Goal: Task Accomplishment & Management: Use online tool/utility

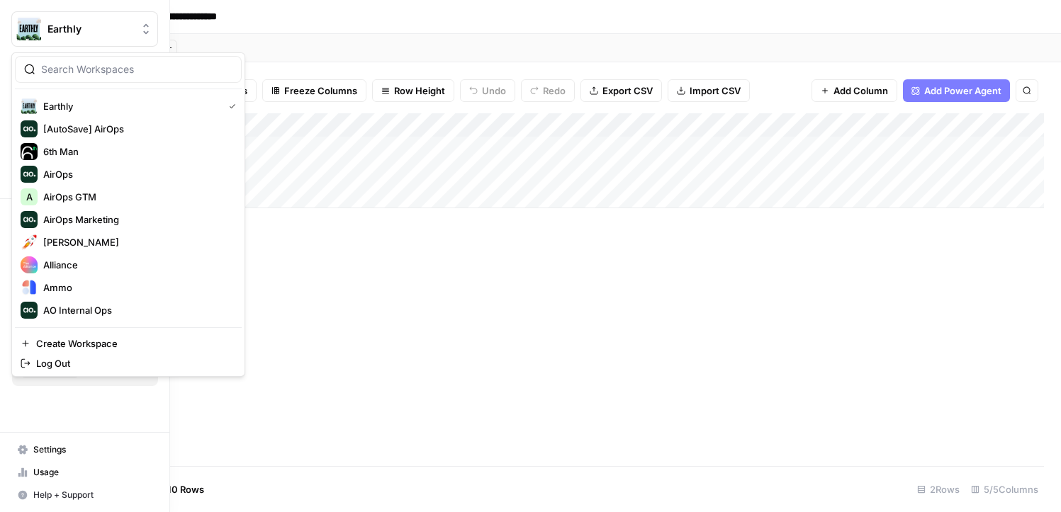
scroll to position [374, 0]
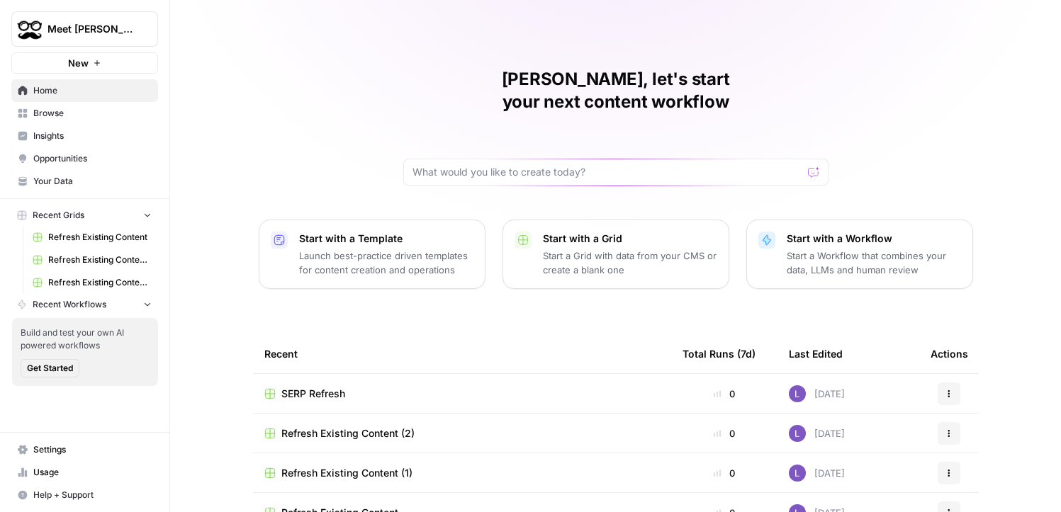
scroll to position [21, 0]
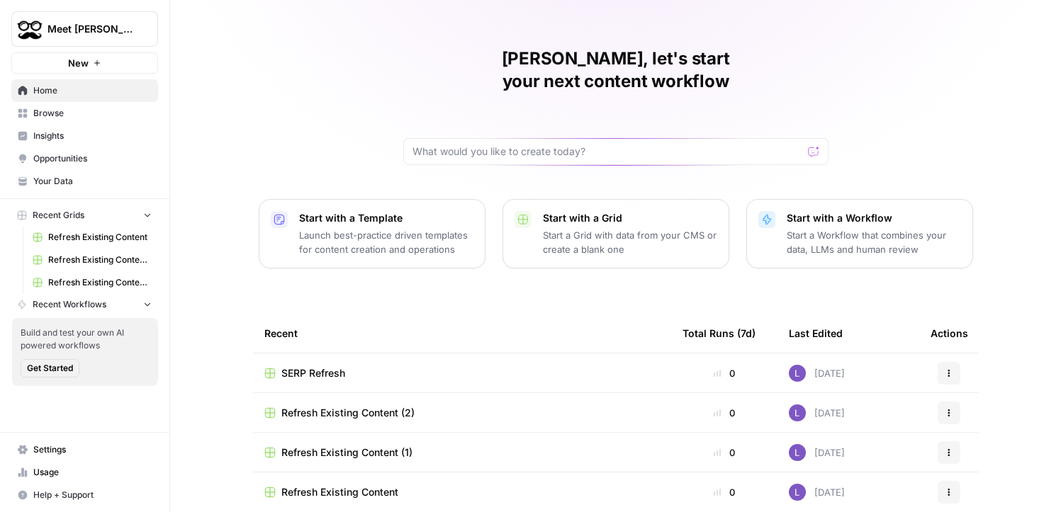
click at [91, 113] on span "Browse" at bounding box center [92, 113] width 118 height 13
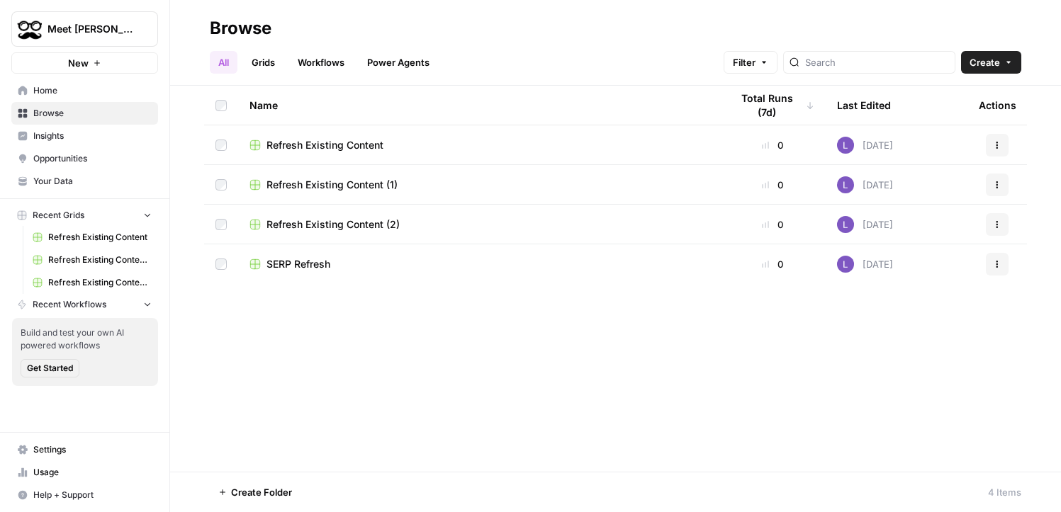
click at [92, 181] on span "Your Data" at bounding box center [92, 181] width 118 height 13
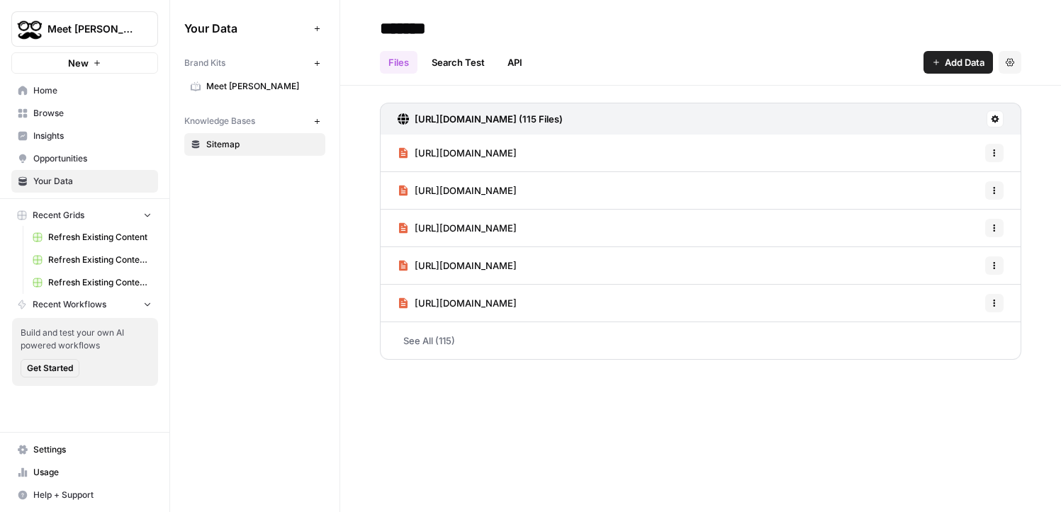
click at [61, 101] on link "Home" at bounding box center [84, 90] width 147 height 23
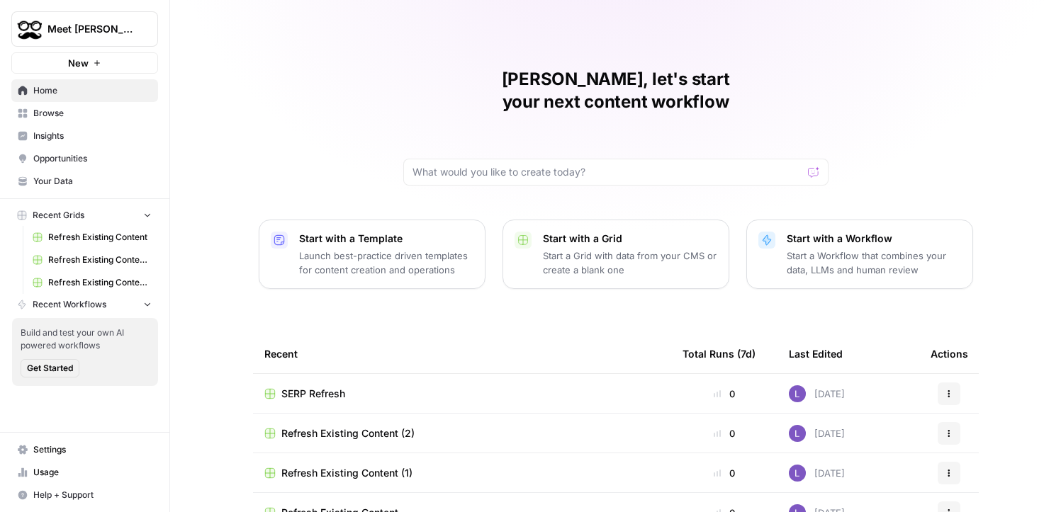
click at [62, 112] on span "Browse" at bounding box center [92, 113] width 118 height 13
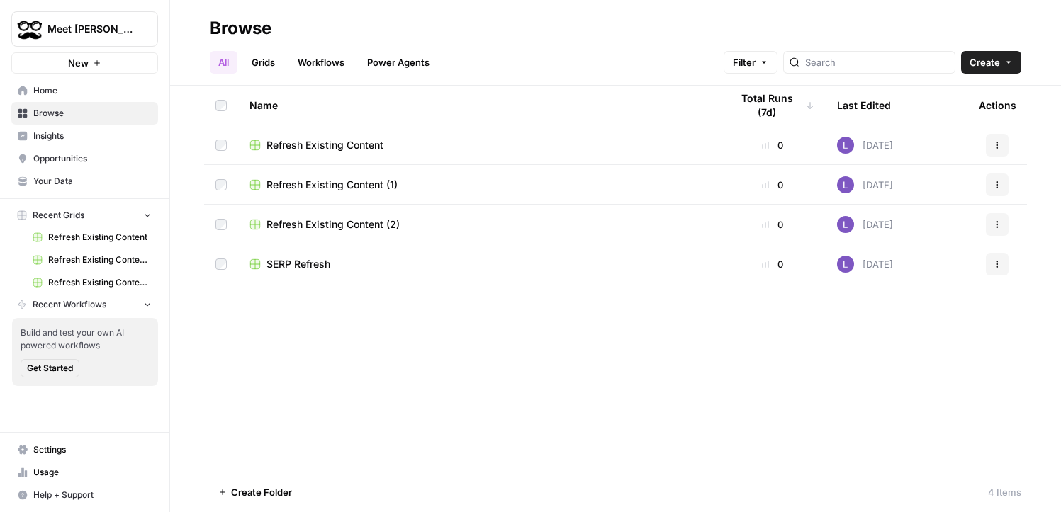
click at [246, 69] on link "Grids" at bounding box center [263, 62] width 40 height 23
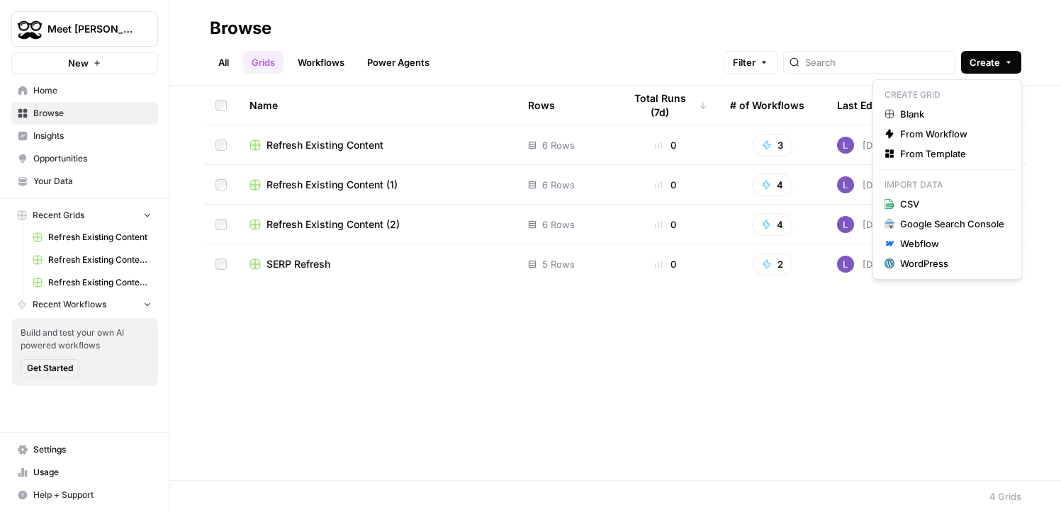
click at [1016, 63] on button "Create" at bounding box center [991, 62] width 60 height 23
click at [328, 218] on span "Refresh Existing Content (2)" at bounding box center [333, 225] width 133 height 14
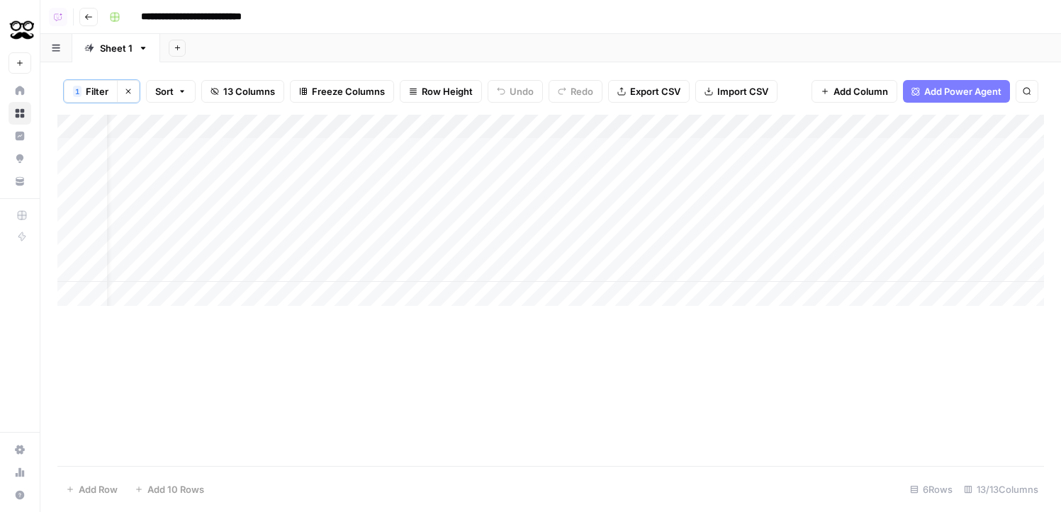
scroll to position [0, 34]
click at [136, 242] on div "Add Column" at bounding box center [550, 210] width 987 height 191
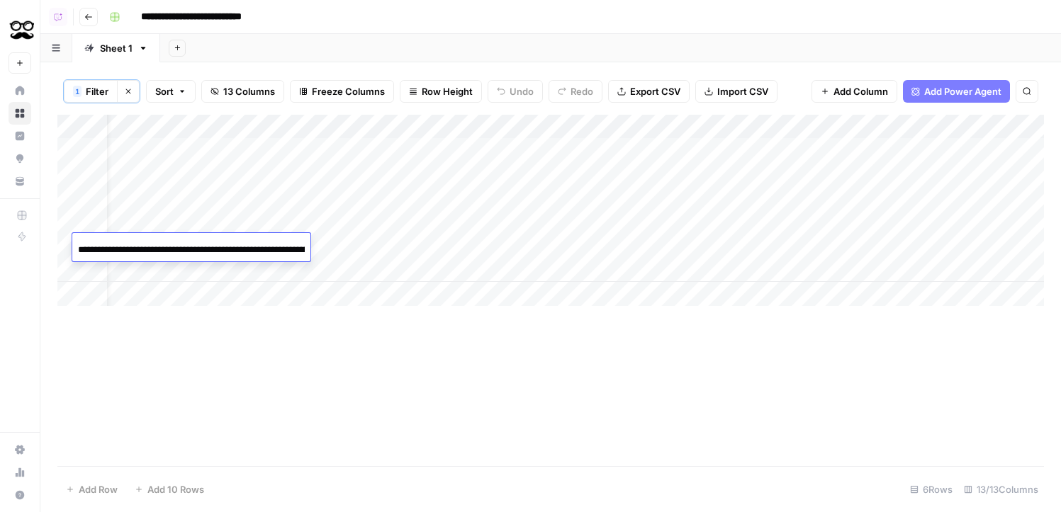
click at [136, 242] on input "**********" at bounding box center [191, 250] width 227 height 17
click at [417, 247] on div "Add Column" at bounding box center [550, 210] width 987 height 191
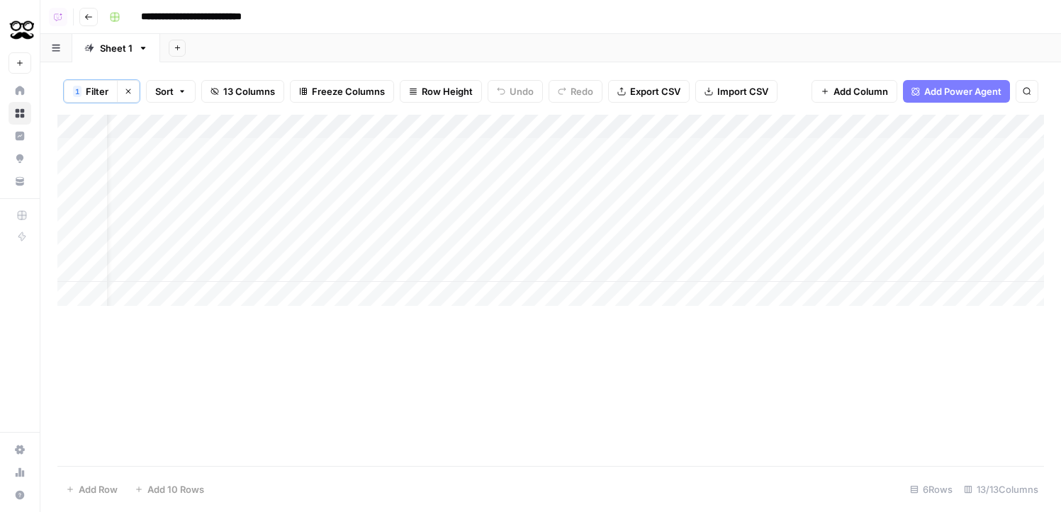
click at [417, 247] on div "Add Column" at bounding box center [550, 210] width 987 height 191
type textarea "**********"
click at [620, 369] on div "Add Column" at bounding box center [550, 291] width 987 height 352
click at [147, 197] on div "Add Column" at bounding box center [550, 210] width 987 height 191
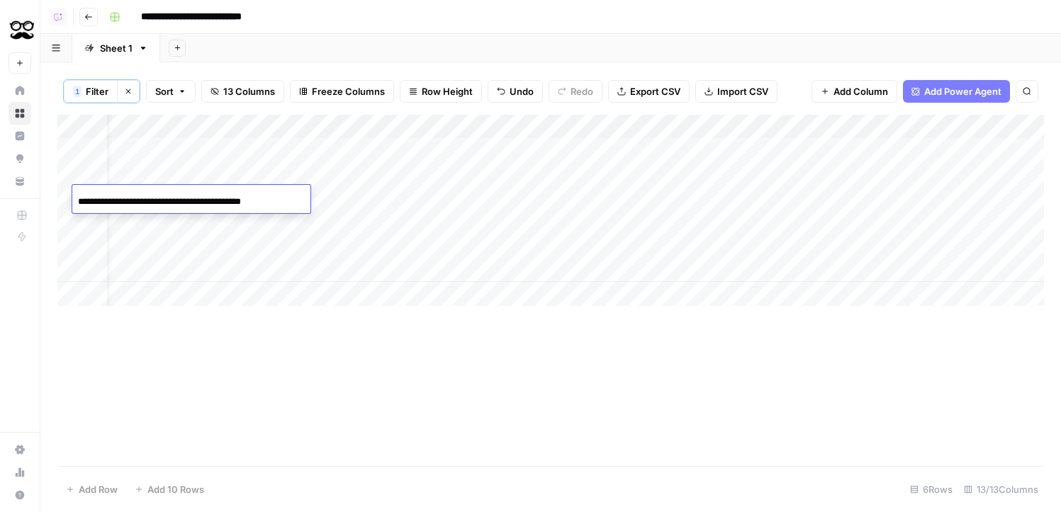
click at [147, 197] on input "**********" at bounding box center [191, 202] width 227 height 17
click at [427, 194] on div "Add Column" at bounding box center [550, 210] width 987 height 191
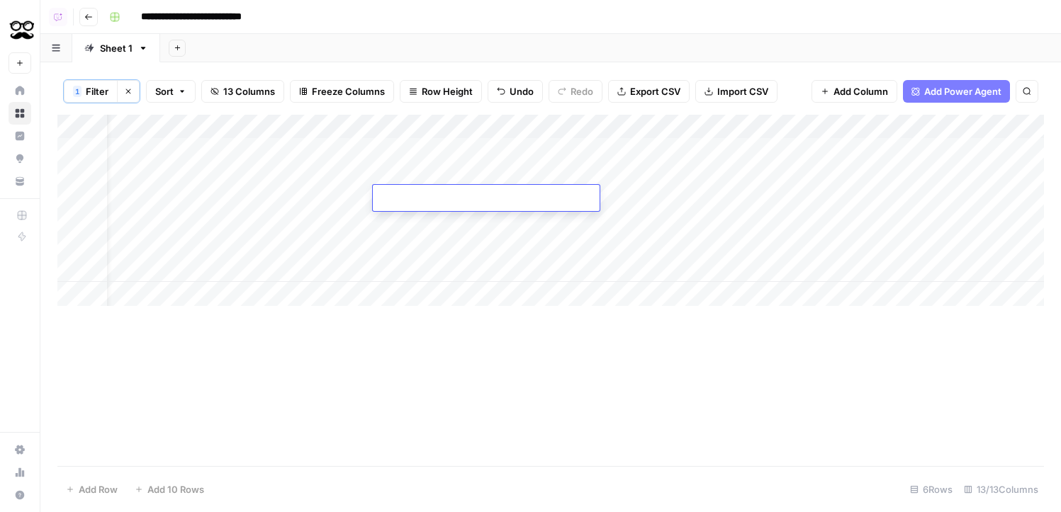
click at [427, 194] on textarea at bounding box center [486, 199] width 227 height 20
type textarea "**********"
click at [481, 361] on div "Add Column" at bounding box center [550, 291] width 987 height 352
click at [452, 259] on div "Add Column" at bounding box center [550, 210] width 987 height 191
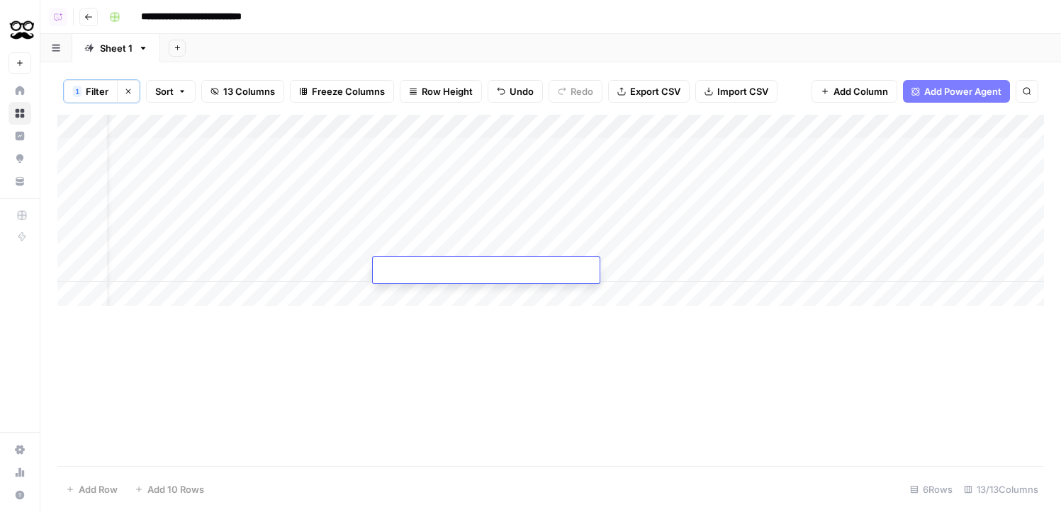
click at [141, 264] on div "Add Column" at bounding box center [550, 210] width 987 height 191
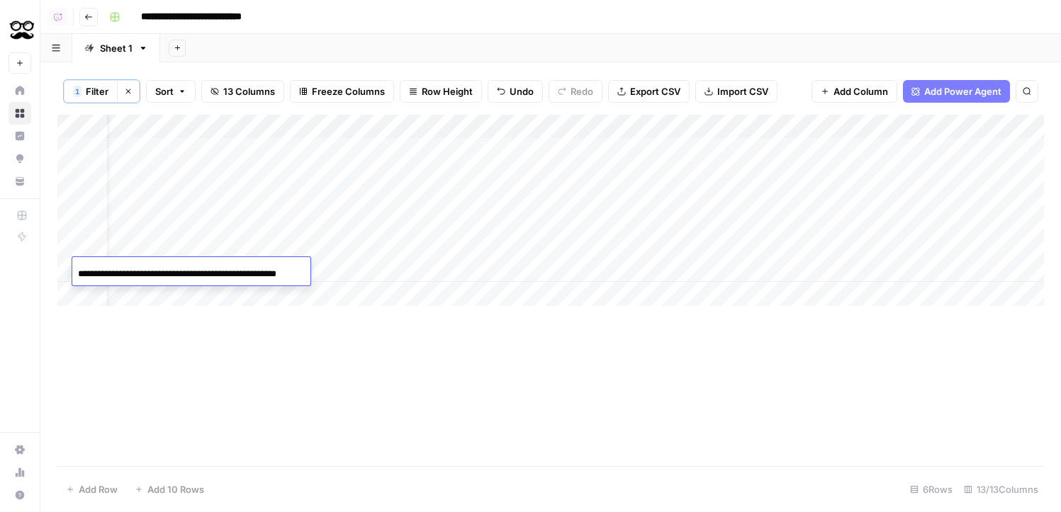
scroll to position [0, 24]
click at [141, 266] on input "**********" at bounding box center [191, 274] width 227 height 17
click at [424, 273] on div "Add Column" at bounding box center [550, 210] width 987 height 191
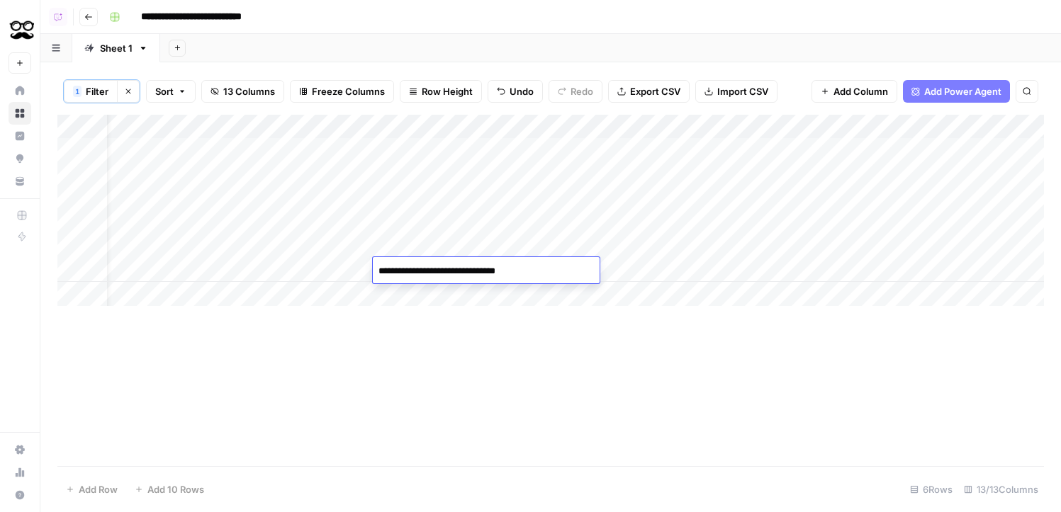
click at [459, 332] on div "Add Column" at bounding box center [550, 291] width 987 height 352
click at [687, 125] on div "Add Column" at bounding box center [550, 210] width 987 height 191
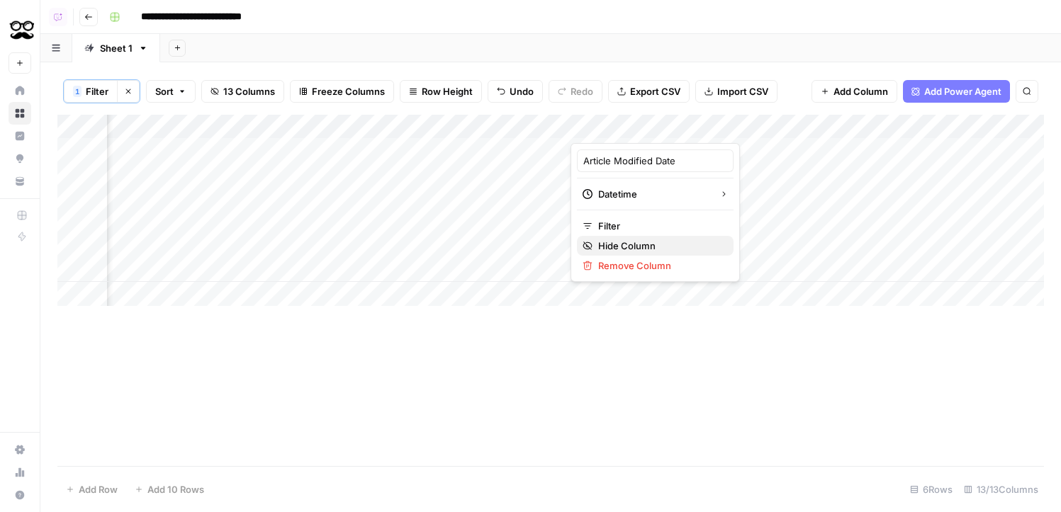
click at [630, 244] on span "Hide Column" at bounding box center [660, 246] width 124 height 14
click at [79, 94] on span "1" at bounding box center [77, 91] width 4 height 11
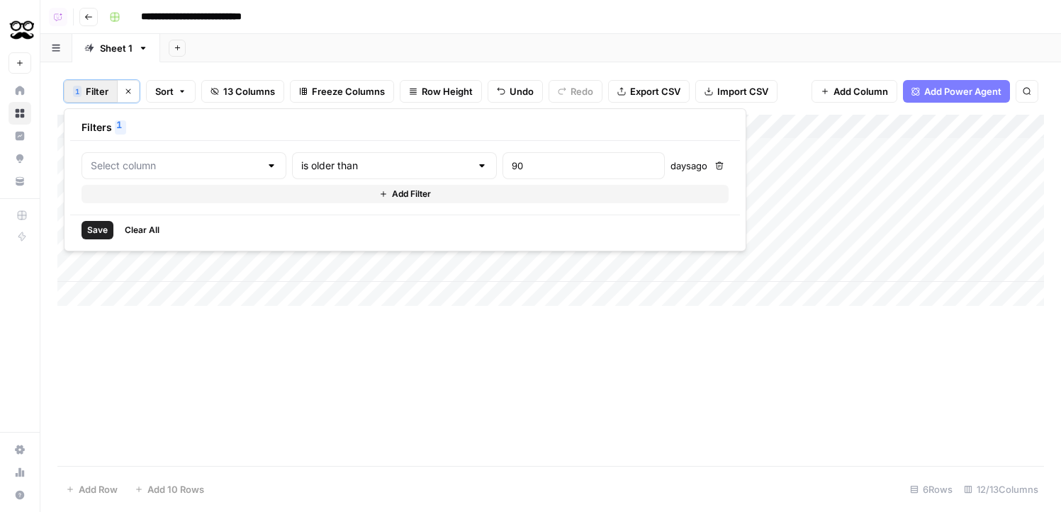
type input "Article Modified Date"
click at [146, 171] on input "text" at bounding box center [183, 166] width 155 height 14
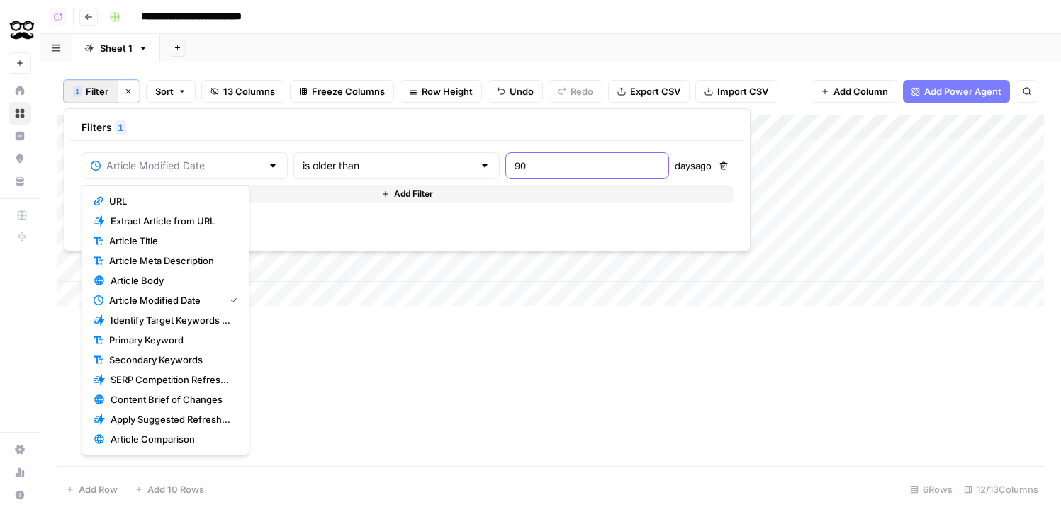
type input "Article Modified Date"
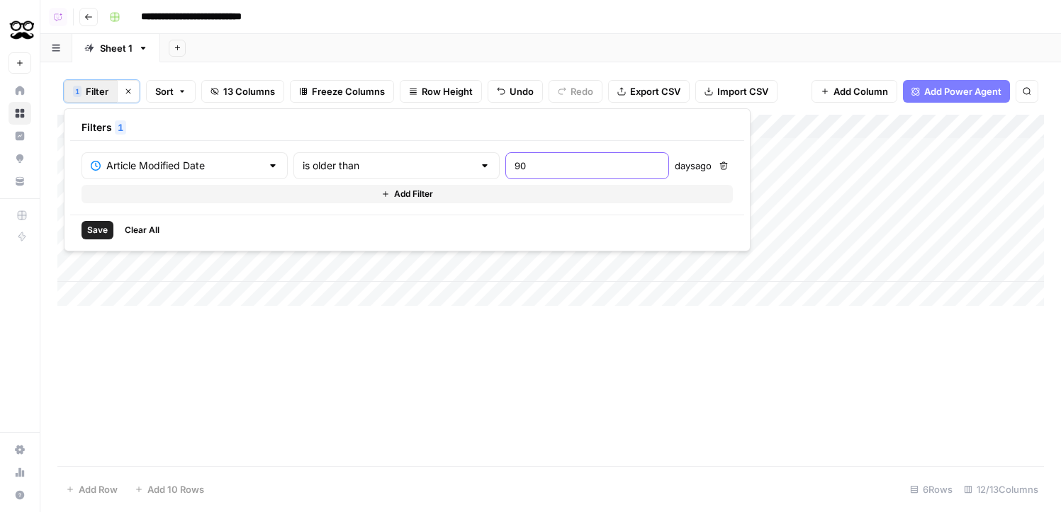
click at [515, 168] on input "90" at bounding box center [587, 166] width 145 height 14
click at [414, 373] on div "Add Column" at bounding box center [550, 291] width 987 height 352
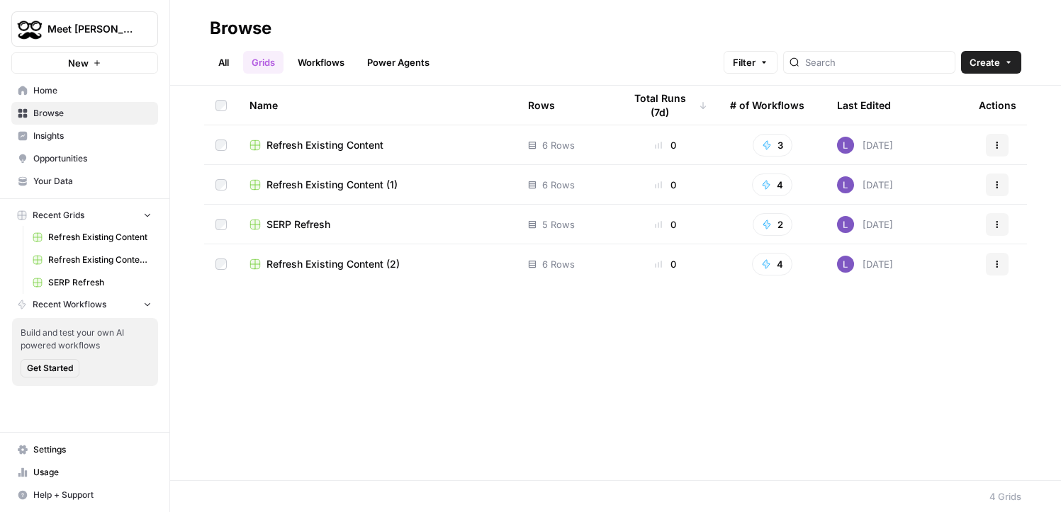
click at [84, 94] on span "Home" at bounding box center [92, 90] width 118 height 13
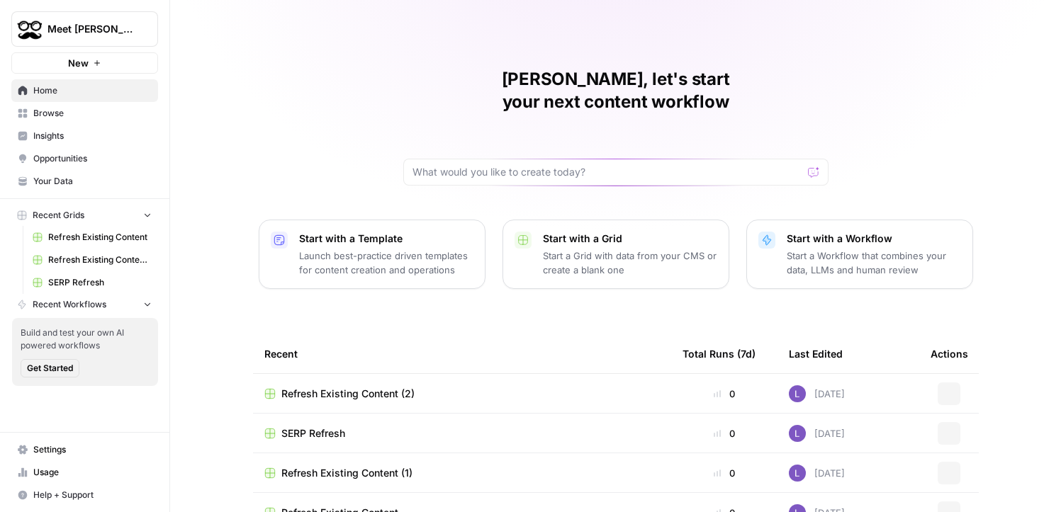
click at [471, 159] on div at bounding box center [615, 172] width 425 height 27
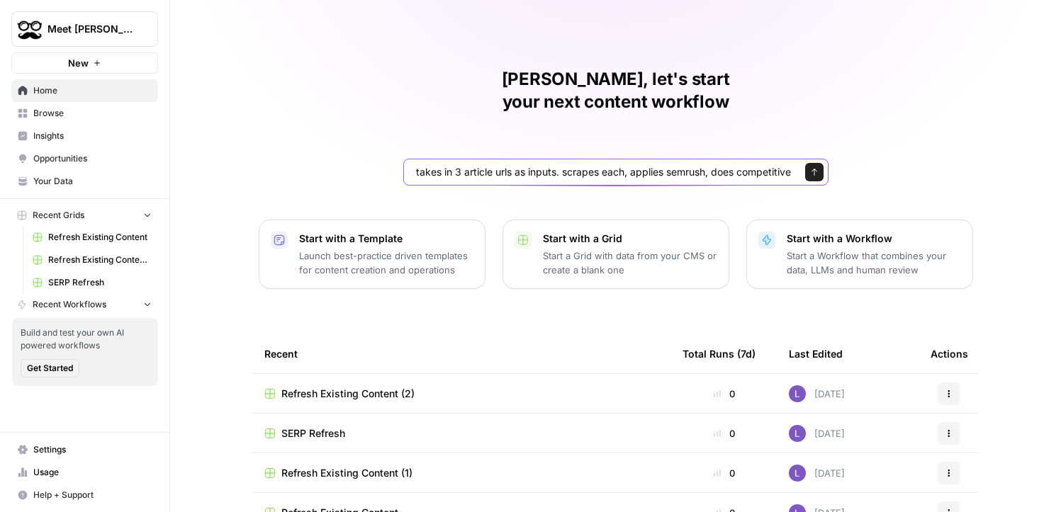
scroll to position [0, 111]
drag, startPoint x: 736, startPoint y: 150, endPoint x: 832, endPoint y: 150, distance: 95.7
click at [832, 150] on div "Lily, let's start your next content workflow create a workflow that takes in 3 …" at bounding box center [615, 278] width 891 height 556
click at [619, 165] on input "create a workflow that takes in 3 article urls as inputs. scrapes each, applies…" at bounding box center [602, 172] width 379 height 14
click at [622, 165] on input "create a workflow that takes in 3 article urls as inputs. scrapes each, applies…" at bounding box center [602, 172] width 379 height 14
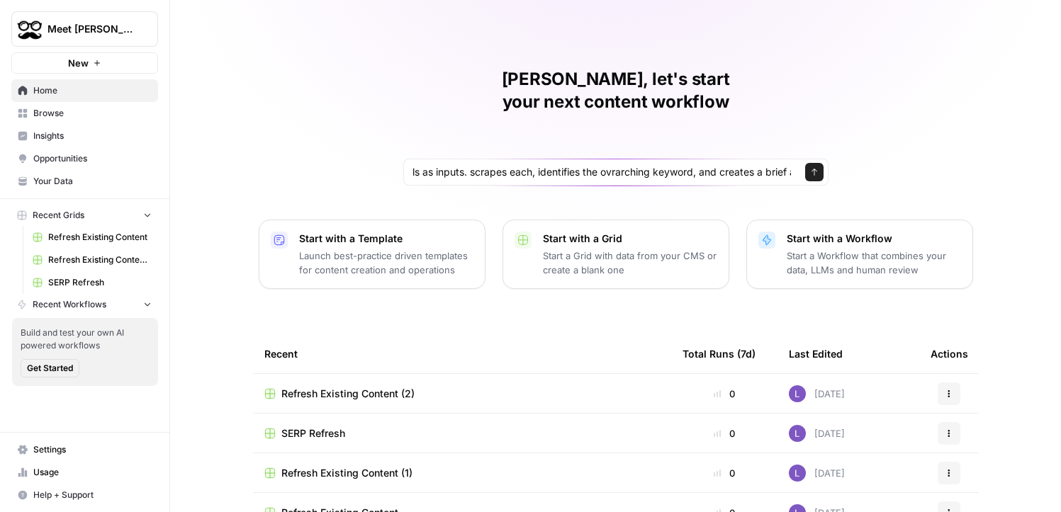
scroll to position [0, 0]
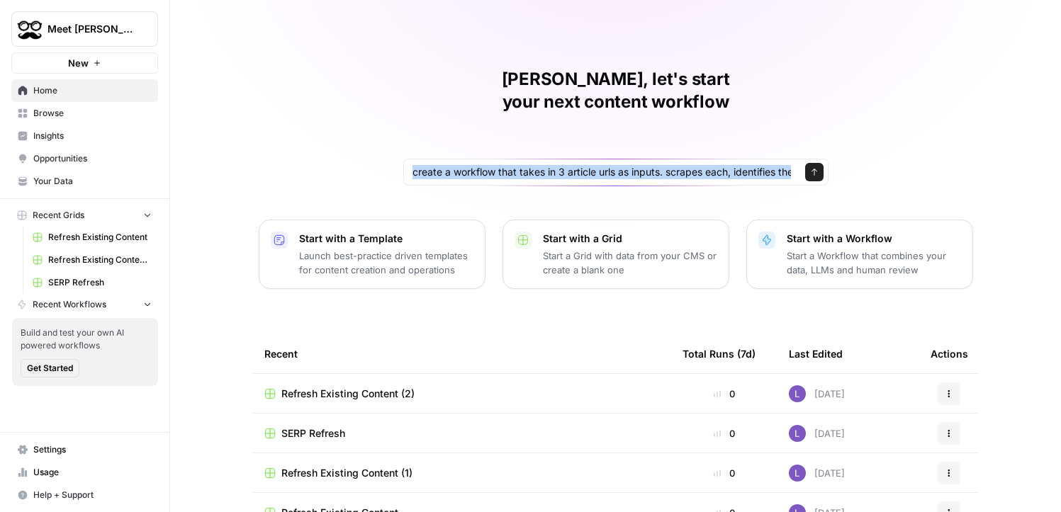
drag, startPoint x: 793, startPoint y: 148, endPoint x: 716, endPoint y: 152, distance: 77.3
click at [716, 159] on div "create a workflow that takes in 3 article urls as inputs. scrapes each, identif…" at bounding box center [615, 172] width 425 height 27
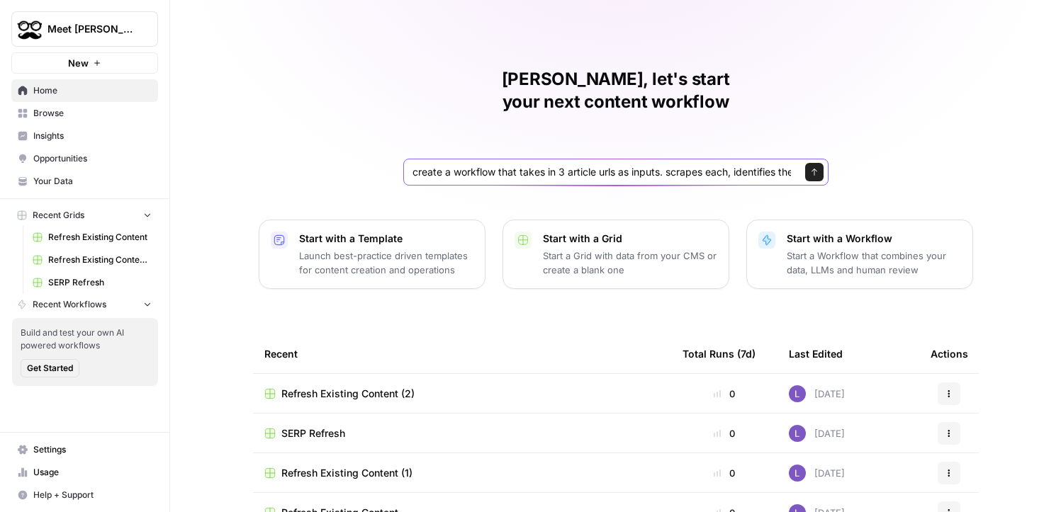
scroll to position [0, 364]
drag, startPoint x: 628, startPoint y: 150, endPoint x: 848, endPoint y: 150, distance: 219.7
click at [847, 150] on div "Lily, let's start your next content workflow create a workflow that takes in 3 …" at bounding box center [615, 278] width 891 height 556
type input "create a workflow that takes in 3 article urls as inputs. scrapes each, identif…"
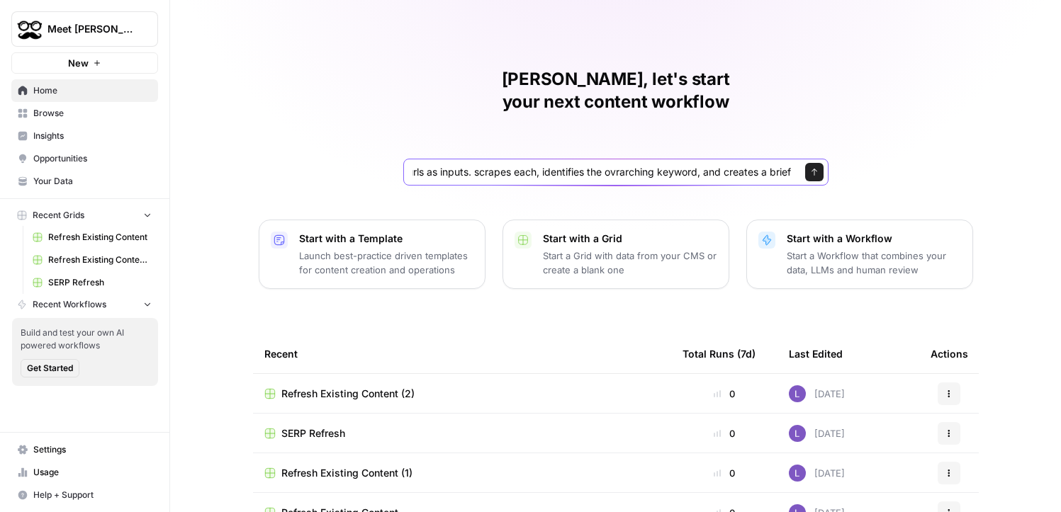
click button "Send" at bounding box center [814, 172] width 18 height 18
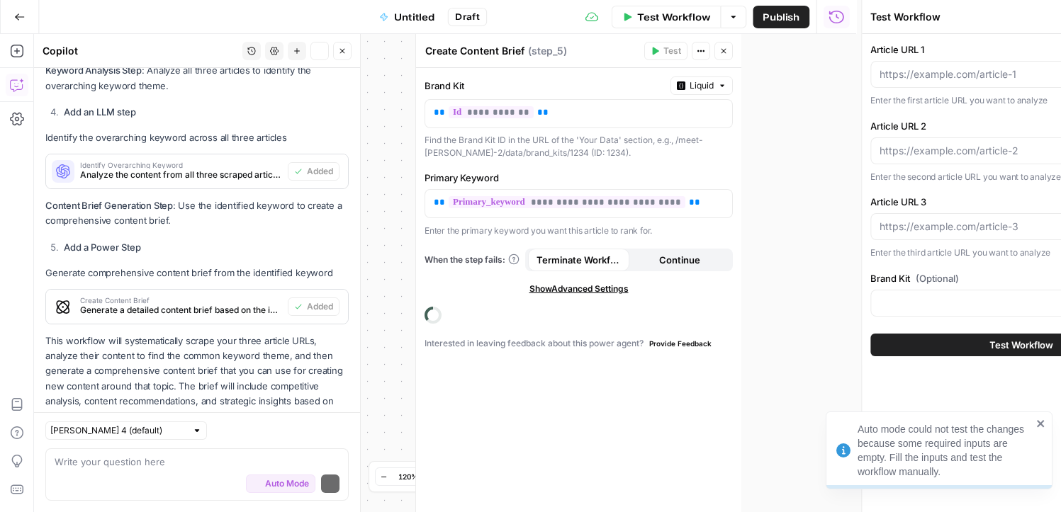
scroll to position [1210, 0]
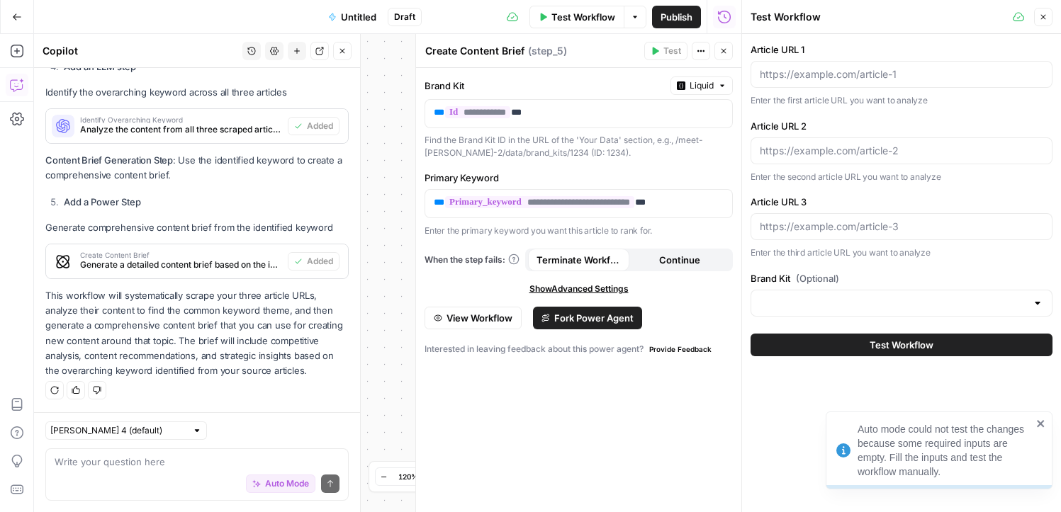
click at [1041, 20] on icon "button" at bounding box center [1043, 17] width 9 height 9
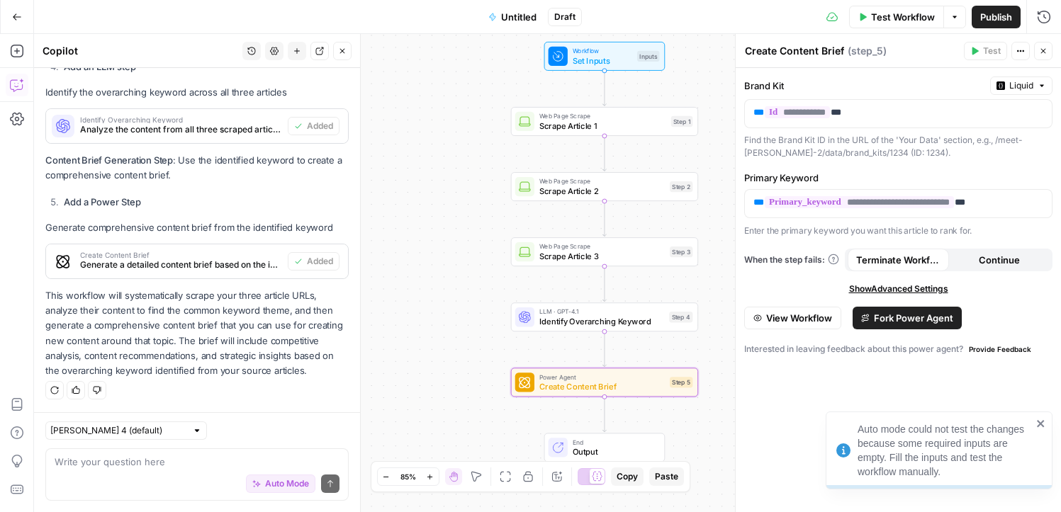
click at [1053, 422] on div "**********" at bounding box center [898, 290] width 325 height 444
click at [999, 16] on span "Publish" at bounding box center [996, 17] width 32 height 14
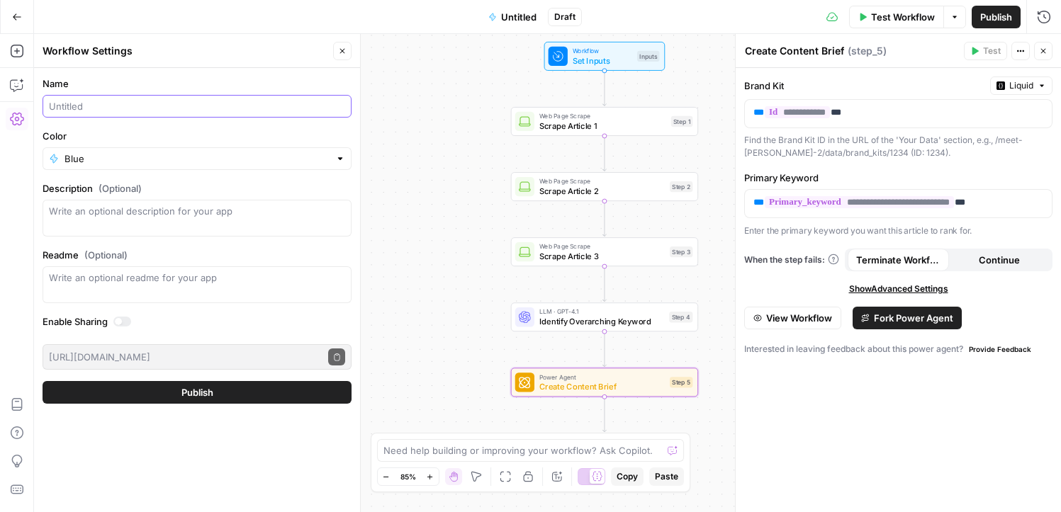
click at [160, 103] on input "Name" at bounding box center [197, 106] width 296 height 14
type input "Create Brief"
click at [126, 393] on button "Publish" at bounding box center [197, 392] width 309 height 23
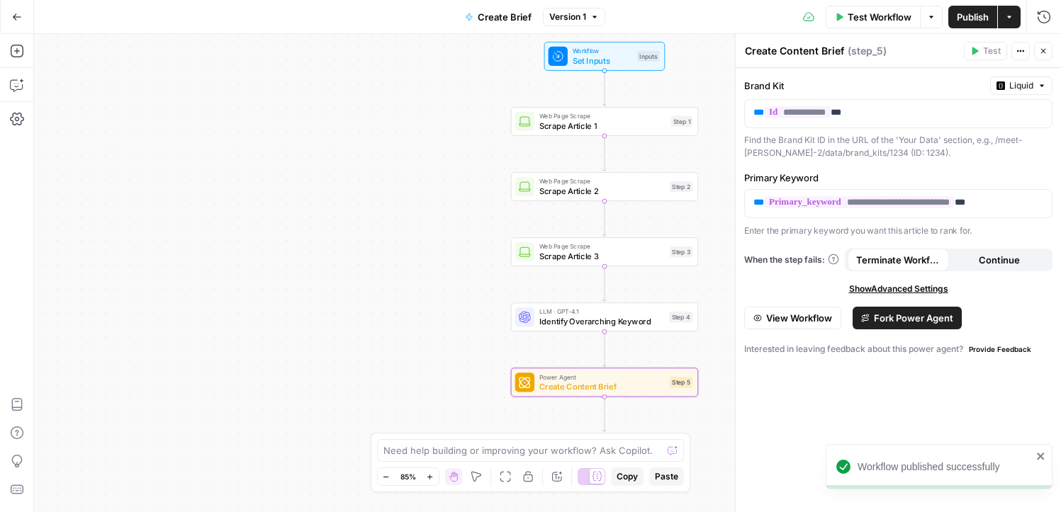
click at [30, 23] on div "Go Back" at bounding box center [17, 16] width 34 height 33
click at [19, 13] on icon "button" at bounding box center [17, 17] width 10 height 10
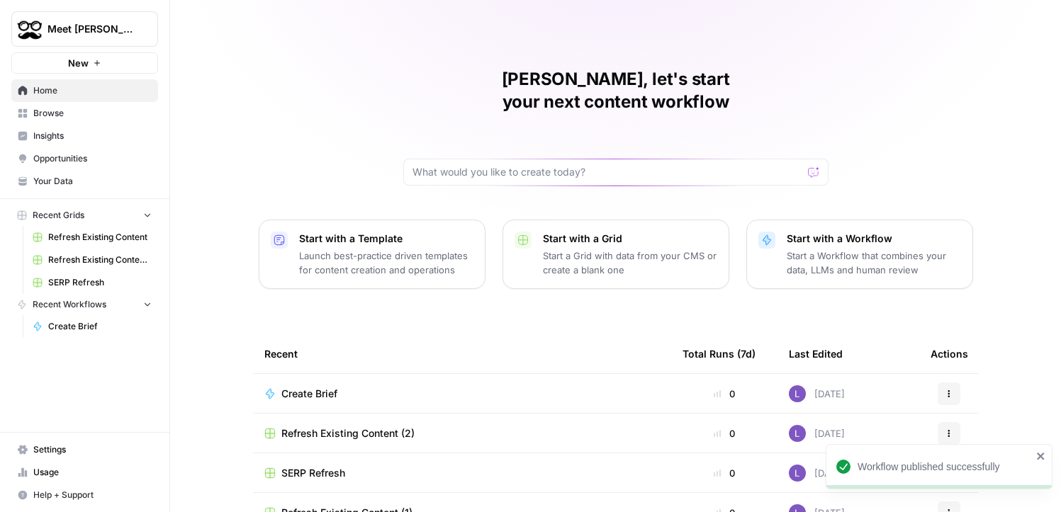
click at [70, 109] on span "Browse" at bounding box center [92, 113] width 118 height 13
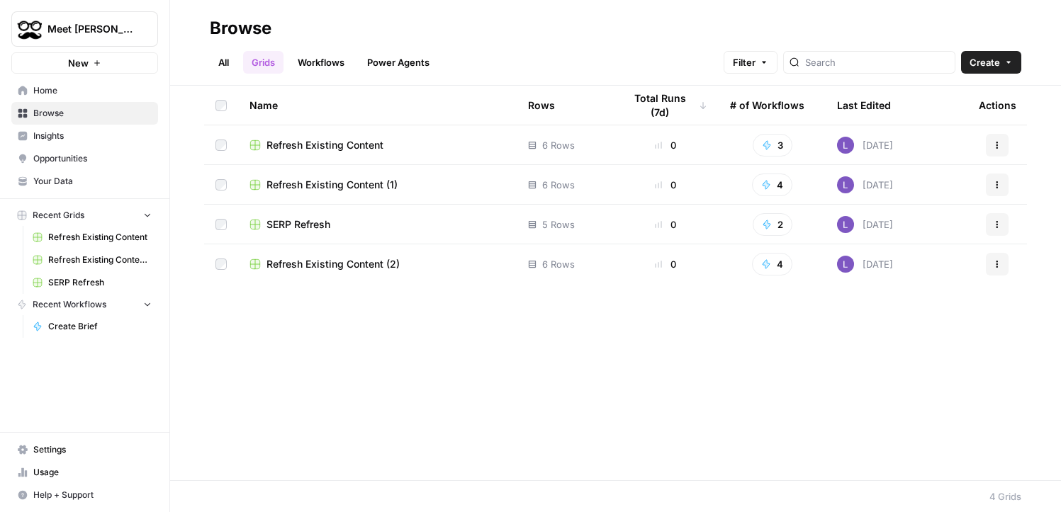
click at [990, 58] on span "Create" at bounding box center [985, 62] width 30 height 14
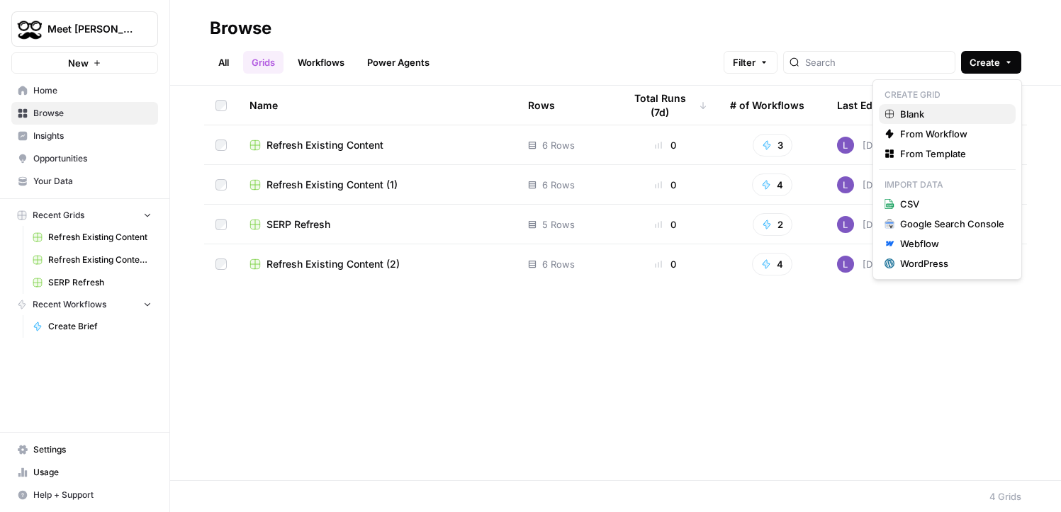
click at [950, 115] on span "Blank" at bounding box center [952, 114] width 104 height 14
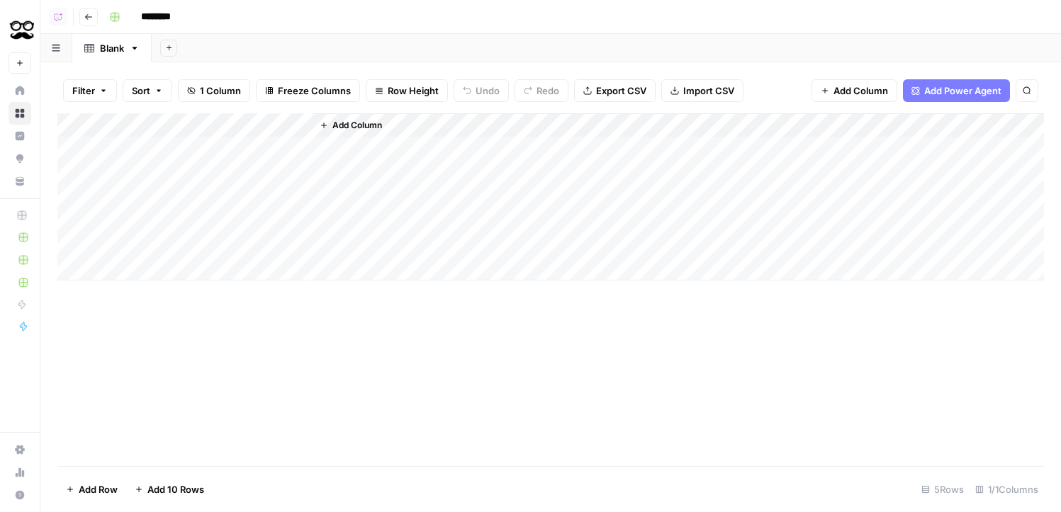
click at [180, 4] on header "Copilot Go back ********" at bounding box center [550, 17] width 1021 height 34
click at [172, 21] on input "********" at bounding box center [174, 17] width 79 height 23
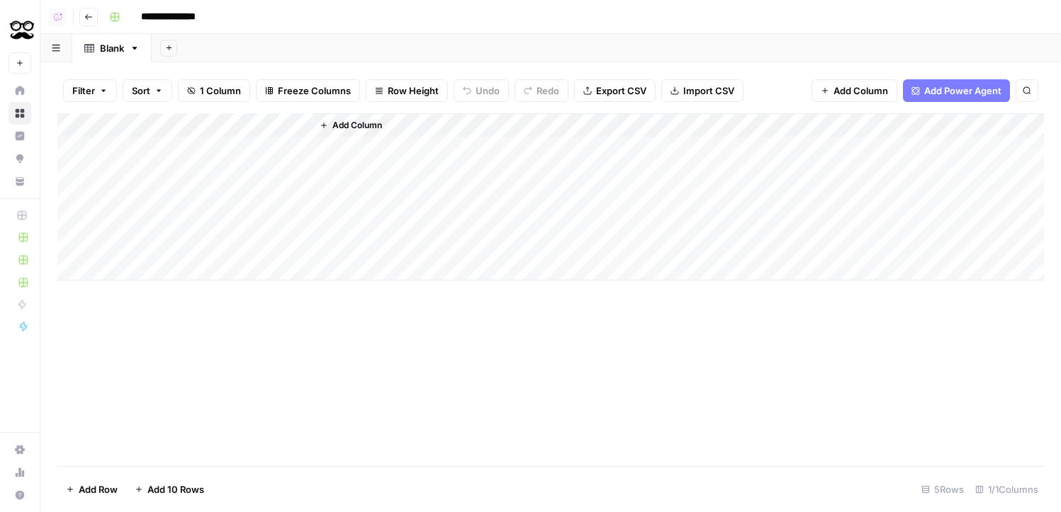
click at [371, 125] on span "Add Column" at bounding box center [357, 125] width 50 height 13
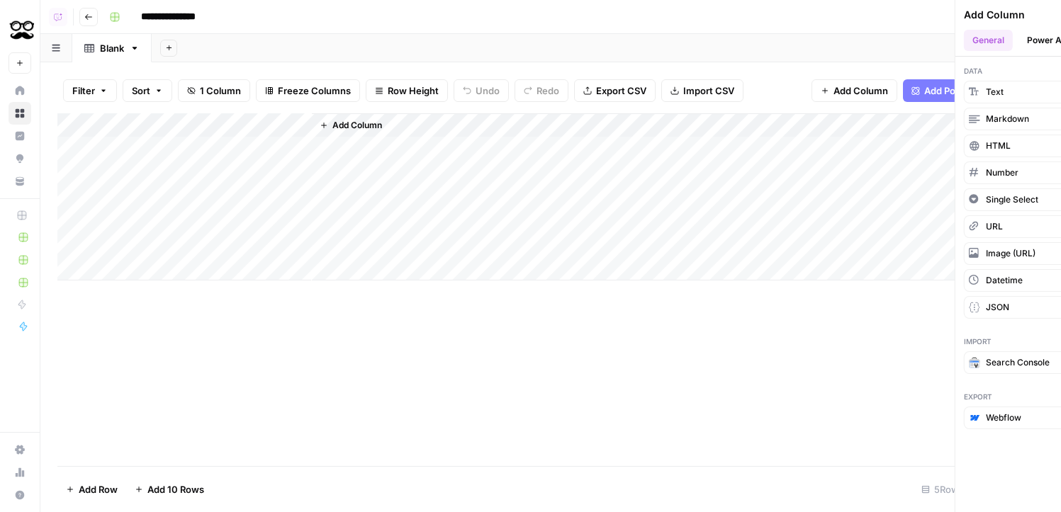
type input "**********"
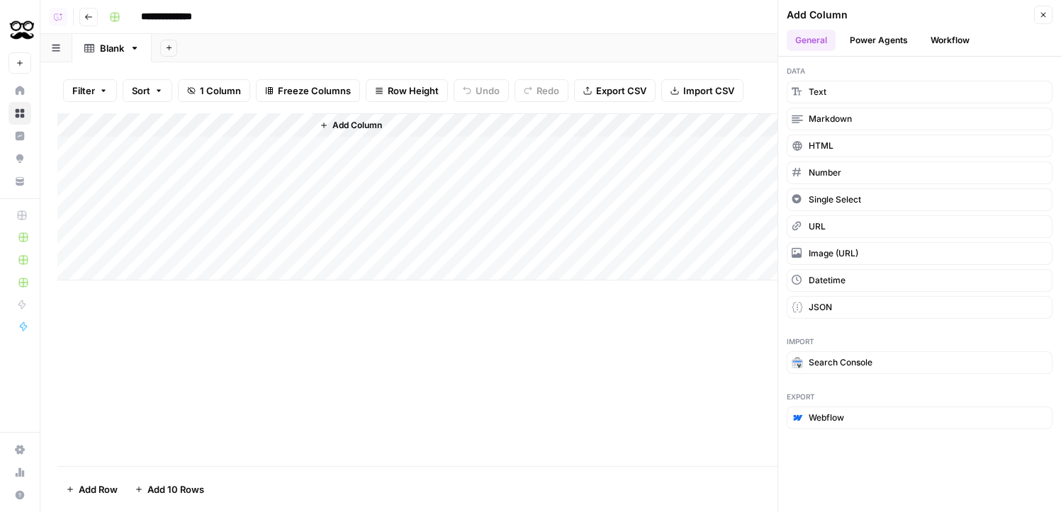
click at [941, 38] on button "Workflow" at bounding box center [950, 40] width 56 height 21
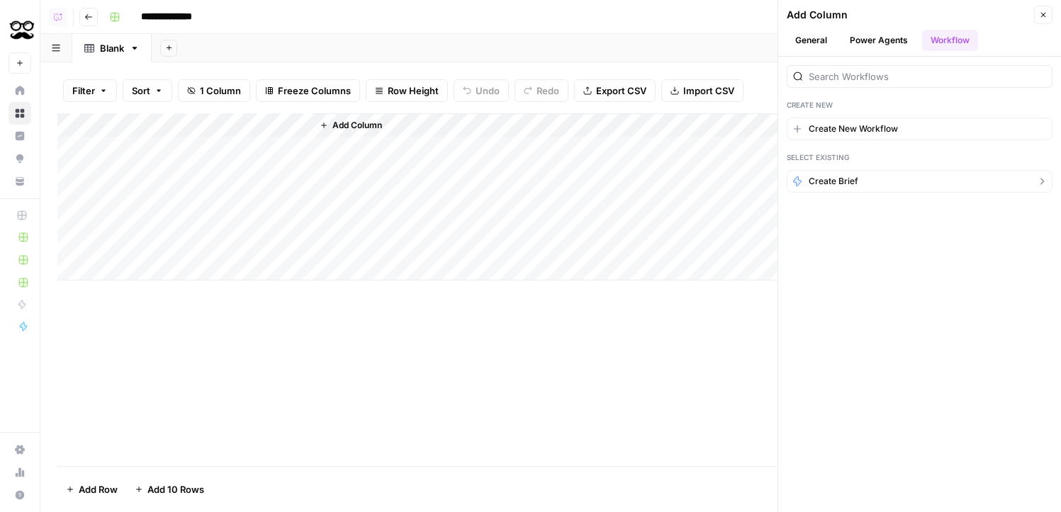
click at [853, 185] on span "Create Brief" at bounding box center [834, 181] width 50 height 13
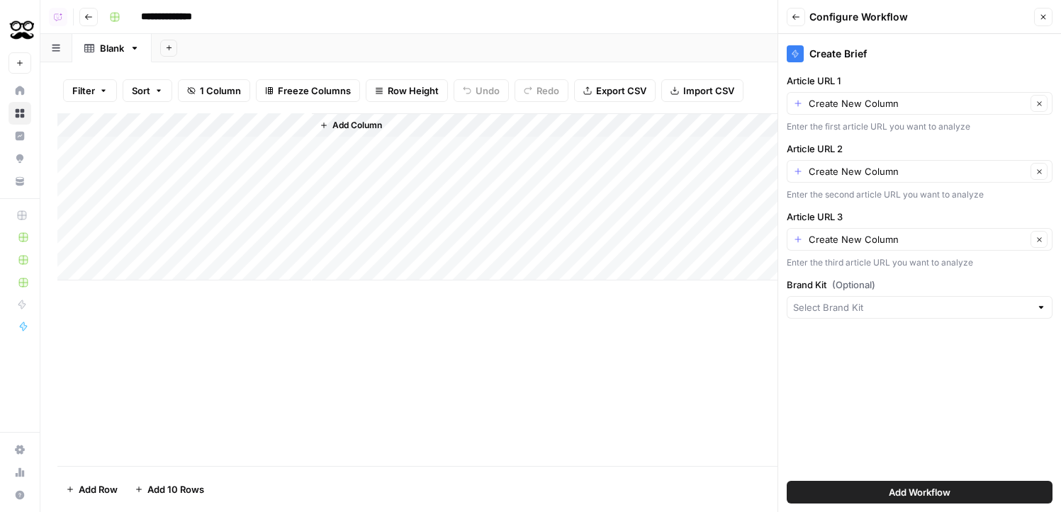
click at [982, 491] on button "Add Workflow" at bounding box center [920, 492] width 266 height 23
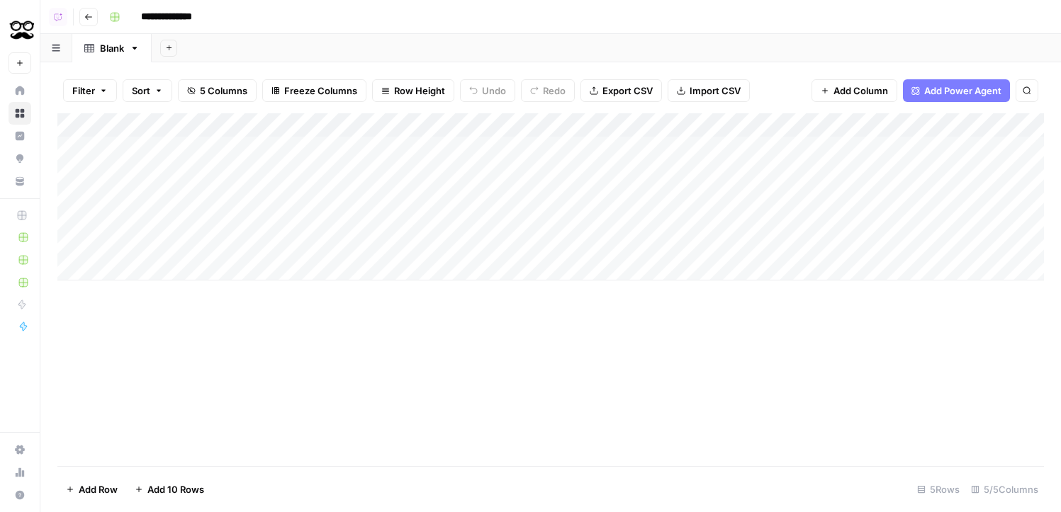
click at [297, 125] on div "Add Column" at bounding box center [550, 196] width 987 height 167
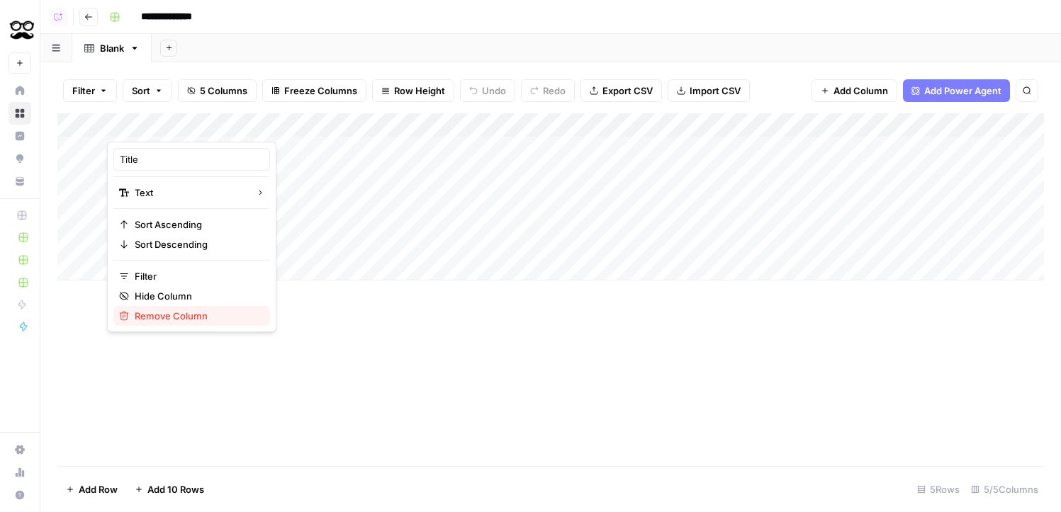
click at [144, 312] on span "Remove Column" at bounding box center [197, 316] width 124 height 14
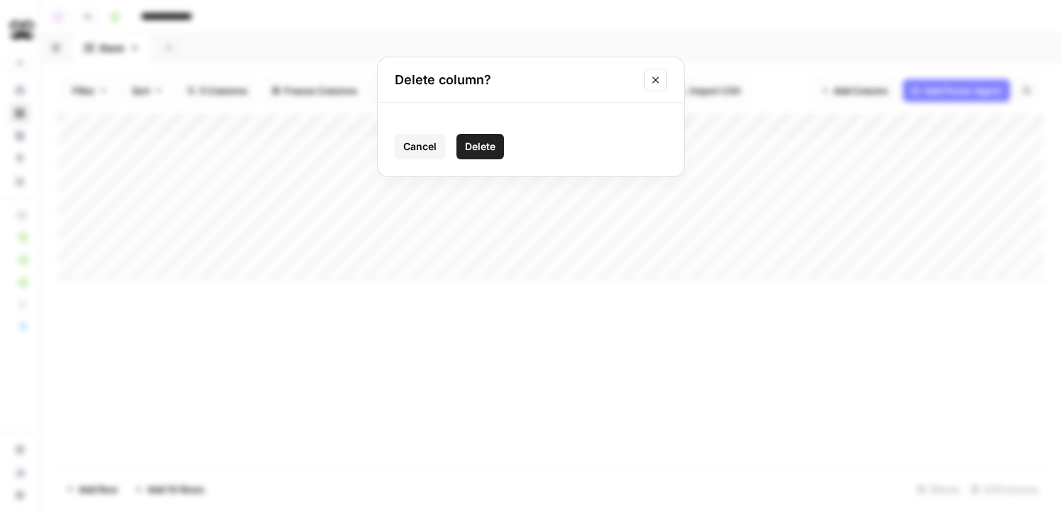
click at [501, 139] on button "Delete" at bounding box center [479, 147] width 47 height 26
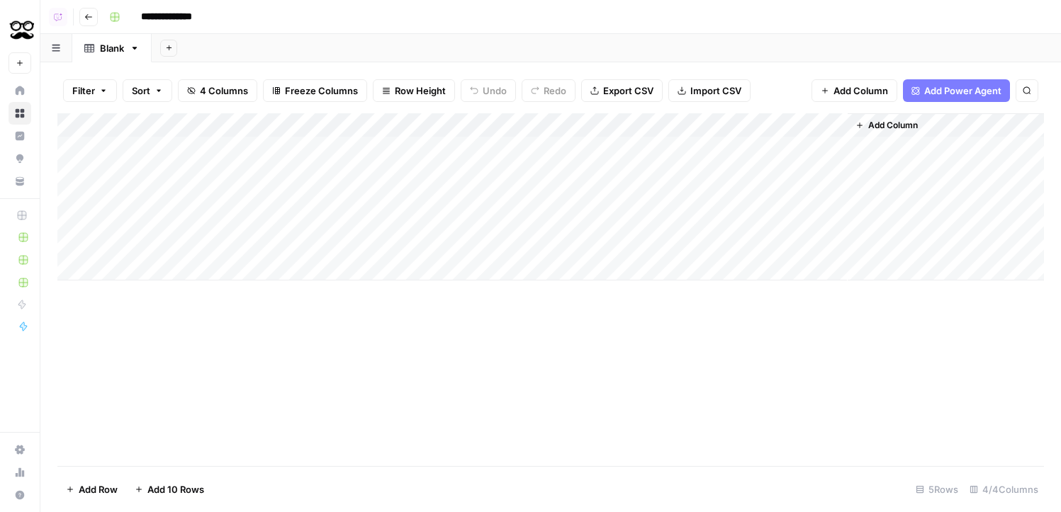
click at [873, 120] on span "Add Column" at bounding box center [893, 125] width 50 height 13
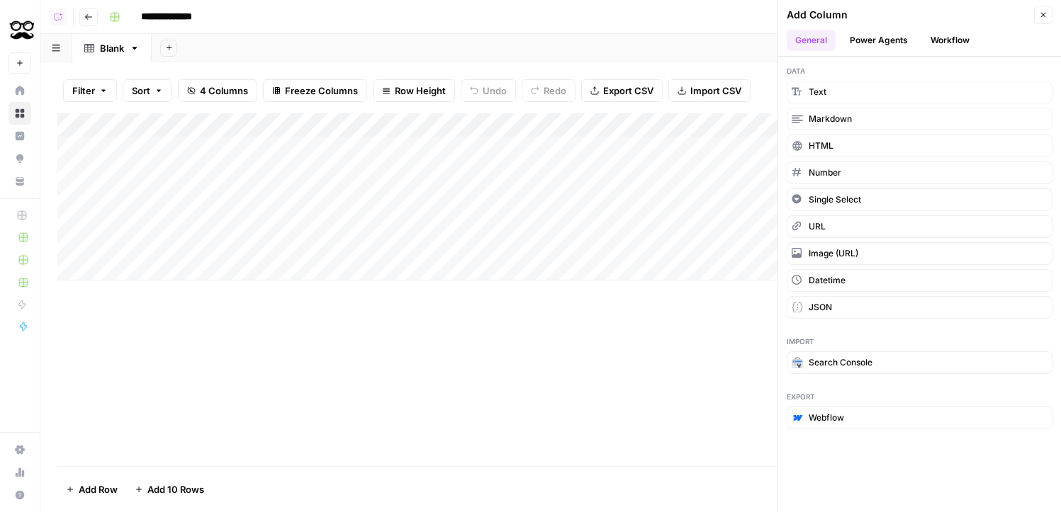
click at [882, 40] on button "Power Agents" at bounding box center [878, 40] width 75 height 21
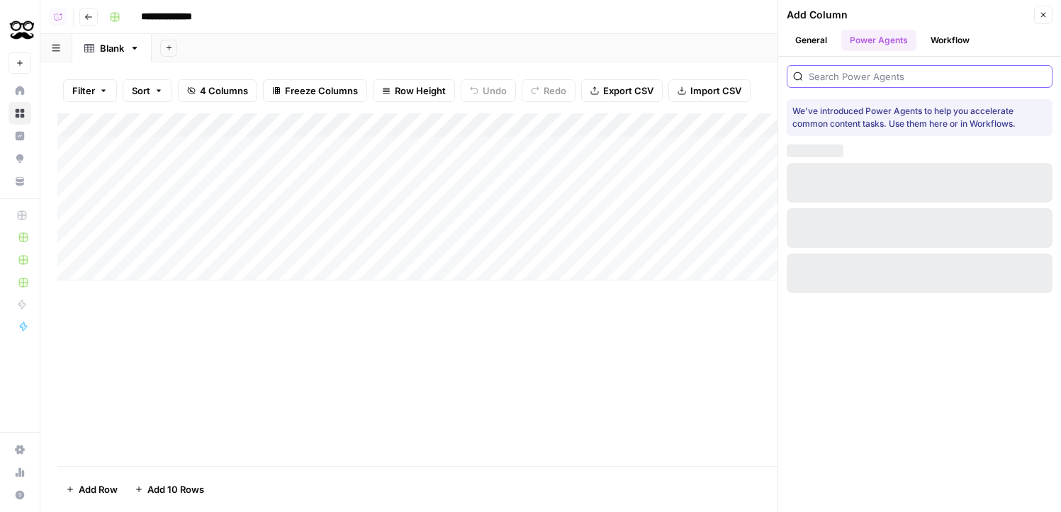
click at [883, 79] on input "search" at bounding box center [927, 76] width 237 height 14
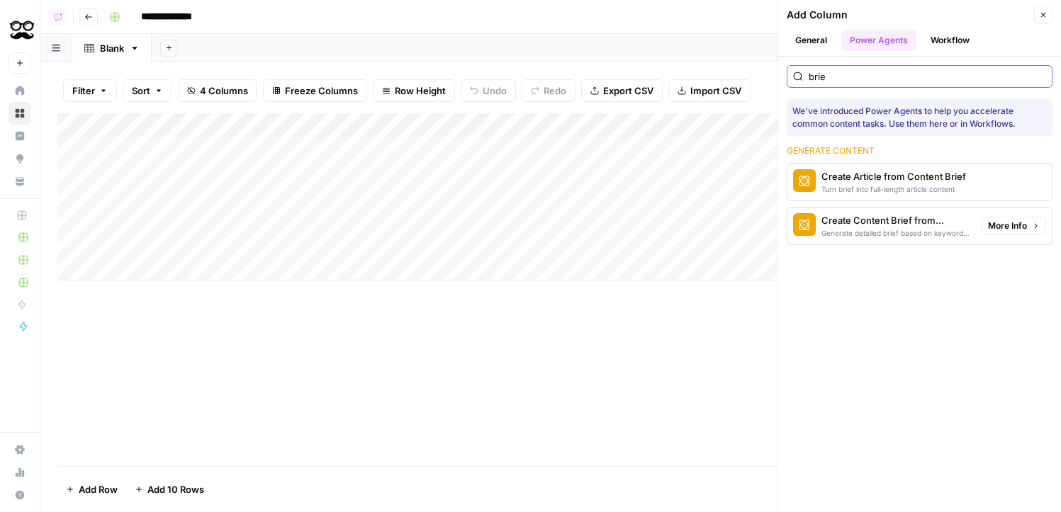
type input "brie"
click at [849, 189] on div "Turn brief into full-length article content" at bounding box center [894, 189] width 145 height 11
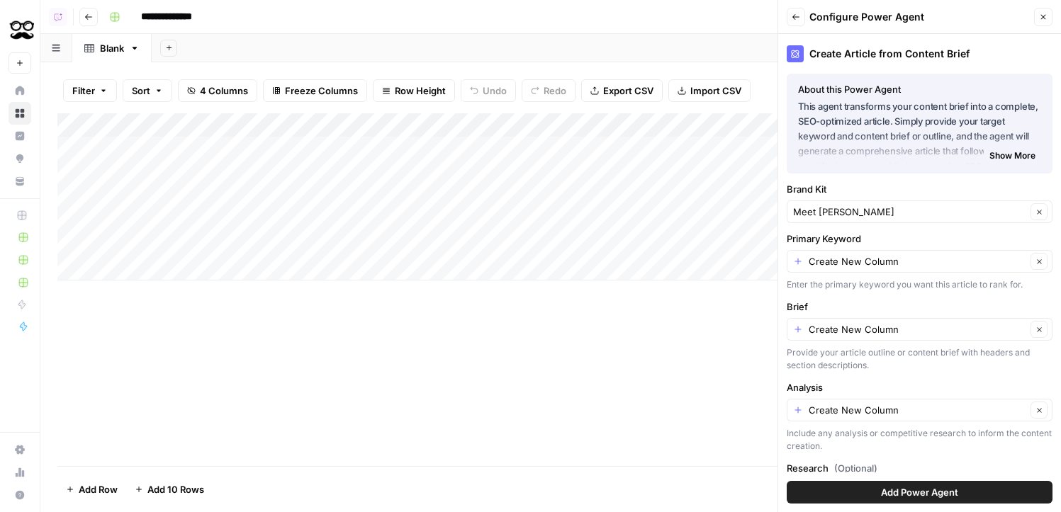
click at [941, 482] on button "Add Power Agent" at bounding box center [920, 492] width 266 height 23
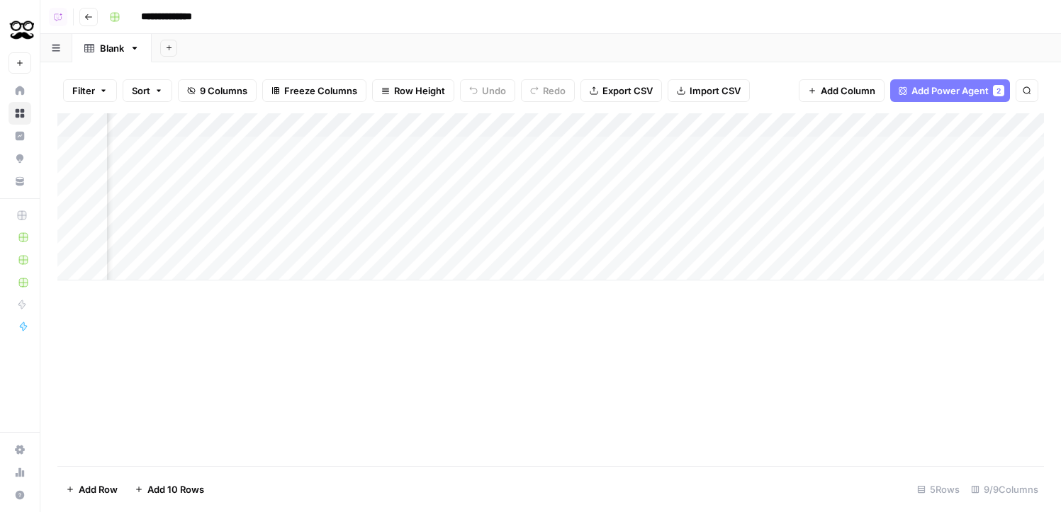
scroll to position [0, 676]
click at [969, 130] on div "Add Column" at bounding box center [550, 196] width 987 height 167
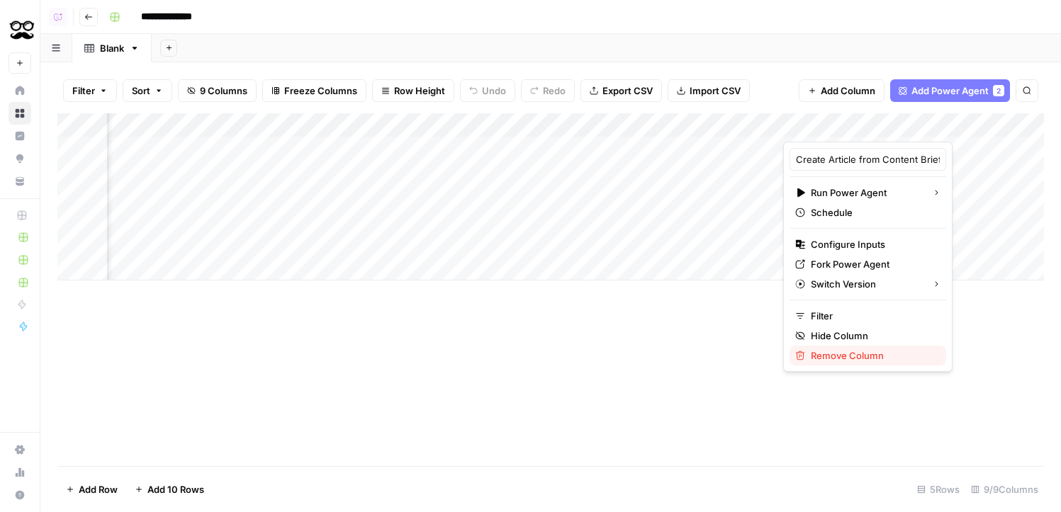
click at [853, 350] on span "Remove Column" at bounding box center [873, 356] width 124 height 14
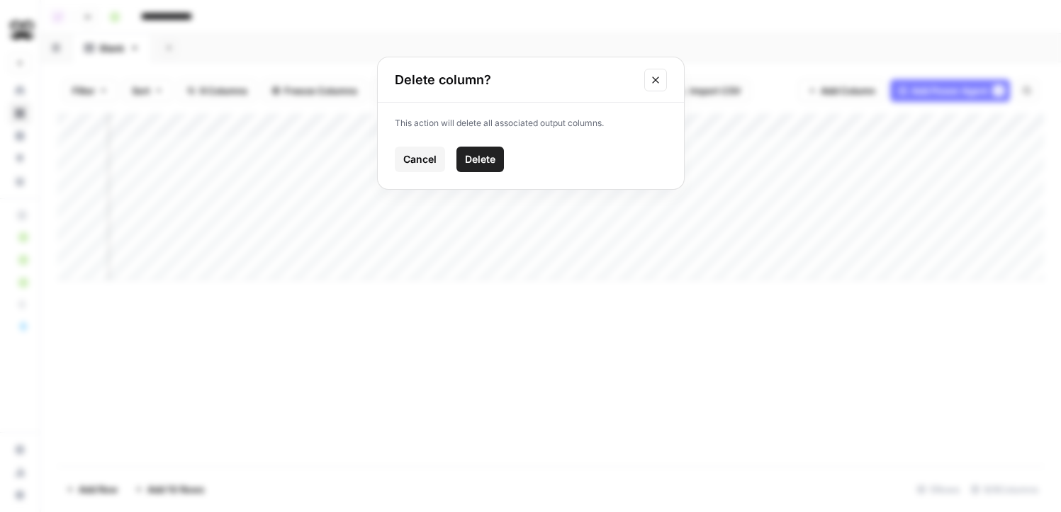
click at [484, 156] on span "Delete" at bounding box center [480, 159] width 30 height 14
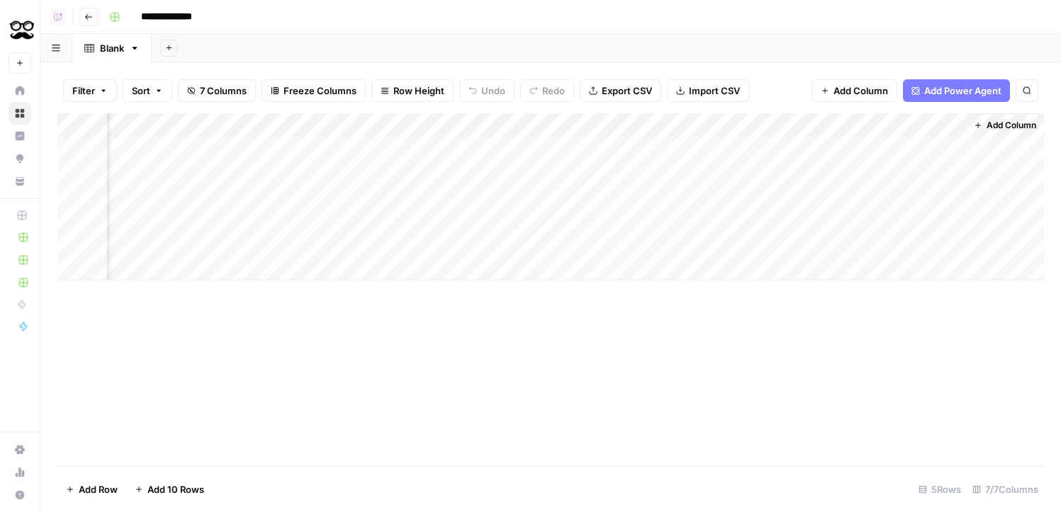
scroll to position [0, 495]
click at [548, 125] on div "Add Column" at bounding box center [550, 196] width 987 height 167
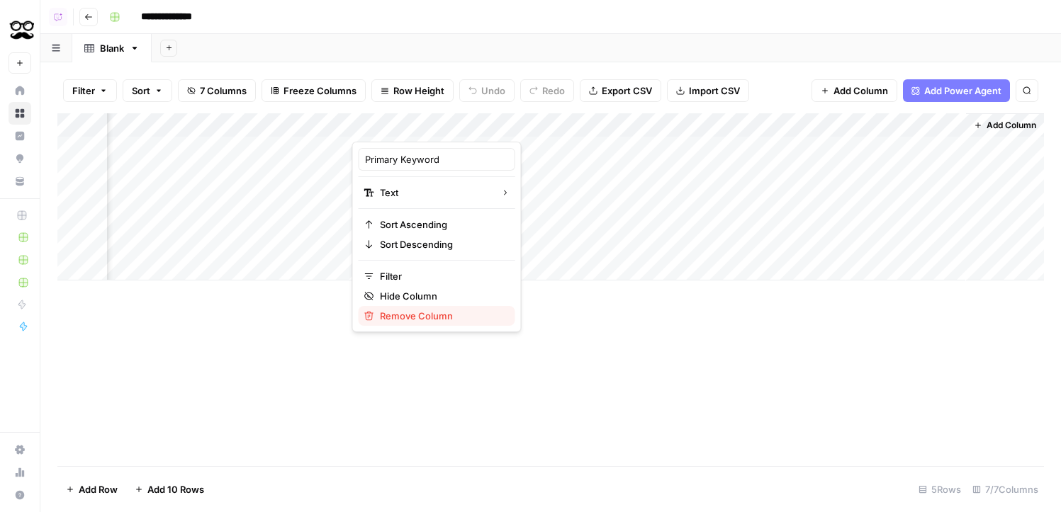
click at [437, 319] on span "Remove Column" at bounding box center [442, 316] width 124 height 14
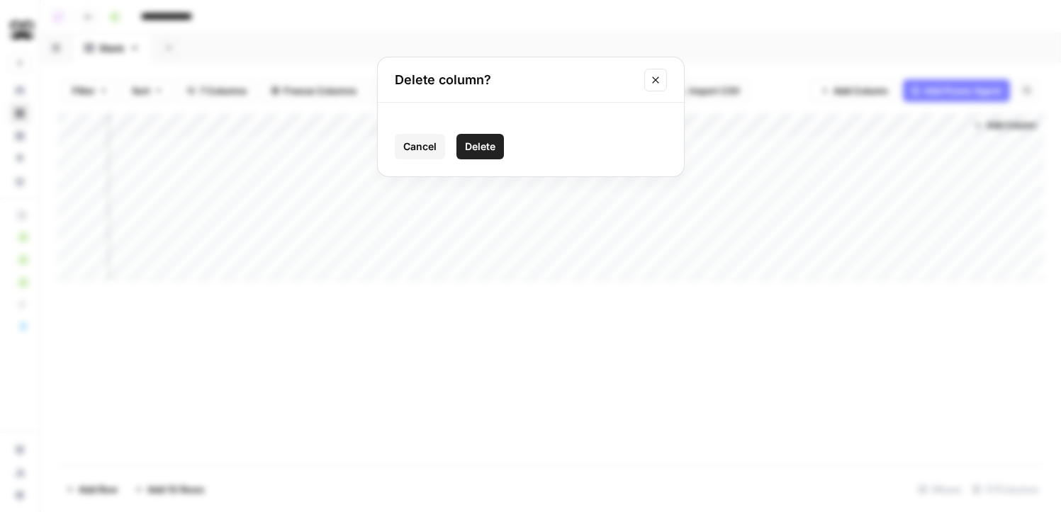
click at [490, 132] on div "Cancel Delete" at bounding box center [531, 140] width 306 height 74
click at [490, 144] on span "Delete" at bounding box center [480, 147] width 30 height 14
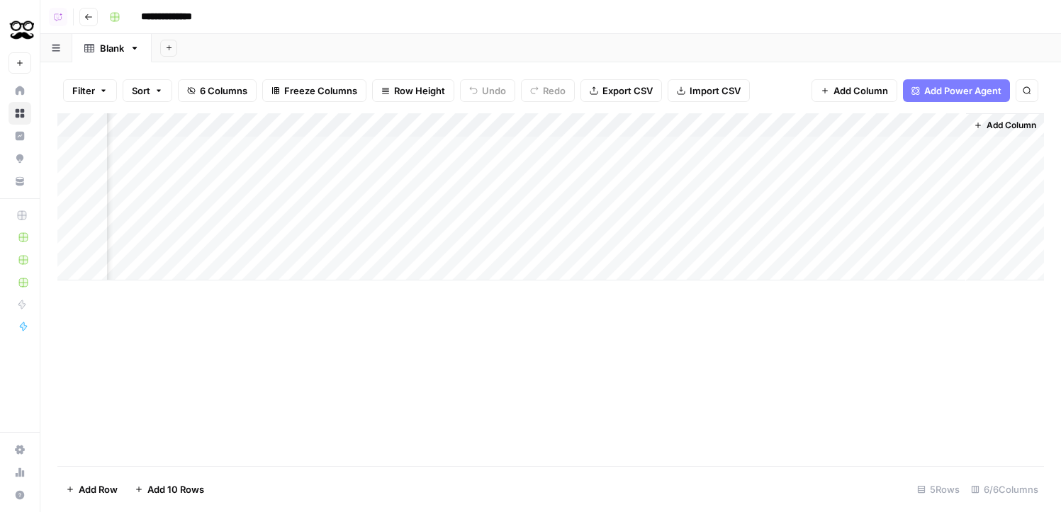
scroll to position [0, 291]
click at [747, 127] on div "Add Column" at bounding box center [550, 196] width 987 height 167
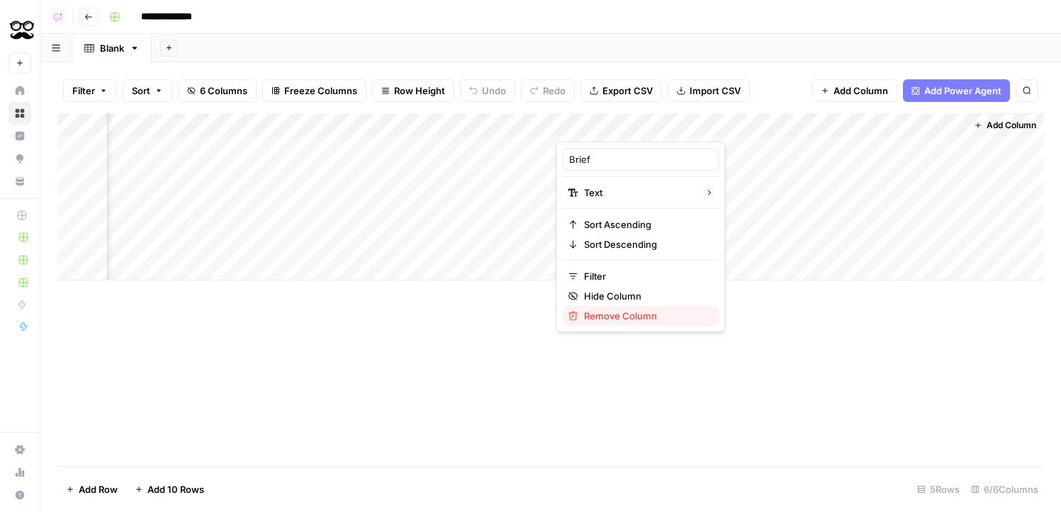
click at [615, 316] on span "Remove Column" at bounding box center [646, 316] width 124 height 14
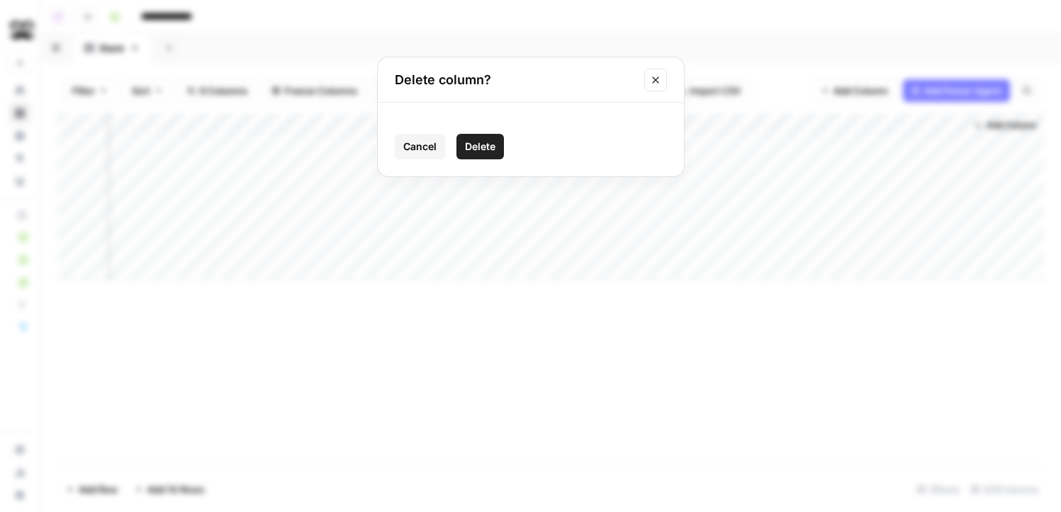
click at [490, 150] on span "Delete" at bounding box center [480, 147] width 30 height 14
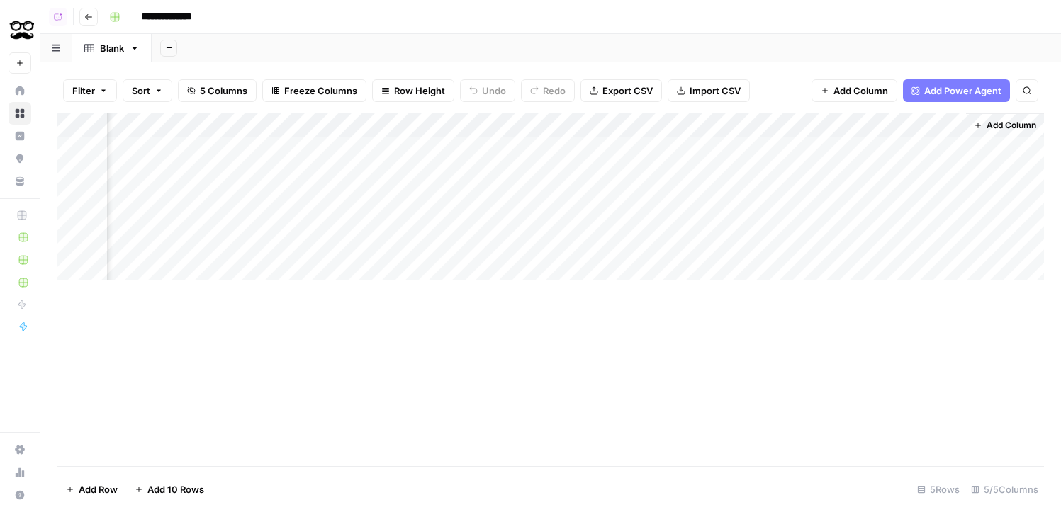
scroll to position [0, 0]
click at [252, 150] on div "Add Column" at bounding box center [550, 196] width 987 height 167
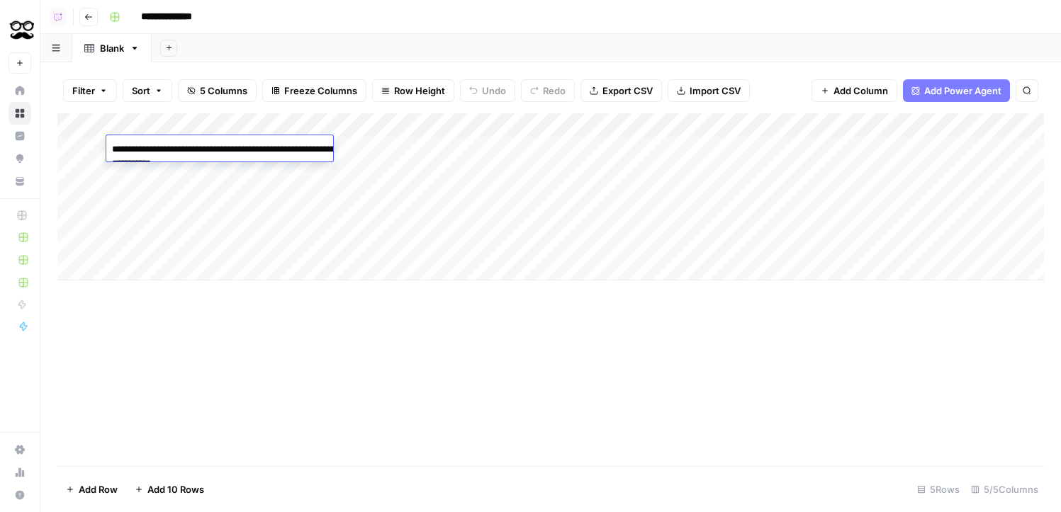
type textarea "**********"
click at [450, 149] on div "Add Column" at bounding box center [550, 196] width 987 height 167
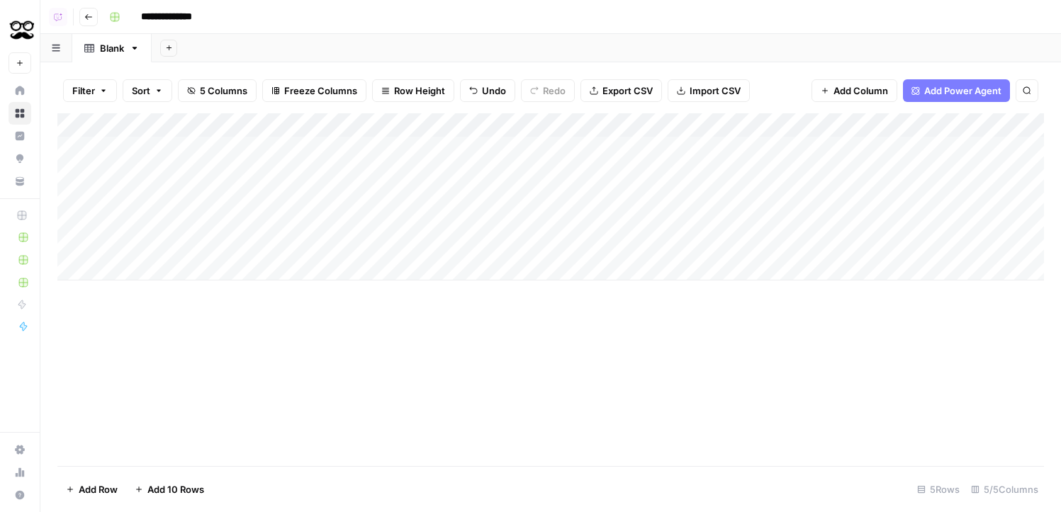
click at [450, 149] on div "Add Column" at bounding box center [550, 196] width 987 height 167
type textarea "**********"
click at [696, 157] on div "Add Column" at bounding box center [550, 196] width 987 height 167
click at [604, 215] on div "Add Column" at bounding box center [550, 196] width 987 height 167
click at [786, 143] on div "Add Column" at bounding box center [550, 196] width 987 height 167
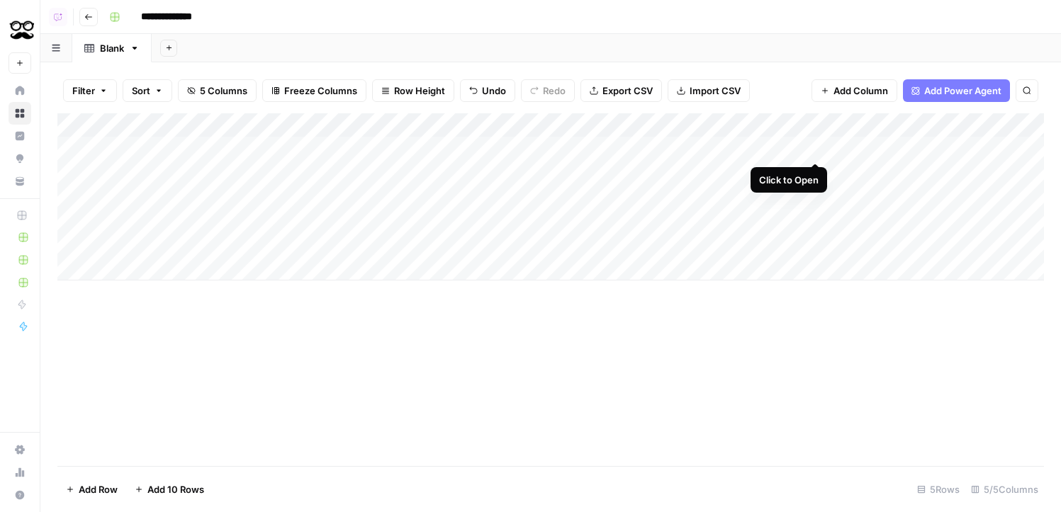
click at [814, 148] on div "Add Column" at bounding box center [550, 196] width 987 height 167
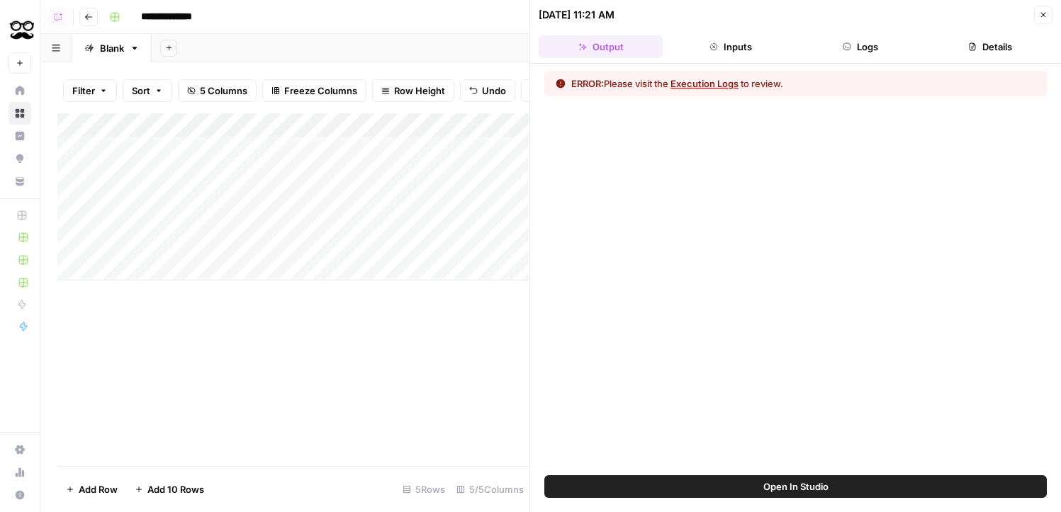
click at [718, 76] on div "ERROR: Please visit the Execution Logs to review." at bounding box center [795, 84] width 503 height 26
click at [720, 86] on button "Execution Logs" at bounding box center [705, 84] width 68 height 14
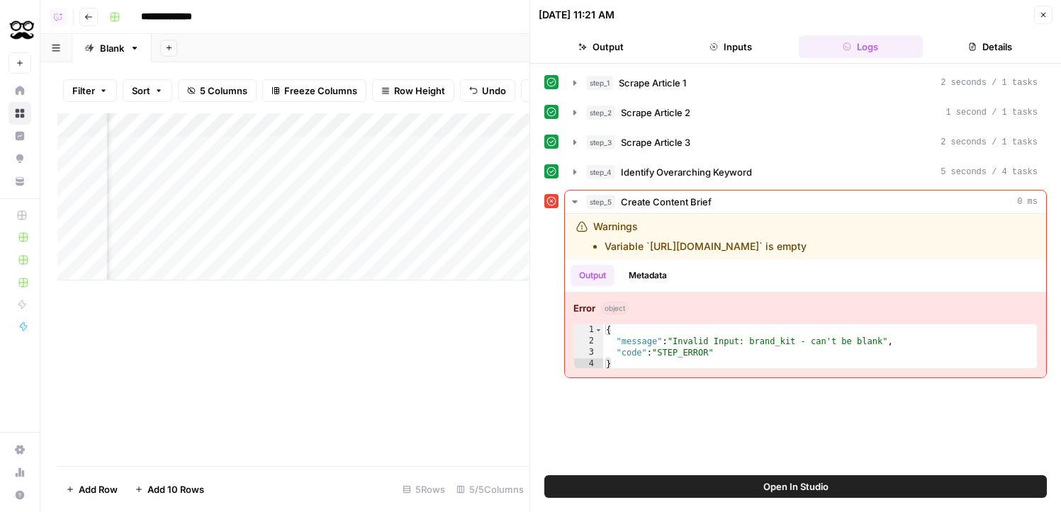
scroll to position [0, 420]
click at [398, 125] on div "Add Column" at bounding box center [293, 196] width 472 height 167
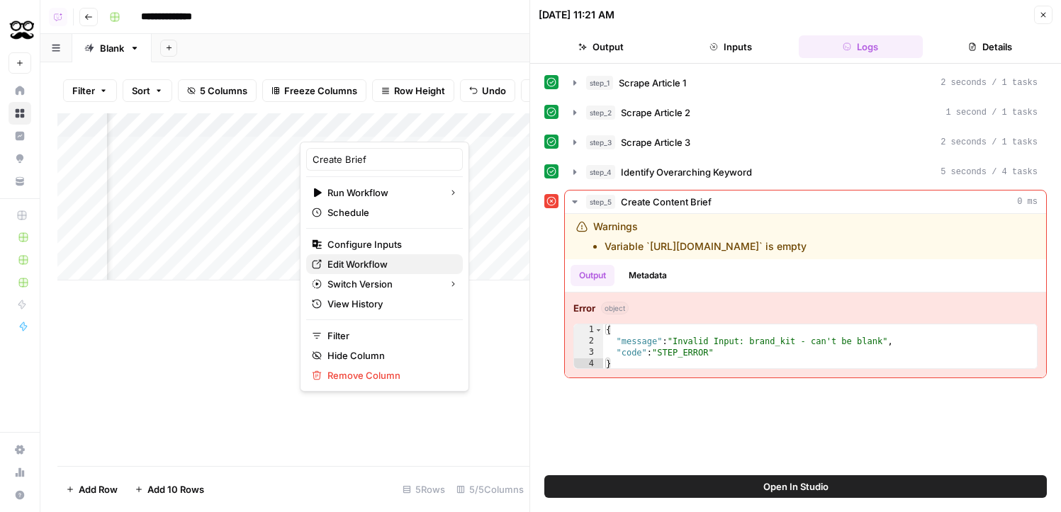
click at [376, 269] on span "Edit Workflow" at bounding box center [389, 264] width 124 height 14
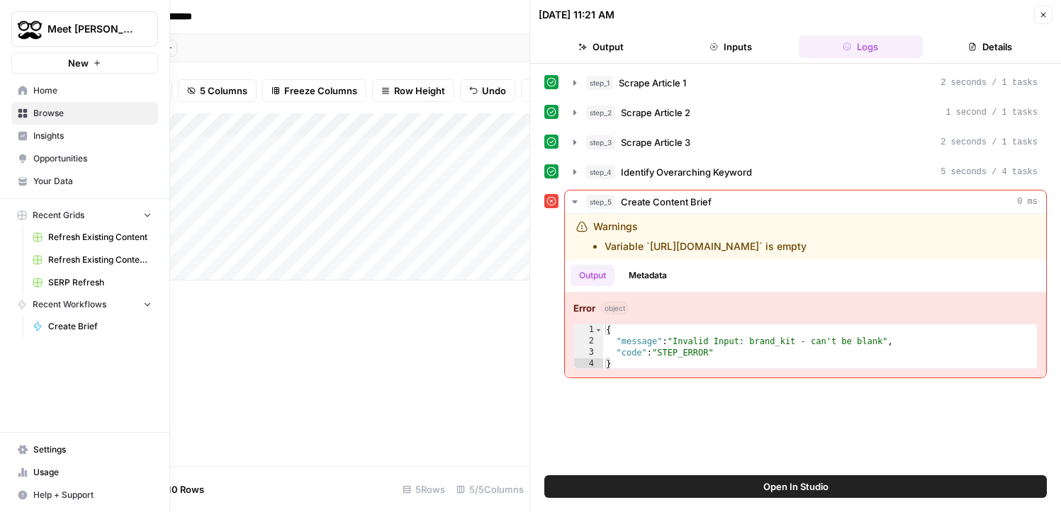
click at [23, 184] on icon at bounding box center [22, 184] width 8 height 4
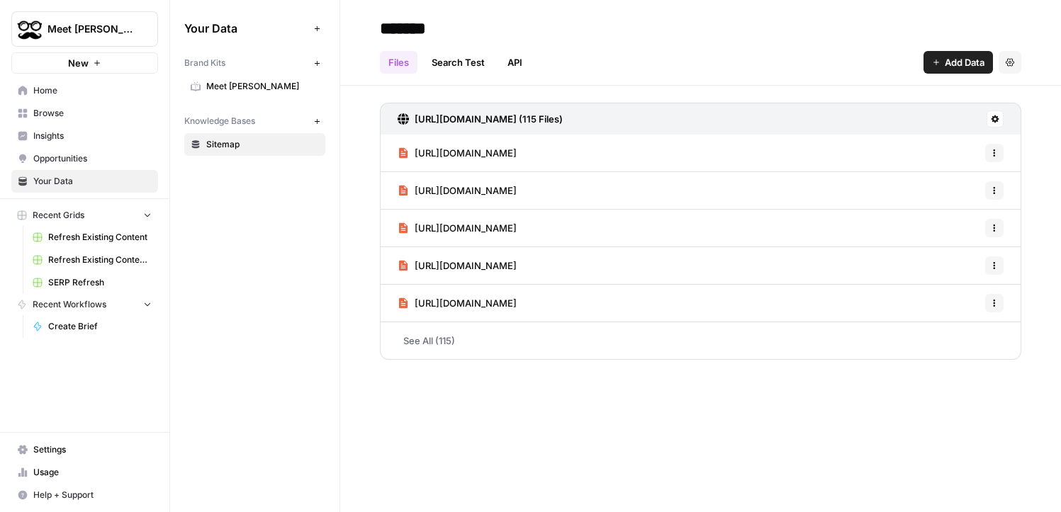
click at [252, 89] on span "Meet [PERSON_NAME]" at bounding box center [262, 86] width 113 height 13
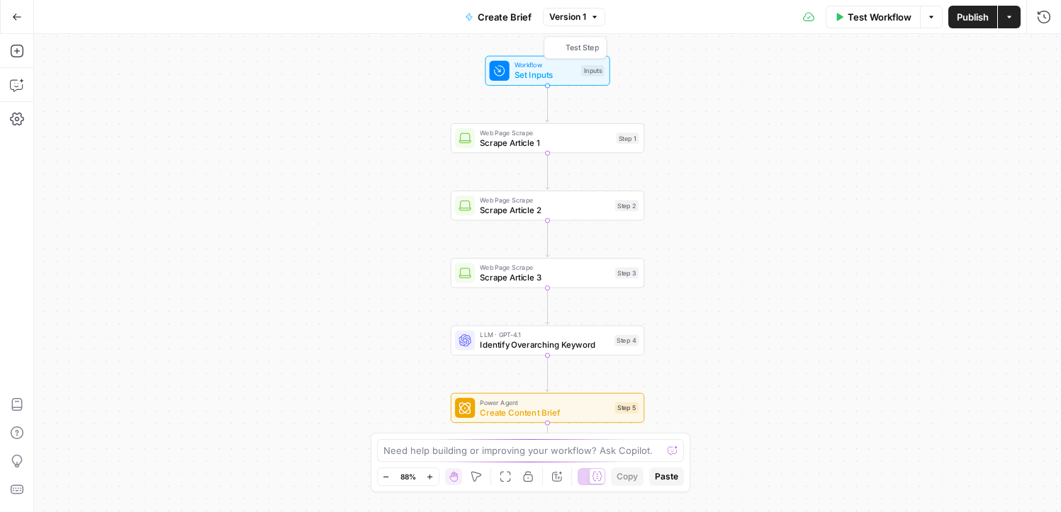
click at [579, 75] on div "Workflow Set Inputs Inputs Test Step" at bounding box center [547, 70] width 115 height 21
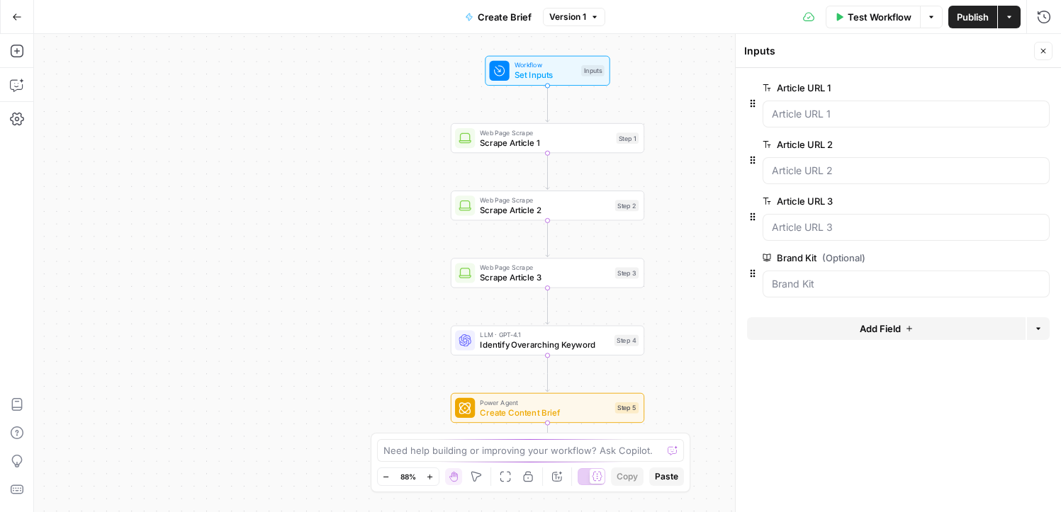
click at [620, 416] on div "Power Agent Create Content Brief Step 5 Copy step Delete step Add Note Test" at bounding box center [547, 408] width 184 height 21
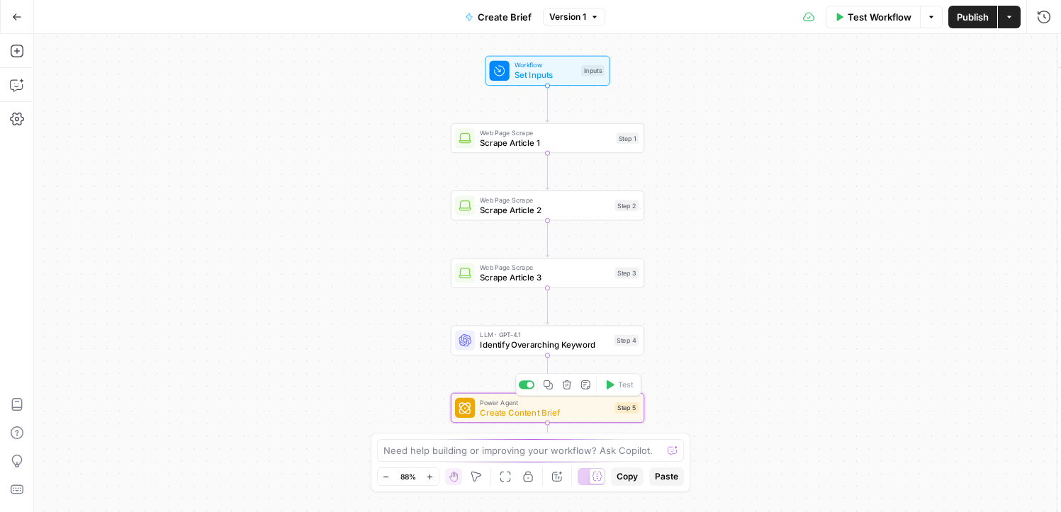
type textarea "Create Content Brief"
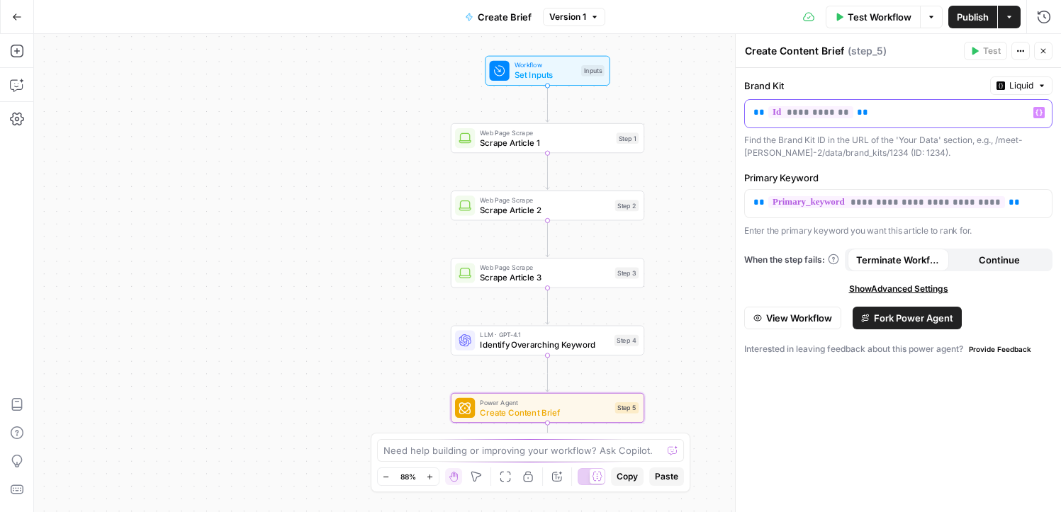
drag, startPoint x: 822, startPoint y: 113, endPoint x: 690, endPoint y: 113, distance: 132.5
click at [690, 113] on body "Meet Alfred New Home Browse Insights Opportunities Your Data Recent Grids Refre…" at bounding box center [530, 256] width 1061 height 512
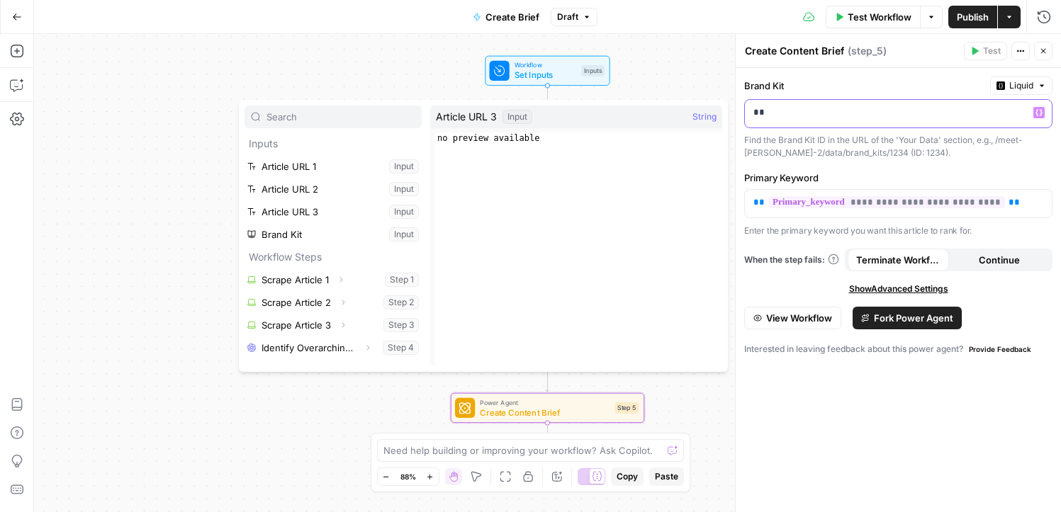
click at [831, 119] on p "**" at bounding box center [898, 113] width 290 height 14
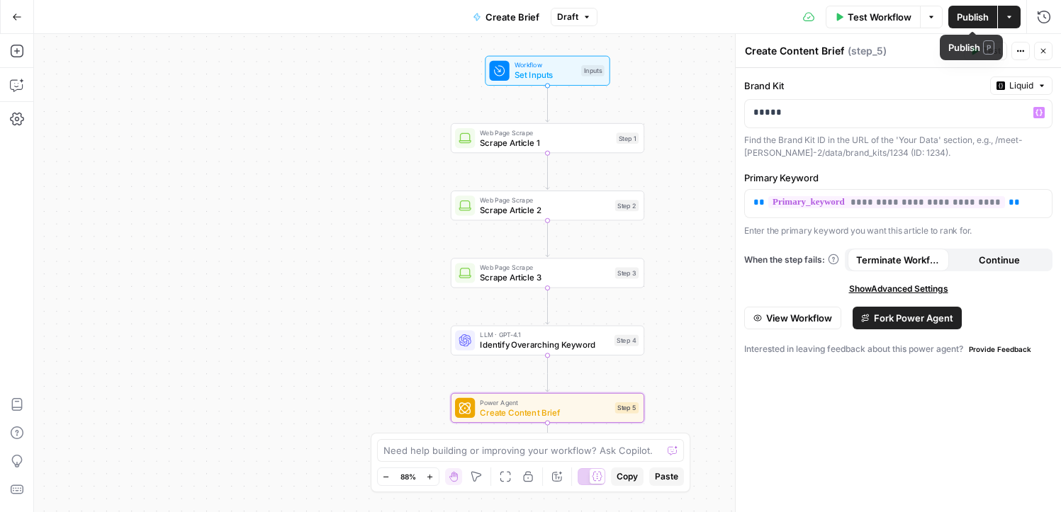
click at [980, 7] on button "Publish" at bounding box center [972, 17] width 49 height 23
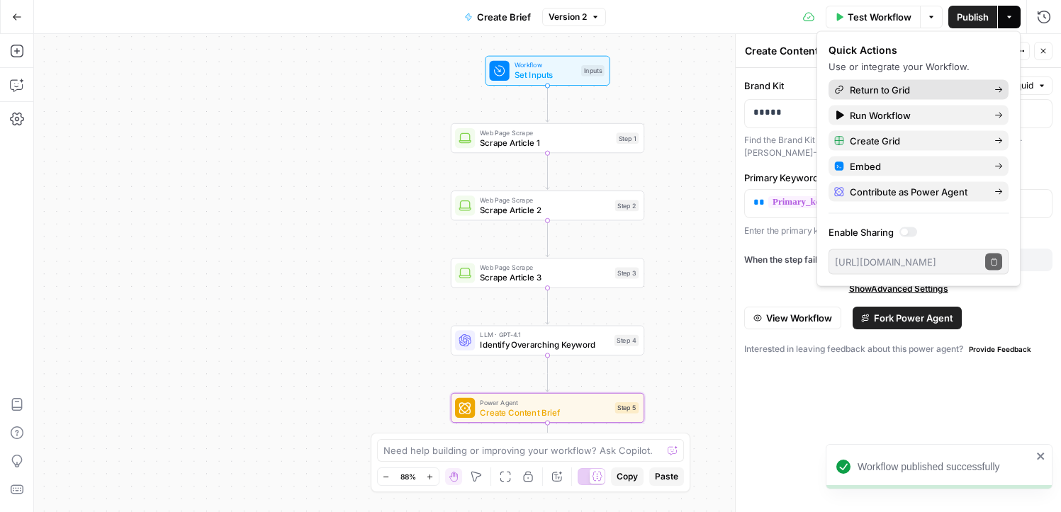
click at [948, 88] on span "Return to Grid" at bounding box center [916, 90] width 133 height 14
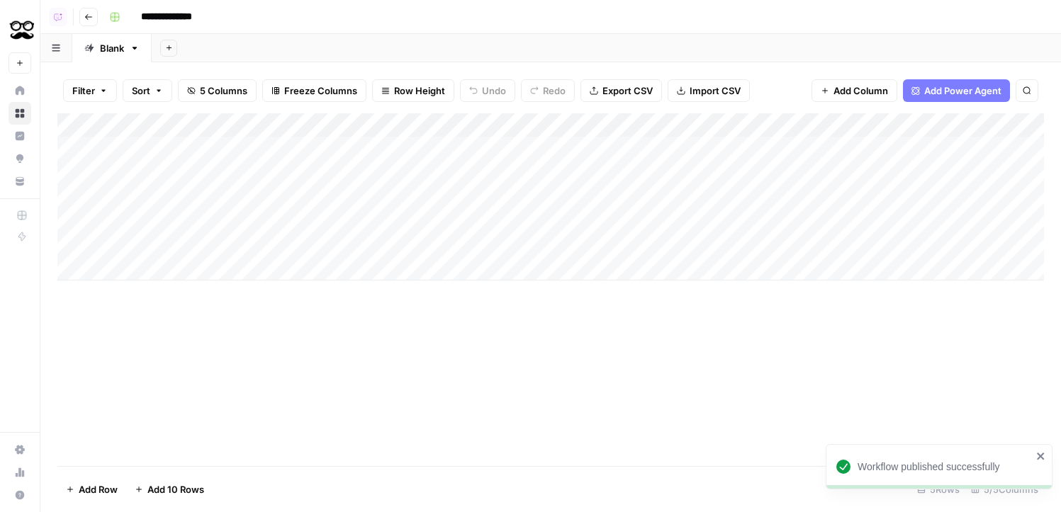
click at [801, 149] on div "Add Column" at bounding box center [550, 196] width 987 height 167
click at [834, 149] on div "Add Column" at bounding box center [550, 196] width 987 height 167
click at [657, 145] on div "Add Column" at bounding box center [550, 196] width 987 height 167
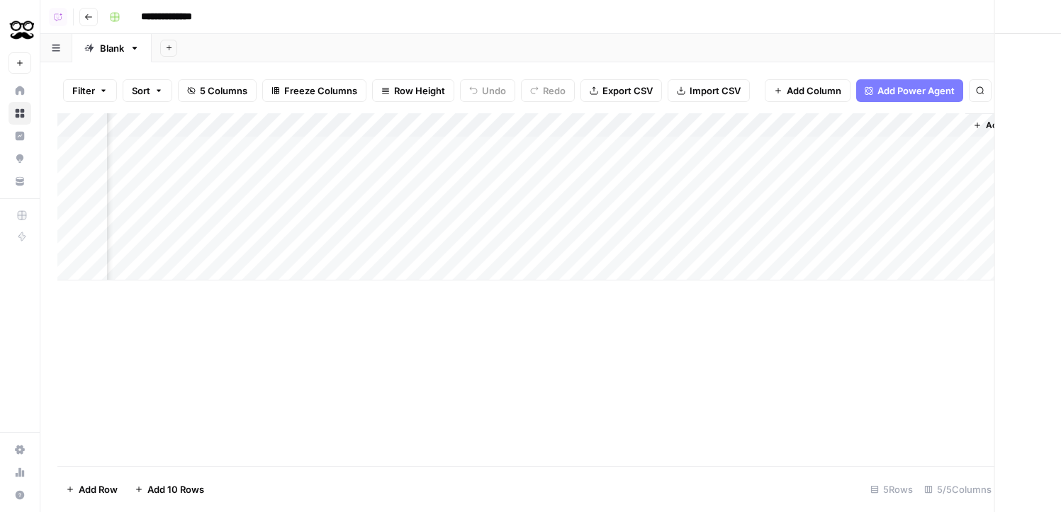
scroll to position [0, 77]
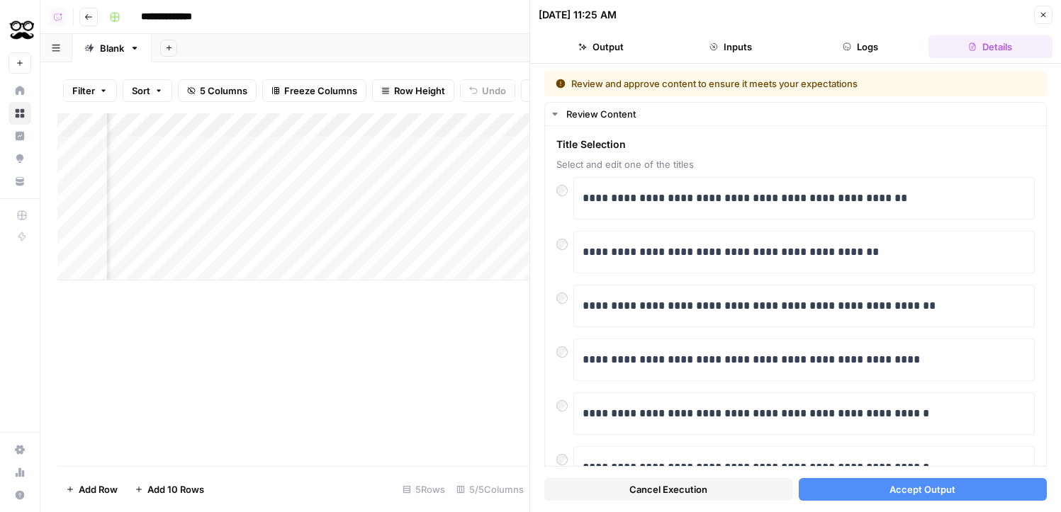
click at [881, 490] on button "Accept Output" at bounding box center [923, 489] width 249 height 23
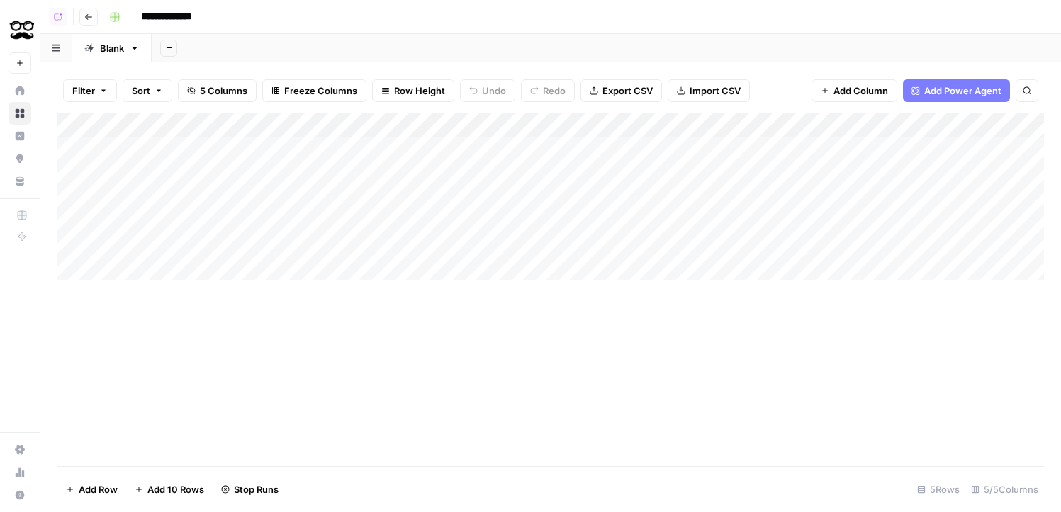
click at [189, 185] on div "Add Column" at bounding box center [550, 196] width 987 height 167
click at [211, 169] on div "Add Column" at bounding box center [550, 196] width 987 height 167
type textarea "**********"
click at [454, 171] on div "Add Column" at bounding box center [550, 196] width 987 height 167
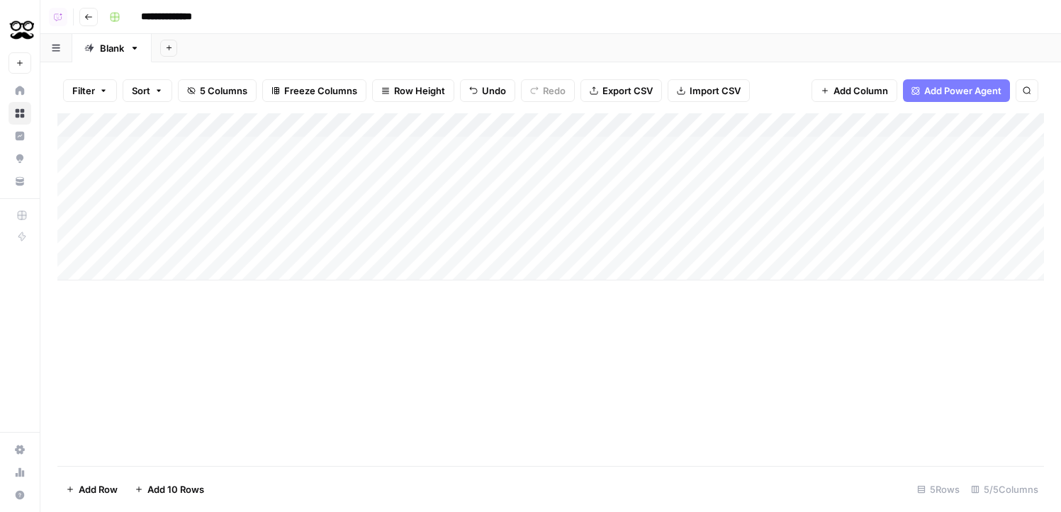
click at [454, 171] on div "Add Column" at bounding box center [550, 196] width 987 height 167
paste textarea "**********"
type textarea "**********"
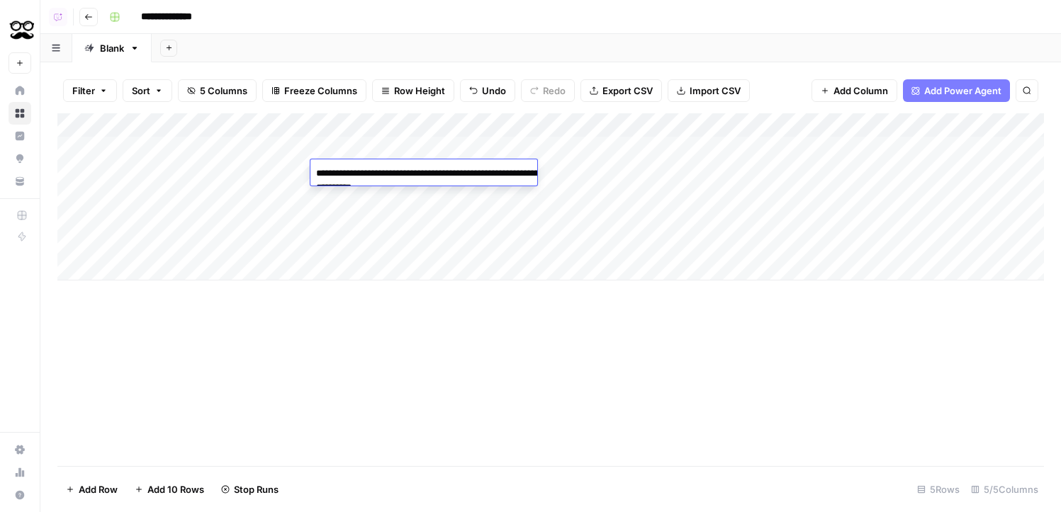
click at [602, 158] on div "Add Column" at bounding box center [550, 196] width 987 height 167
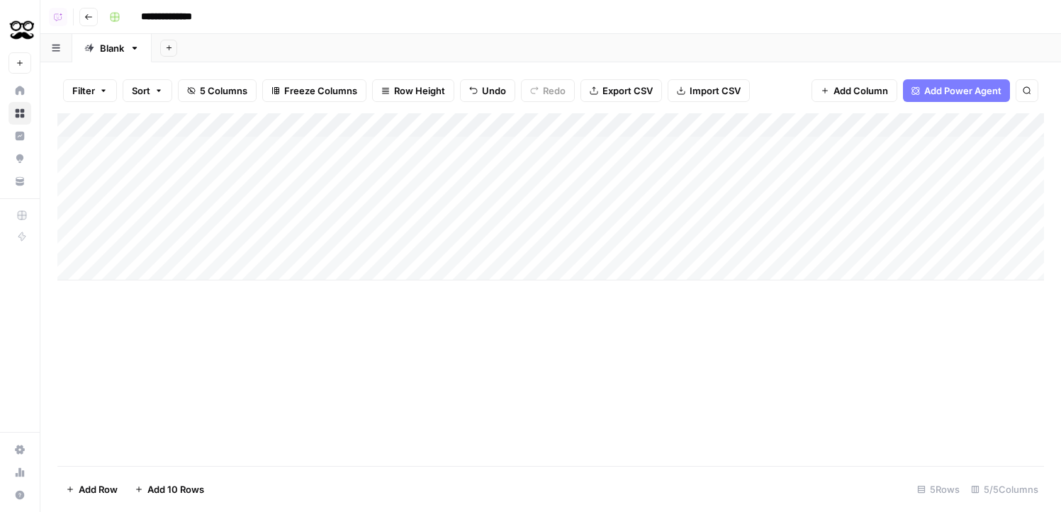
click at [640, 170] on div "Add Column" at bounding box center [550, 196] width 987 height 167
click at [816, 150] on div "Add Column" at bounding box center [550, 196] width 987 height 167
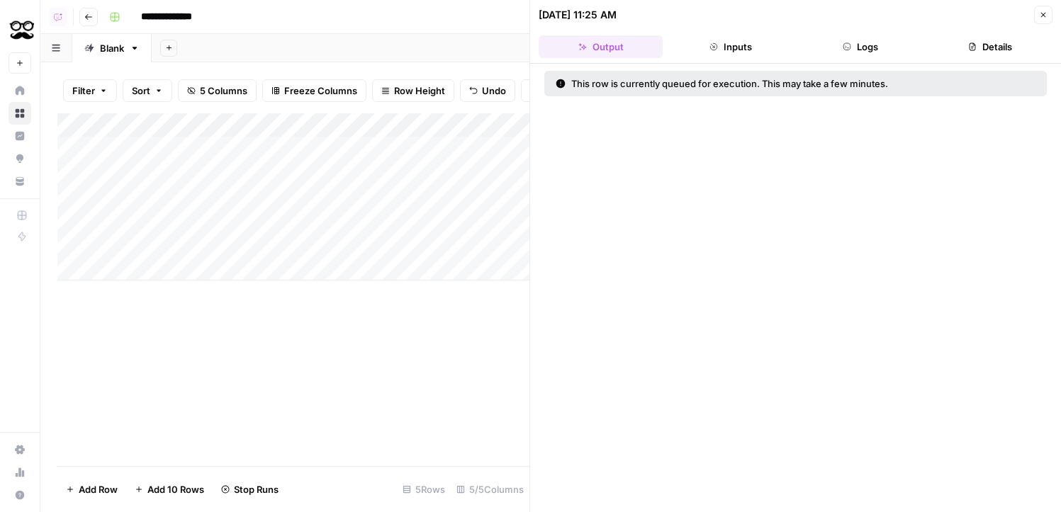
click at [871, 53] on button "Logs" at bounding box center [861, 46] width 124 height 23
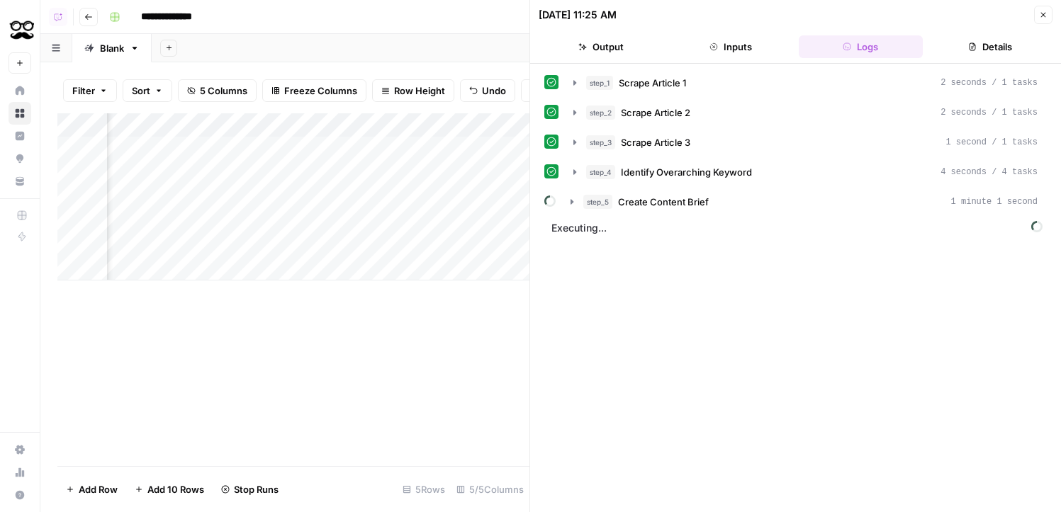
scroll to position [0, 312]
click at [1044, 13] on icon "button" at bounding box center [1043, 15] width 9 height 9
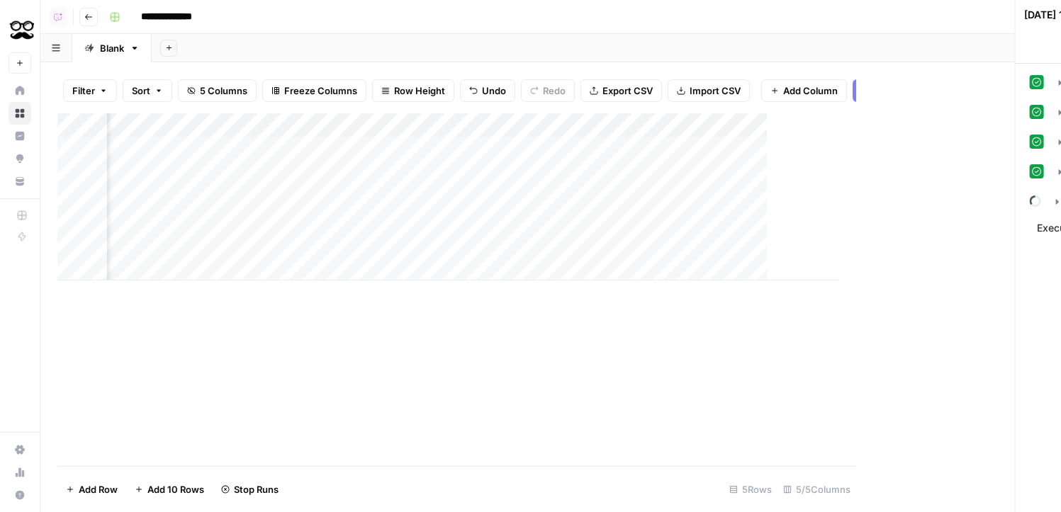
scroll to position [0, 69]
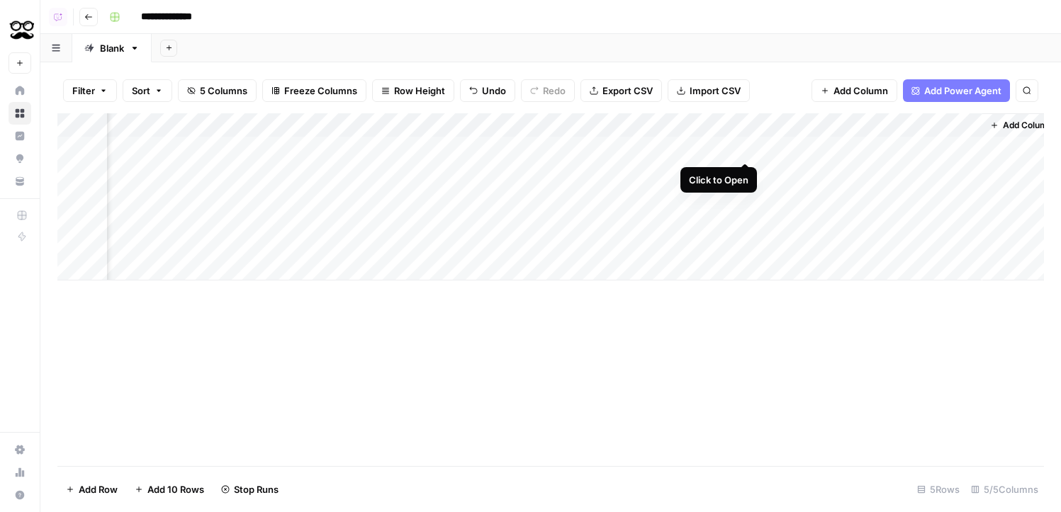
click at [745, 150] on div "Add Column" at bounding box center [550, 196] width 987 height 167
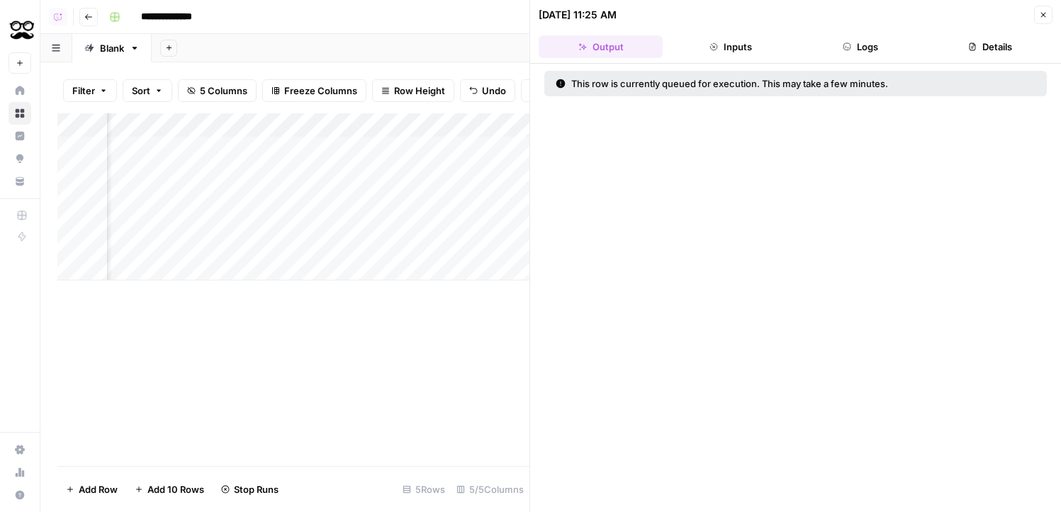
click at [879, 47] on button "Logs" at bounding box center [861, 46] width 124 height 23
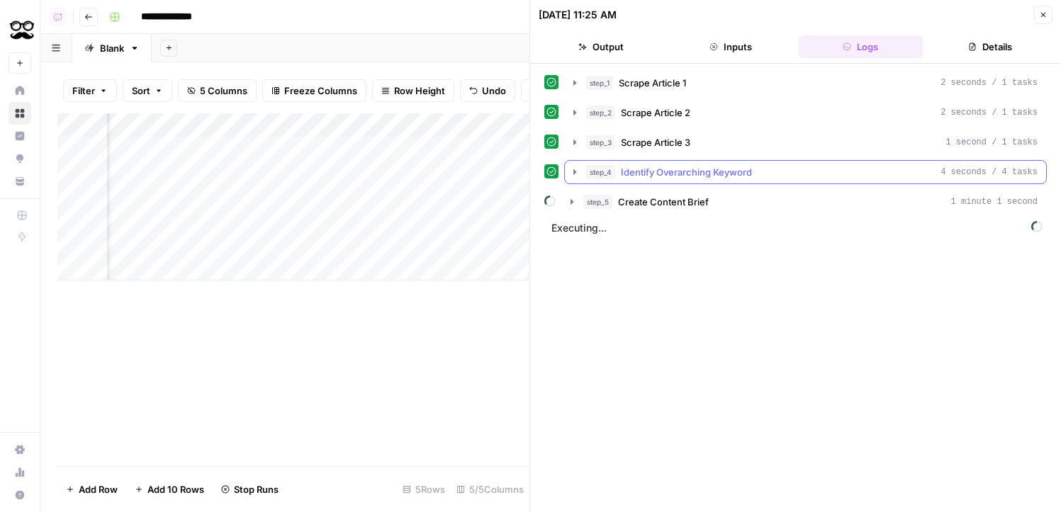
click at [710, 181] on button "step_4 Identify Overarching Keyword 4 seconds / 4 tasks" at bounding box center [805, 172] width 481 height 23
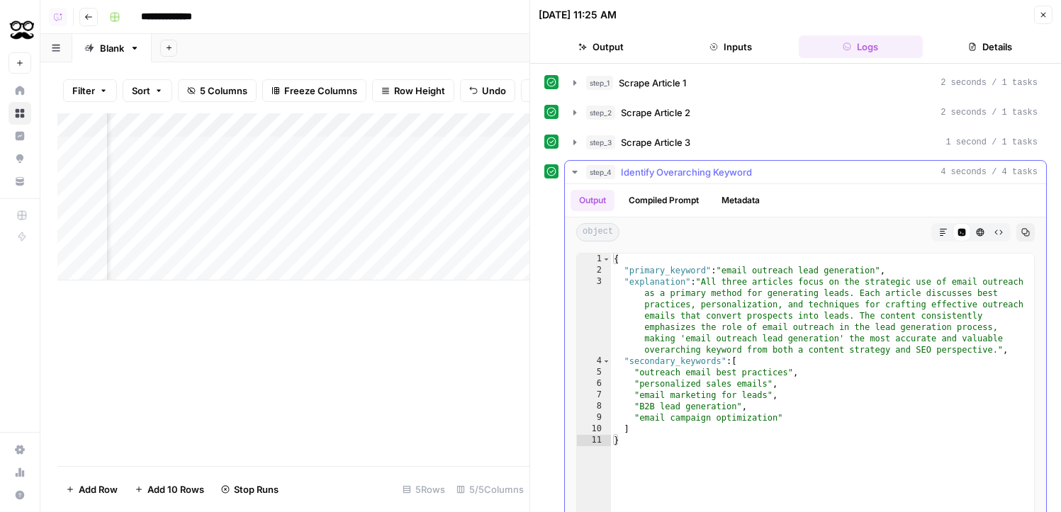
click at [714, 174] on span "Identify Overarching Keyword" at bounding box center [686, 172] width 131 height 14
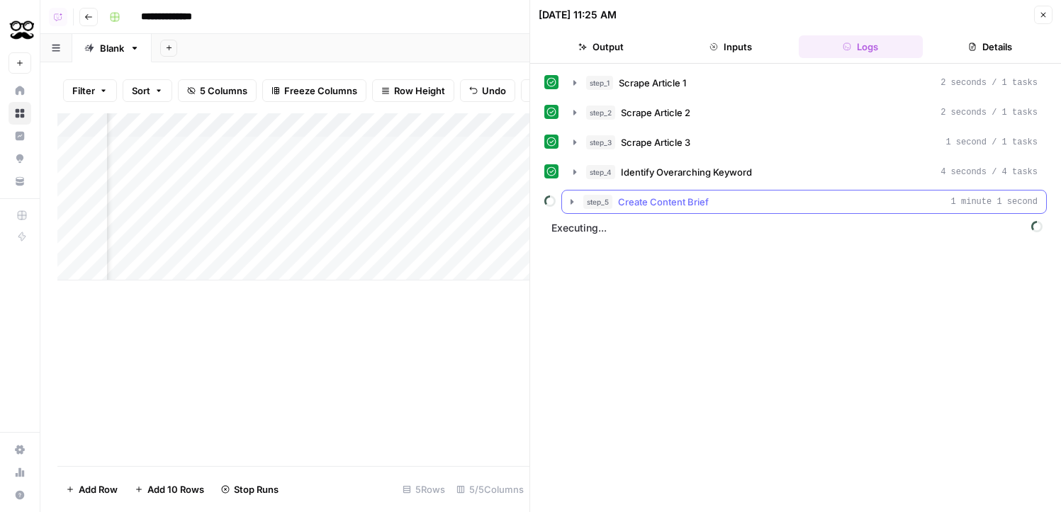
click at [707, 210] on button "step_5 Create Content Brief 1 minute 1 second" at bounding box center [804, 202] width 484 height 23
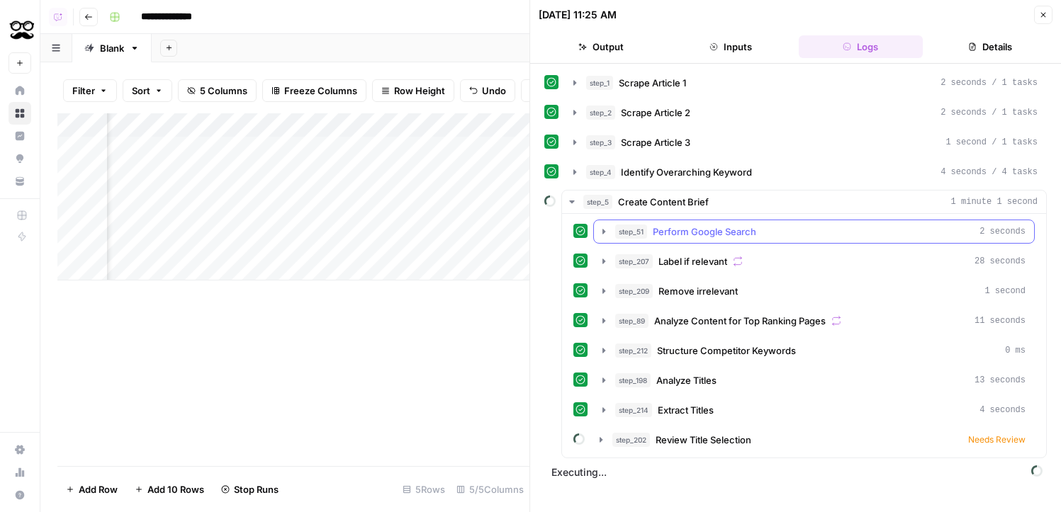
click at [714, 229] on span "Perform Google Search" at bounding box center [704, 232] width 103 height 14
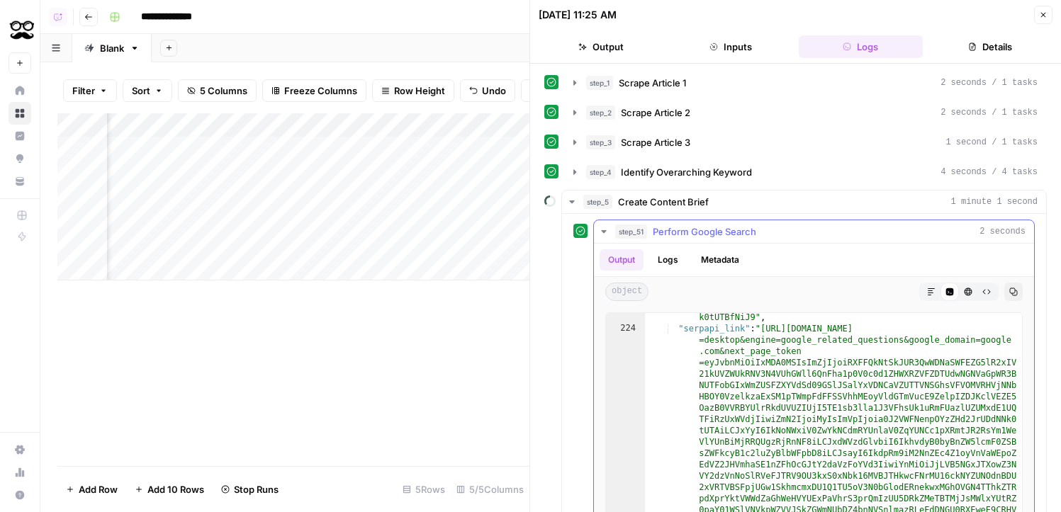
scroll to position [4910, 0]
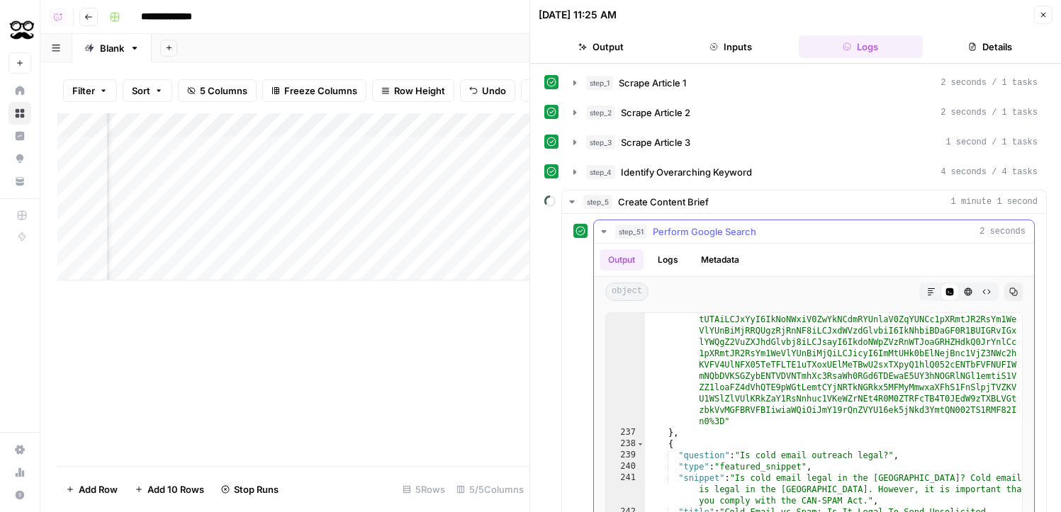
click at [756, 236] on div "step_51 Perform Google Search 2 seconds" at bounding box center [820, 232] width 410 height 14
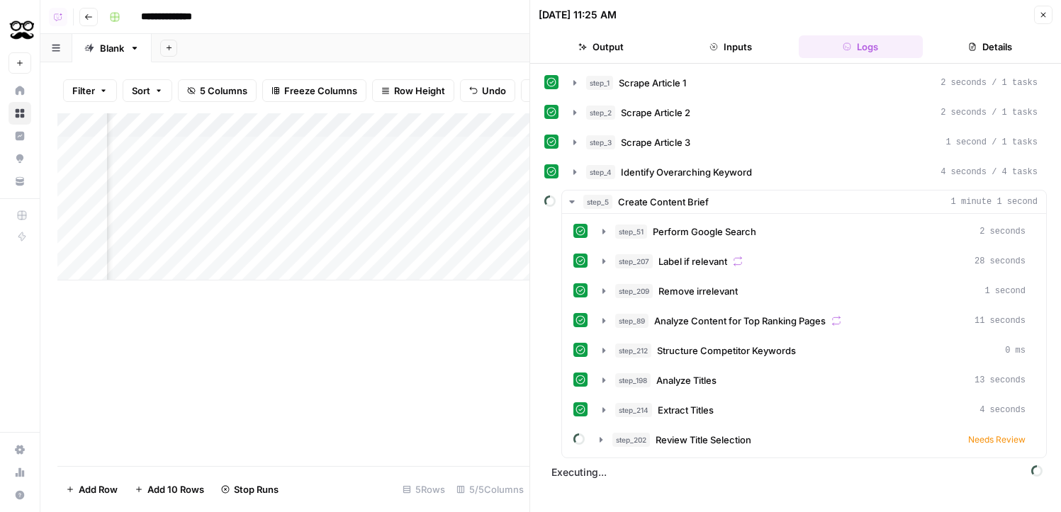
scroll to position [0, 136]
click at [437, 179] on div "Add Column" at bounding box center [293, 196] width 472 height 167
click at [478, 171] on div "Add Column" at bounding box center [293, 196] width 472 height 167
type textarea "**********"
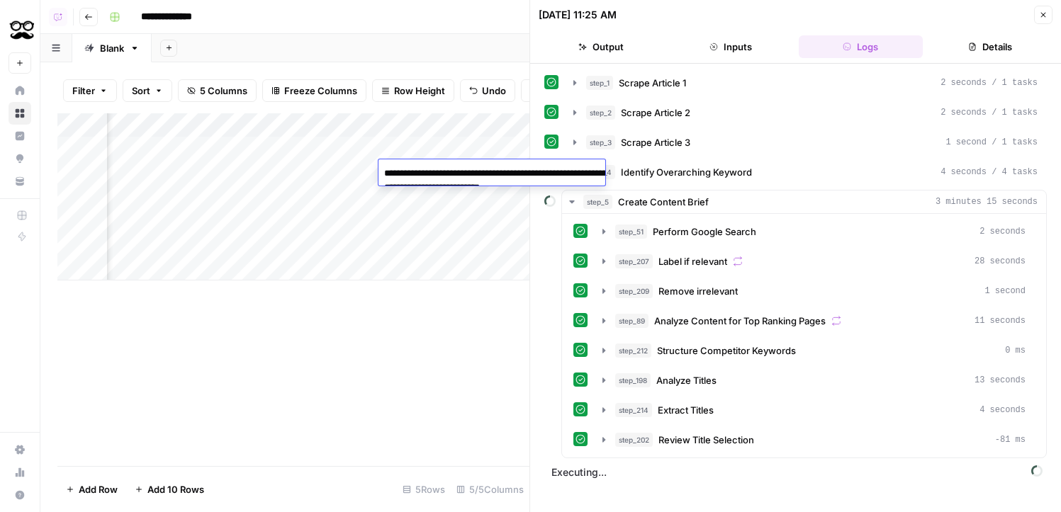
click at [441, 247] on div "Add Column" at bounding box center [293, 196] width 472 height 167
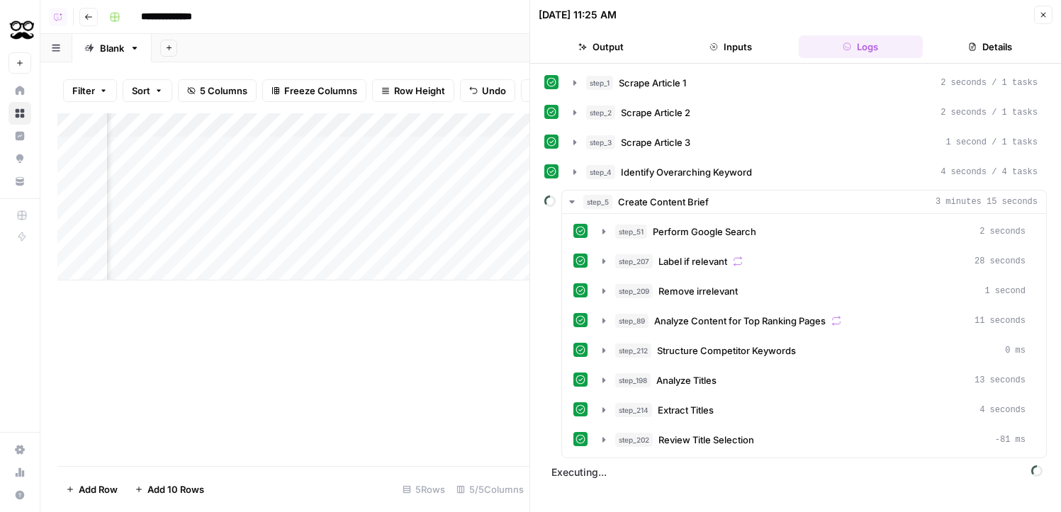
scroll to position [0, 548]
click at [235, 171] on div "Add Column" at bounding box center [293, 196] width 472 height 167
click at [1041, 16] on icon "button" at bounding box center [1043, 15] width 9 height 9
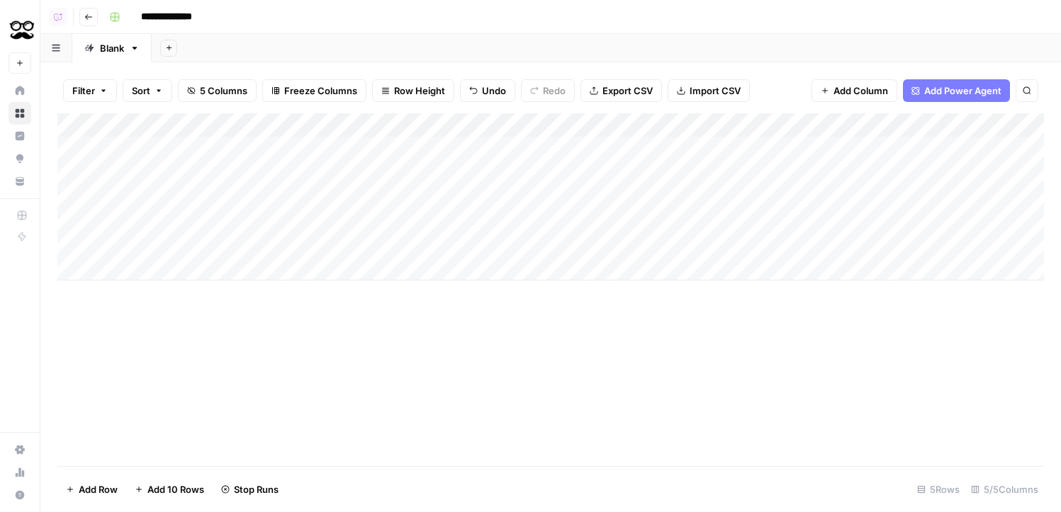
click at [211, 14] on input "**********" at bounding box center [177, 17] width 84 height 23
click at [104, 53] on div "Blank" at bounding box center [112, 48] width 24 height 14
type input "*"
type input "*****"
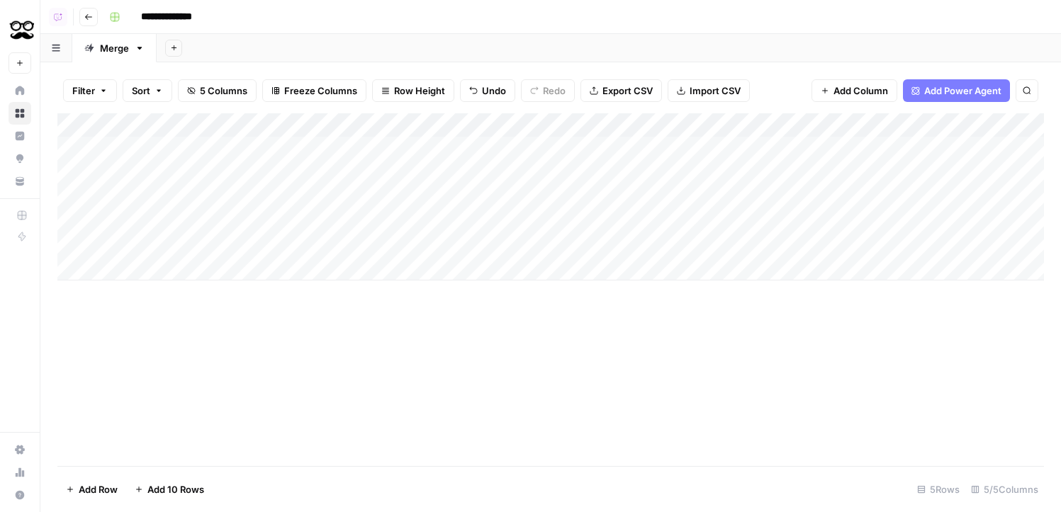
click at [771, 174] on div "Add Column" at bounding box center [550, 196] width 987 height 167
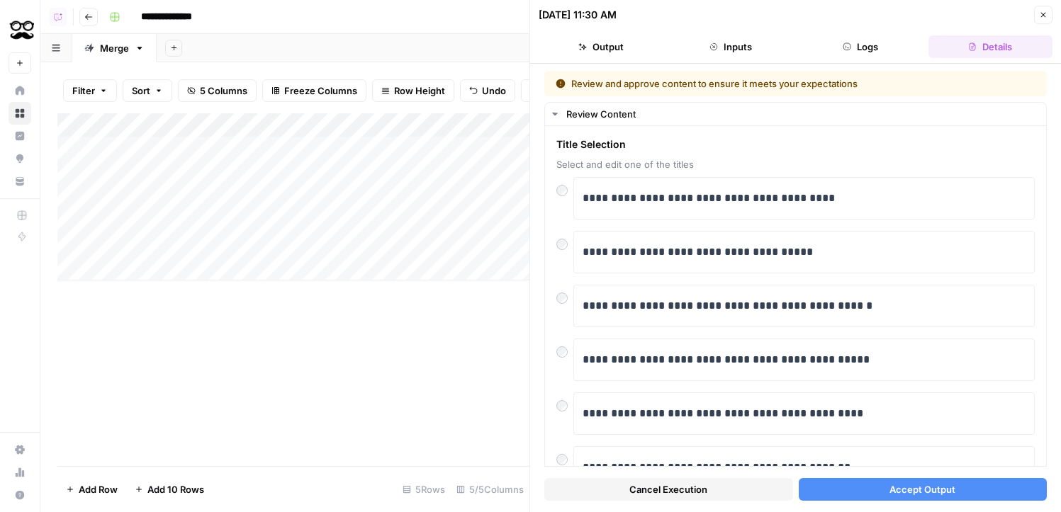
click at [917, 491] on span "Accept Output" at bounding box center [923, 490] width 66 height 14
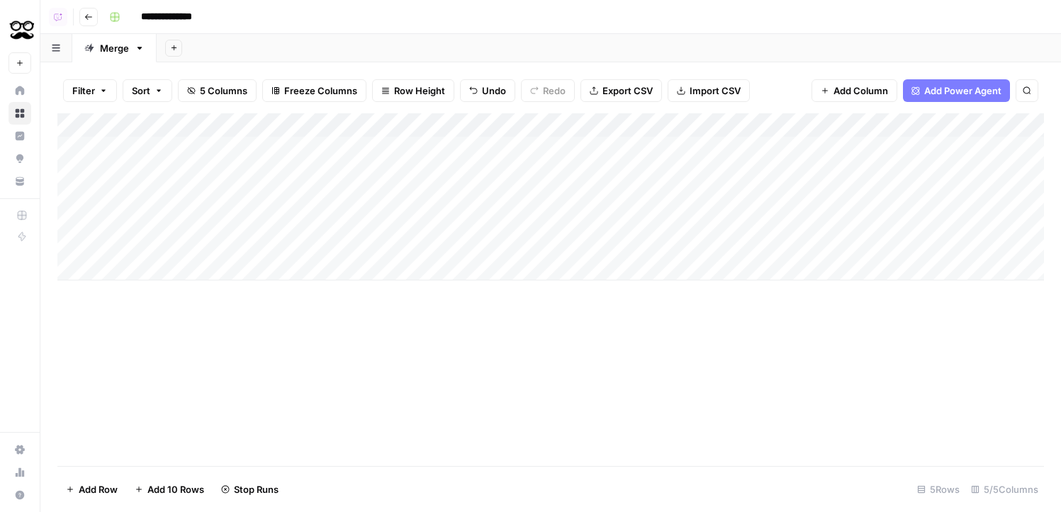
click at [819, 145] on div "Add Column" at bounding box center [550, 196] width 987 height 167
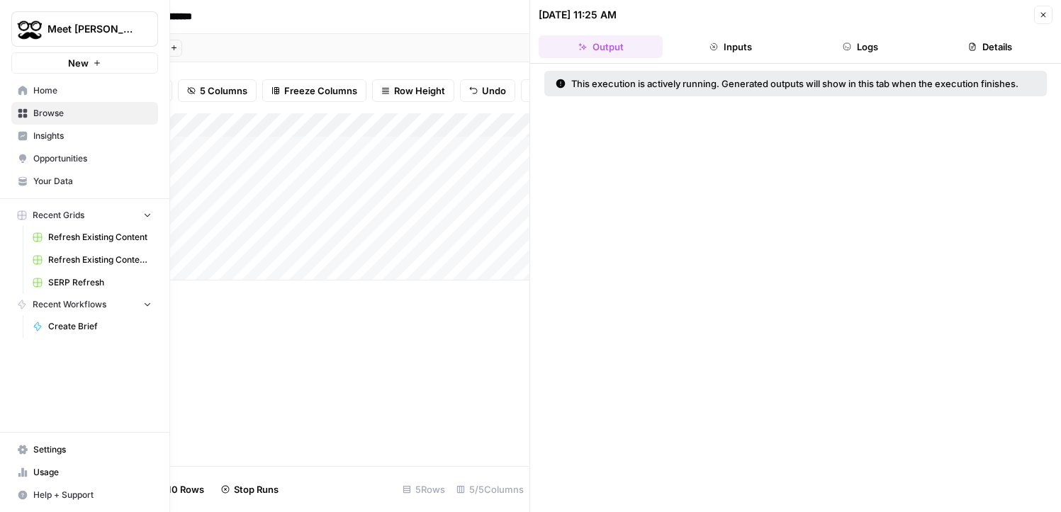
click at [23, 454] on icon at bounding box center [23, 450] width 10 height 10
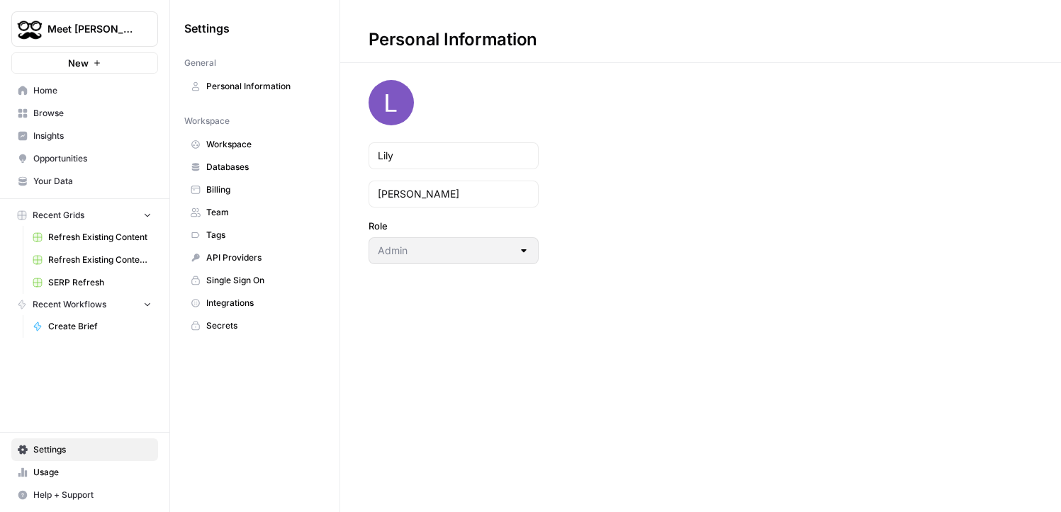
click at [35, 476] on span "Usage" at bounding box center [92, 472] width 118 height 13
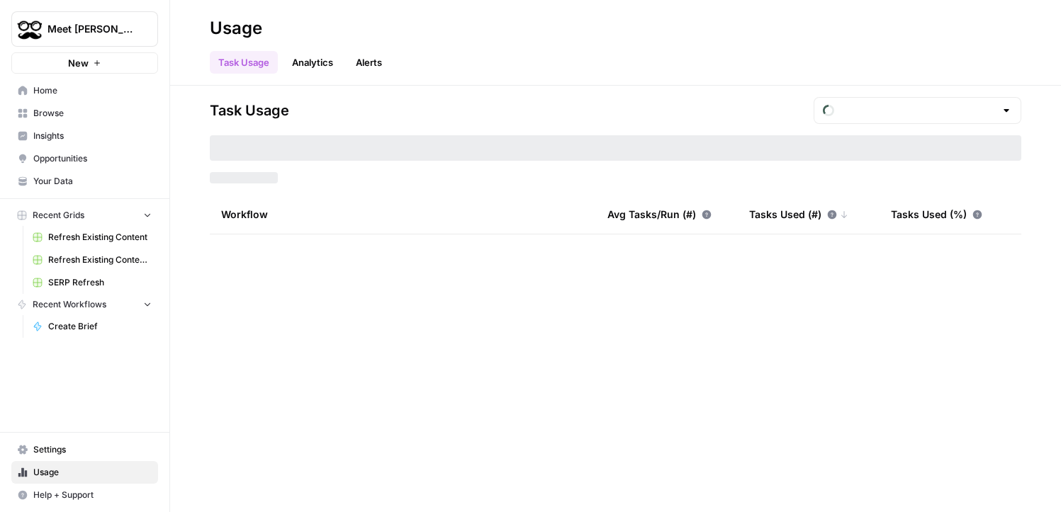
type input "September Tasks"
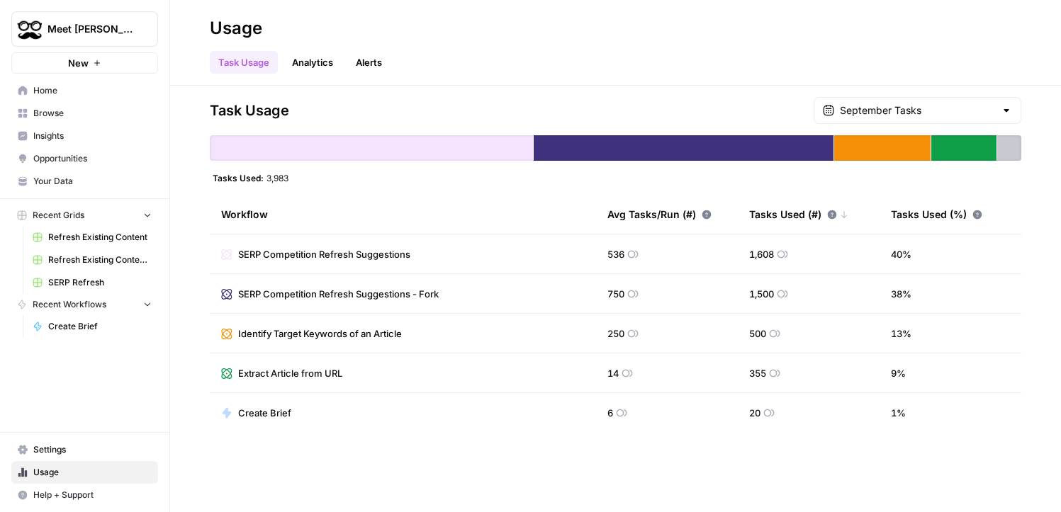
click at [65, 106] on link "Browse" at bounding box center [84, 113] width 147 height 23
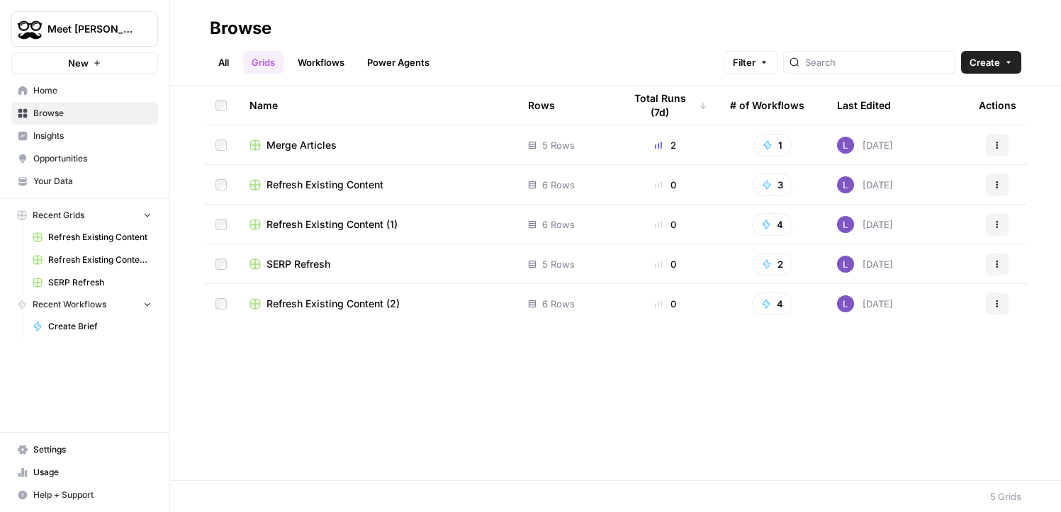
click at [286, 136] on td "Merge Articles" at bounding box center [377, 144] width 279 height 39
click at [295, 148] on span "Merge Articles" at bounding box center [302, 145] width 70 height 14
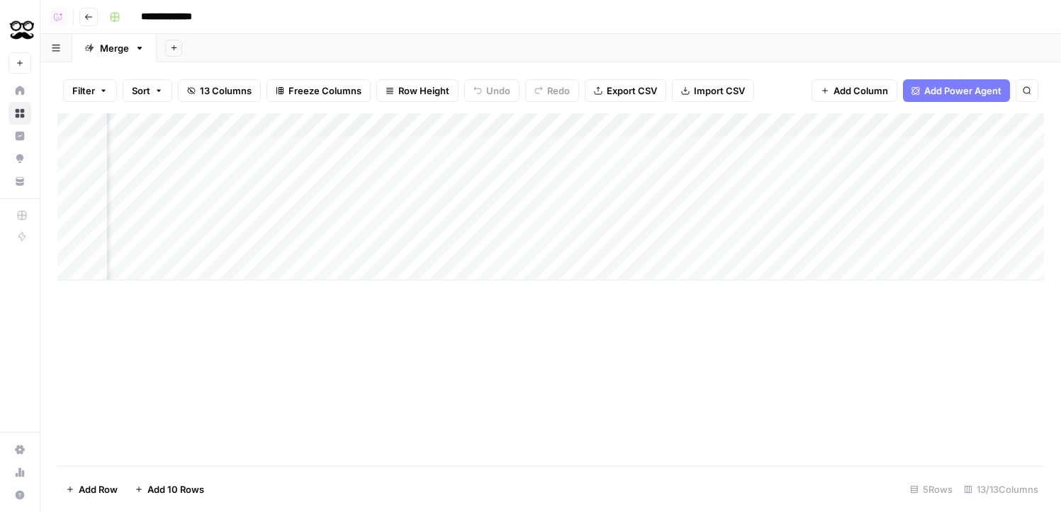
scroll to position [0, 965]
click at [891, 150] on div "Add Column" at bounding box center [550, 196] width 987 height 167
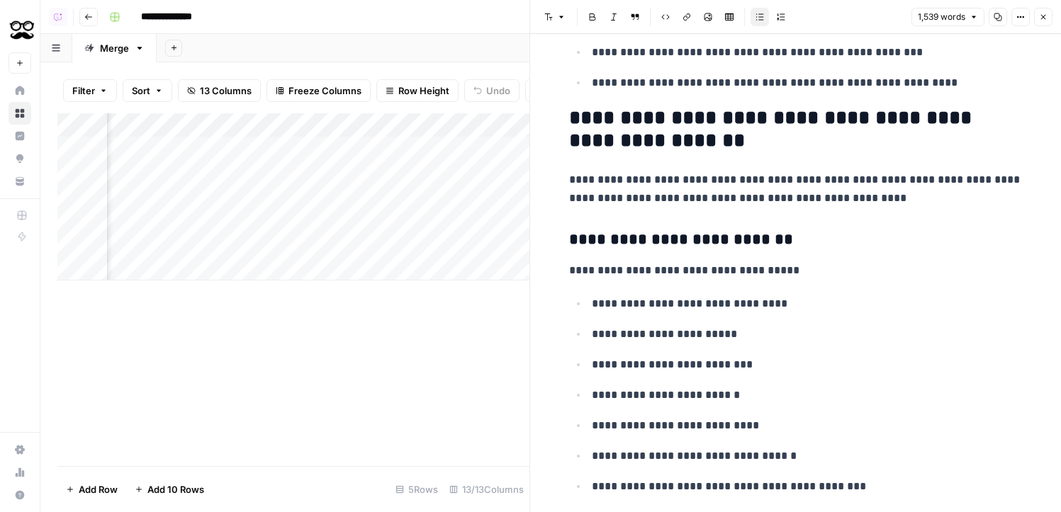
scroll to position [608, 0]
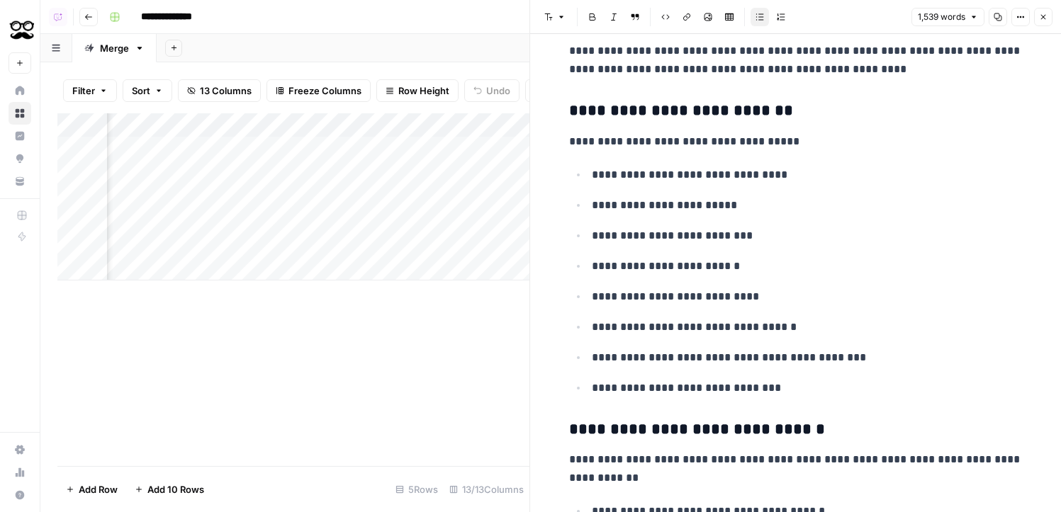
click at [1045, 24] on button "Close" at bounding box center [1043, 17] width 18 height 18
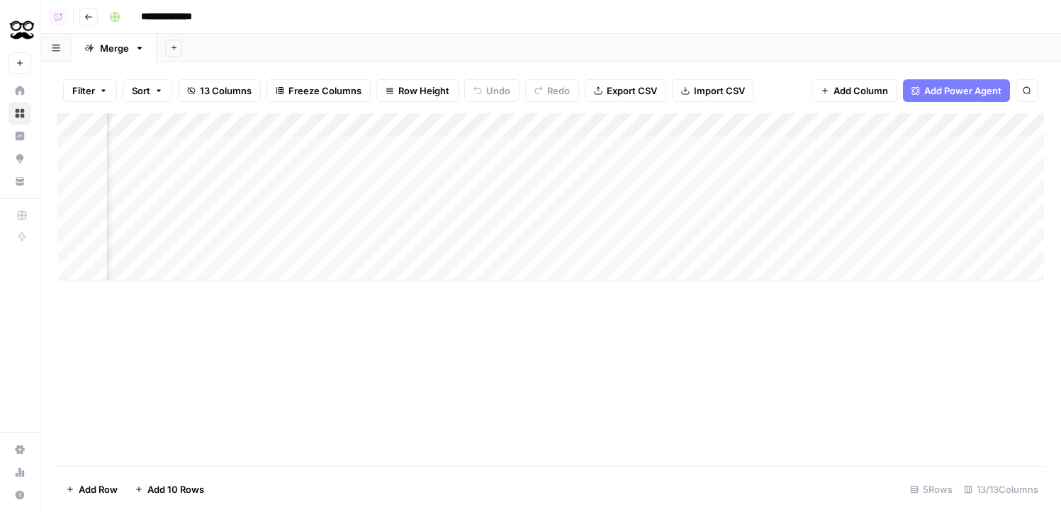
click at [963, 119] on div "Add Column" at bounding box center [550, 196] width 987 height 167
click at [945, 158] on input "Analysis" at bounding box center [988, 159] width 144 height 14
click at [959, 91] on span "Add Power Agent" at bounding box center [962, 91] width 77 height 14
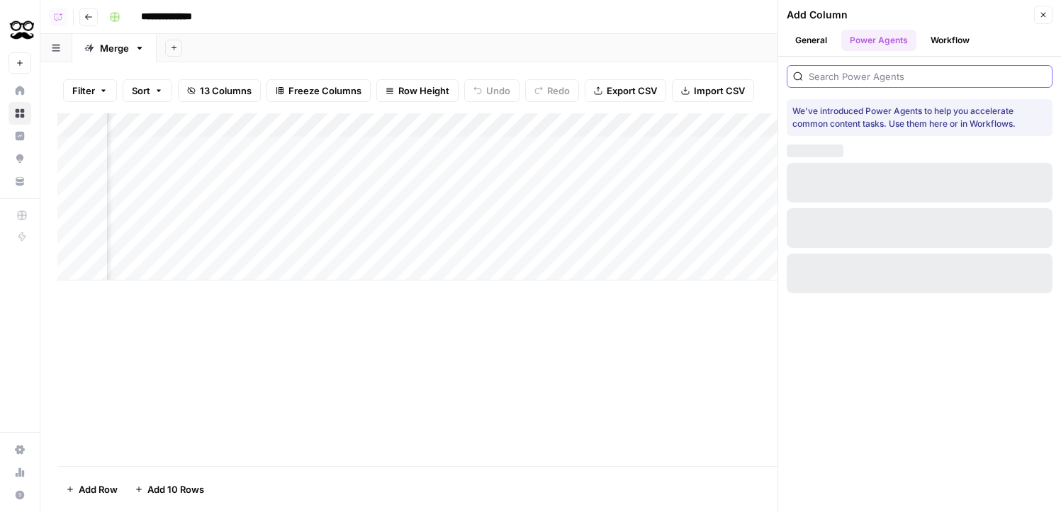
click at [909, 81] on input "search" at bounding box center [927, 76] width 237 height 14
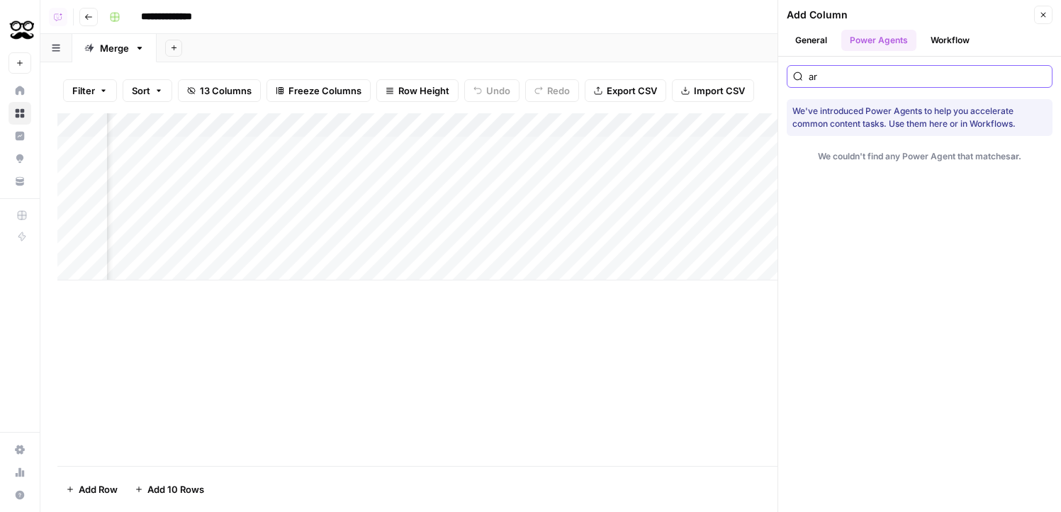
type input "a"
click at [1048, 21] on button "Close" at bounding box center [1043, 15] width 18 height 18
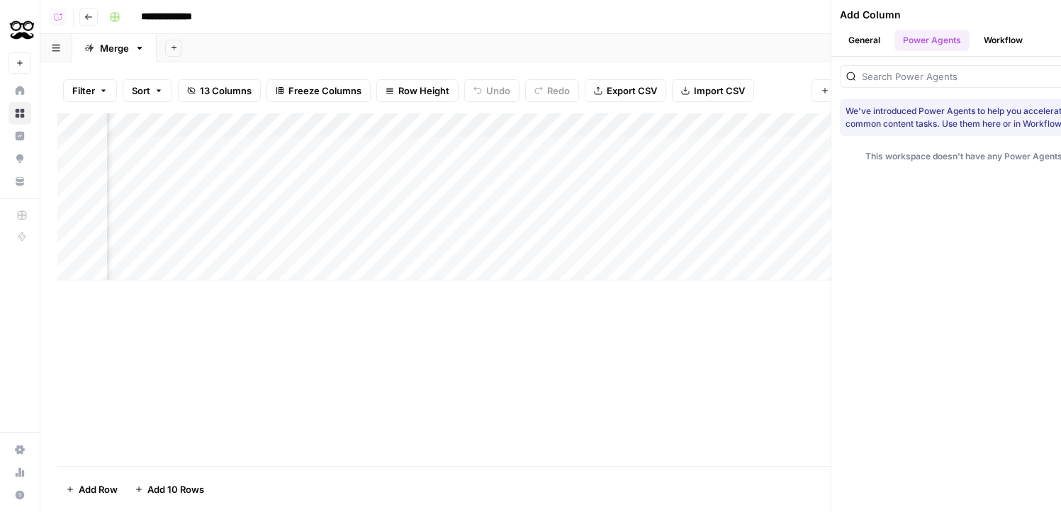
scroll to position [0, 1107]
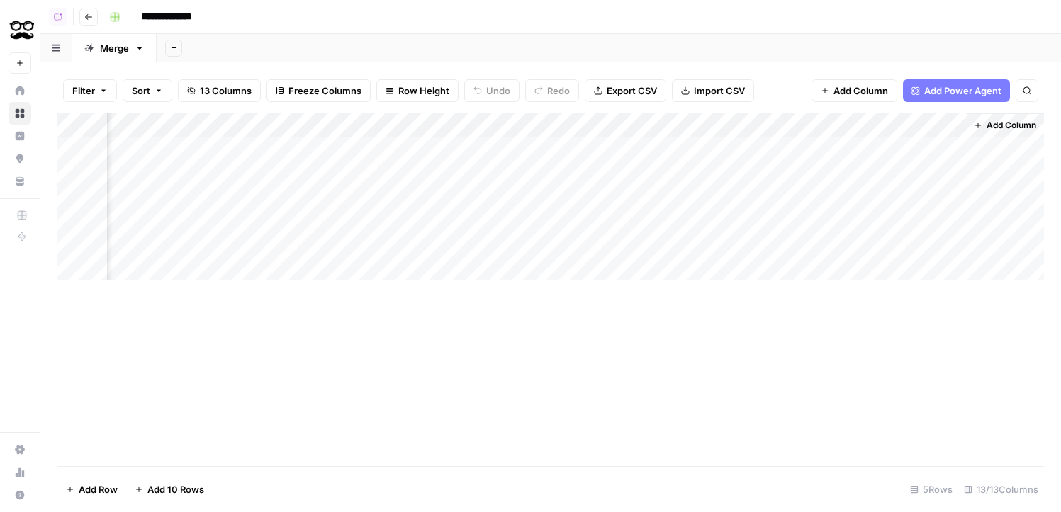
click at [952, 127] on div "Add Column" at bounding box center [550, 196] width 987 height 167
click at [825, 296] on span "Hide Column" at bounding box center [850, 296] width 124 height 14
click at [968, 87] on span "Add Power Agent" at bounding box center [962, 91] width 77 height 14
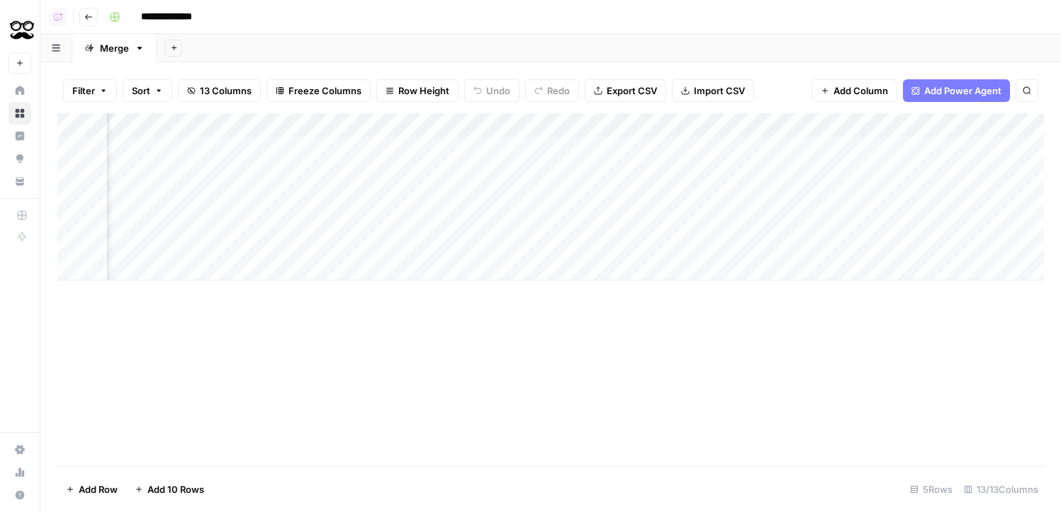
click at [959, 94] on span "Add Power Agent" at bounding box center [962, 91] width 77 height 14
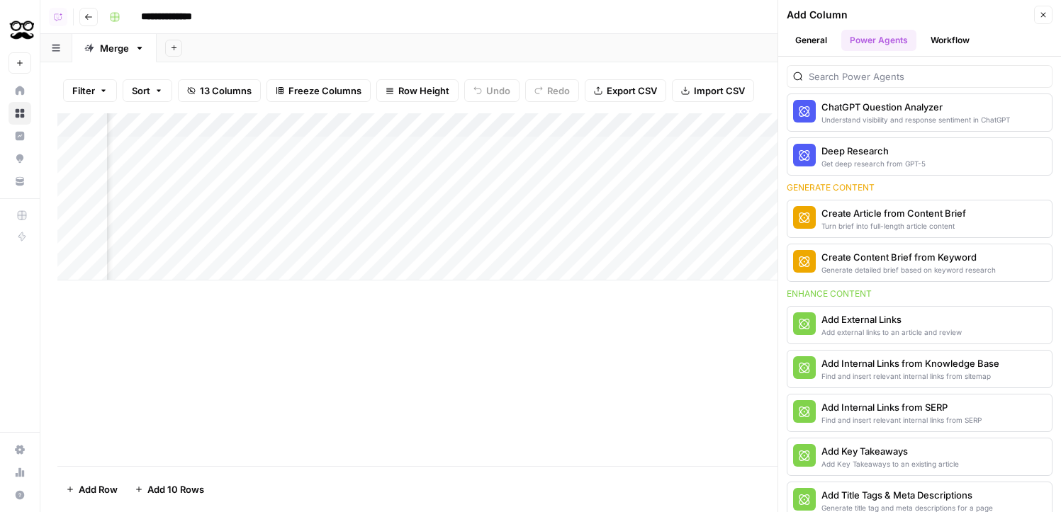
scroll to position [145, 0]
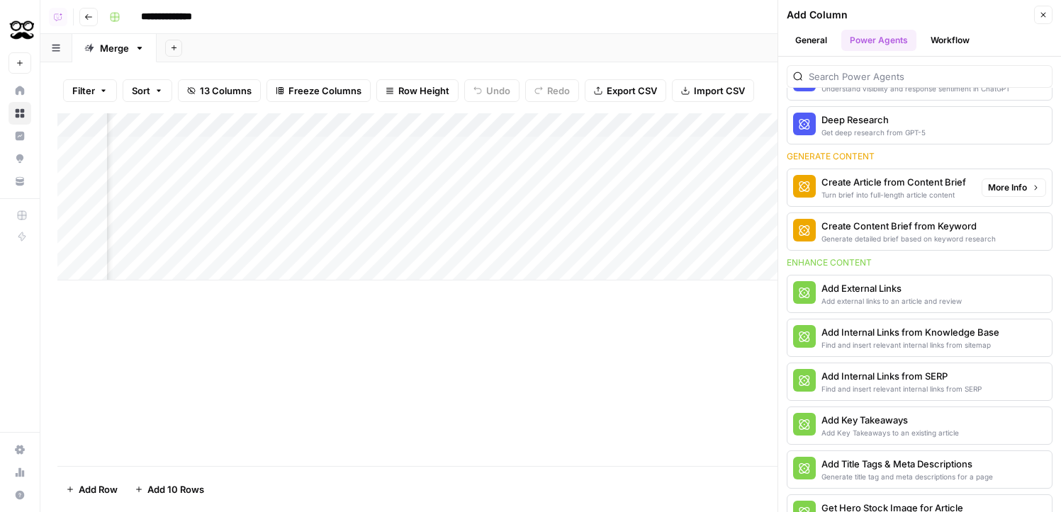
click at [916, 195] on div "Turn brief into full-length article content" at bounding box center [894, 194] width 145 height 11
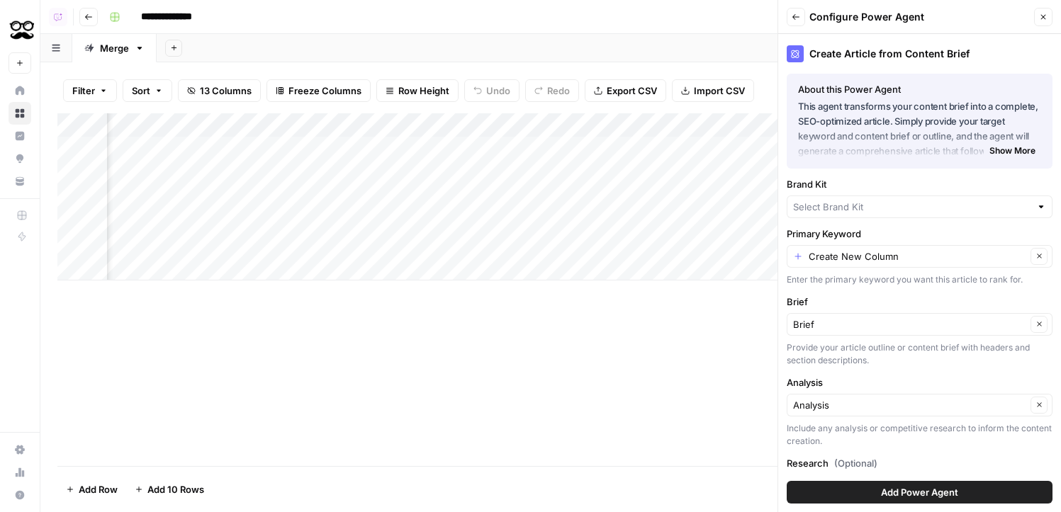
type input "Meet [PERSON_NAME]"
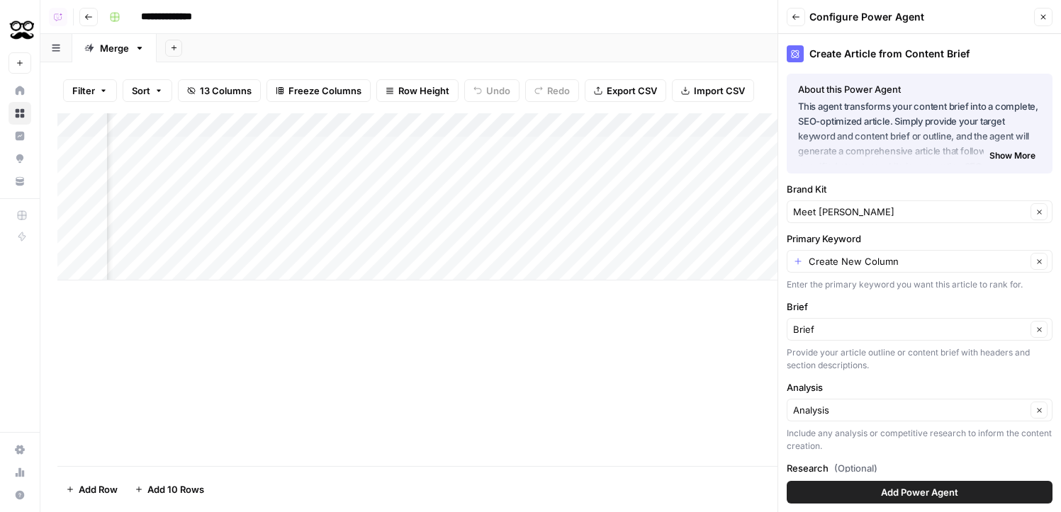
click at [924, 503] on button "Add Power Agent" at bounding box center [920, 492] width 266 height 23
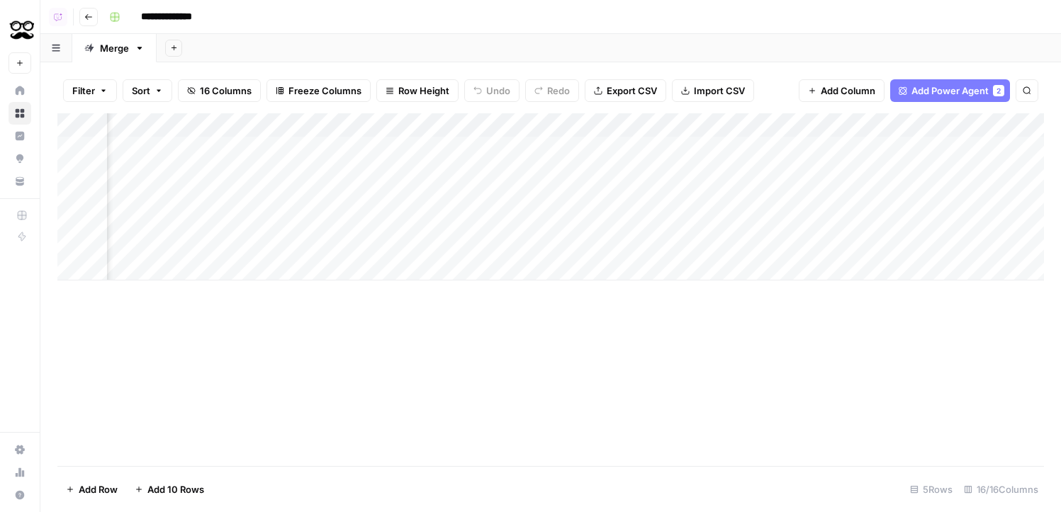
scroll to position [0, 1550]
click at [908, 123] on div "Add Column" at bounding box center [550, 196] width 987 height 167
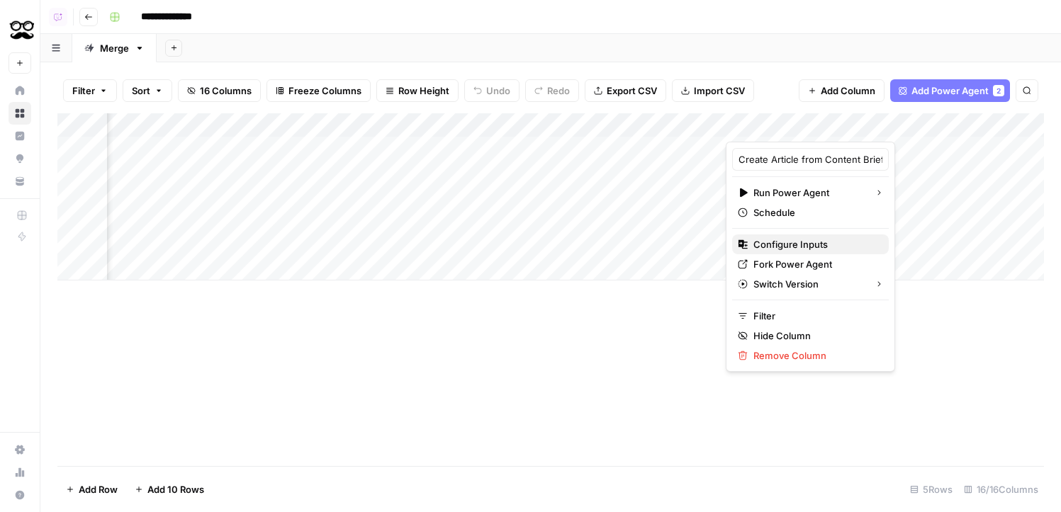
click at [798, 245] on span "Configure Inputs" at bounding box center [815, 244] width 124 height 14
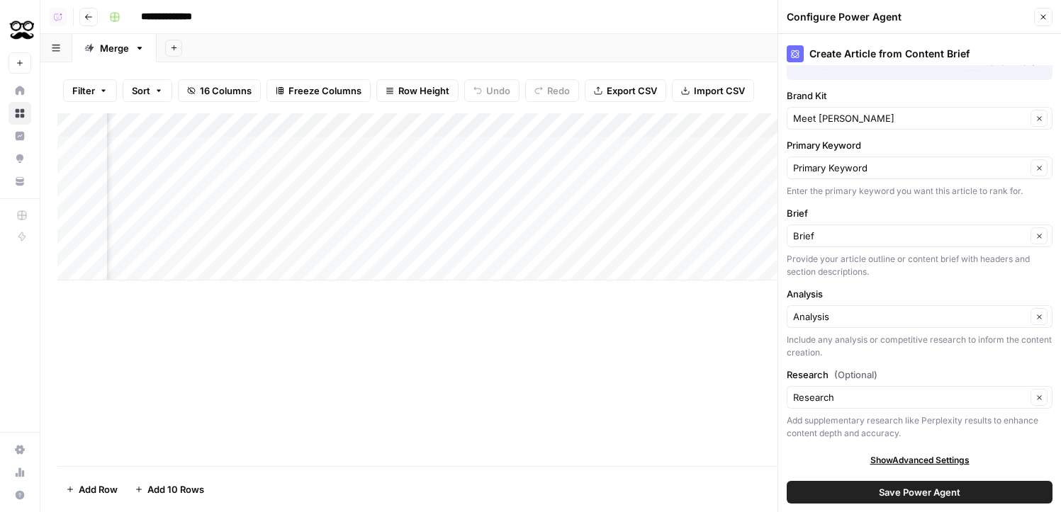
scroll to position [0, 1313]
click at [210, 92] on span "16 Columns" at bounding box center [226, 91] width 52 height 14
click at [614, 315] on div "Add Column" at bounding box center [550, 289] width 987 height 353
click at [375, 145] on div "Add Column" at bounding box center [550, 196] width 987 height 167
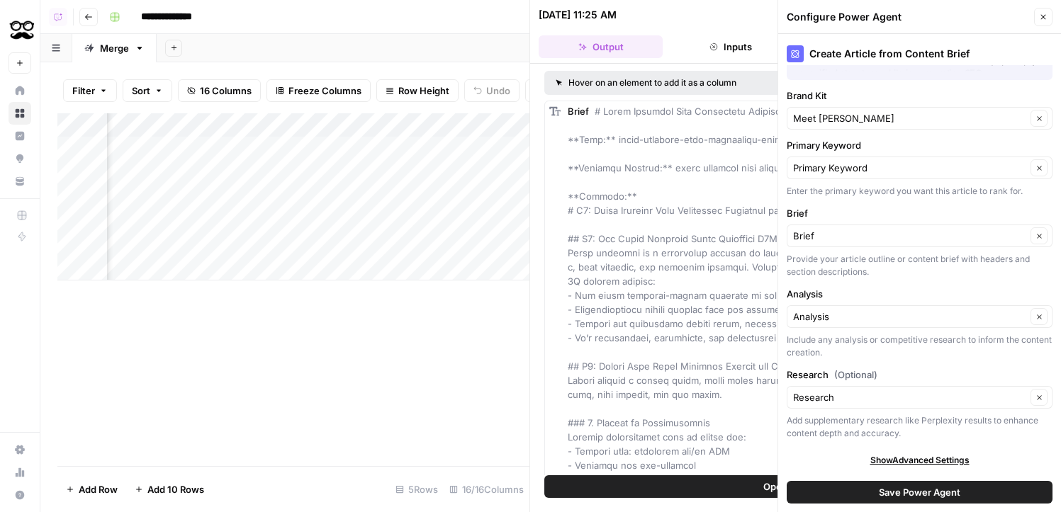
click at [1048, 29] on header "Configure Power Agent Close" at bounding box center [919, 17] width 283 height 34
click at [1048, 26] on button "Close" at bounding box center [1043, 17] width 18 height 18
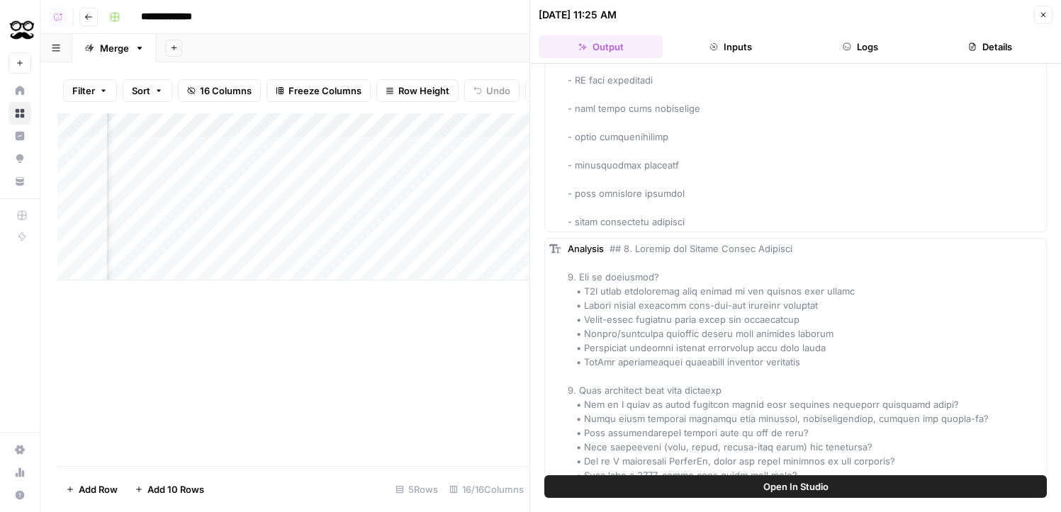
scroll to position [3550, 0]
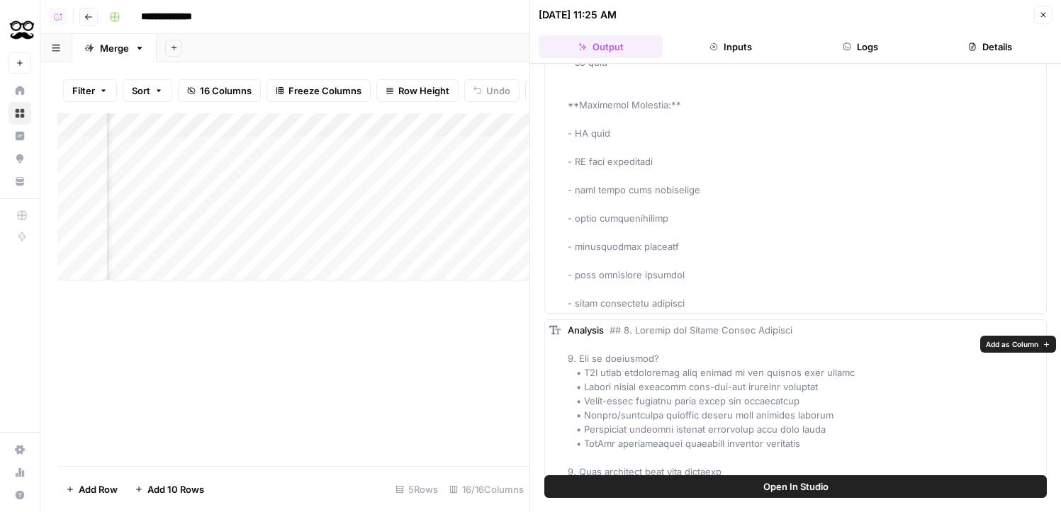
click at [987, 351] on button "Add as Column" at bounding box center [1018, 344] width 76 height 17
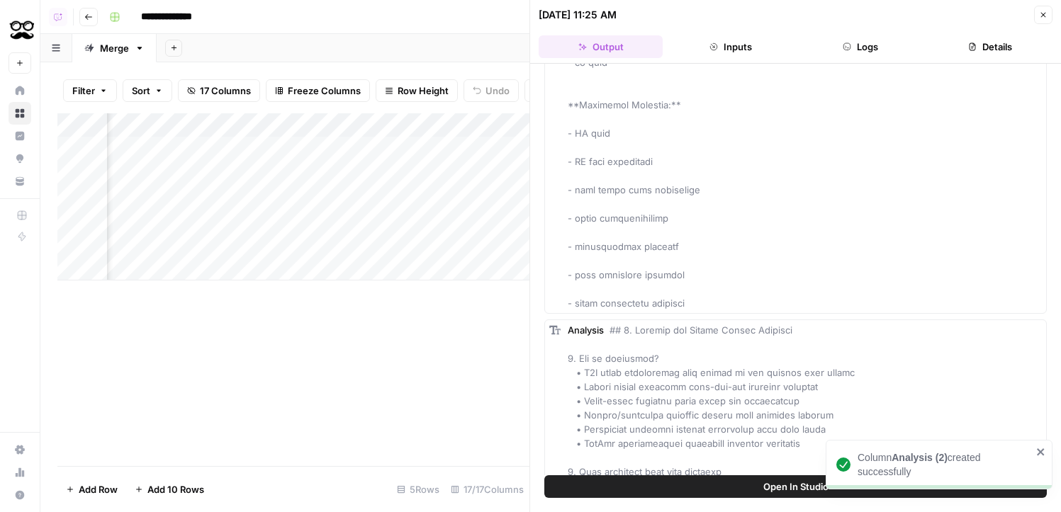
scroll to position [0, 552]
click at [1043, 13] on icon "button" at bounding box center [1043, 15] width 9 height 9
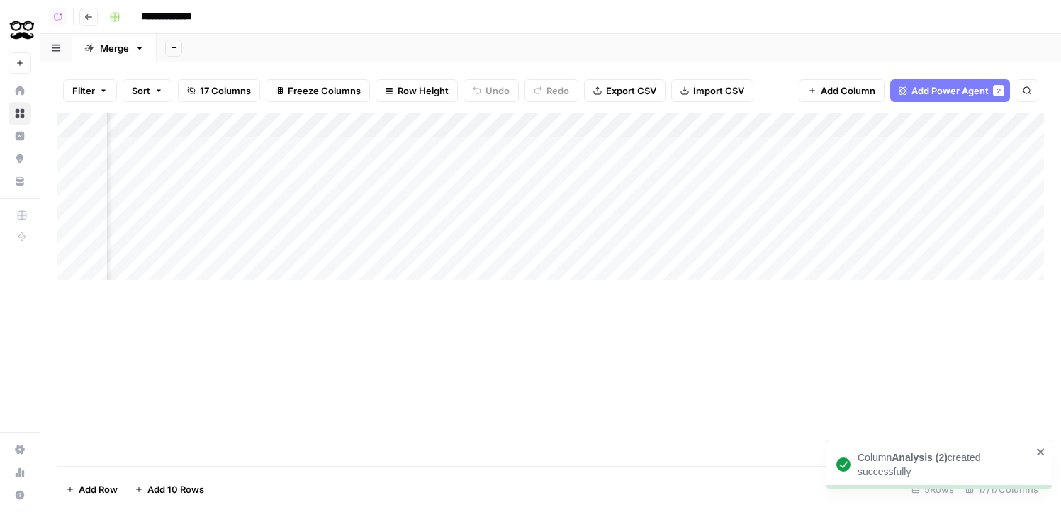
scroll to position [0, 1406]
click at [796, 128] on div "Add Column" at bounding box center [550, 196] width 987 height 167
click at [649, 124] on div "Add Column" at bounding box center [550, 196] width 987 height 167
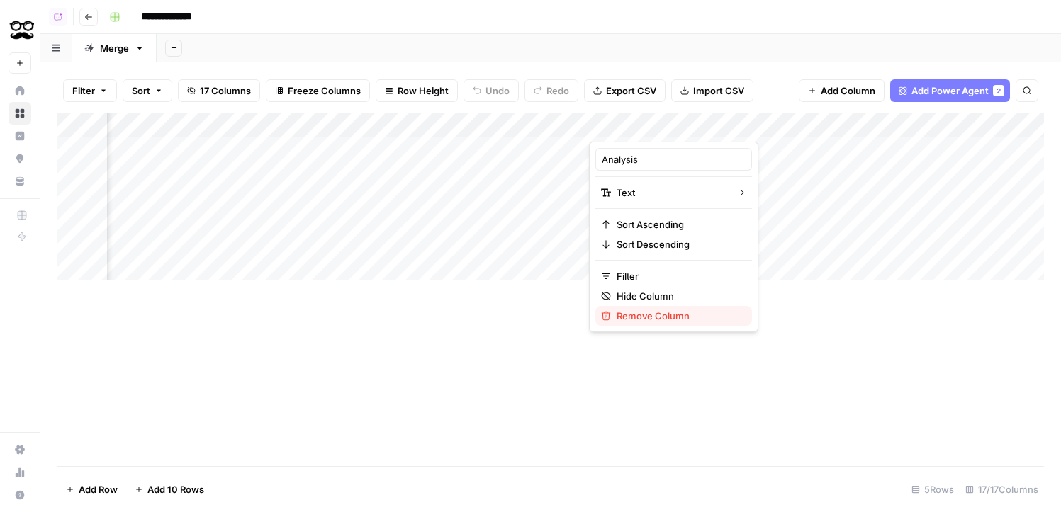
click at [638, 315] on span "Remove Column" at bounding box center [679, 316] width 124 height 14
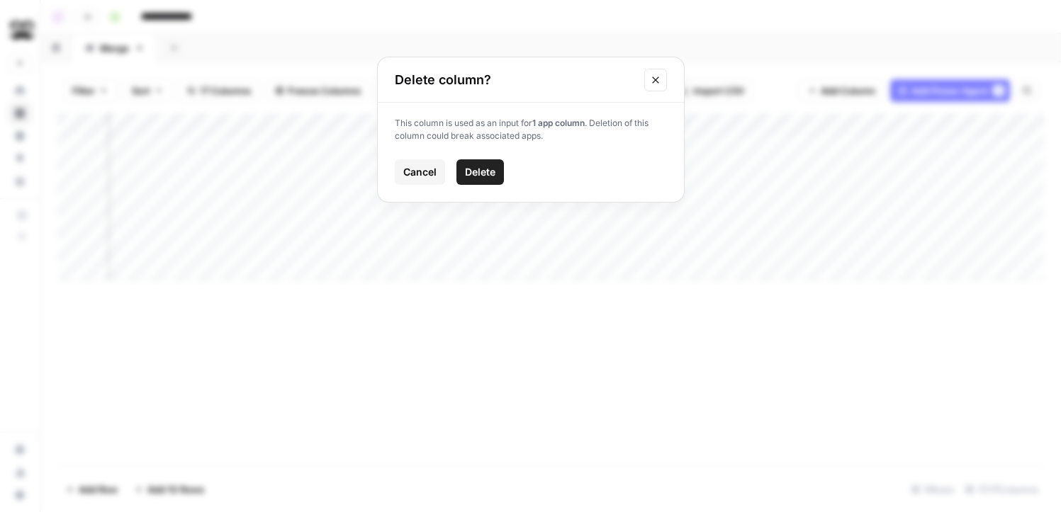
click at [495, 167] on span "Delete" at bounding box center [480, 172] width 30 height 14
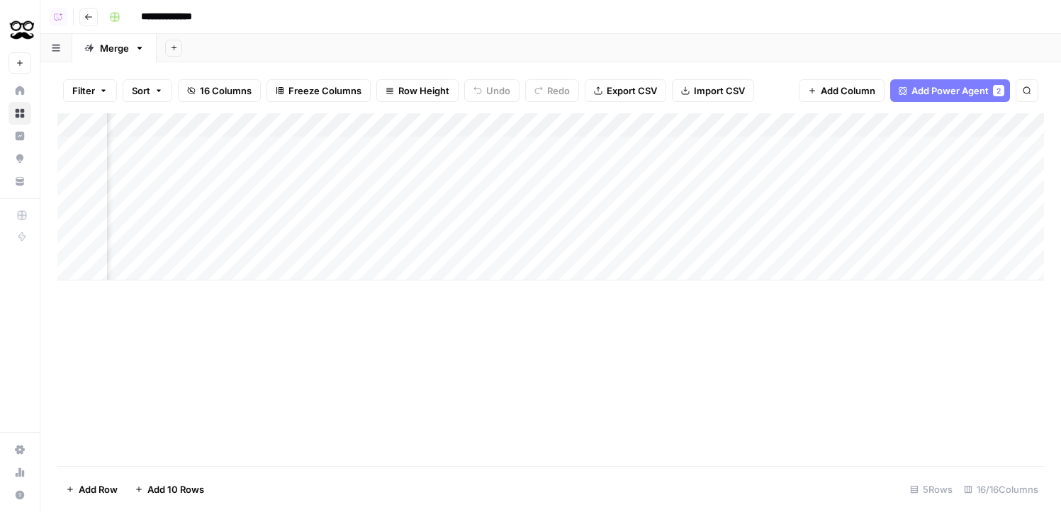
scroll to position [0, 1445]
click at [747, 127] on div "Add Column" at bounding box center [550, 196] width 987 height 167
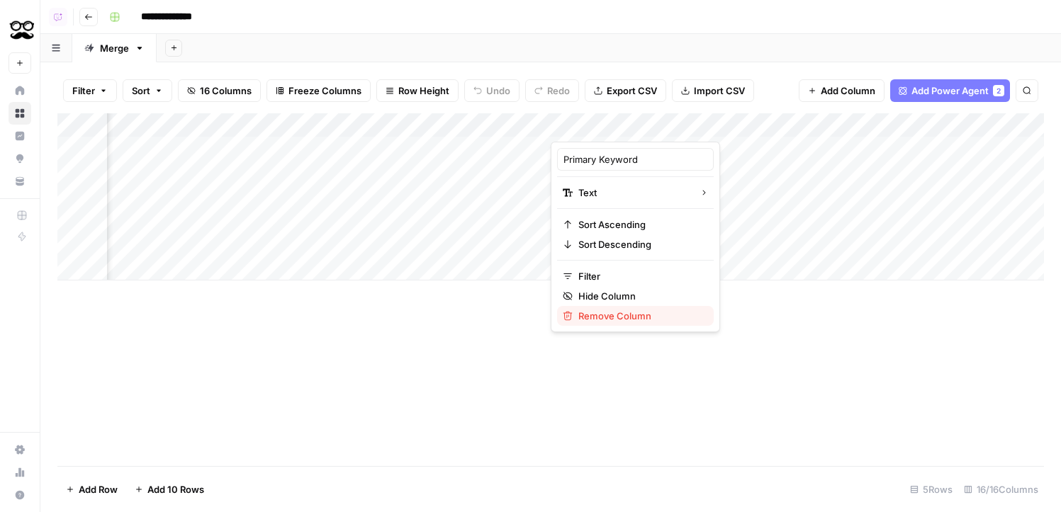
click at [619, 320] on span "Remove Column" at bounding box center [640, 316] width 124 height 14
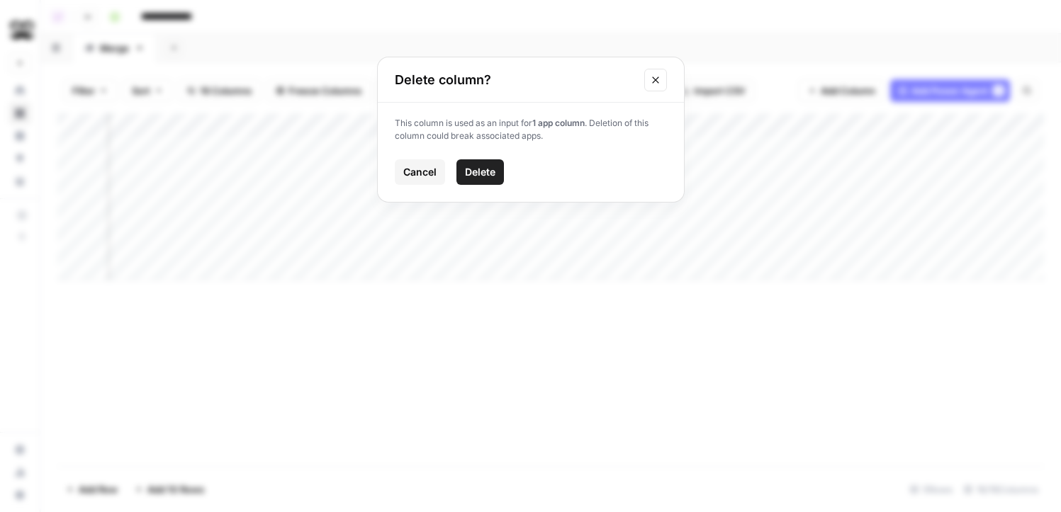
click at [476, 177] on span "Delete" at bounding box center [480, 172] width 30 height 14
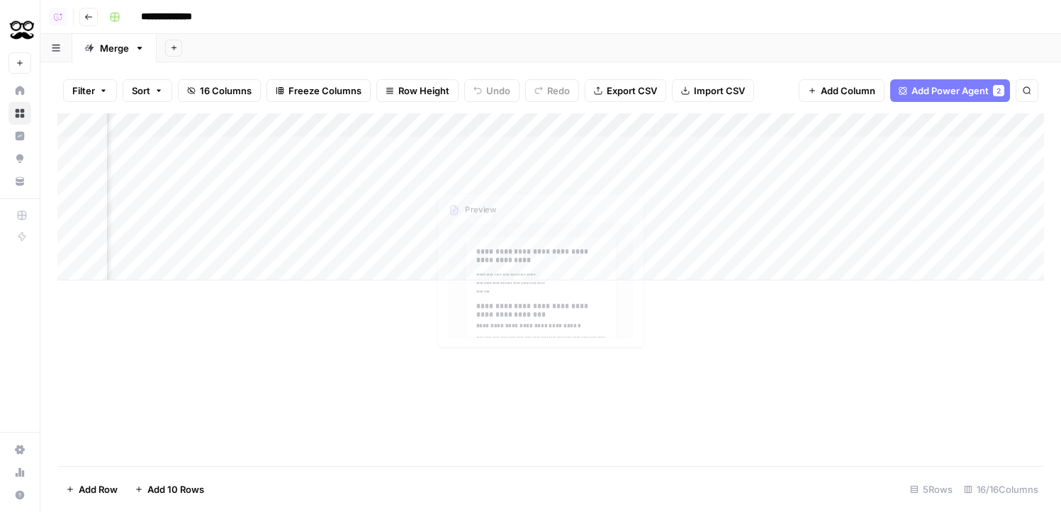
scroll to position [0, 1369]
click at [807, 125] on div "Add Column" at bounding box center [550, 196] width 987 height 167
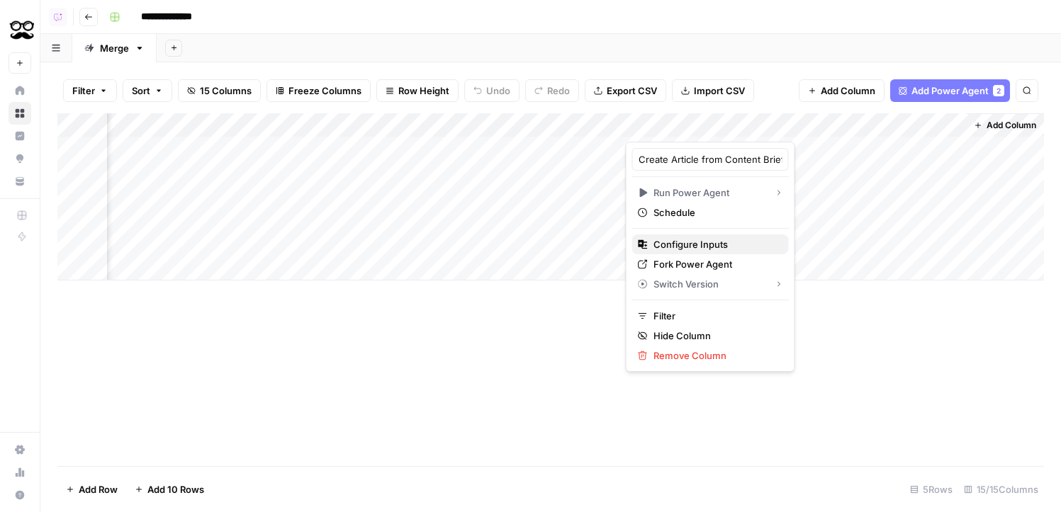
click at [678, 244] on span "Configure Inputs" at bounding box center [716, 244] width 124 height 14
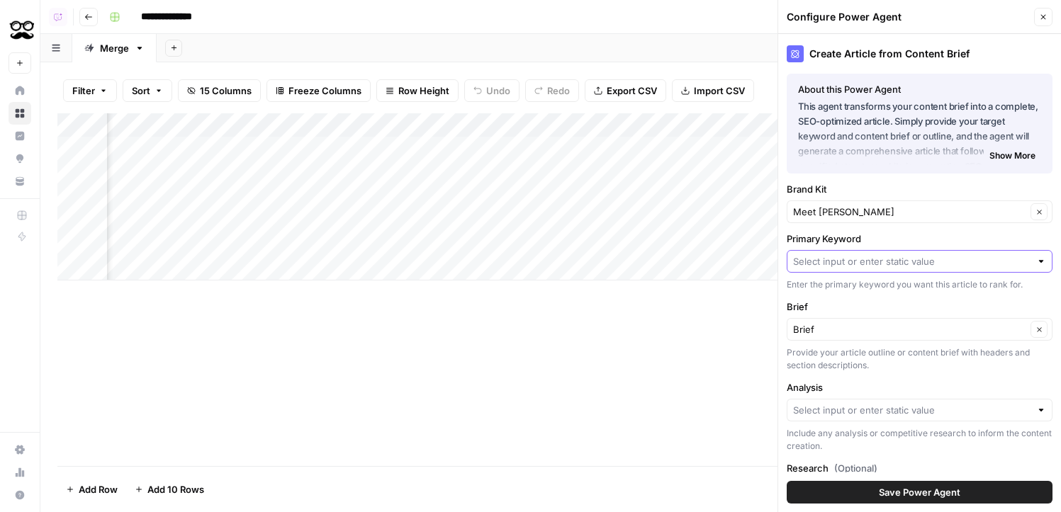
click at [912, 265] on input "Primary Keyword" at bounding box center [911, 261] width 237 height 14
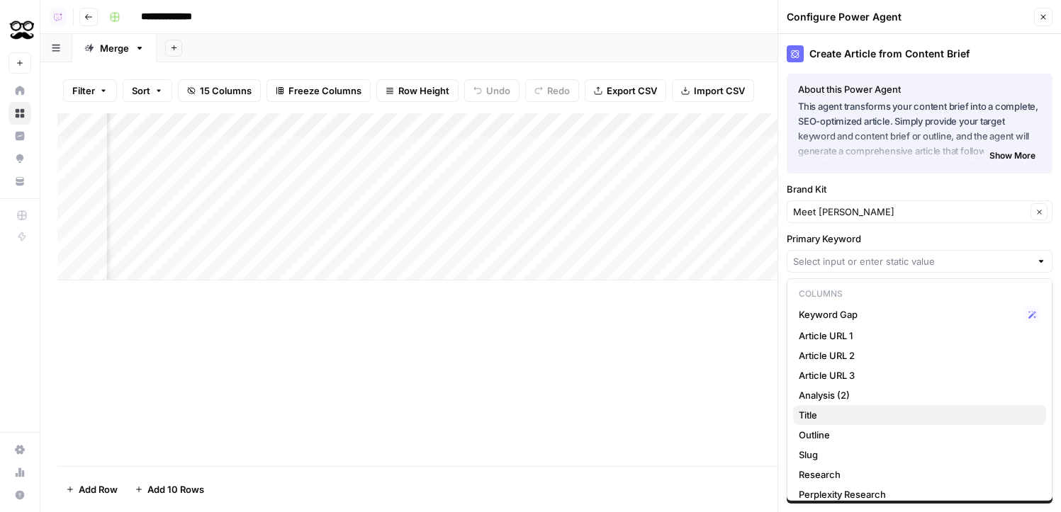
scroll to position [34, 0]
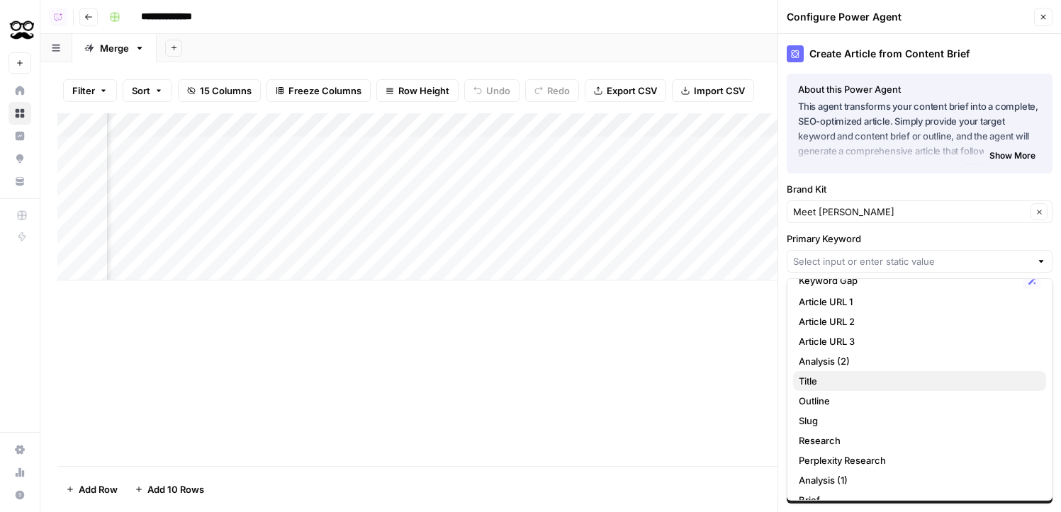
click at [890, 379] on span "Title" at bounding box center [917, 381] width 236 height 14
type input "Title"
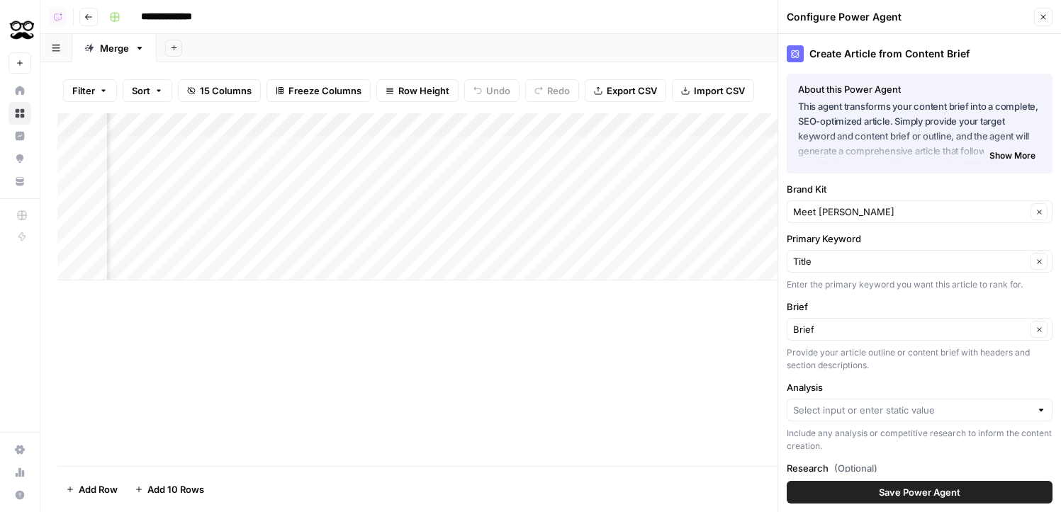
click at [896, 402] on div at bounding box center [920, 410] width 266 height 23
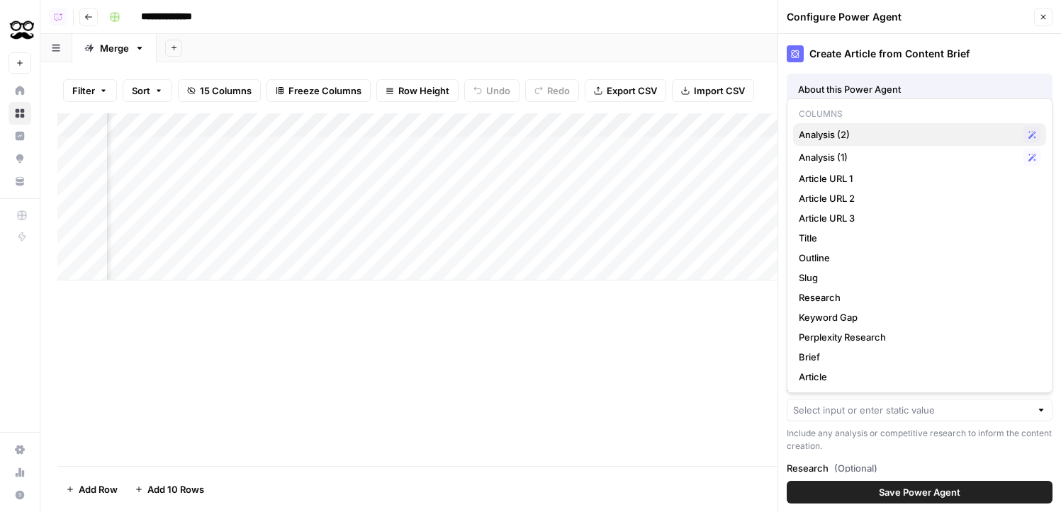
click at [851, 128] on span "Analysis (2)" at bounding box center [908, 135] width 219 height 14
type input "Analysis (2)"
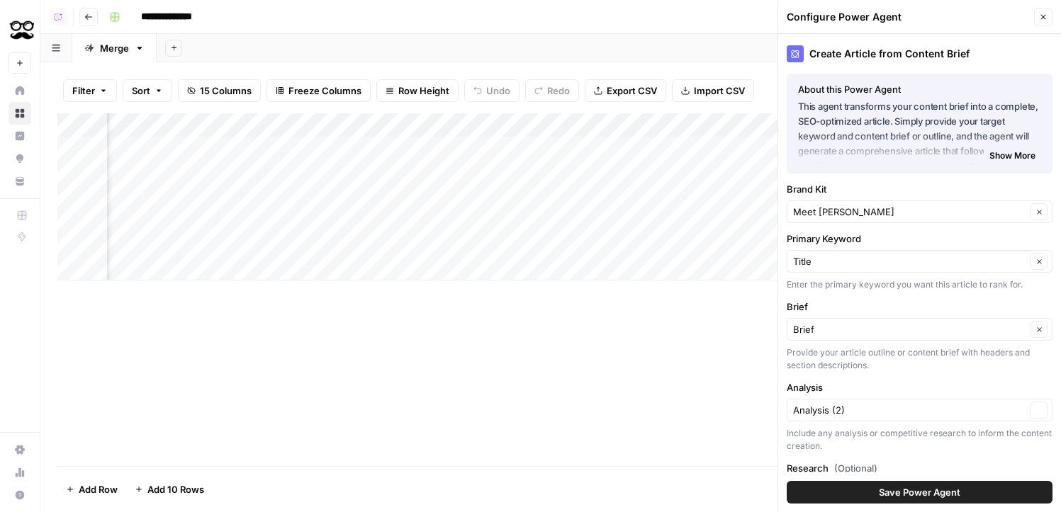
scroll to position [94, 0]
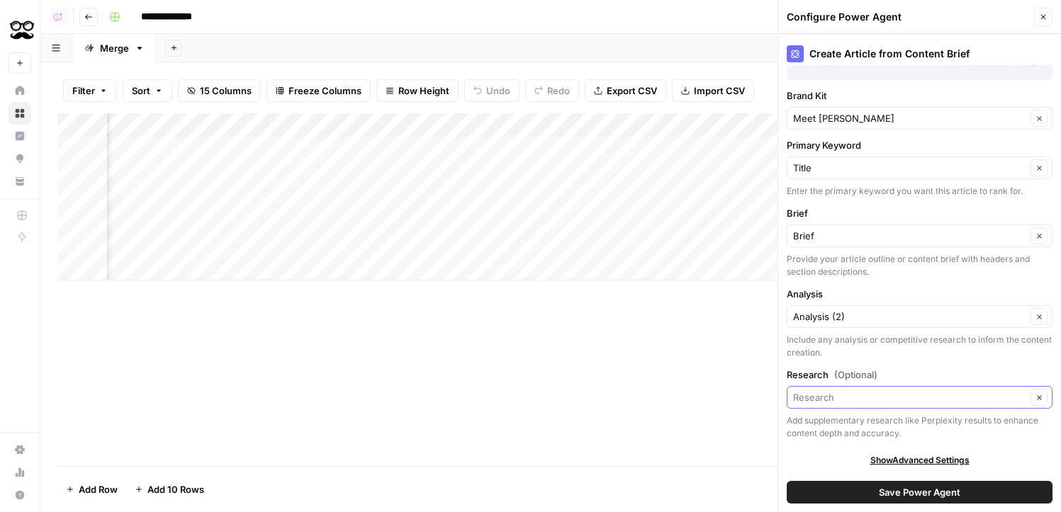
click at [884, 402] on input "Research (Optional)" at bounding box center [909, 398] width 233 height 14
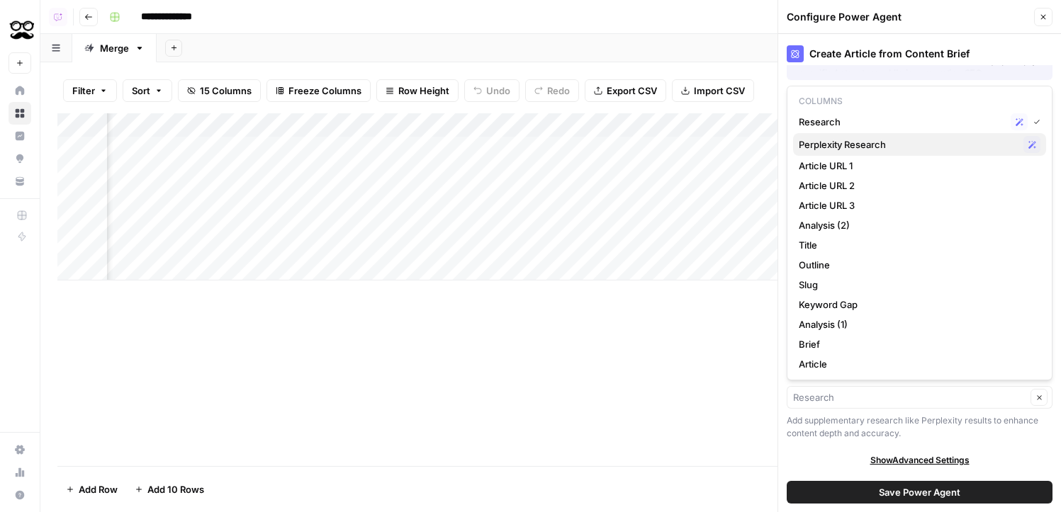
click at [916, 150] on span "Perplexity Research" at bounding box center [908, 145] width 219 height 14
type input "Perplexity Research"
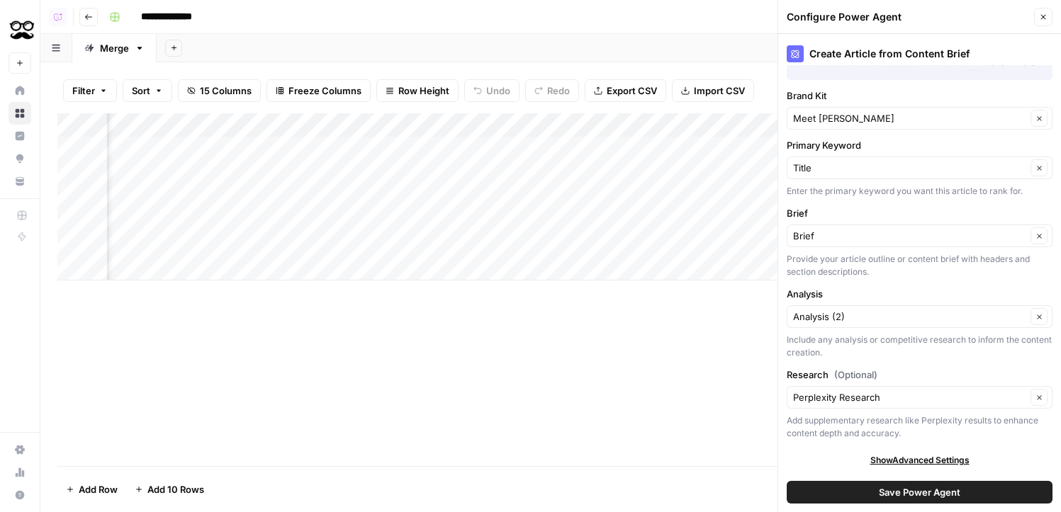
click at [912, 481] on button "Save Power Agent" at bounding box center [920, 492] width 266 height 23
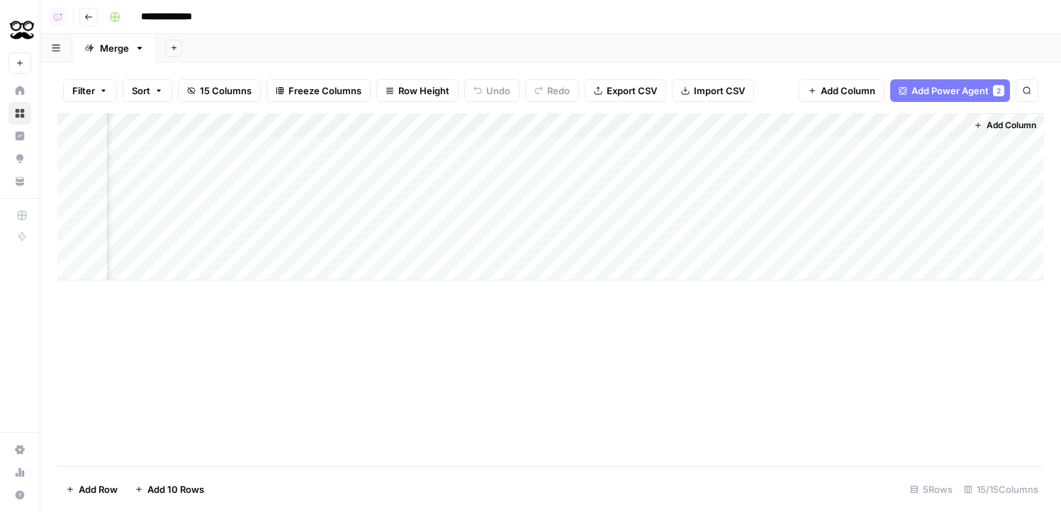
click at [744, 150] on div "Add Column" at bounding box center [550, 196] width 987 height 167
click at [739, 169] on div "Add Column" at bounding box center [550, 196] width 987 height 167
click at [744, 148] on div "Add Column" at bounding box center [550, 196] width 987 height 167
click at [427, 95] on span "Row Height" at bounding box center [423, 91] width 51 height 14
click at [442, 191] on button "Extra Tall" at bounding box center [448, 199] width 135 height 20
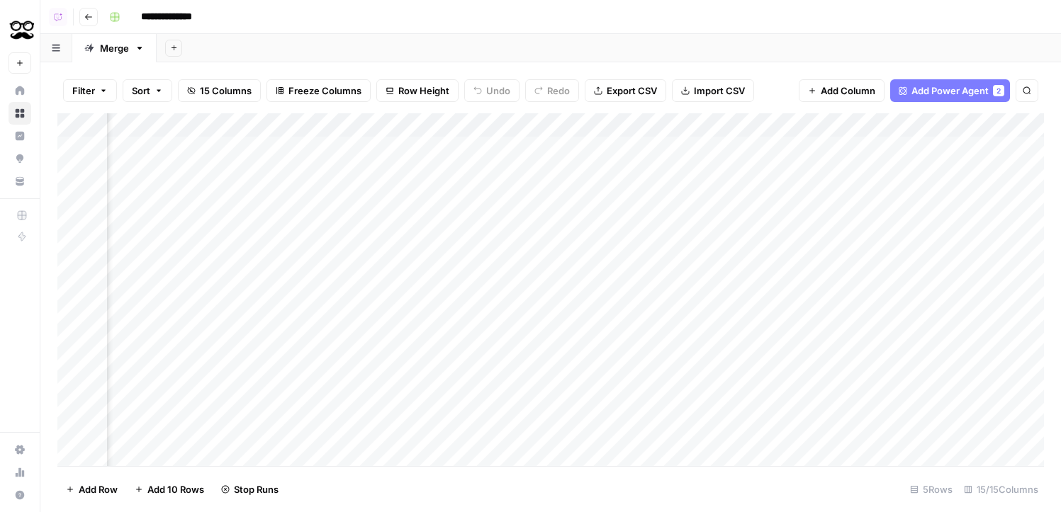
scroll to position [1, 0]
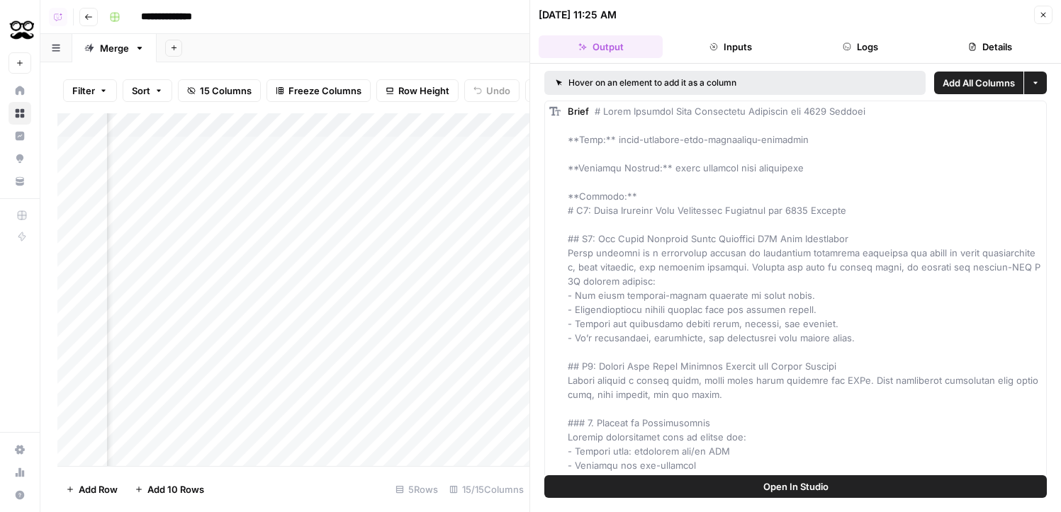
click at [1058, 13] on header "09/24/25 at 11:25 AM Close Output Inputs Logs Details" at bounding box center [795, 32] width 531 height 64
click at [1051, 13] on button "Close" at bounding box center [1043, 15] width 18 height 18
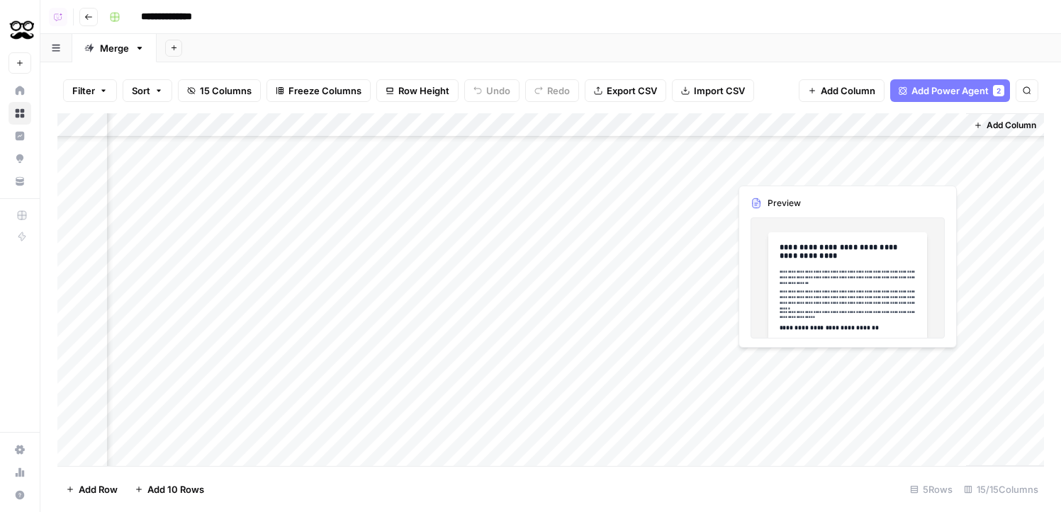
scroll to position [102, 1369]
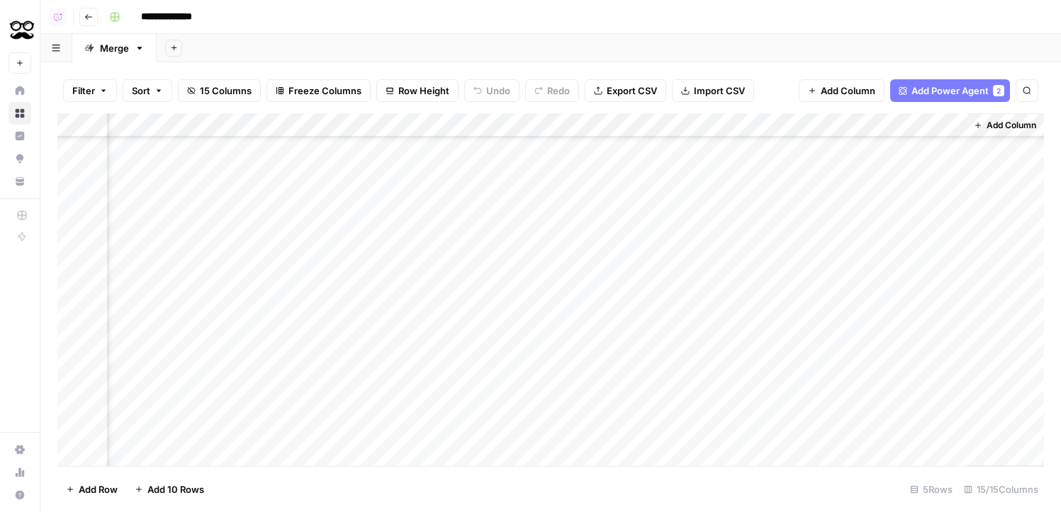
click at [988, 123] on span "Add Column" at bounding box center [1012, 125] width 50 height 13
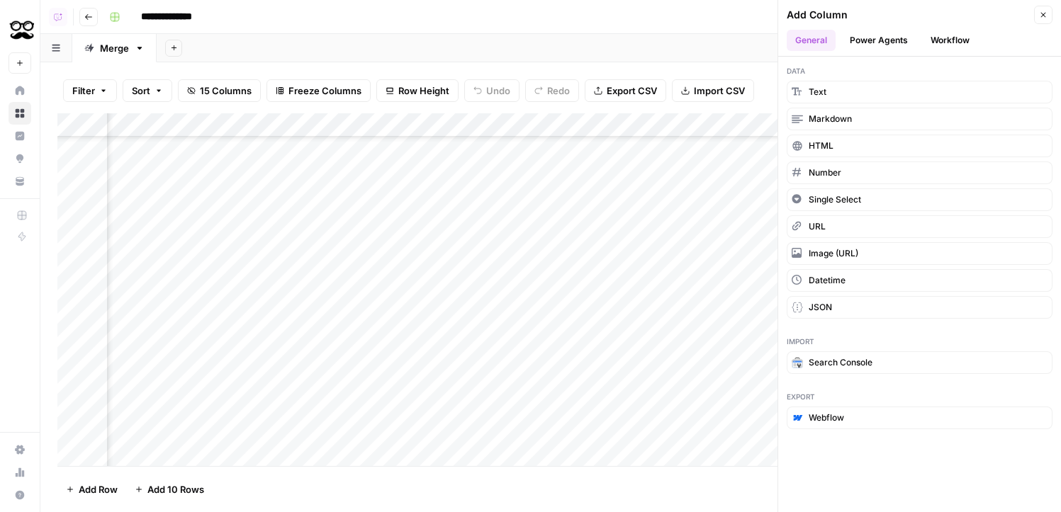
click at [890, 45] on button "Power Agents" at bounding box center [878, 40] width 75 height 21
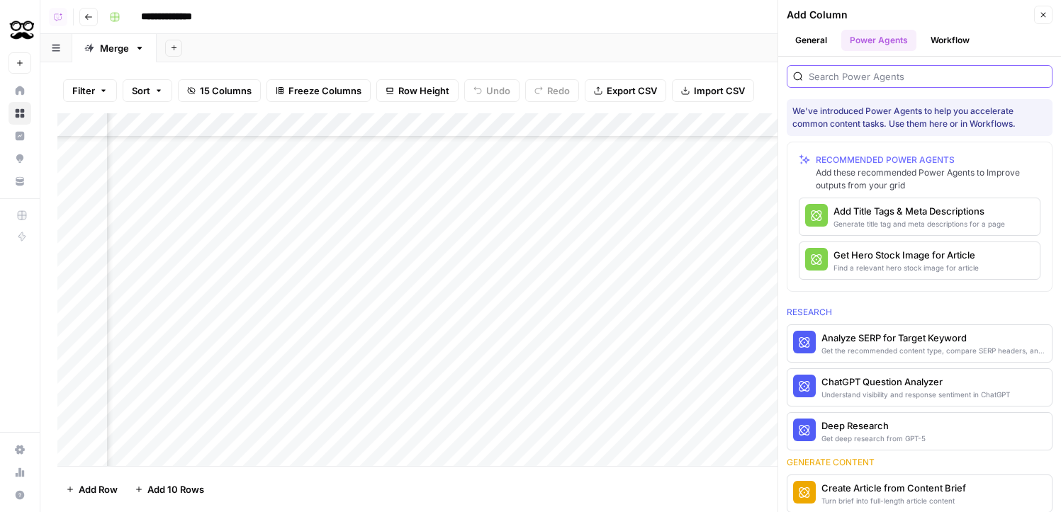
click at [891, 71] on input "search" at bounding box center [927, 76] width 237 height 14
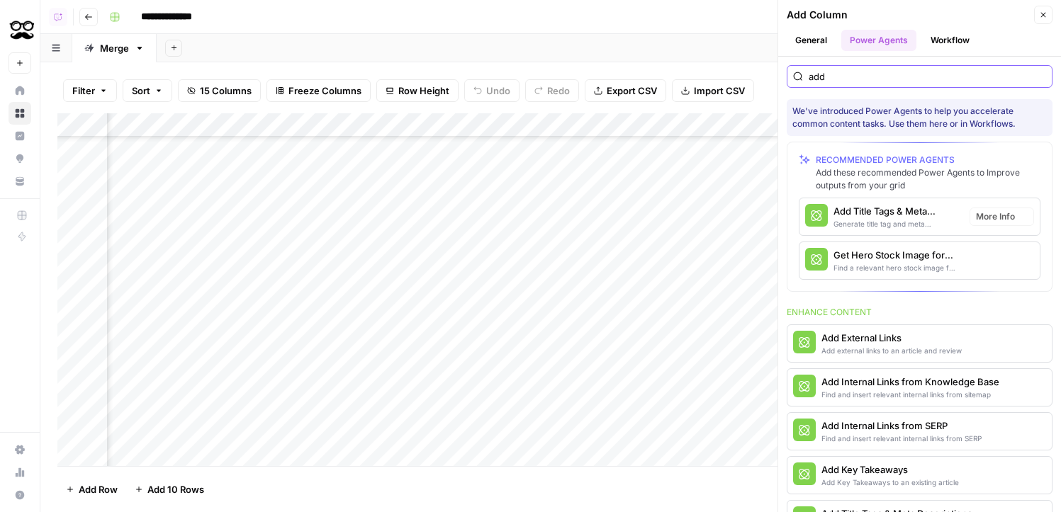
scroll to position [102, 1574]
type input "add"
click at [834, 379] on div "Add Internal Links from Knowledge Base" at bounding box center [896, 382] width 149 height 14
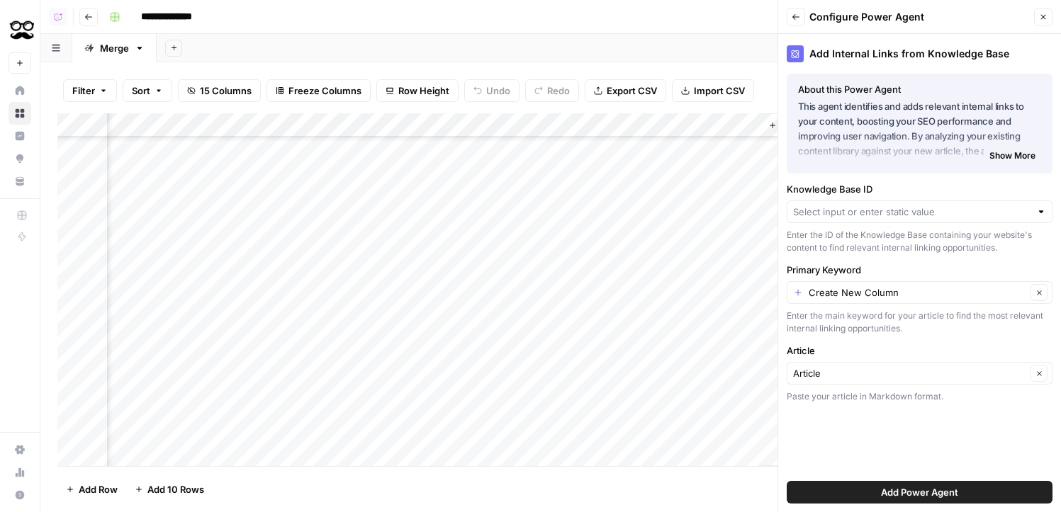
click at [870, 220] on div at bounding box center [920, 212] width 266 height 23
click at [875, 247] on span "Sitemap" at bounding box center [917, 245] width 236 height 14
type input "Sitemap"
click at [929, 487] on span "Add Power Agent" at bounding box center [919, 493] width 77 height 14
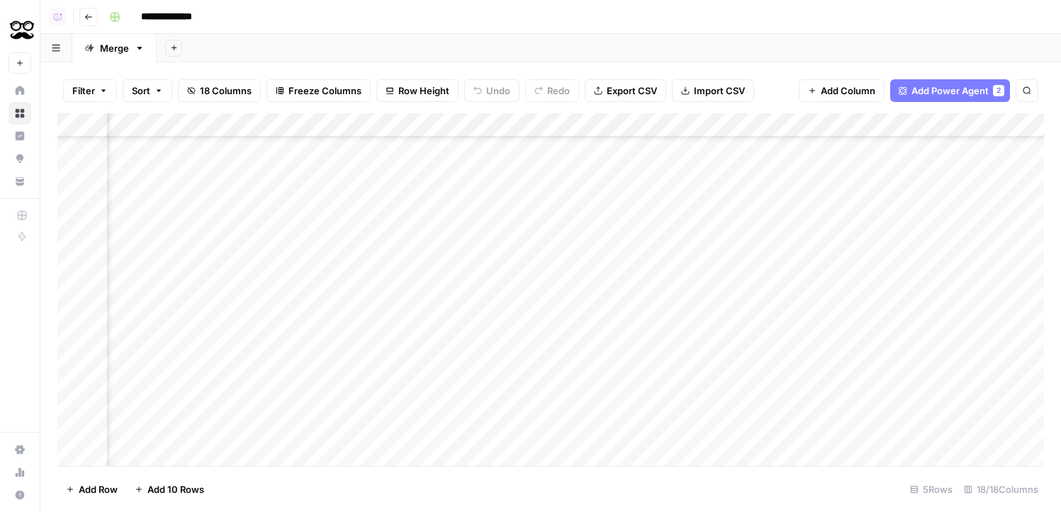
scroll to position [102, 1846]
click at [682, 129] on div "Add Column" at bounding box center [550, 289] width 987 height 353
click at [554, 318] on span "Remove Column" at bounding box center [577, 316] width 124 height 14
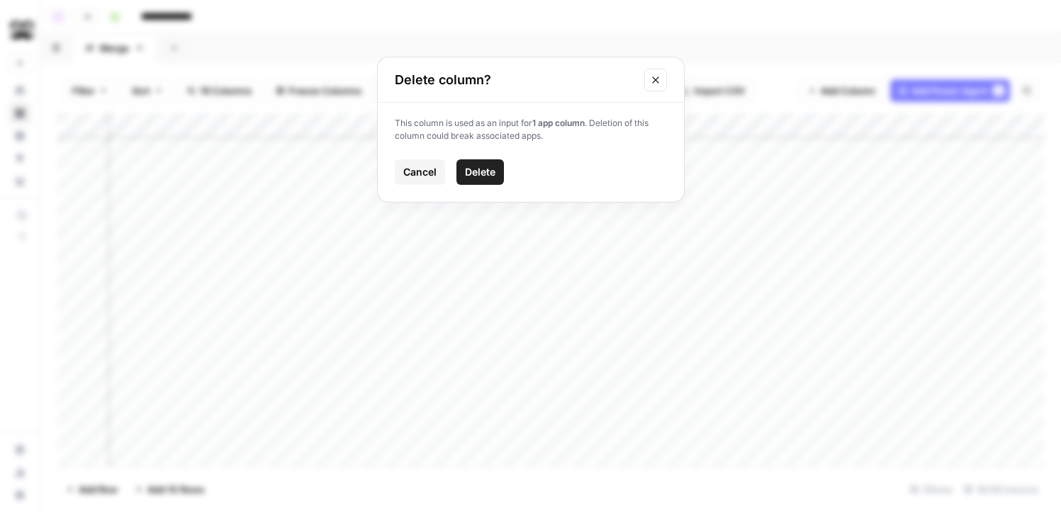
click at [483, 171] on span "Delete" at bounding box center [480, 172] width 30 height 14
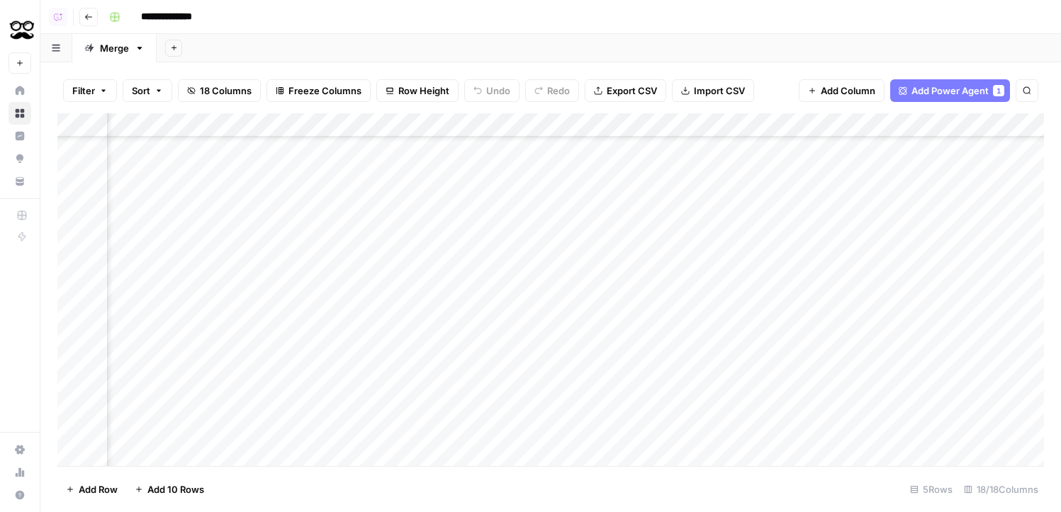
scroll to position [102, 1742]
click at [807, 125] on div "Add Column" at bounding box center [550, 289] width 987 height 353
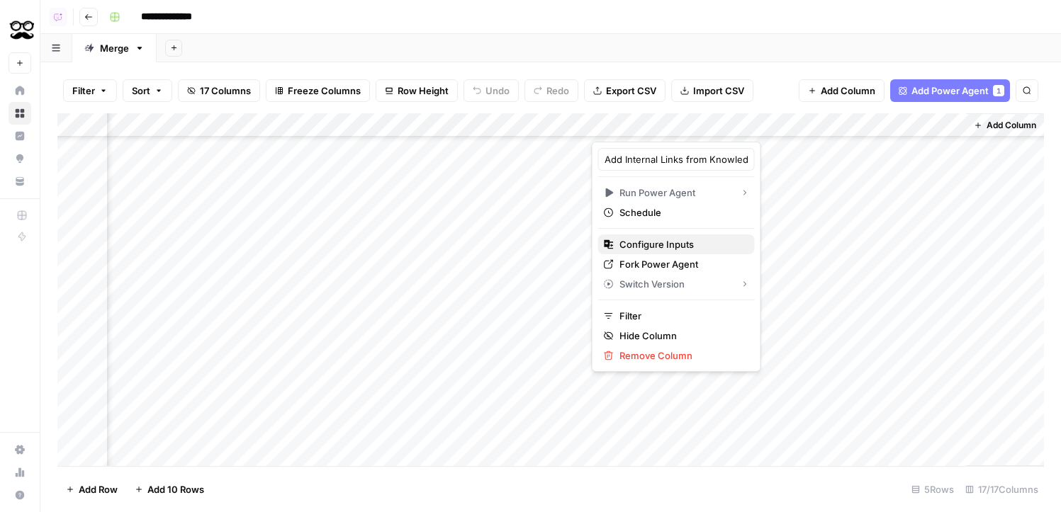
click at [669, 249] on span "Configure Inputs" at bounding box center [681, 244] width 124 height 14
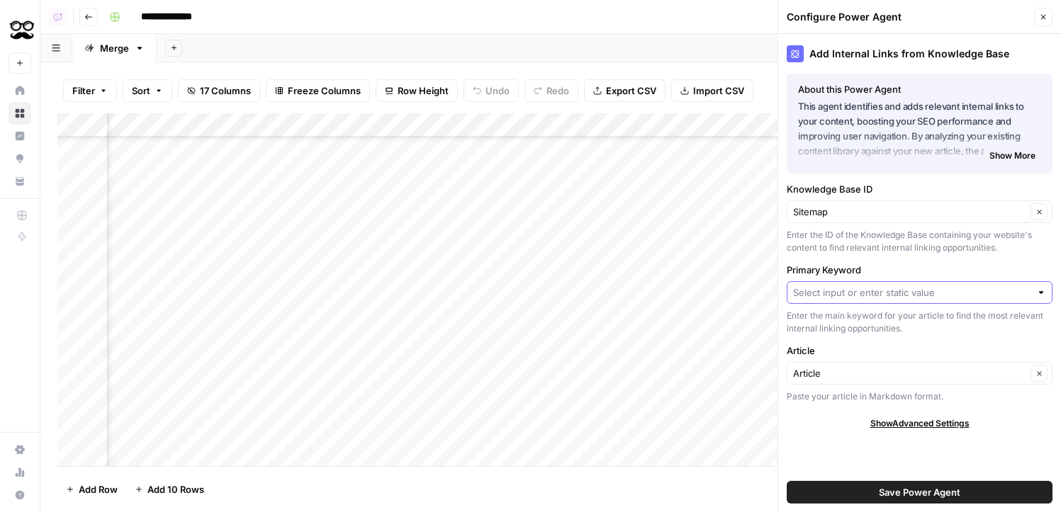
click at [873, 286] on input "Primary Keyword" at bounding box center [911, 293] width 237 height 14
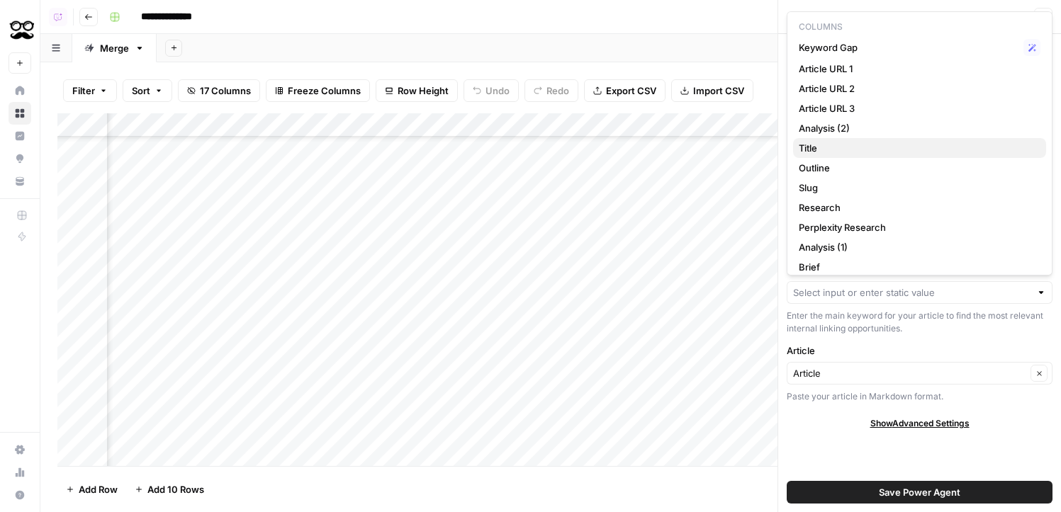
click at [870, 154] on span "Title" at bounding box center [917, 148] width 236 height 14
type input "Title"
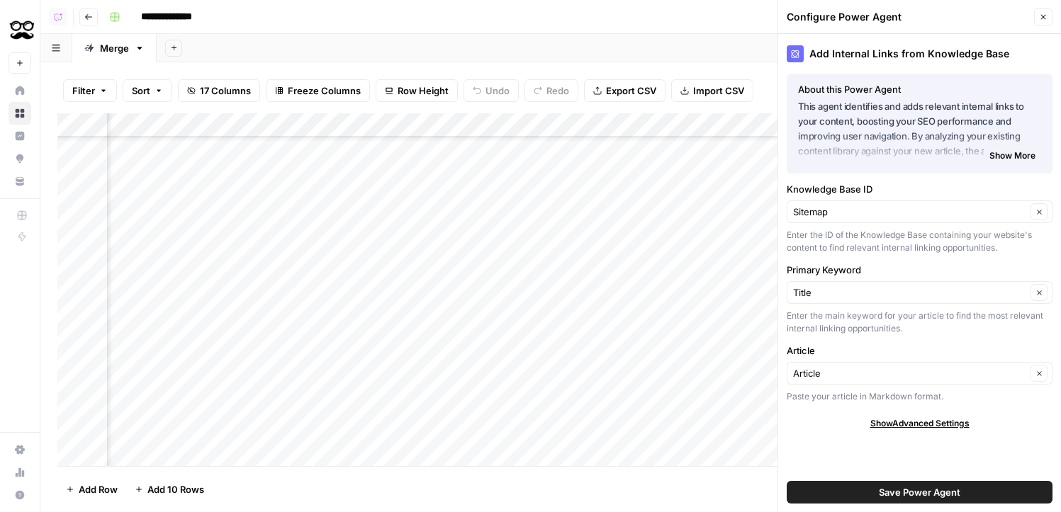
click at [901, 501] on button "Save Power Agent" at bounding box center [920, 492] width 266 height 23
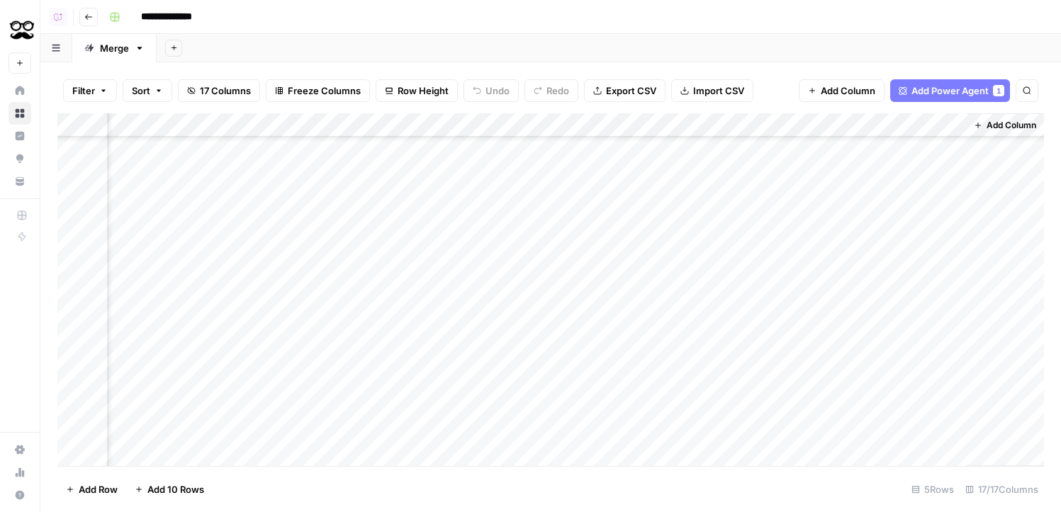
click at [760, 306] on div "Add Column" at bounding box center [550, 289] width 987 height 353
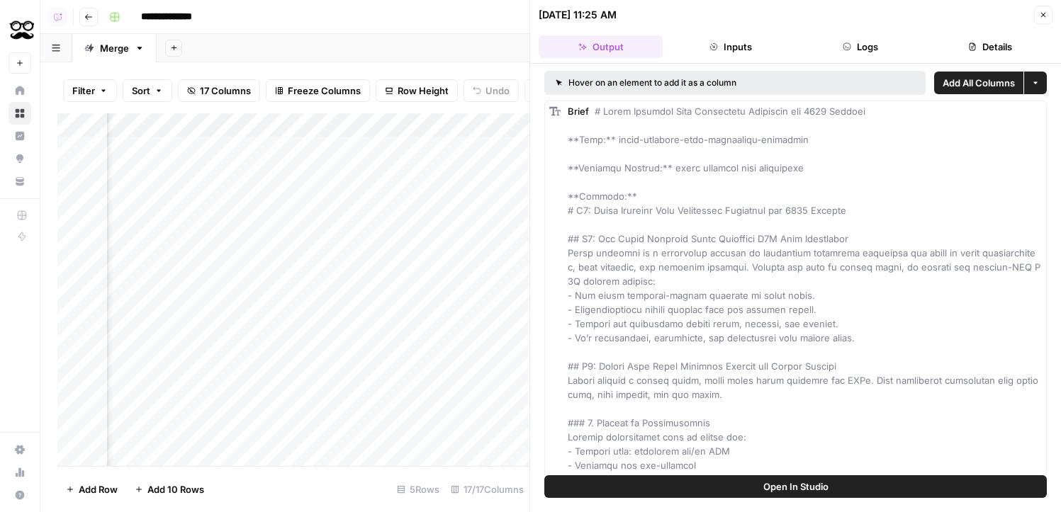
click at [1035, 12] on button "Close" at bounding box center [1043, 15] width 18 height 18
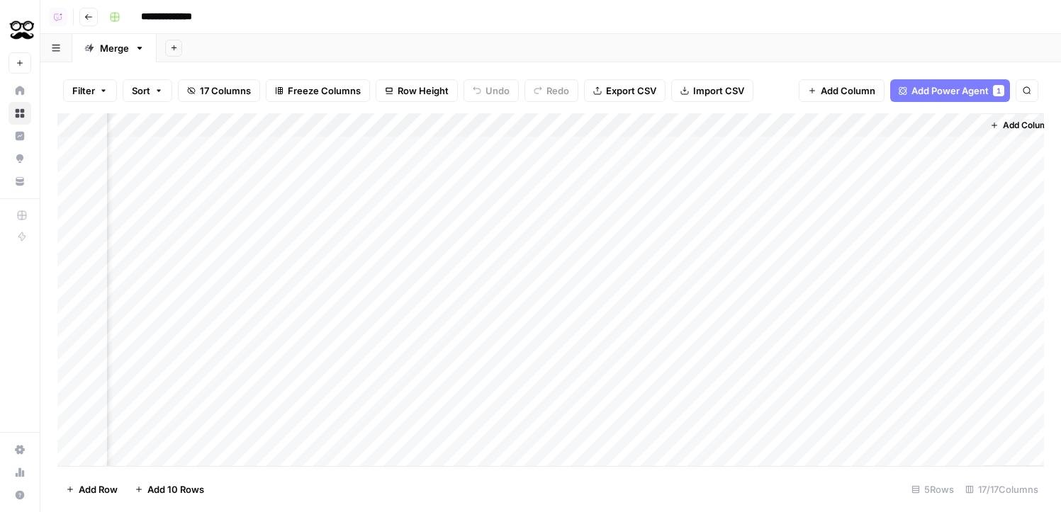
click at [758, 199] on div "Add Column" at bounding box center [550, 289] width 987 height 353
click at [968, 359] on div "Add Column" at bounding box center [550, 289] width 987 height 353
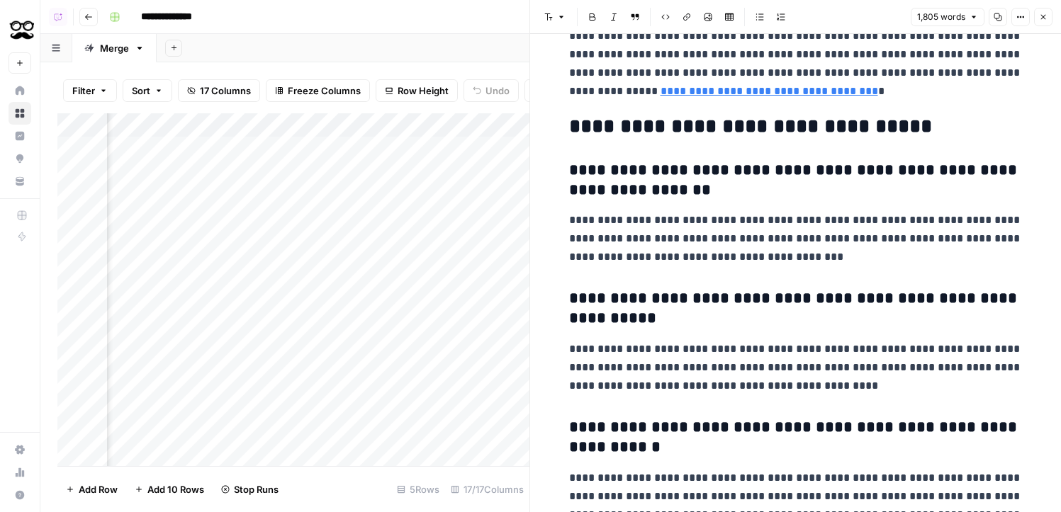
scroll to position [4841, 0]
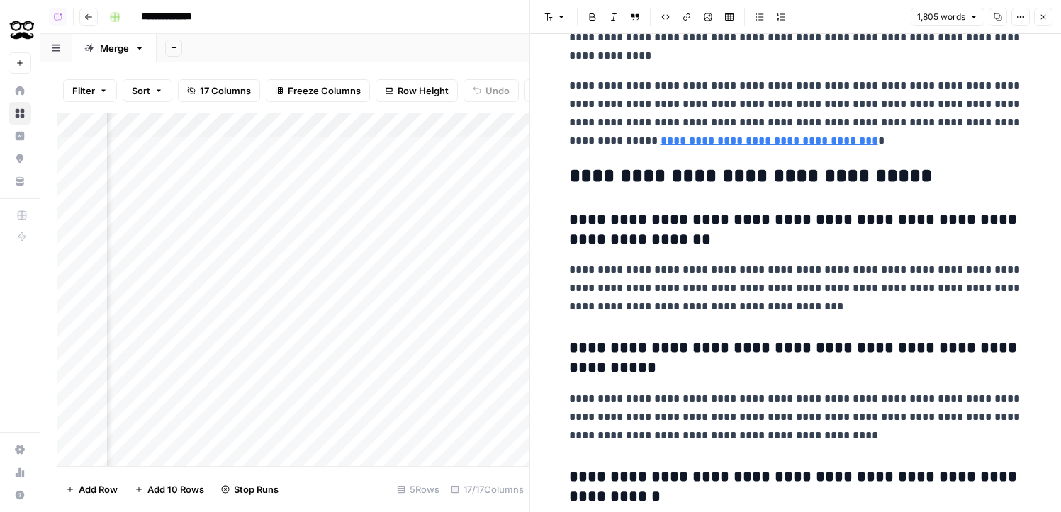
click at [1053, 18] on header "Font style Bold Italic Block quote Code block Link Image Insert Table Bulleted …" at bounding box center [795, 17] width 531 height 34
click at [1050, 18] on button "Close" at bounding box center [1043, 17] width 18 height 18
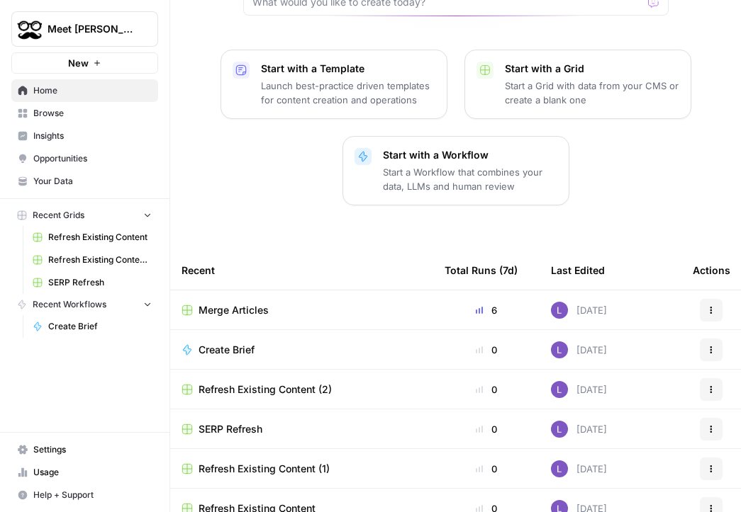
scroll to position [172, 0]
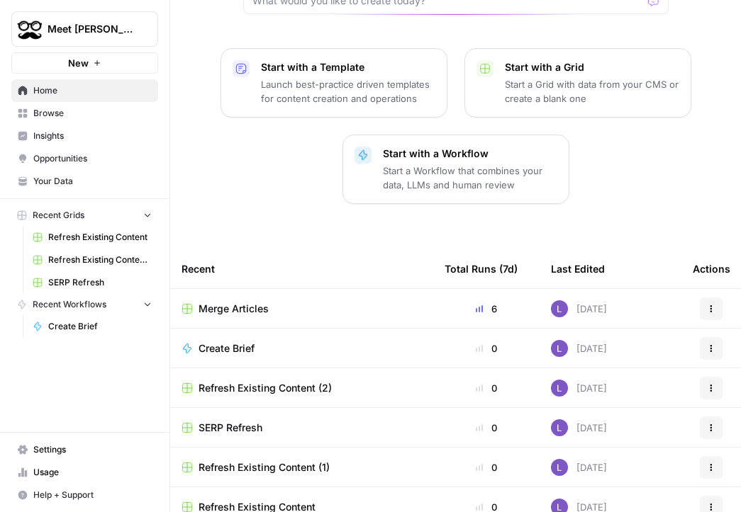
click at [220, 302] on span "Merge Articles" at bounding box center [233, 309] width 70 height 14
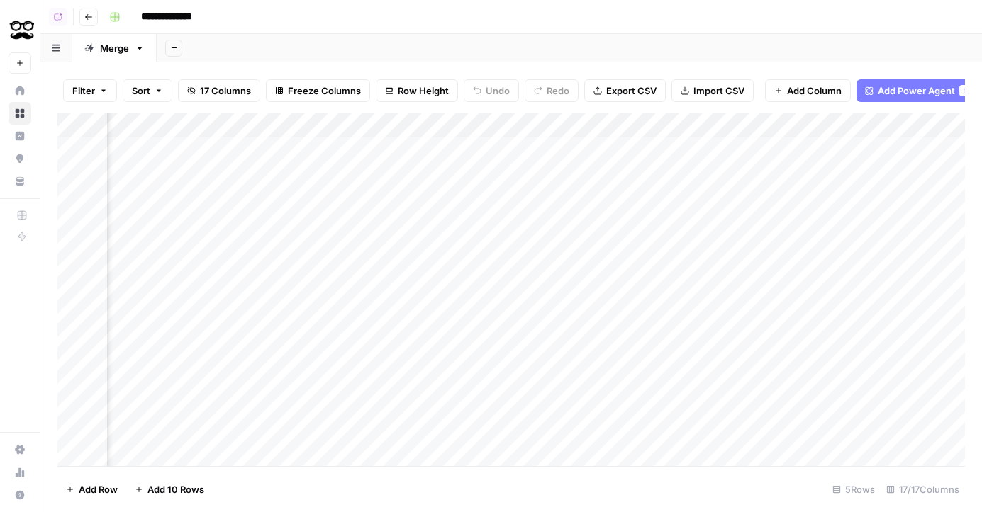
scroll to position [4, 114]
click at [740, 91] on span "Add Column" at bounding box center [814, 91] width 55 height 14
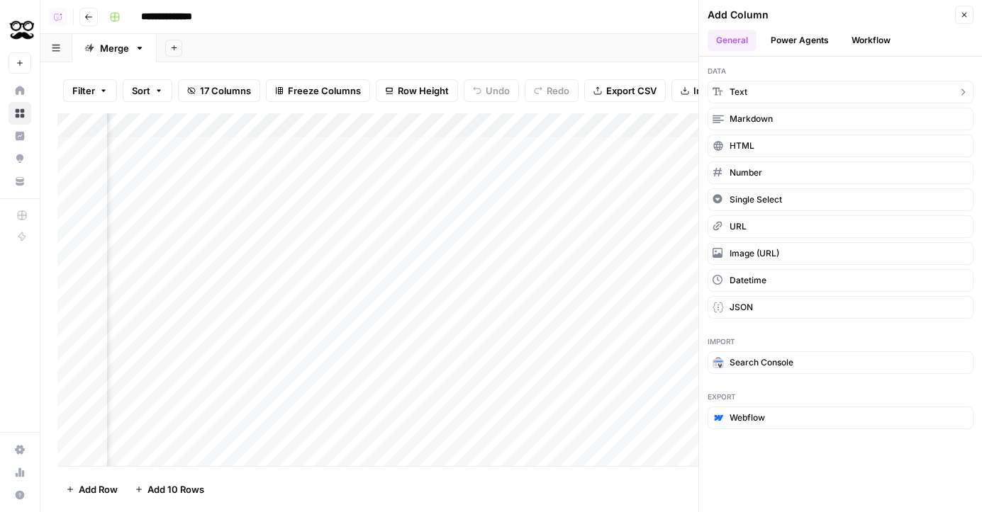
click at [740, 91] on span "Text" at bounding box center [738, 92] width 18 height 13
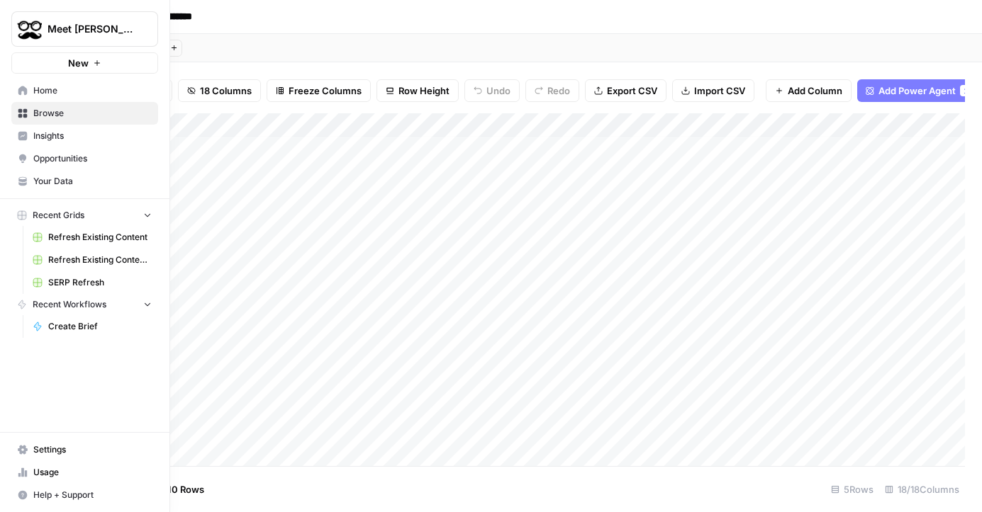
scroll to position [4, 405]
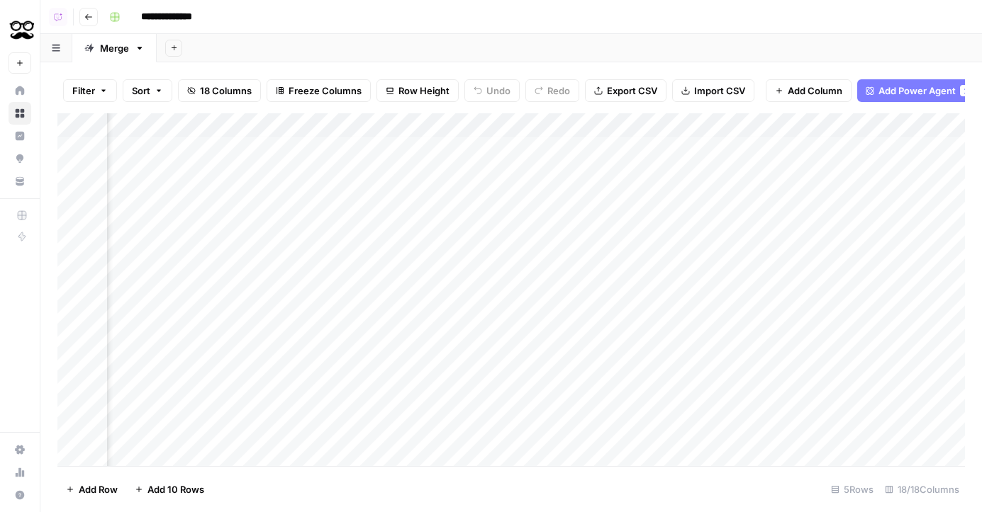
drag, startPoint x: 780, startPoint y: 131, endPoint x: 410, endPoint y: 122, distance: 370.1
click at [410, 122] on div "Add Column" at bounding box center [510, 289] width 907 height 353
click at [363, 130] on div "Add Column" at bounding box center [510, 289] width 907 height 353
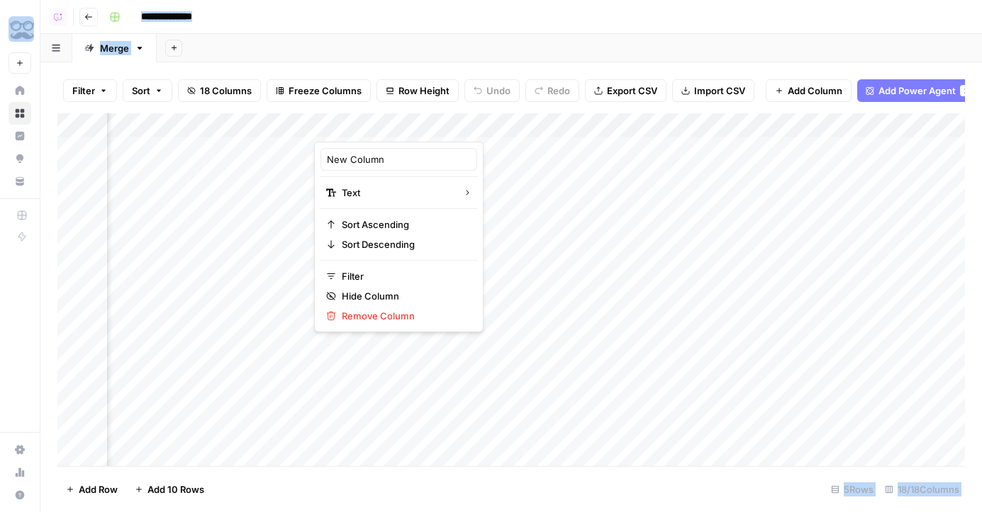
click at [363, 130] on div at bounding box center [416, 127] width 205 height 28
click at [364, 162] on input "New Column" at bounding box center [399, 159] width 144 height 14
type input "Article URL 4"
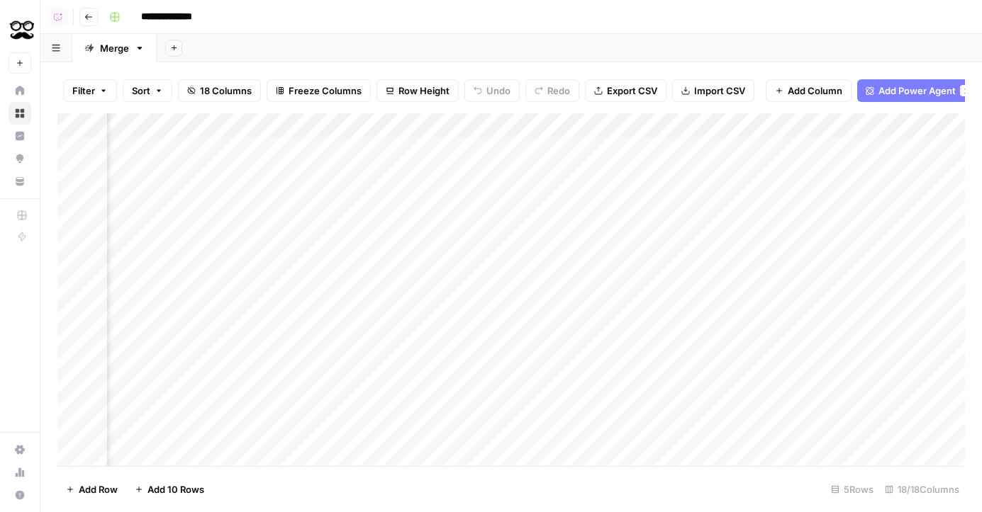
click at [371, 174] on div "Add Column" at bounding box center [510, 289] width 907 height 353
click at [268, 222] on div "Add Column" at bounding box center [510, 289] width 907 height 353
click at [505, 125] on div "Add Column" at bounding box center [510, 289] width 907 height 353
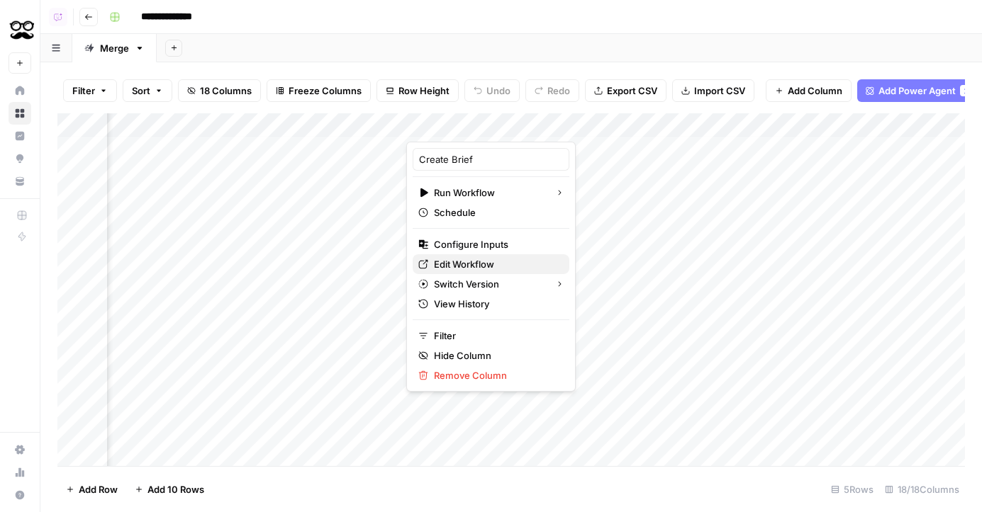
click at [458, 259] on span "Edit Workflow" at bounding box center [496, 264] width 124 height 14
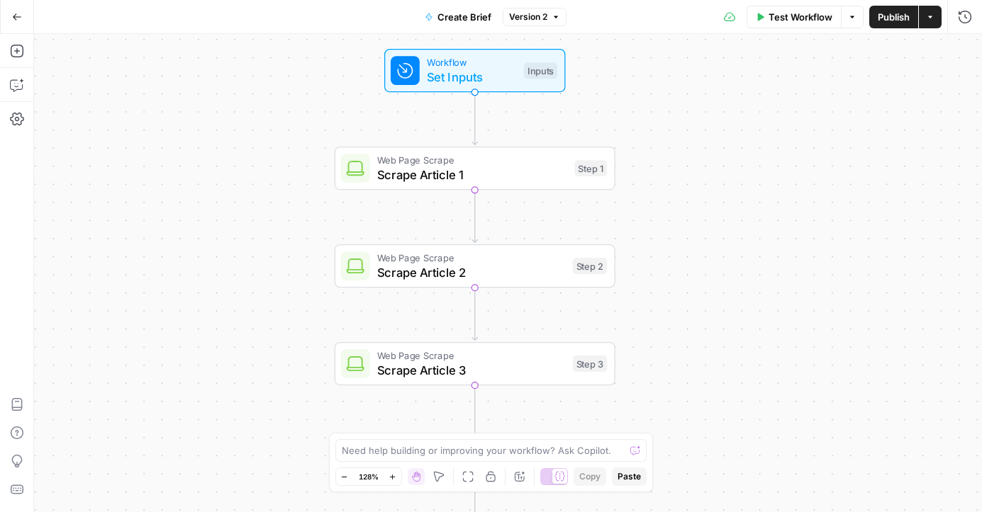
click at [30, 51] on div "Add Steps Copilot Settings AirOps Academy Help Give Feedback Shortcuts" at bounding box center [17, 273] width 34 height 478
click at [23, 51] on button "Add Steps" at bounding box center [17, 51] width 23 height 23
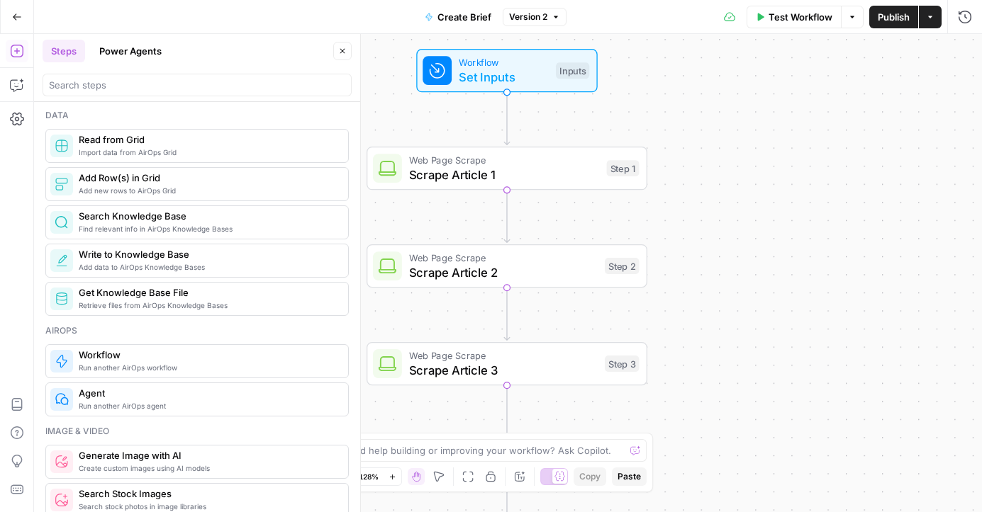
scroll to position [634, 0]
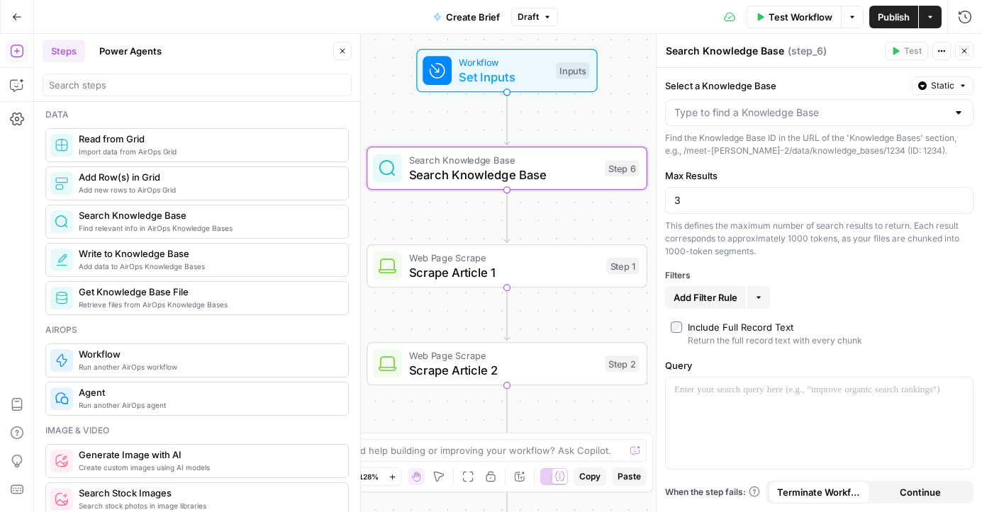
click at [697, 104] on div at bounding box center [819, 112] width 308 height 27
click at [719, 145] on span "Sitemap" at bounding box center [816, 148] width 279 height 14
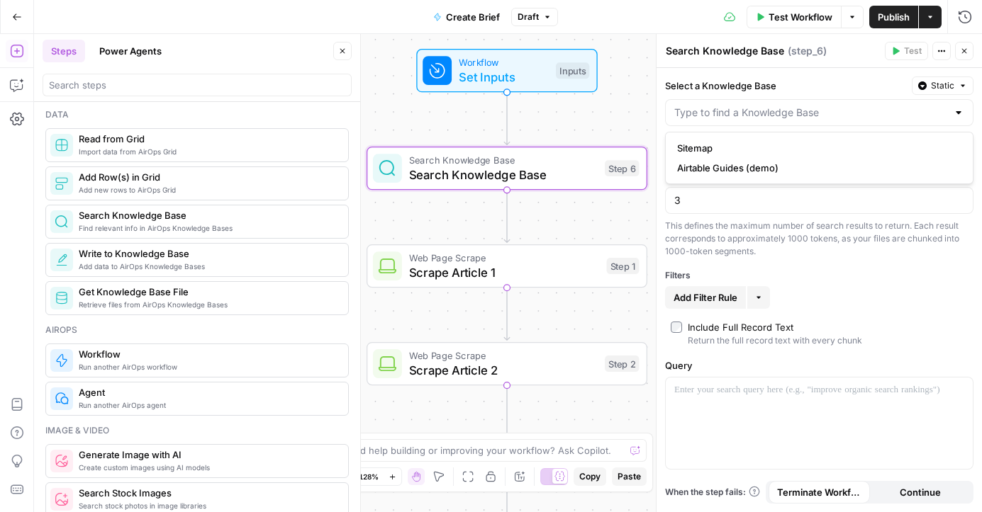
type input "Sitemap"
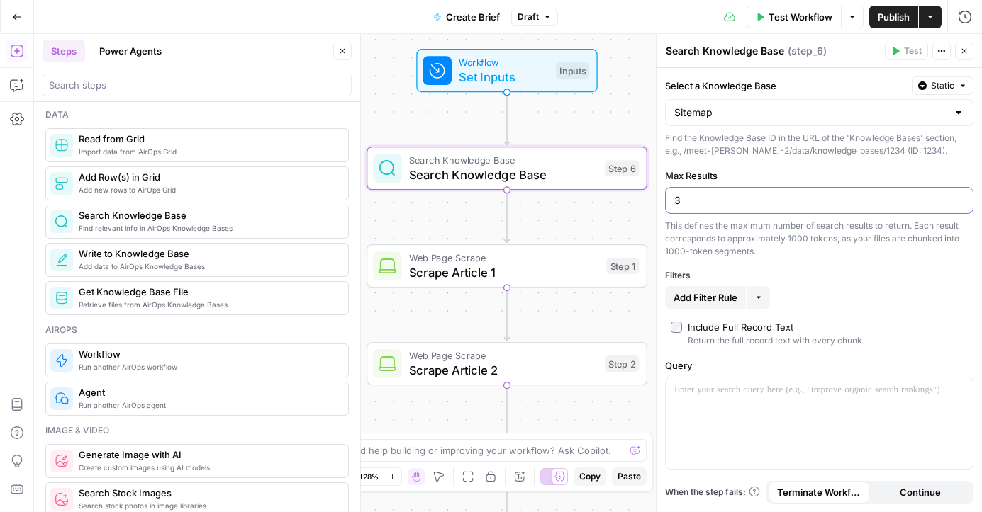
click at [699, 206] on input "3" at bounding box center [819, 201] width 290 height 14
click at [741, 424] on div at bounding box center [819, 423] width 307 height 91
click at [466, 244] on div "Copy step Delete step Add Note Test" at bounding box center [552, 232] width 182 height 33
click at [451, 271] on span "Scrape Article 1" at bounding box center [504, 273] width 190 height 18
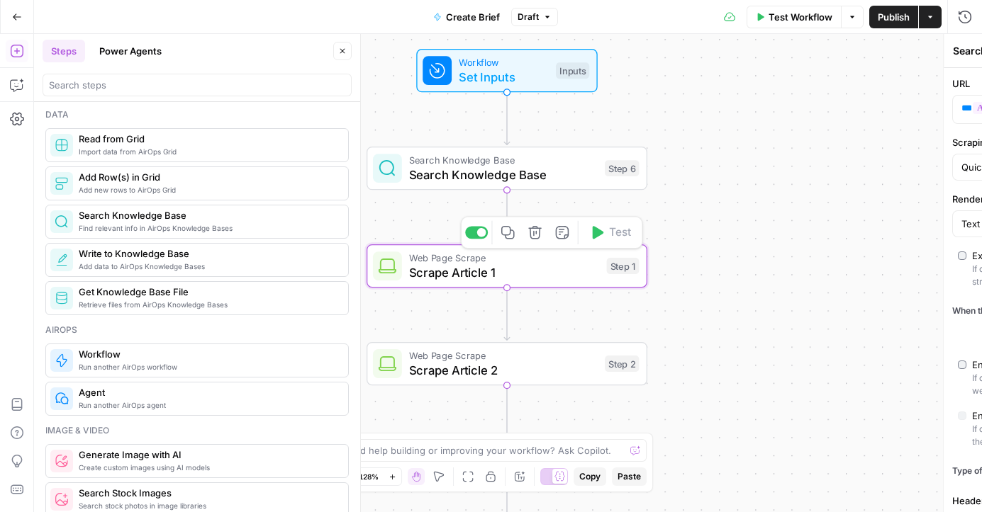
type textarea "Scrape Article 1"
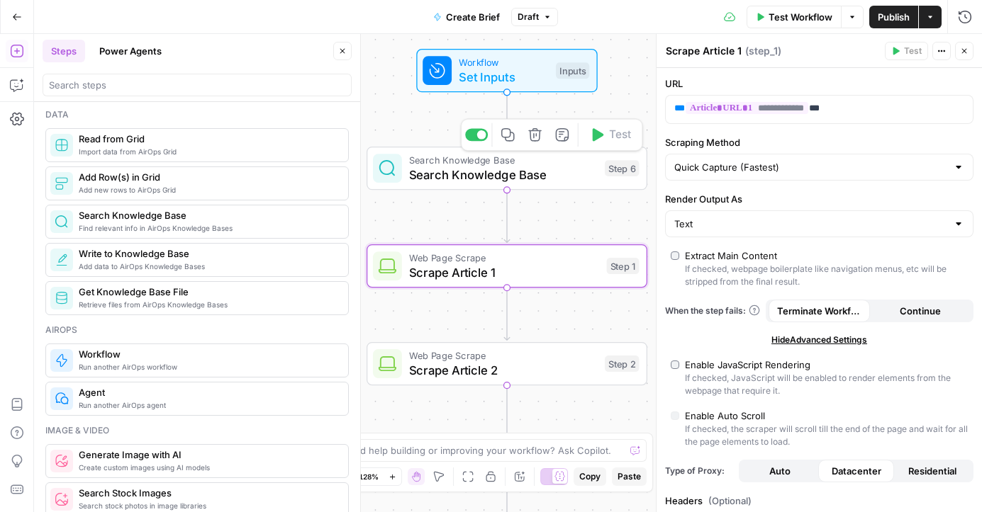
scroll to position [42, 0]
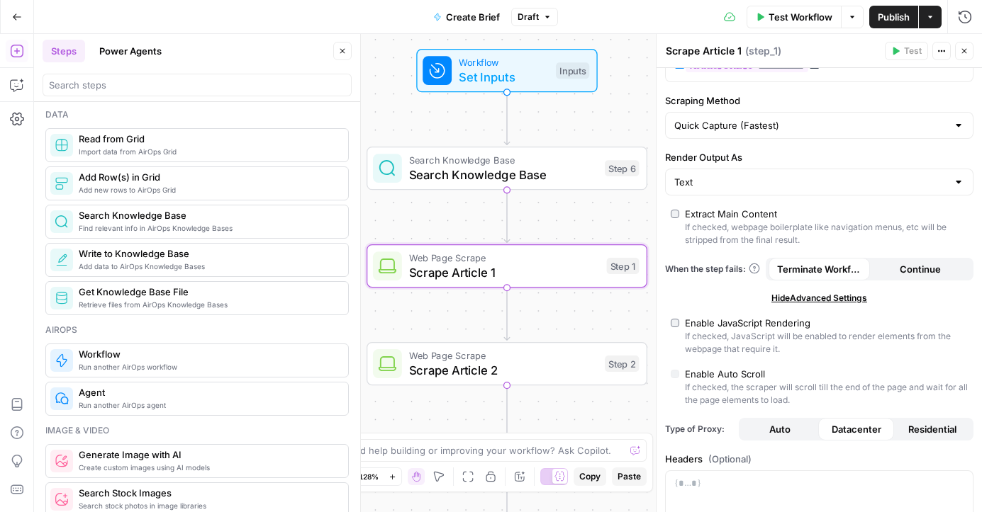
click at [607, 185] on div "Search Knowledge Base Search Knowledge Base Step 6 Copy step Delete step Add No…" at bounding box center [506, 168] width 281 height 43
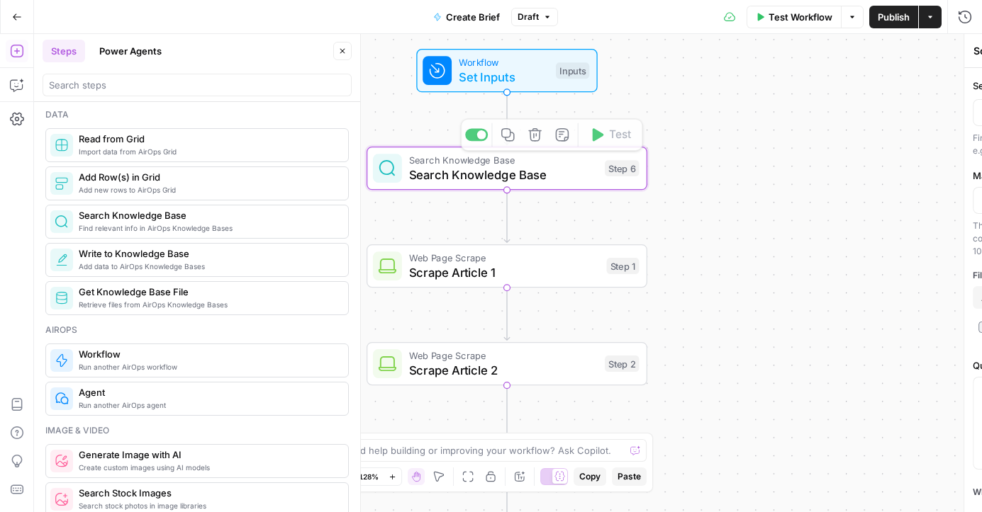
type textarea "Search Knowledge Base"
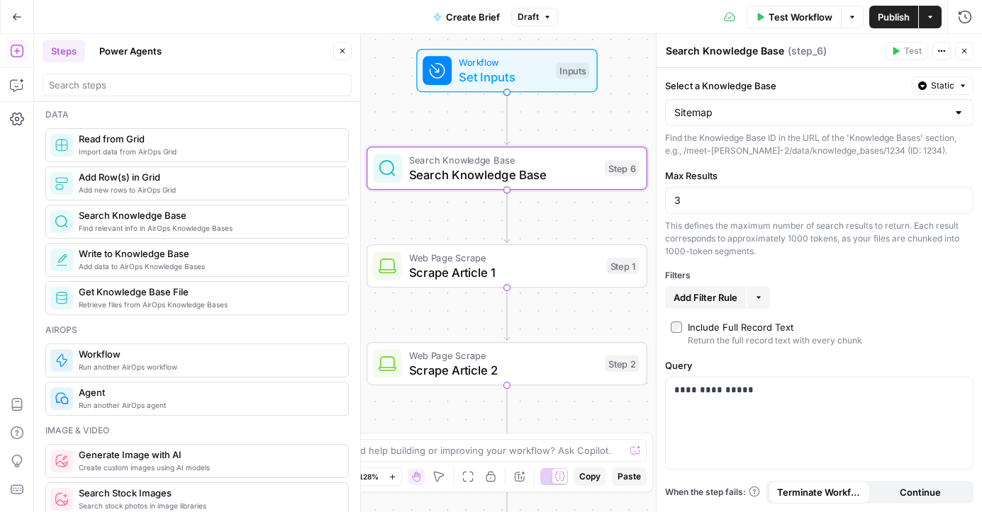
click at [758, 13] on icon "button" at bounding box center [761, 17] width 6 height 8
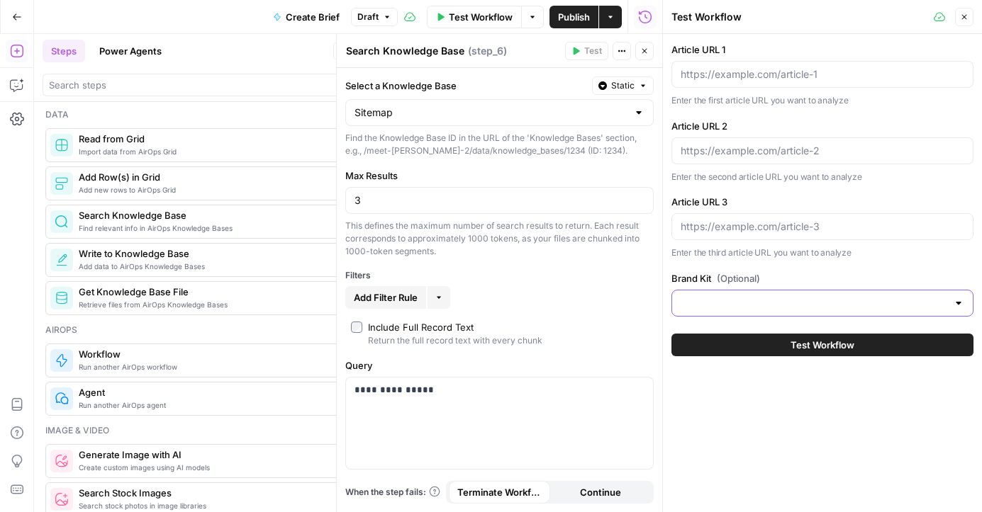
click at [757, 296] on input "Brand Kit (Optional)" at bounding box center [813, 303] width 267 height 14
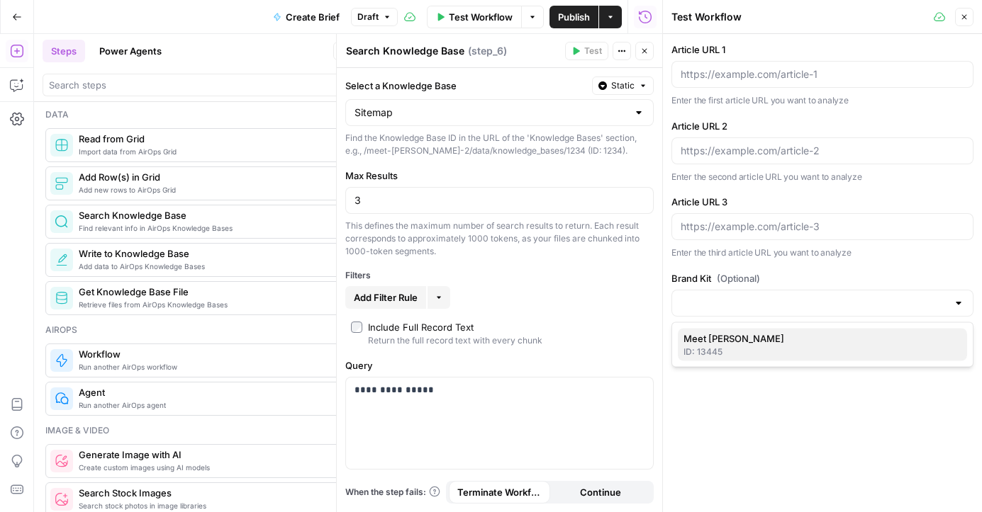
click at [760, 340] on span "Meet [PERSON_NAME]" at bounding box center [819, 339] width 272 height 14
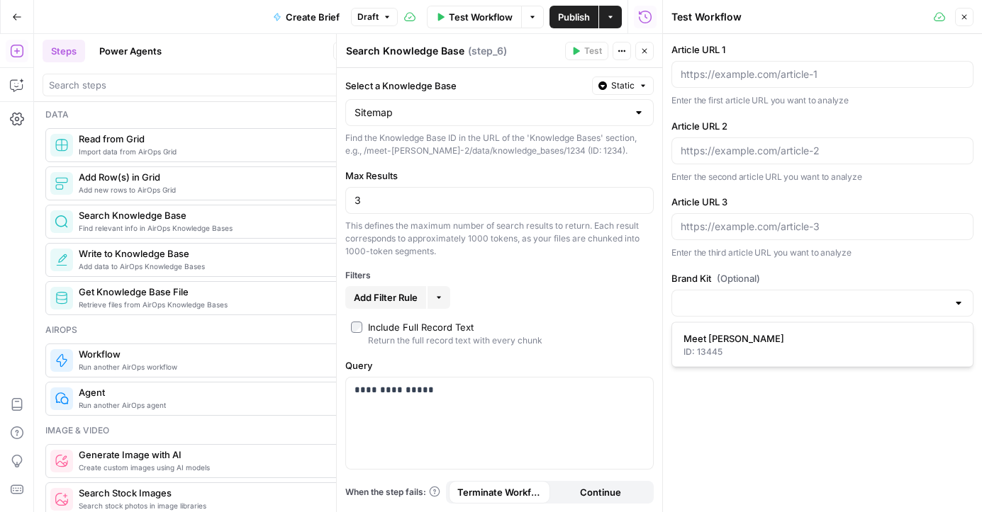
type input "Meet [PERSON_NAME]"
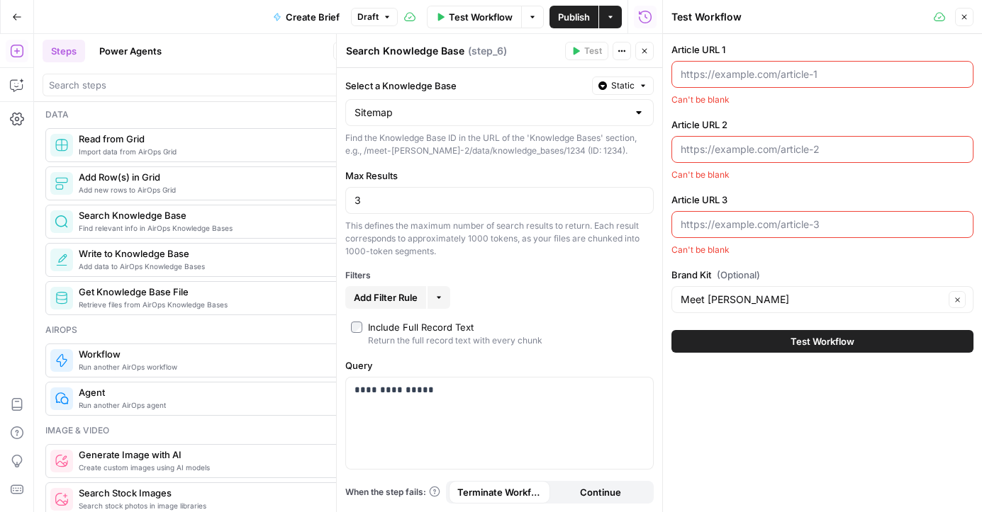
click at [722, 82] on div at bounding box center [822, 74] width 302 height 27
click at [717, 77] on input "x" at bounding box center [822, 74] width 284 height 14
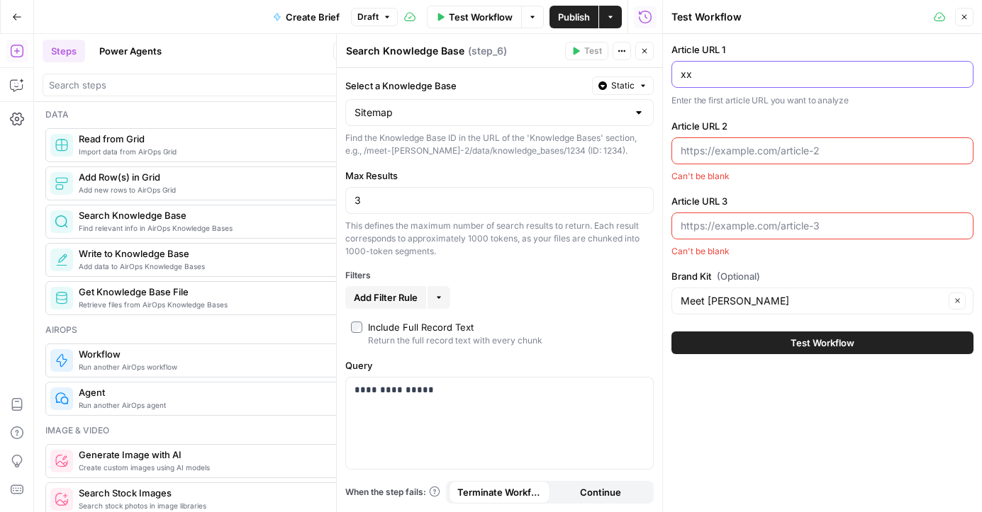
type input "xx"
click at [733, 166] on div "Article URL 2 Can't be blank" at bounding box center [822, 151] width 302 height 64
click at [744, 153] on input "Article URL 2" at bounding box center [822, 151] width 284 height 14
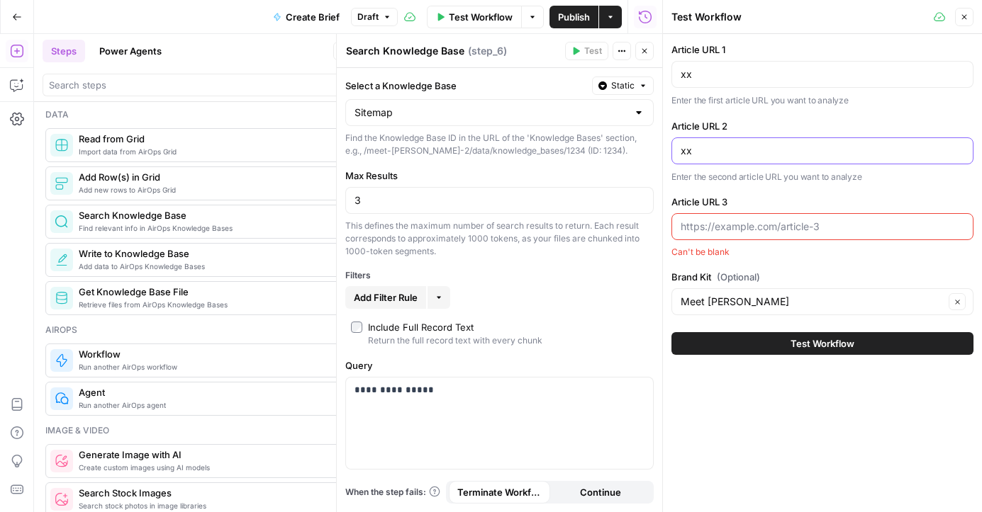
type input "xx"
click at [748, 223] on input "Article URL 3" at bounding box center [822, 227] width 284 height 14
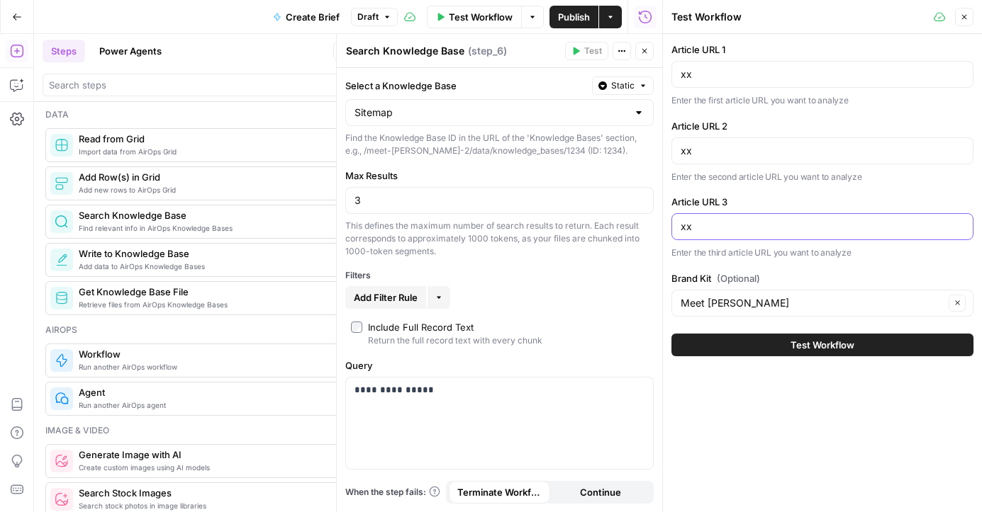
type input "xx"
click at [778, 344] on button "Test Workflow" at bounding box center [822, 345] width 302 height 23
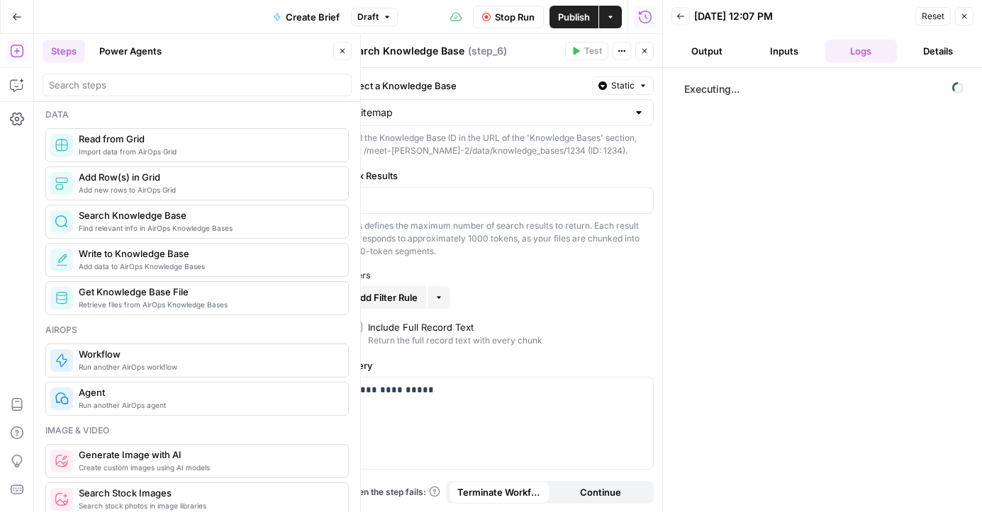
click at [342, 47] on icon "button" at bounding box center [342, 51] width 9 height 9
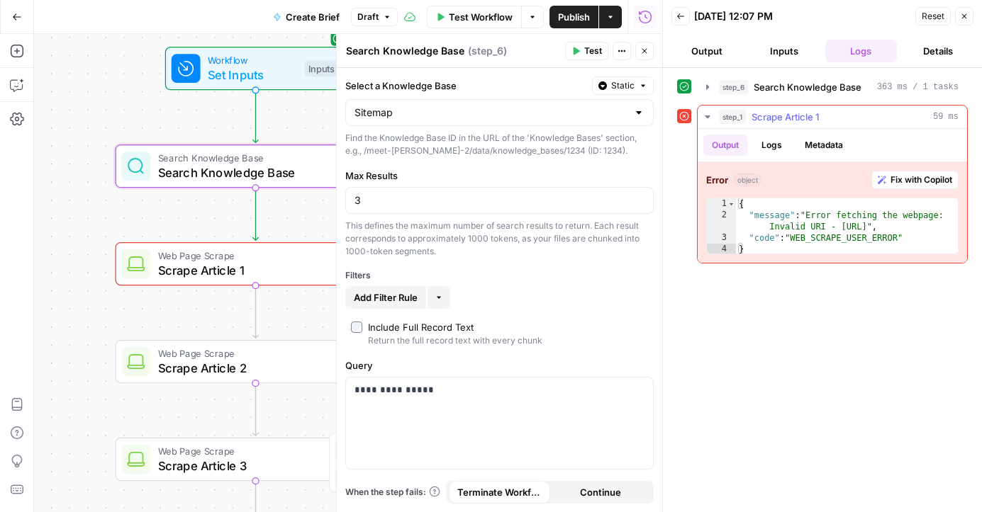
click at [768, 116] on span "Scrape Article 1" at bounding box center [784, 117] width 67 height 14
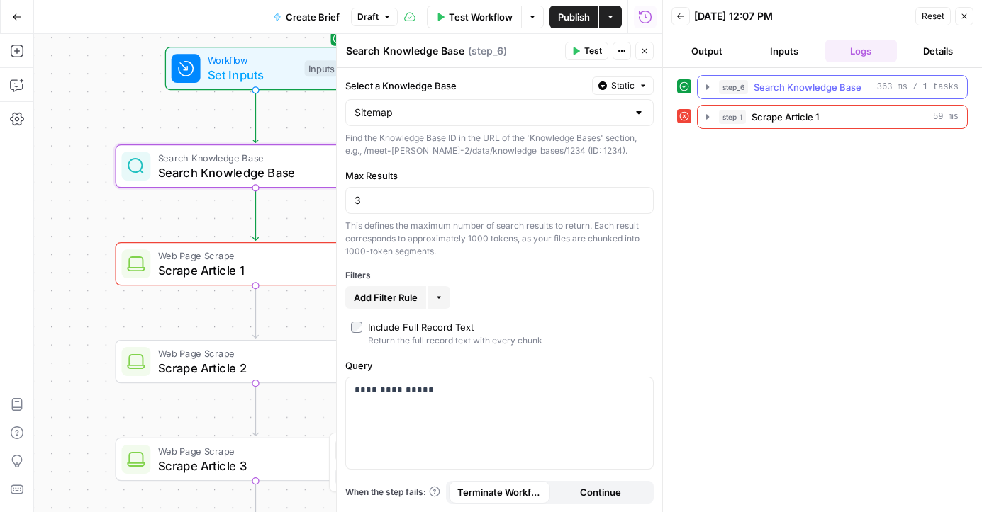
click at [822, 79] on button "step_6 Search Knowledge Base 363 ms / 1 tasks" at bounding box center [831, 87] width 269 height 23
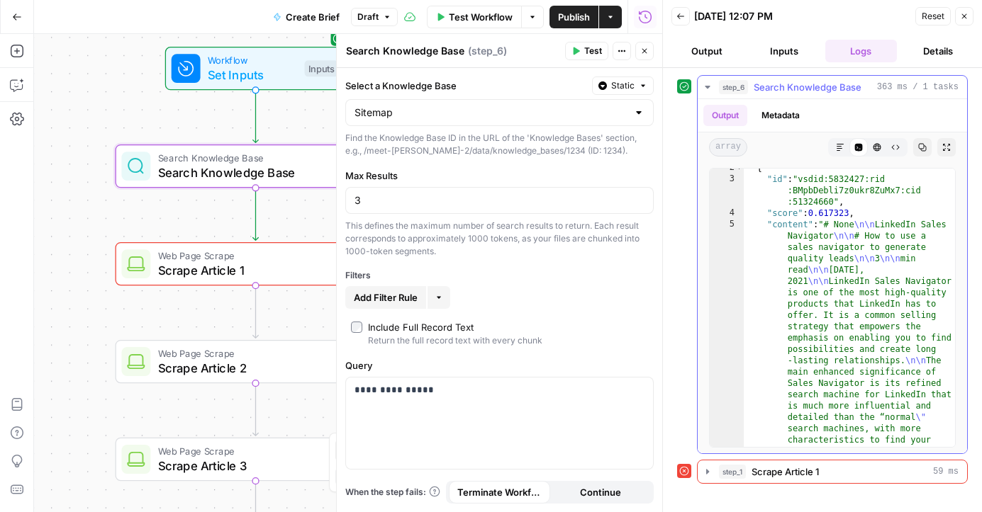
scroll to position [45, 0]
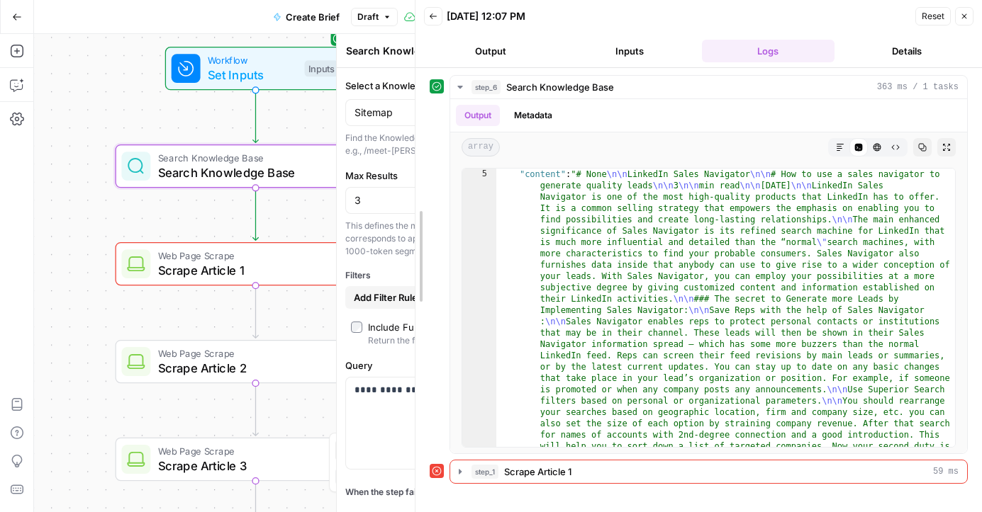
drag, startPoint x: 663, startPoint y: 279, endPoint x: 248, endPoint y: 274, distance: 414.7
click at [248, 274] on body "Meet Alfred New Home Browse Insights Opportunities Your Data Recent Grids Refre…" at bounding box center [491, 256] width 982 height 512
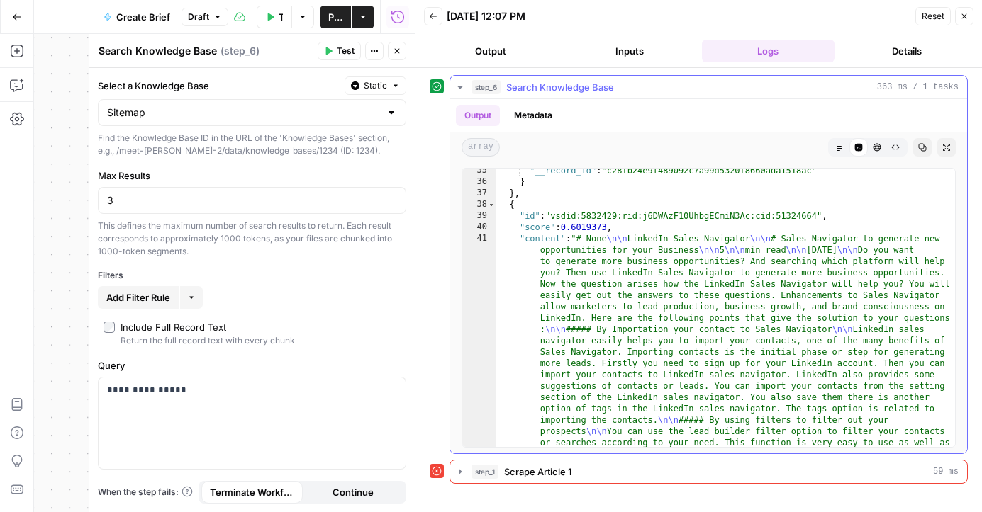
scroll to position [2002, 0]
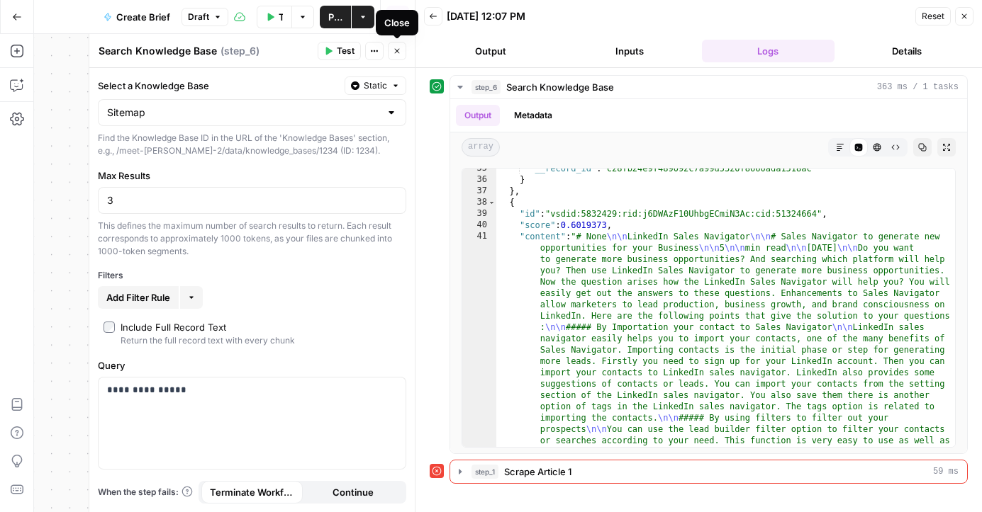
click at [393, 50] on icon "button" at bounding box center [397, 51] width 9 height 9
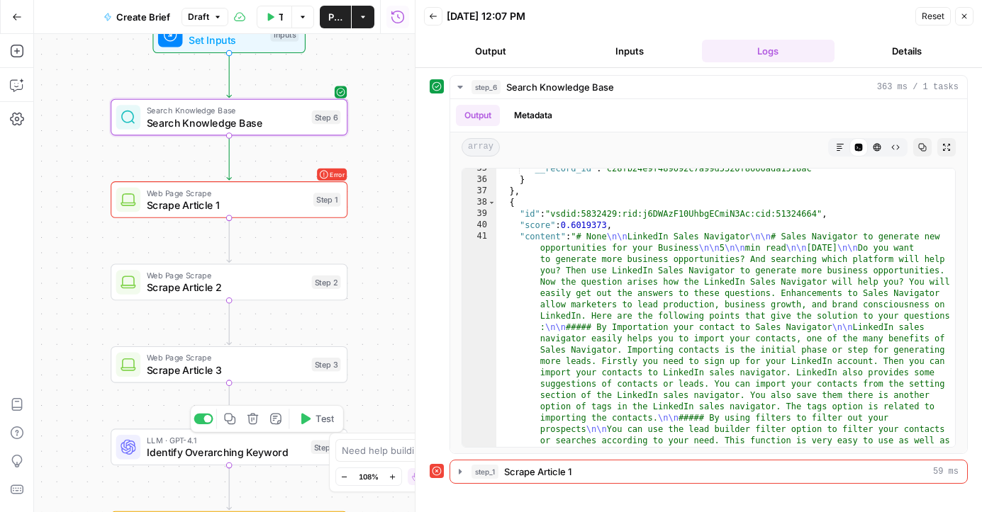
click at [196, 459] on span "Identify Overarching Keyword" at bounding box center [226, 453] width 158 height 16
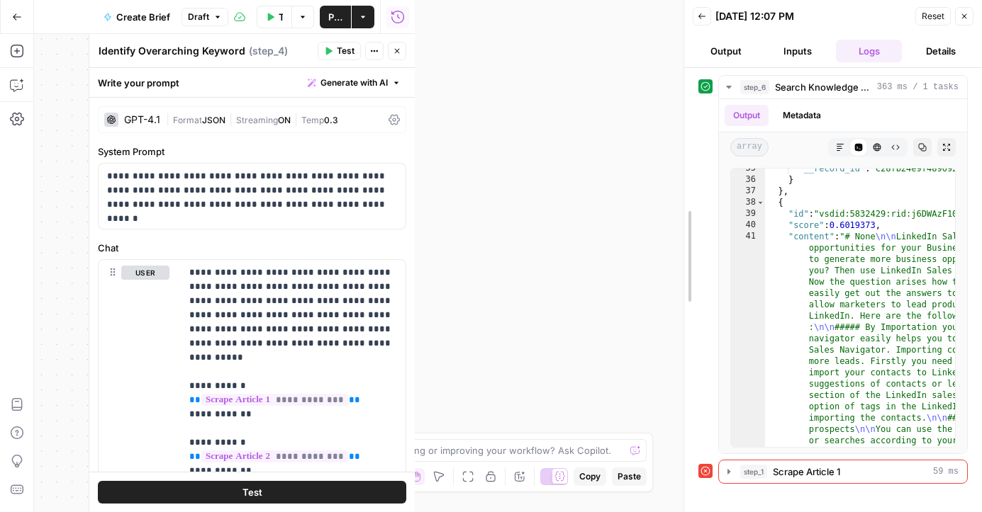
drag, startPoint x: 409, startPoint y: 250, endPoint x: 690, endPoint y: 243, distance: 280.8
click at [687, 243] on div at bounding box center [684, 256] width 14 height 512
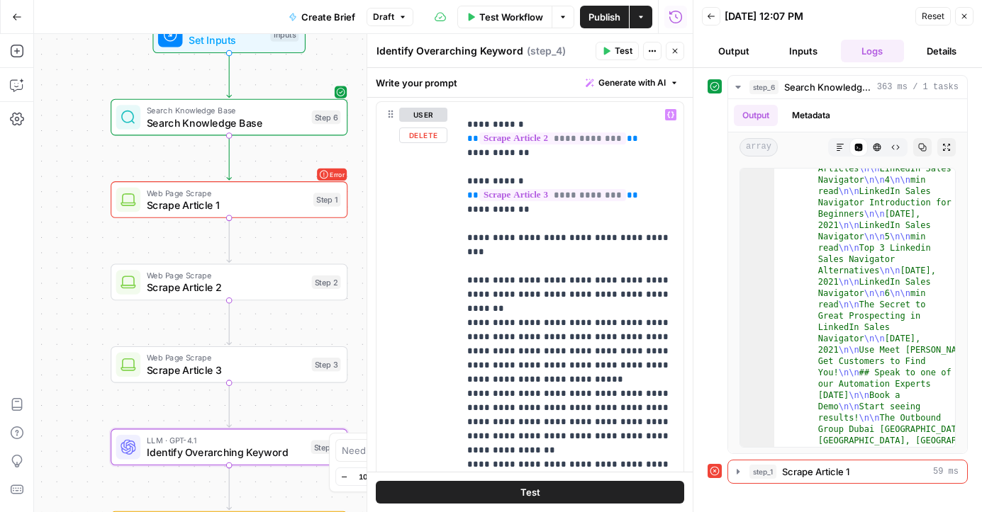
scroll to position [167, 0]
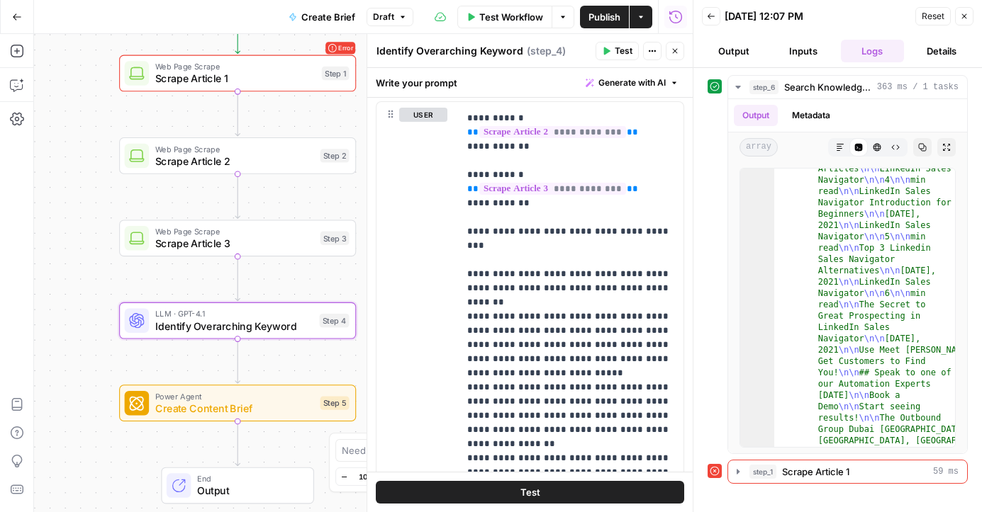
click at [640, 24] on button "Actions" at bounding box center [640, 17] width 23 height 23
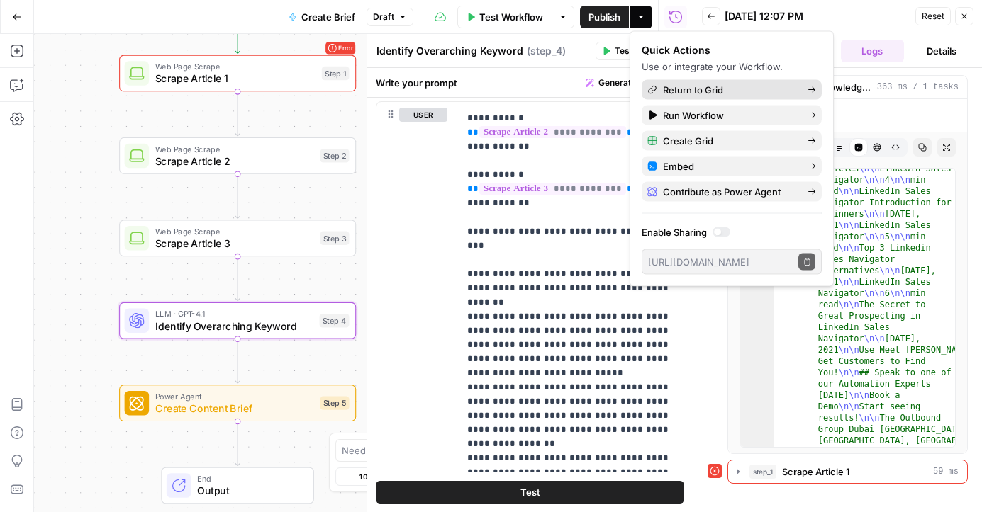
click at [744, 90] on span "Return to Grid" at bounding box center [729, 90] width 133 height 14
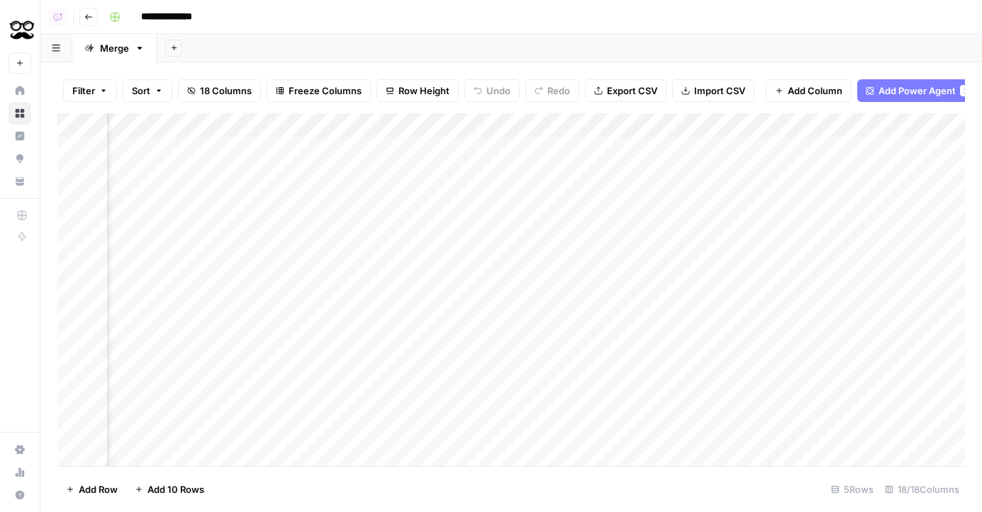
scroll to position [0, 814]
click at [734, 127] on div "Add Column" at bounding box center [510, 289] width 907 height 353
click at [673, 244] on span "Hide Column" at bounding box center [710, 244] width 124 height 14
click at [738, 123] on div "Add Column" at bounding box center [510, 289] width 907 height 353
click at [702, 245] on span "Hide Column" at bounding box center [710, 244] width 124 height 14
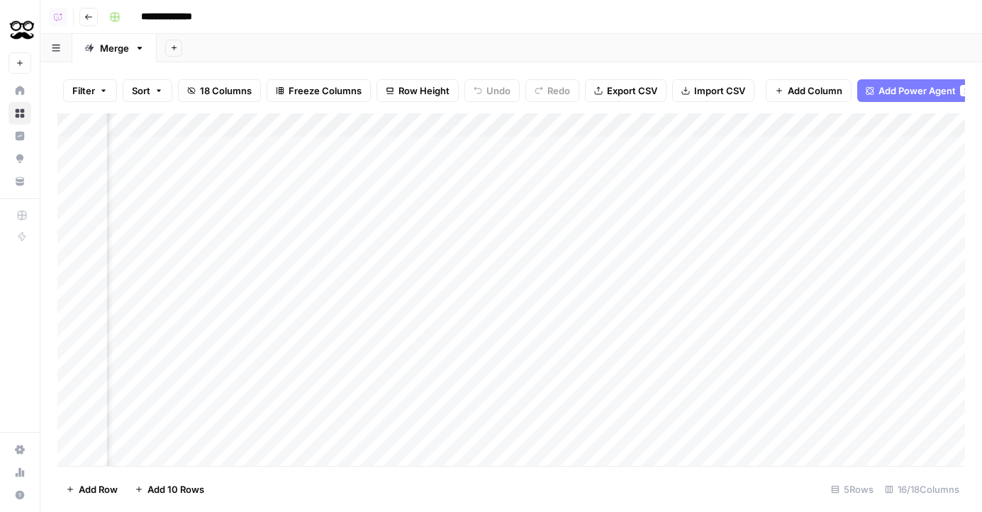
click at [349, 147] on div "Add Column" at bounding box center [510, 289] width 907 height 353
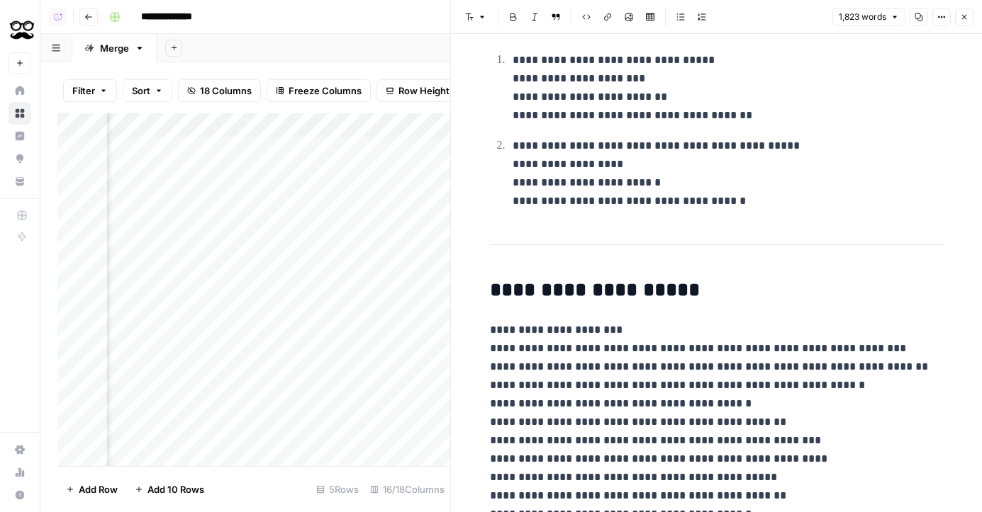
scroll to position [1936, 0]
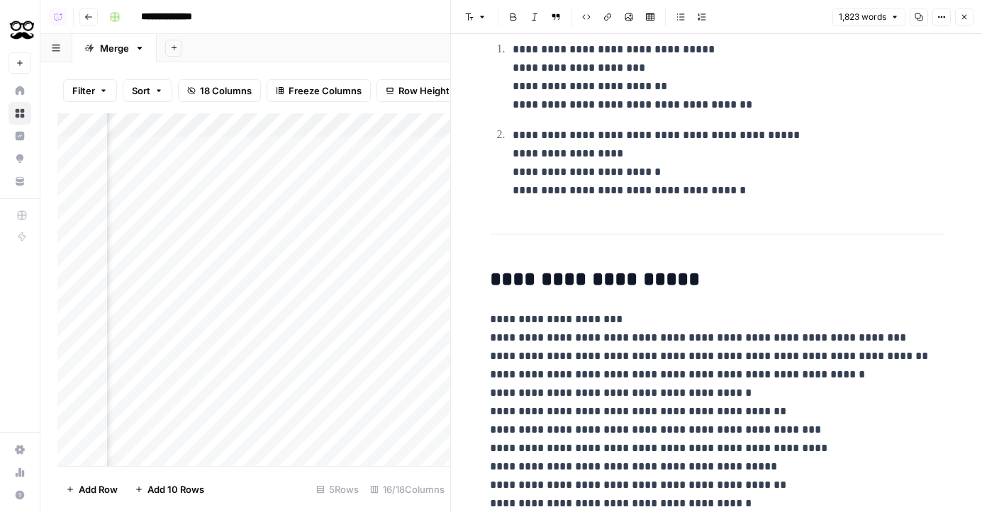
click at [964, 16] on icon "button" at bounding box center [964, 17] width 5 height 5
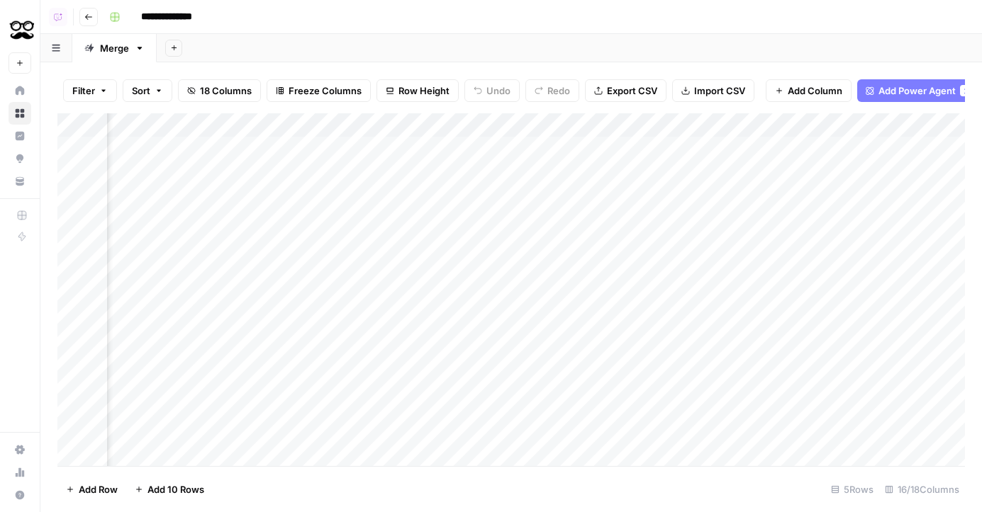
scroll to position [0, 1255]
click at [675, 147] on div "Add Column" at bounding box center [510, 289] width 907 height 353
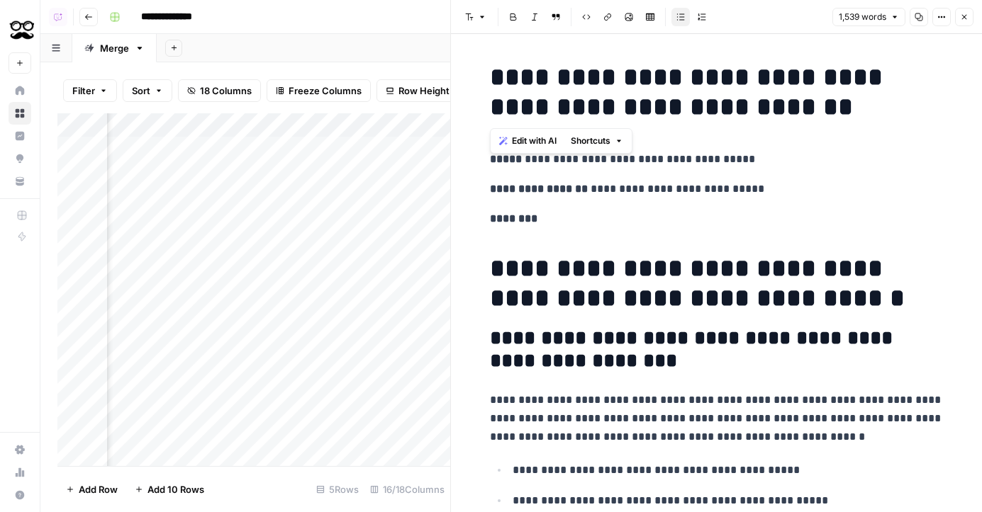
drag, startPoint x: 838, startPoint y: 108, endPoint x: 450, endPoint y: 72, distance: 389.4
click at [450, 72] on div "**********" at bounding box center [716, 256] width 532 height 512
click at [568, 224] on p "********" at bounding box center [717, 219] width 454 height 18
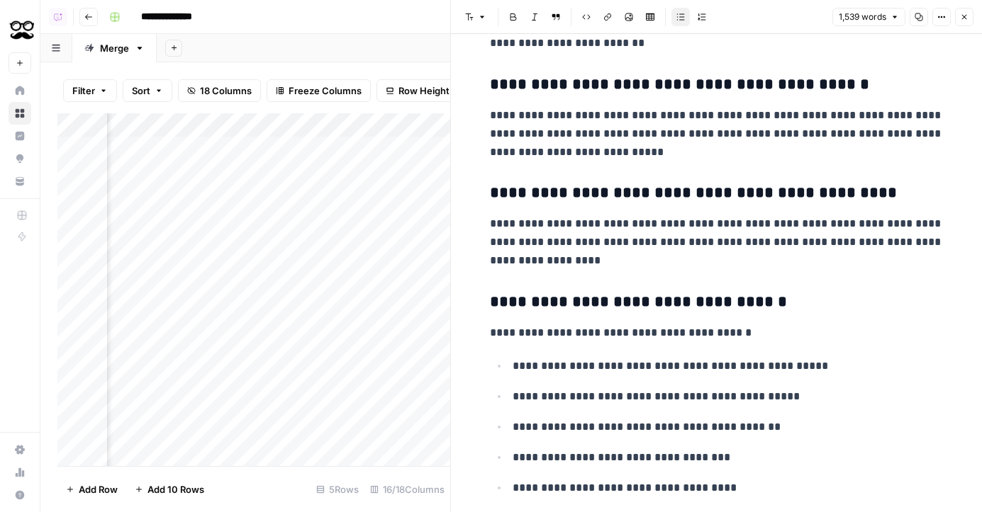
scroll to position [1576, 0]
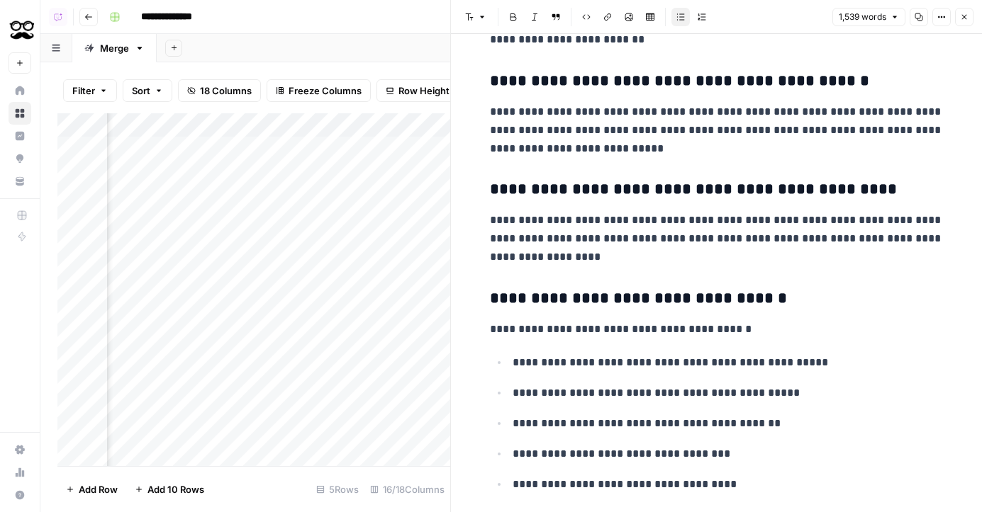
click at [970, 16] on button "Close" at bounding box center [964, 17] width 18 height 18
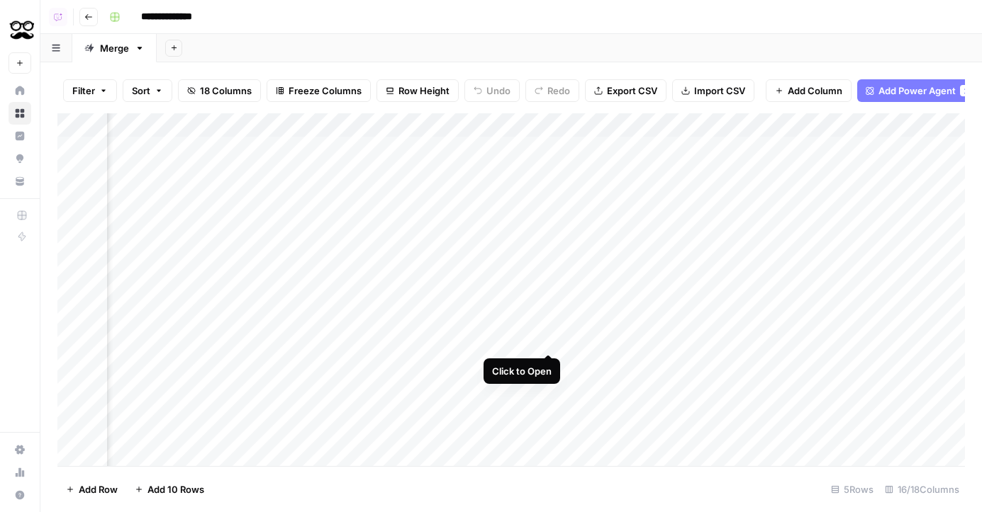
click at [545, 142] on div "Add Column" at bounding box center [510, 289] width 907 height 353
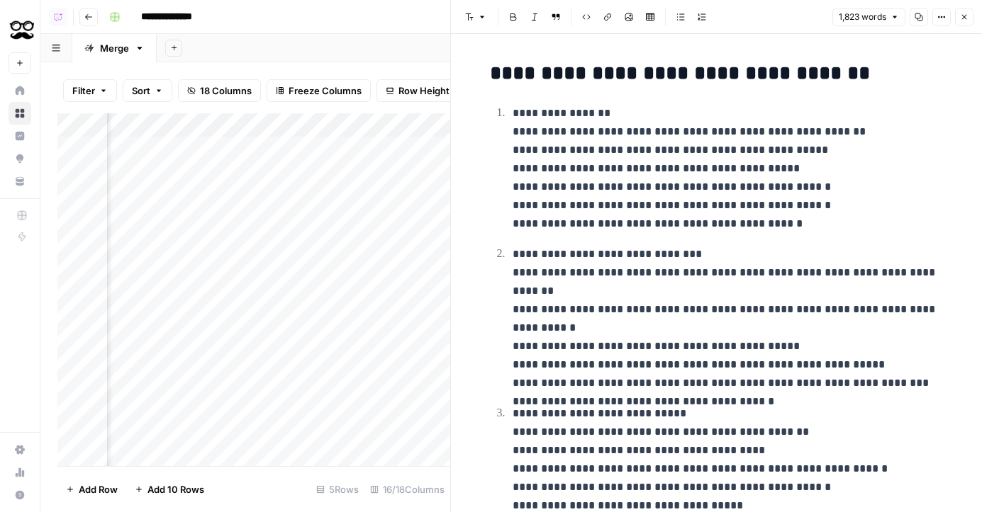
scroll to position [18, 0]
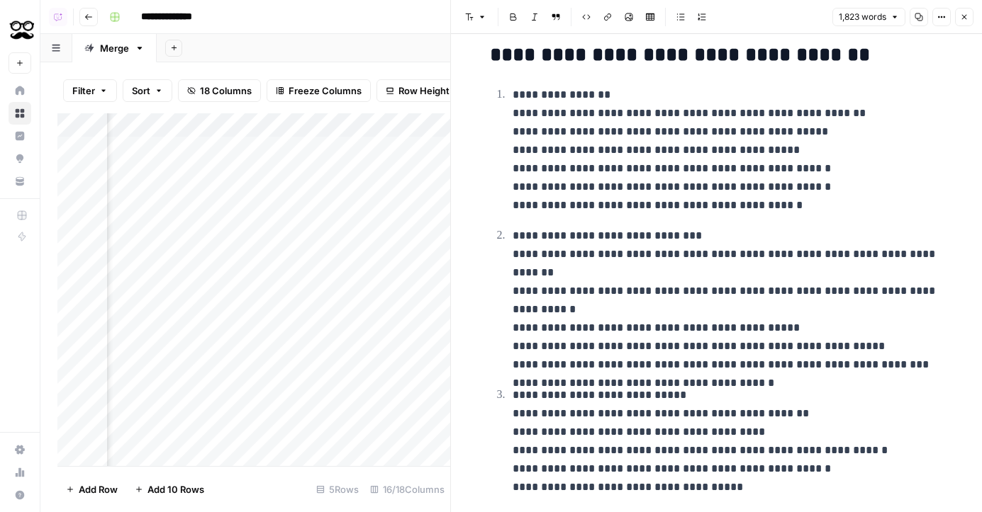
click at [964, 13] on icon "button" at bounding box center [964, 17] width 9 height 9
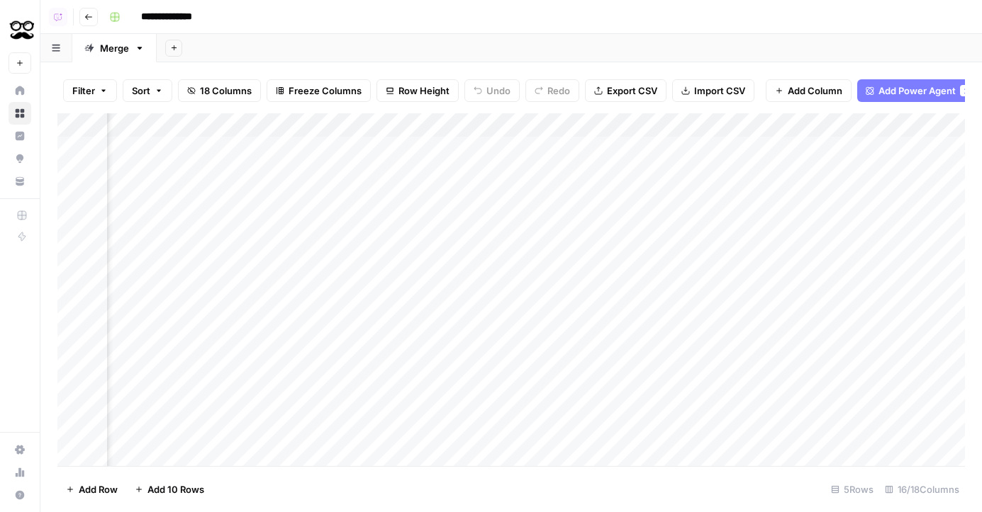
scroll to position [0, 786]
click at [234, 150] on div "Add Column" at bounding box center [510, 289] width 907 height 353
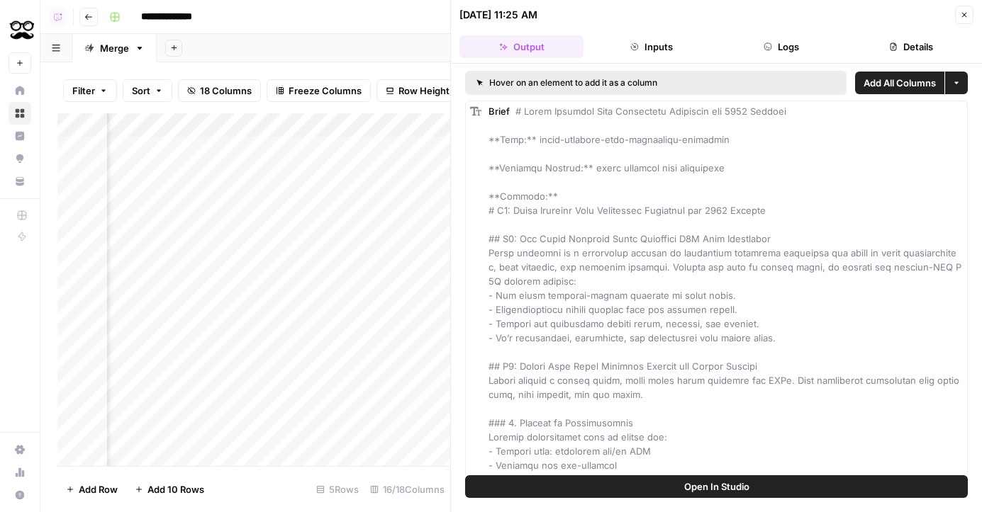
click at [237, 128] on div "Add Column" at bounding box center [253, 289] width 393 height 353
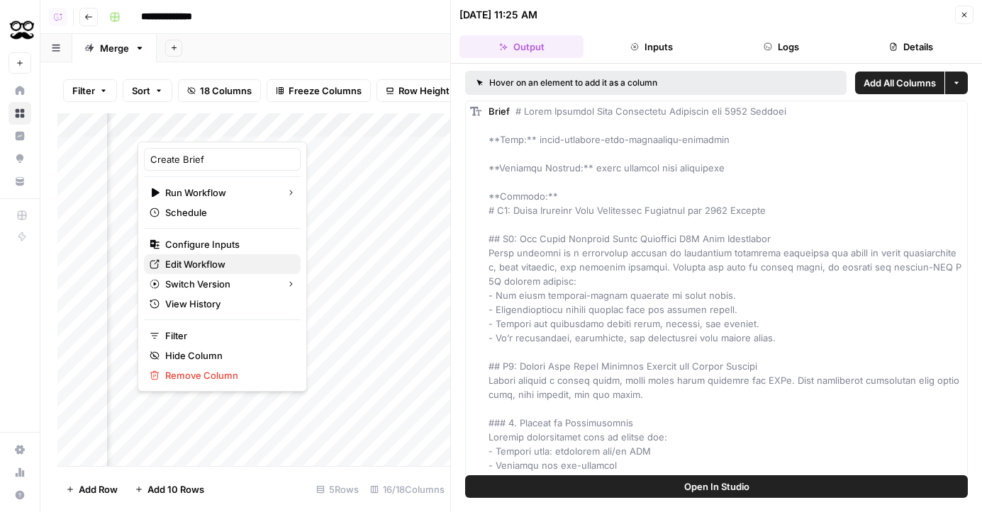
click at [189, 262] on span "Edit Workflow" at bounding box center [227, 264] width 124 height 14
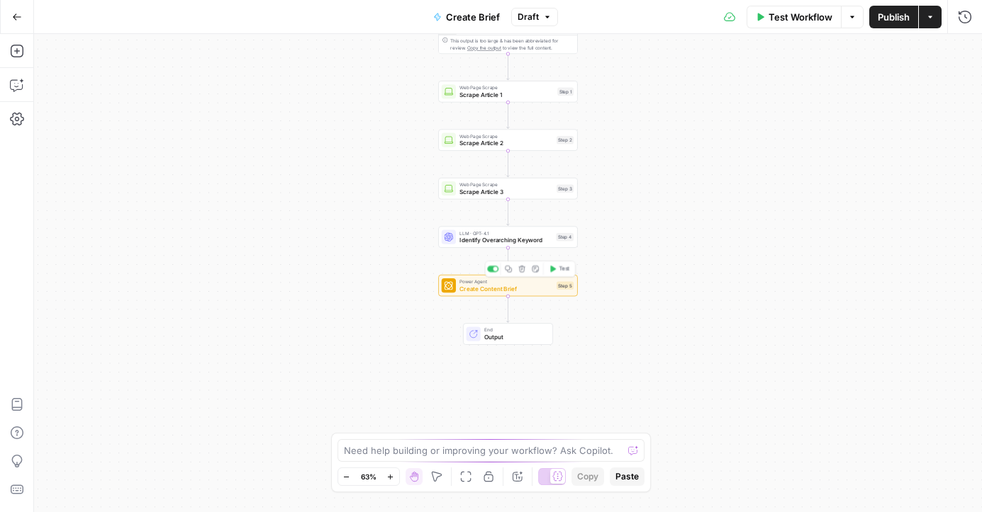
click at [456, 286] on div "Power Agent Create Content Brief Step 5 Copy step Delete step Add Note Test" at bounding box center [508, 286] width 132 height 16
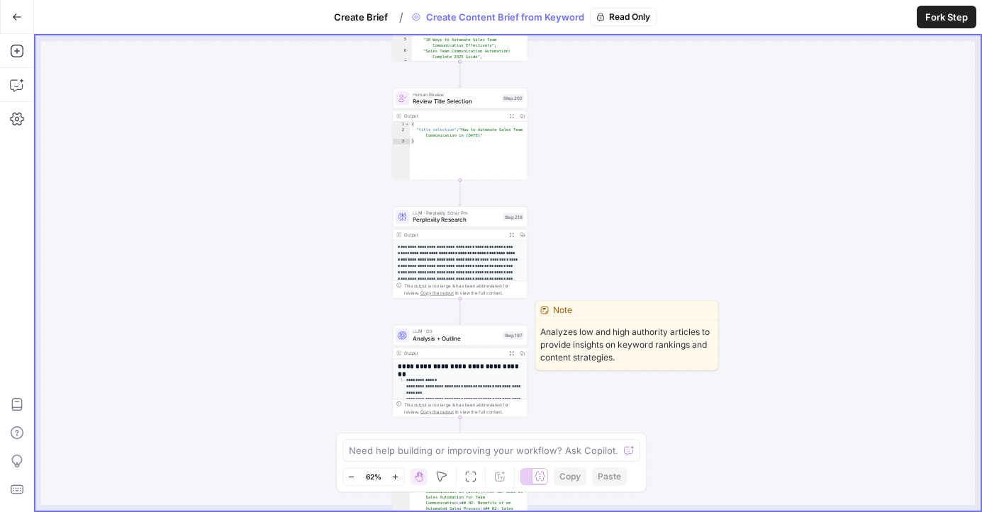
click at [444, 335] on span "Analysis + Outline" at bounding box center [456, 339] width 86 height 9
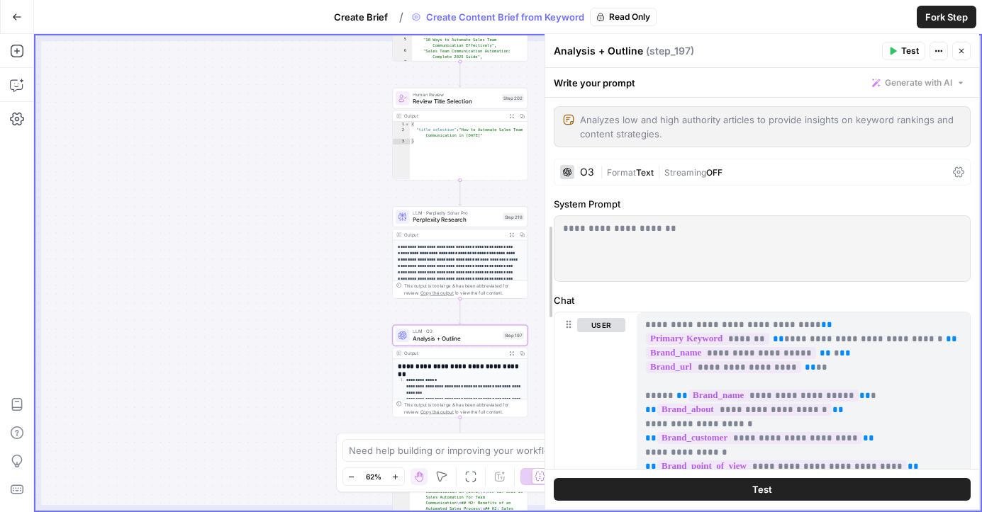
drag, startPoint x: 656, startPoint y: 313, endPoint x: 546, endPoint y: 347, distance: 114.1
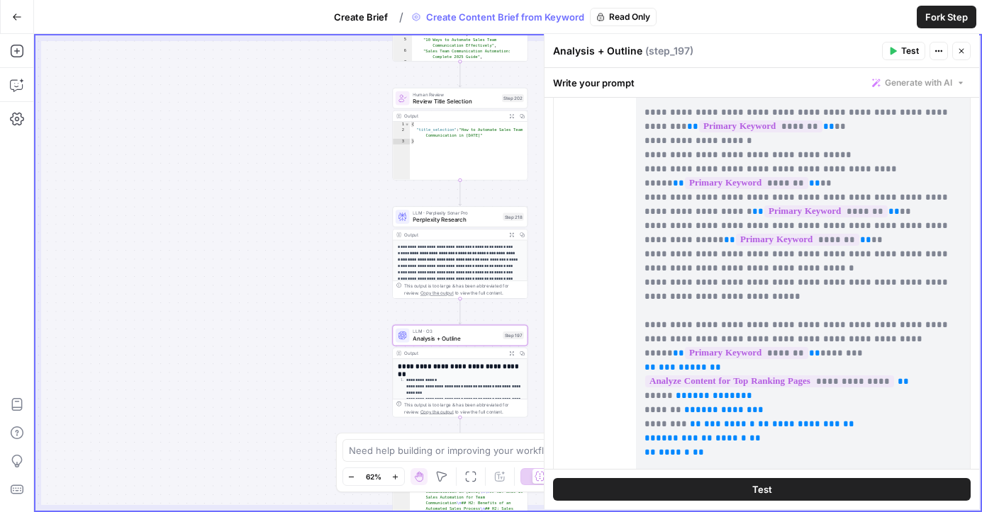
scroll to position [654, 0]
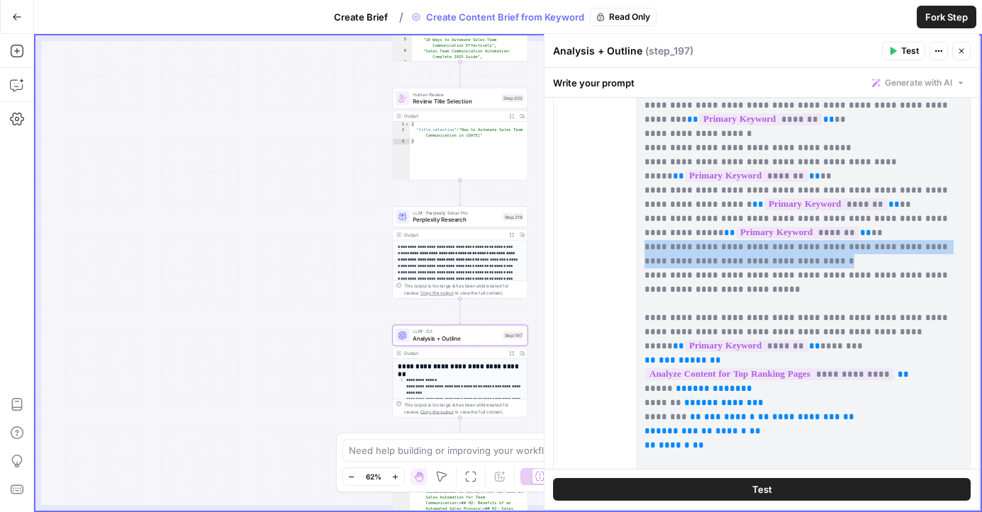
drag, startPoint x: 798, startPoint y: 218, endPoint x: 645, endPoint y: 210, distance: 153.3
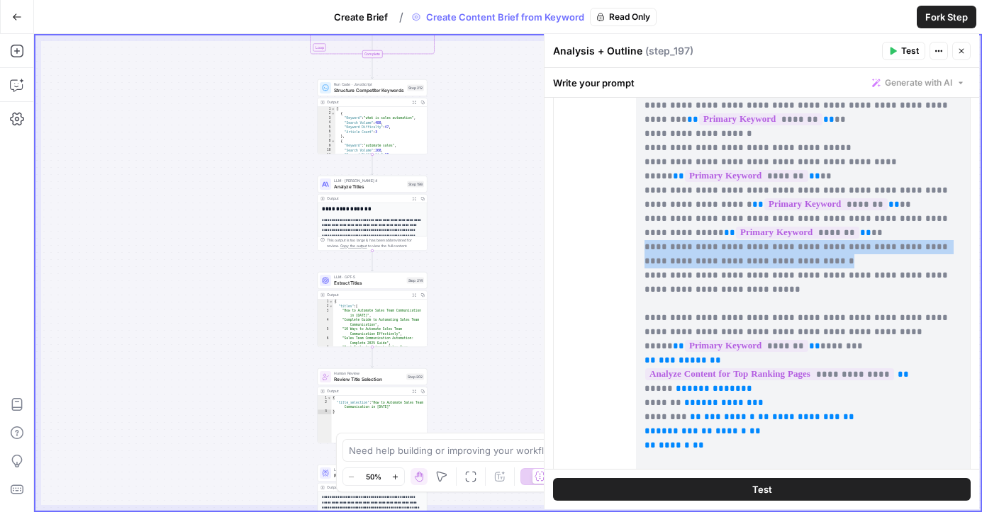
click at [969, 51] on button "Close" at bounding box center [961, 51] width 18 height 18
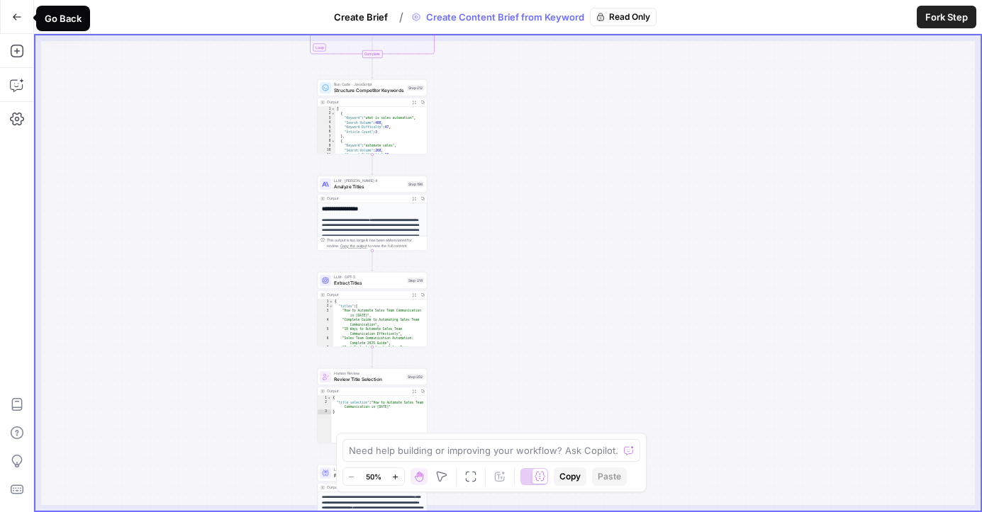
click at [28, 16] on button "Go Back" at bounding box center [17, 17] width 26 height 26
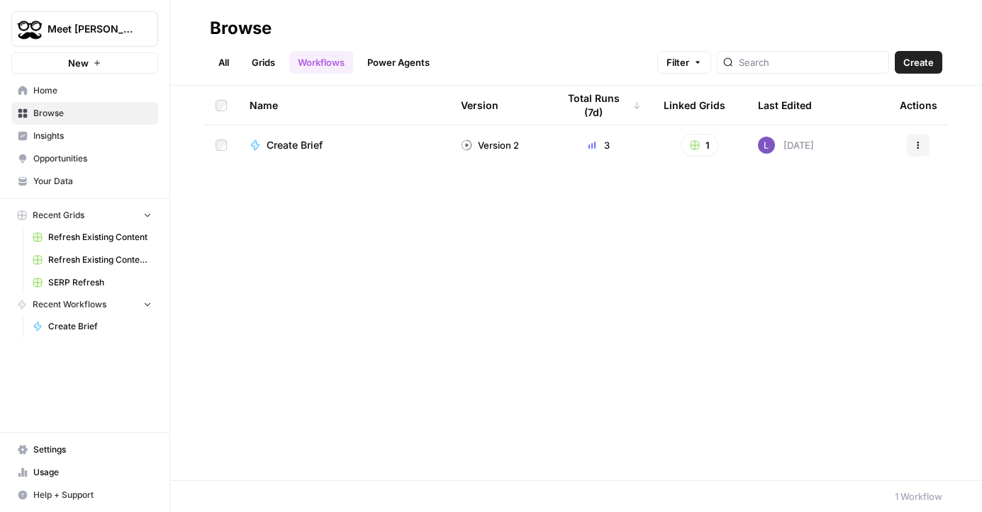
click at [268, 63] on link "Grids" at bounding box center [263, 62] width 40 height 23
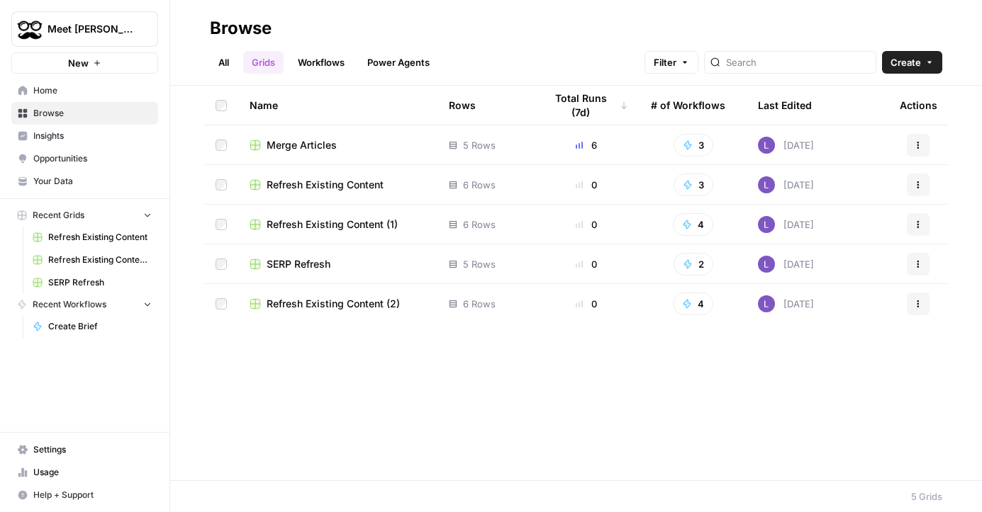
click at [301, 133] on td "Merge Articles" at bounding box center [337, 144] width 199 height 39
click at [303, 138] on span "Merge Articles" at bounding box center [302, 145] width 70 height 14
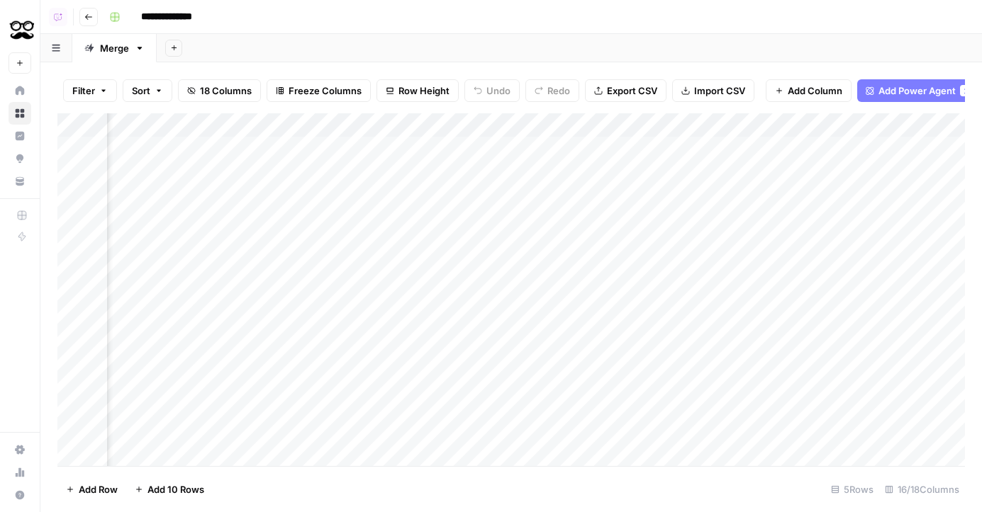
scroll to position [1, 804]
click at [875, 142] on div "Add Column" at bounding box center [510, 289] width 907 height 353
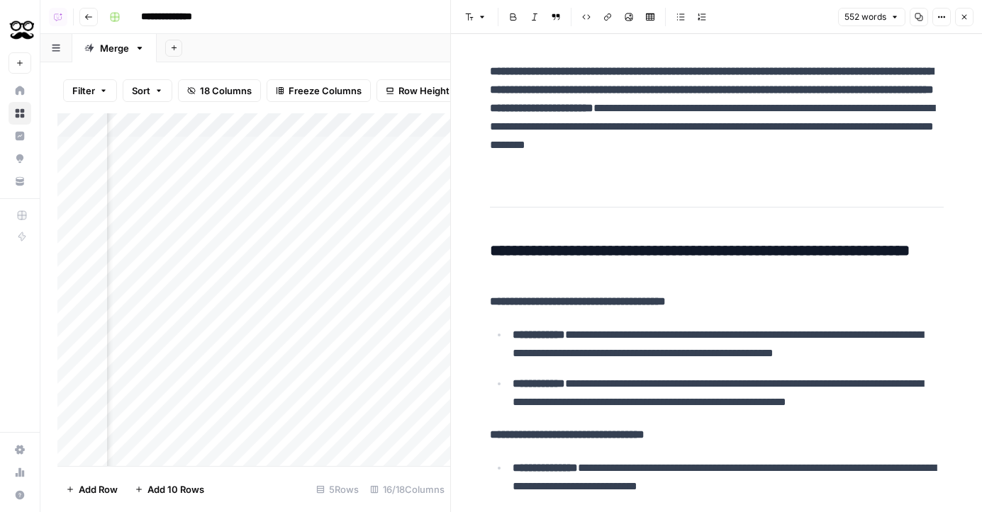
drag, startPoint x: 969, startPoint y: 16, endPoint x: 984, endPoint y: 34, distance: 23.1
click at [981, 34] on html "**********" at bounding box center [491, 256] width 982 height 512
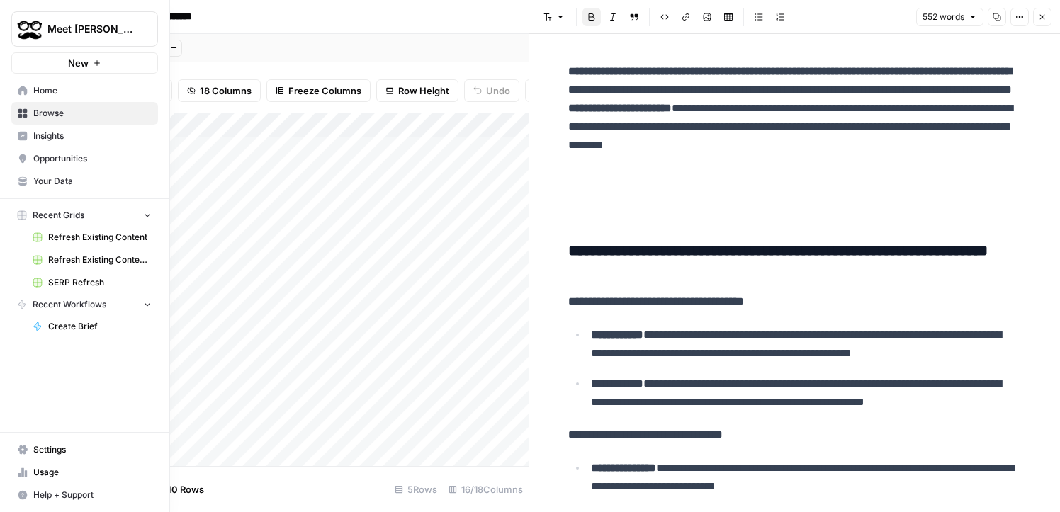
click at [49, 184] on span "Your Data" at bounding box center [92, 181] width 118 height 13
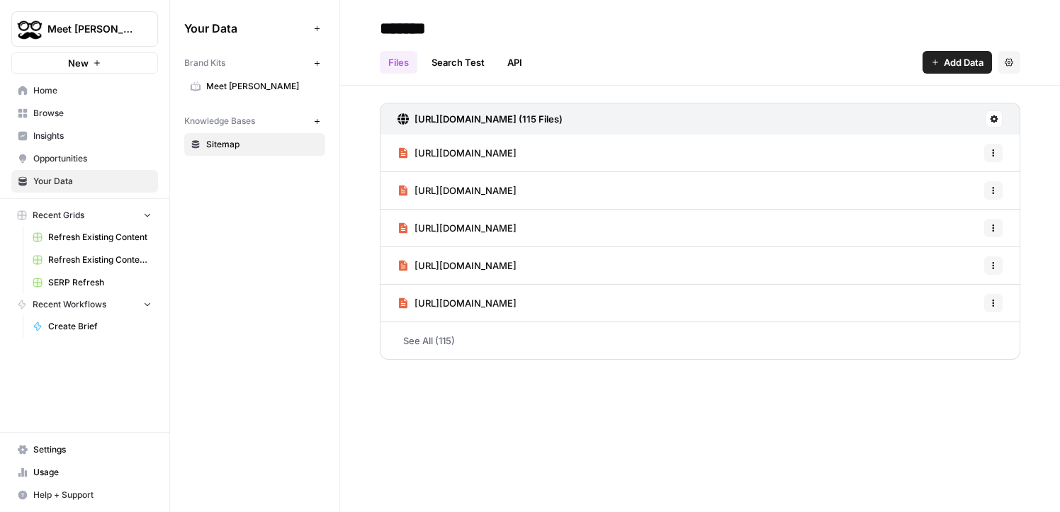
click at [266, 104] on div "Brand Kits New Meet Alfred Knowledge Bases New Sitemap" at bounding box center [254, 103] width 141 height 105
click at [249, 90] on span "Meet [PERSON_NAME]" at bounding box center [262, 86] width 113 height 13
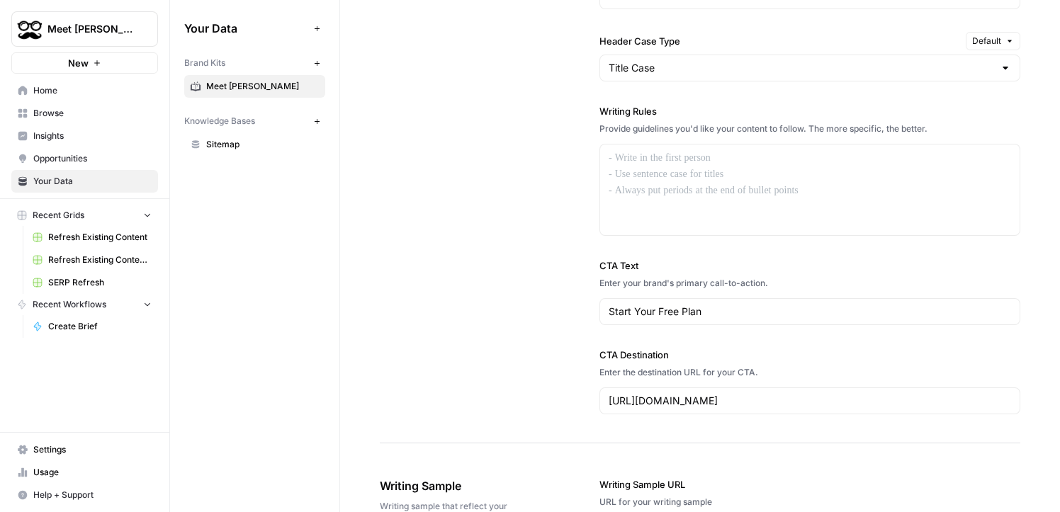
scroll to position [1243, 0]
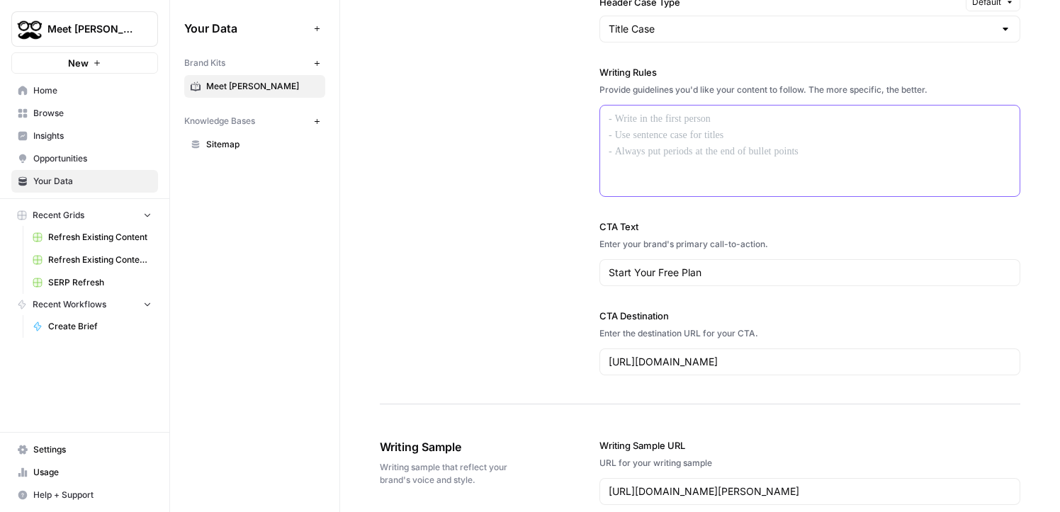
click at [679, 136] on div at bounding box center [810, 151] width 420 height 91
click at [87, 113] on span "Browse" at bounding box center [92, 113] width 118 height 13
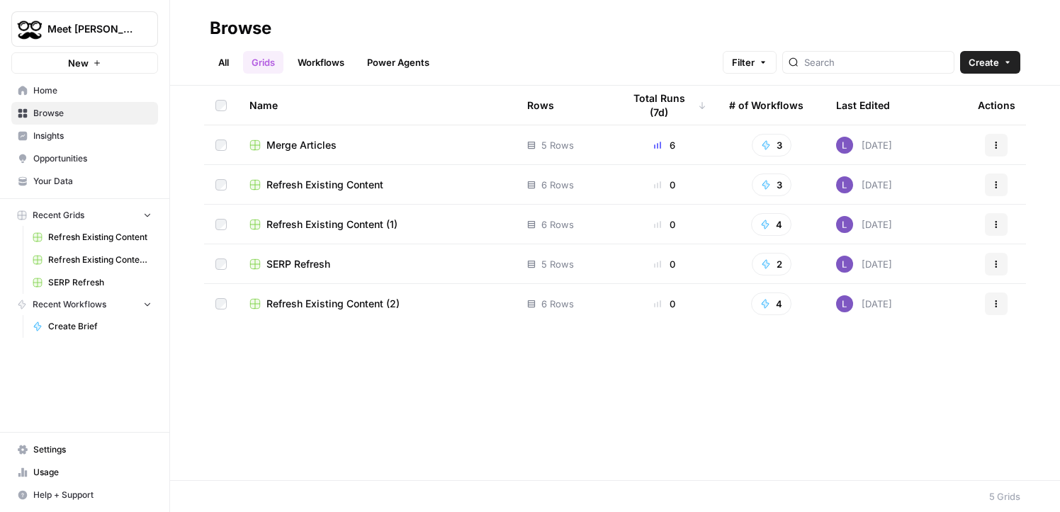
click at [293, 144] on span "Merge Articles" at bounding box center [302, 145] width 70 height 14
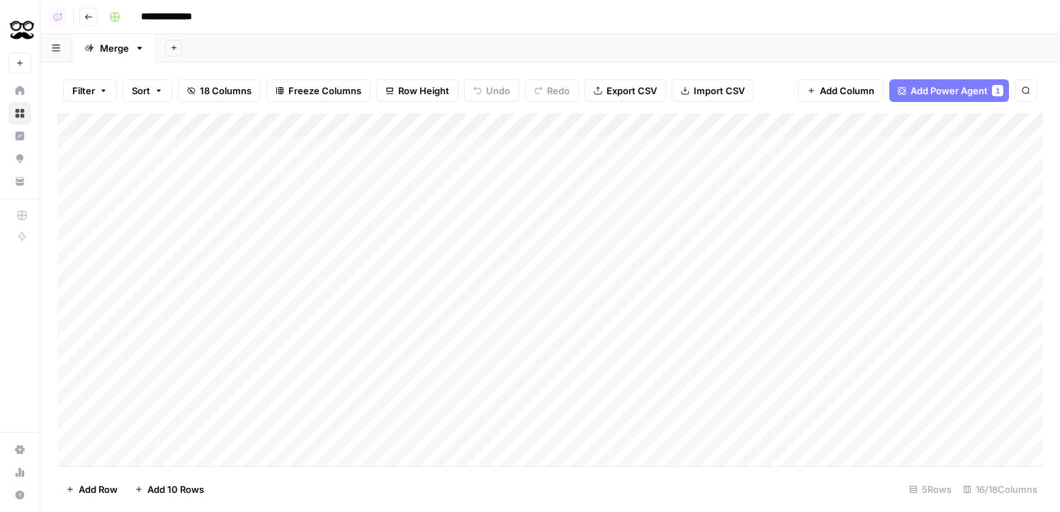
scroll to position [1, 0]
click at [770, 126] on div "Add Column" at bounding box center [550, 289] width 986 height 353
click at [770, 126] on div at bounding box center [821, 127] width 205 height 28
click at [775, 155] on input "Article URL 4" at bounding box center [804, 159] width 144 height 14
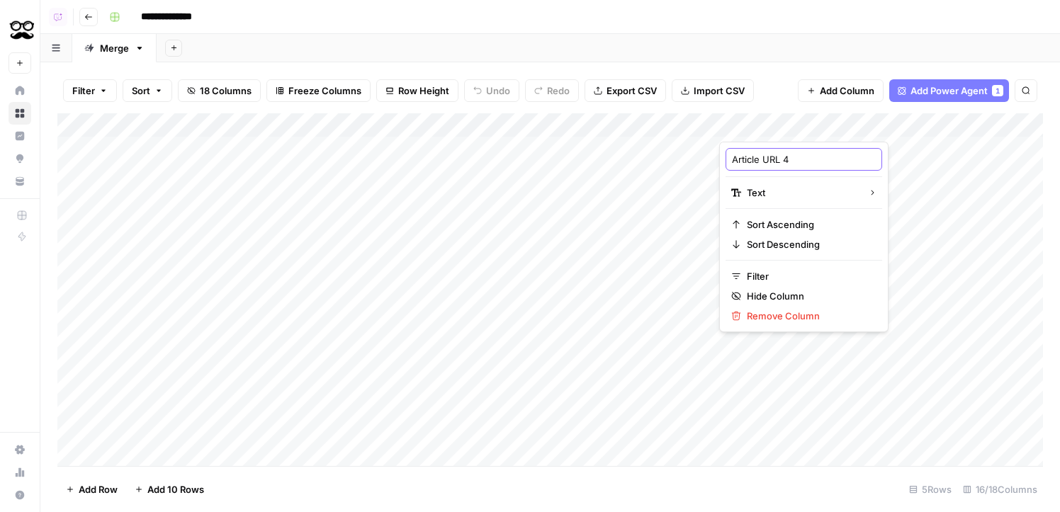
click at [775, 155] on input "Article URL 4" at bounding box center [804, 159] width 144 height 14
type input "o"
type input "Company info"
click at [798, 215] on div "Add Column" at bounding box center [550, 289] width 986 height 353
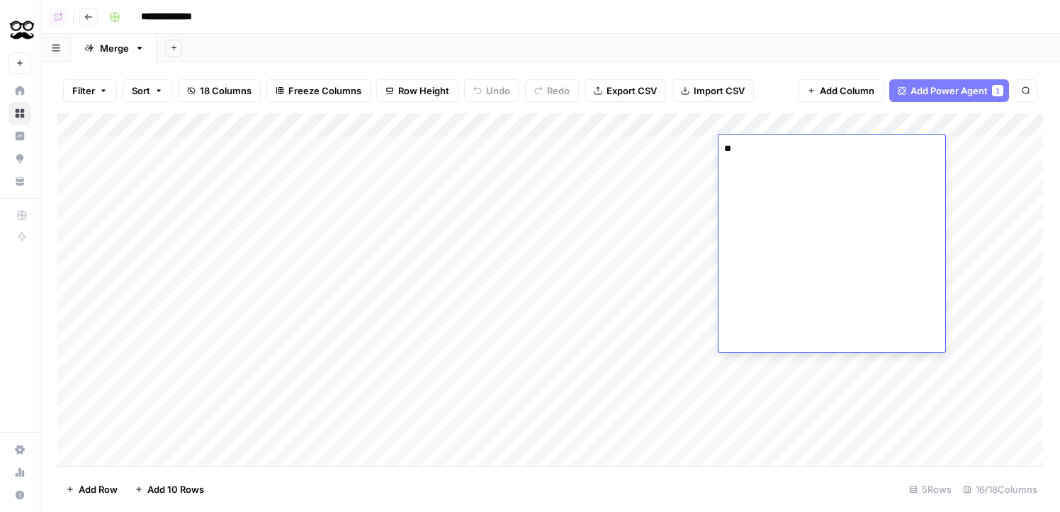
type textarea "*"
click at [920, 33] on header "**********" at bounding box center [550, 17] width 1020 height 34
click at [981, 128] on div "Add Column" at bounding box center [550, 289] width 986 height 353
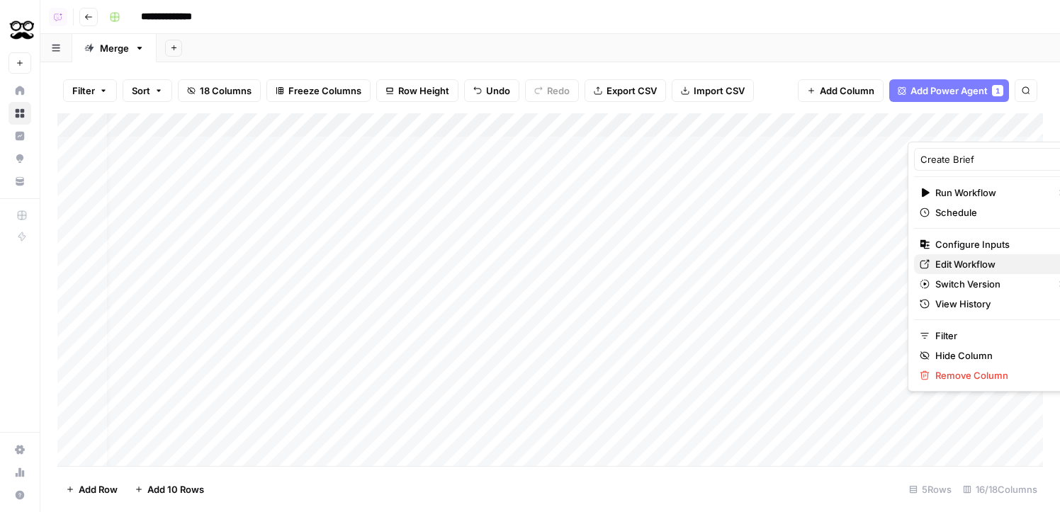
click at [965, 261] on span "Edit Workflow" at bounding box center [998, 264] width 124 height 14
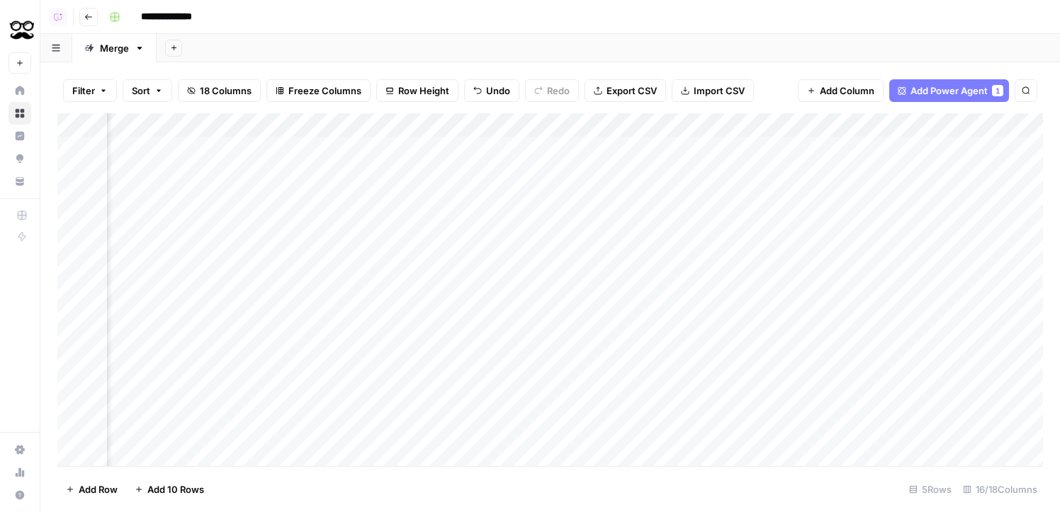
scroll to position [1, 245]
click at [778, 128] on div "Add Column" at bounding box center [550, 289] width 986 height 353
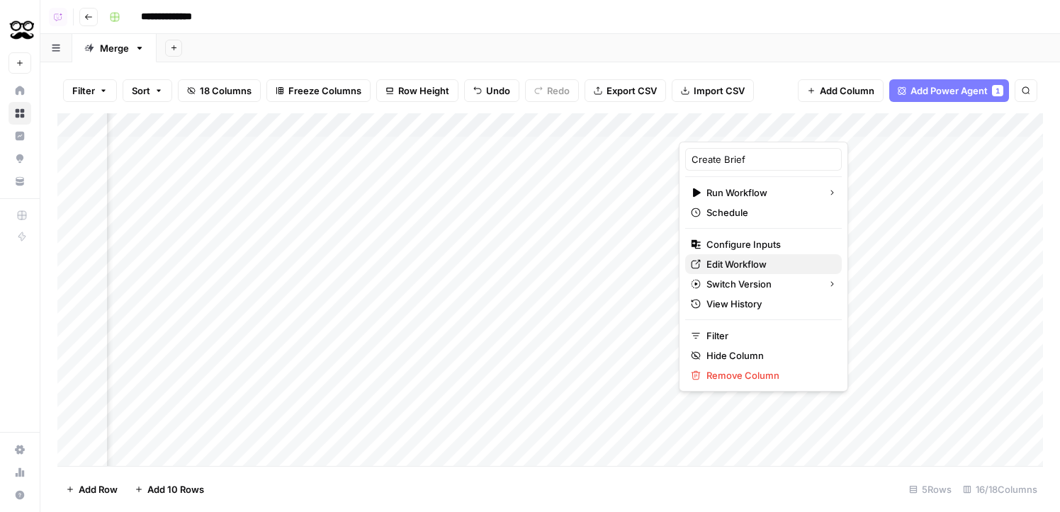
click at [722, 264] on span "Edit Workflow" at bounding box center [769, 264] width 124 height 14
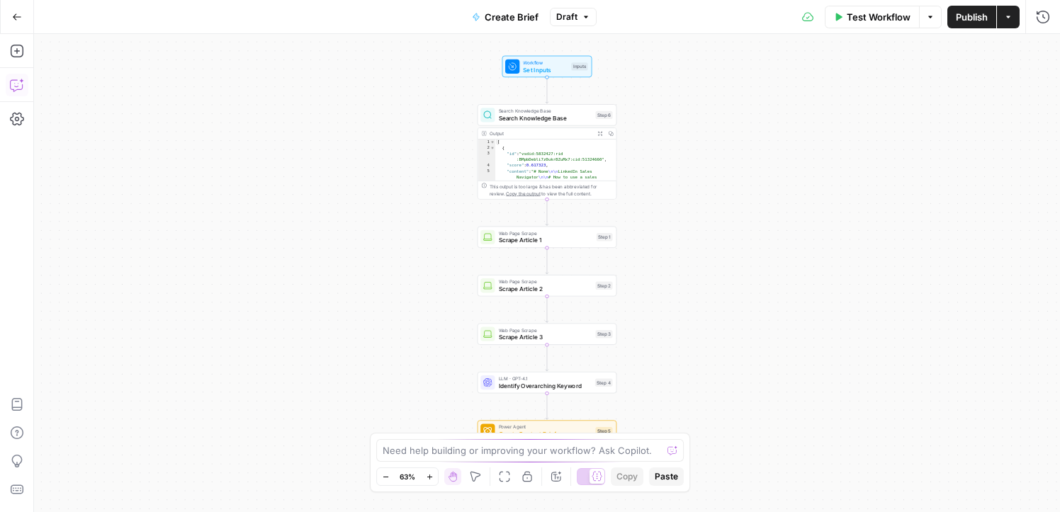
click at [17, 94] on button "Copilot" at bounding box center [17, 85] width 23 height 23
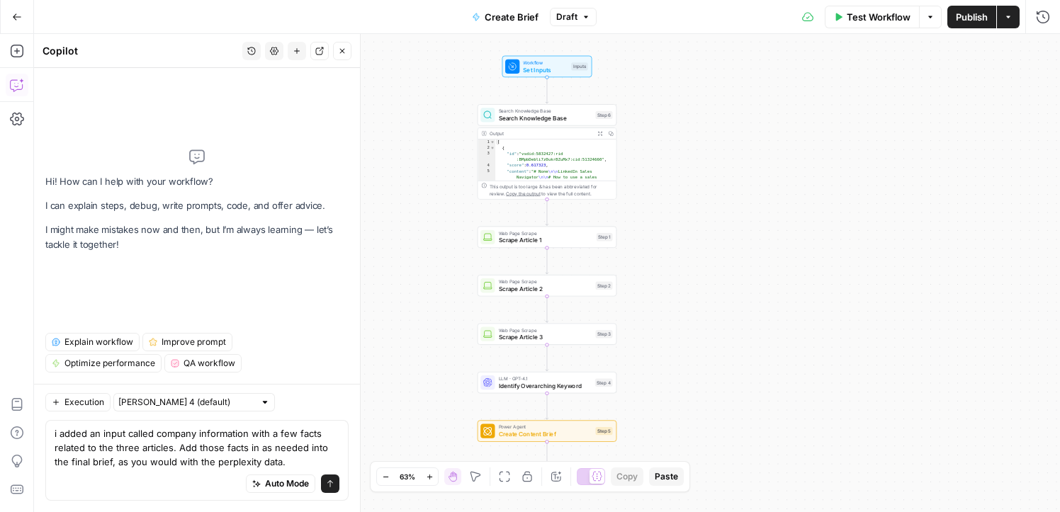
type textarea "i added an input called company information with a few facts related to the thr…"
click at [332, 489] on button "Send" at bounding box center [330, 484] width 18 height 18
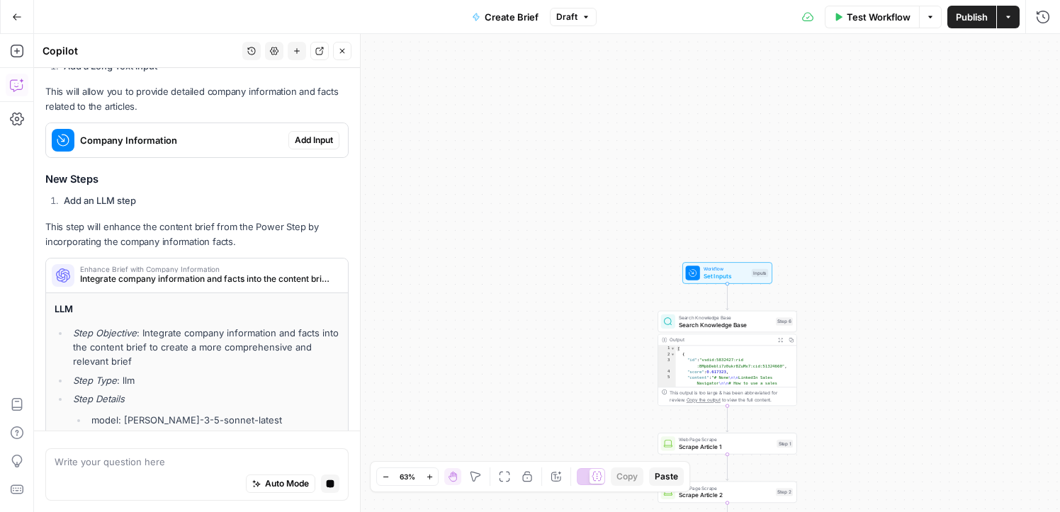
scroll to position [295, 0]
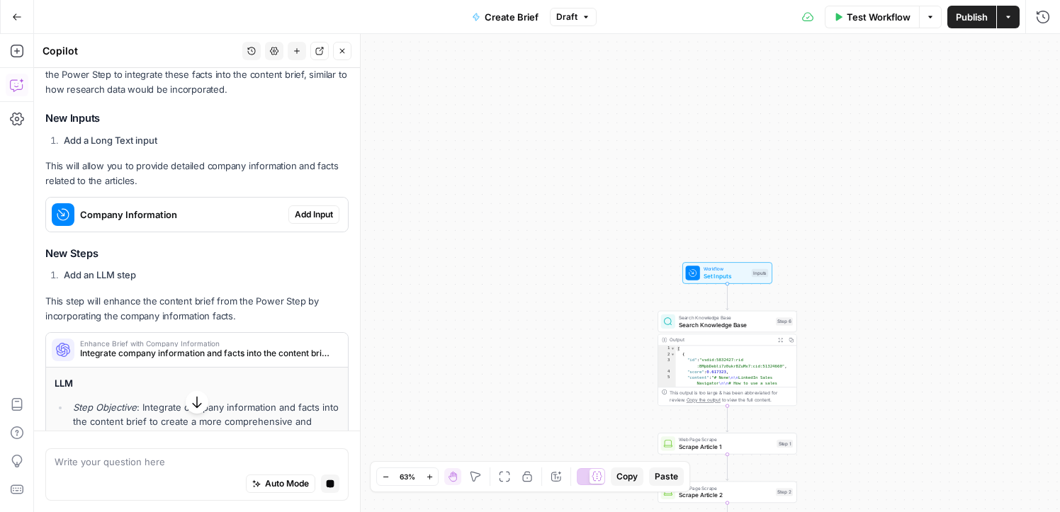
click at [307, 219] on span "Add Input" at bounding box center [314, 214] width 38 height 13
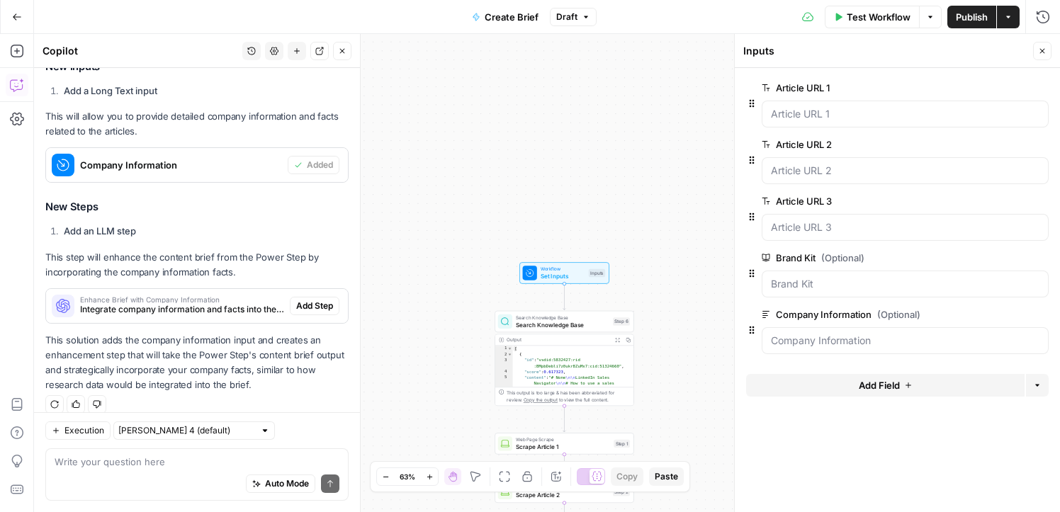
scroll to position [374, 0]
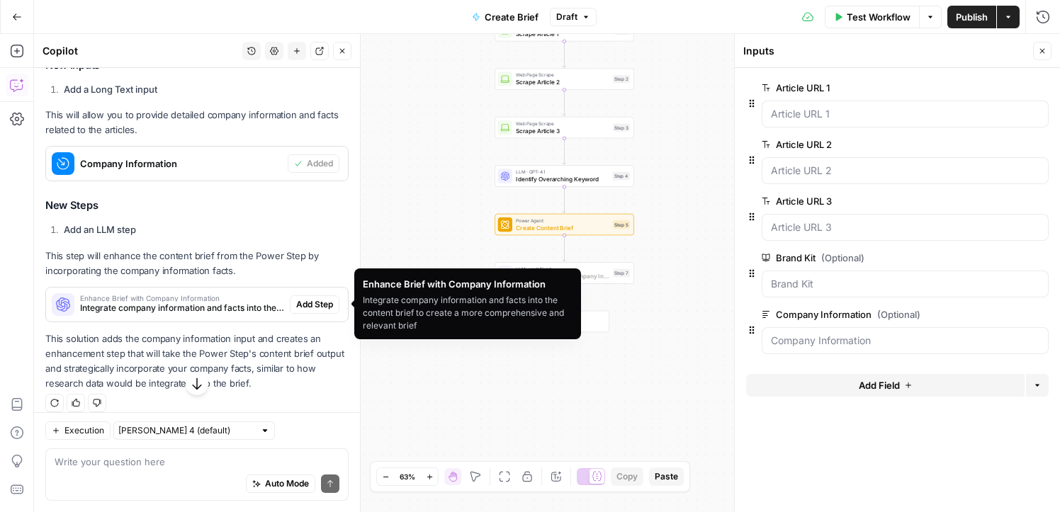
click at [310, 304] on span "Add Step" at bounding box center [314, 304] width 37 height 13
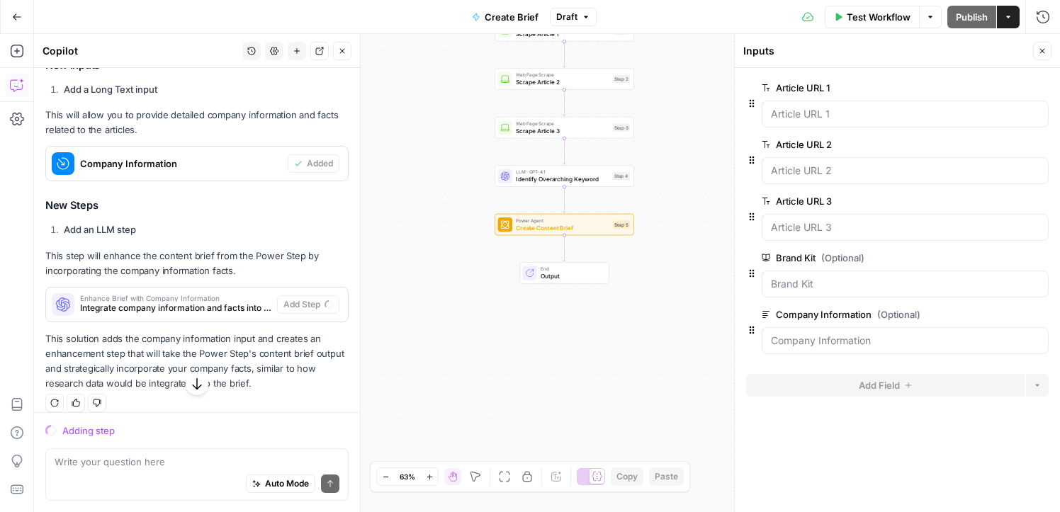
scroll to position [364, 0]
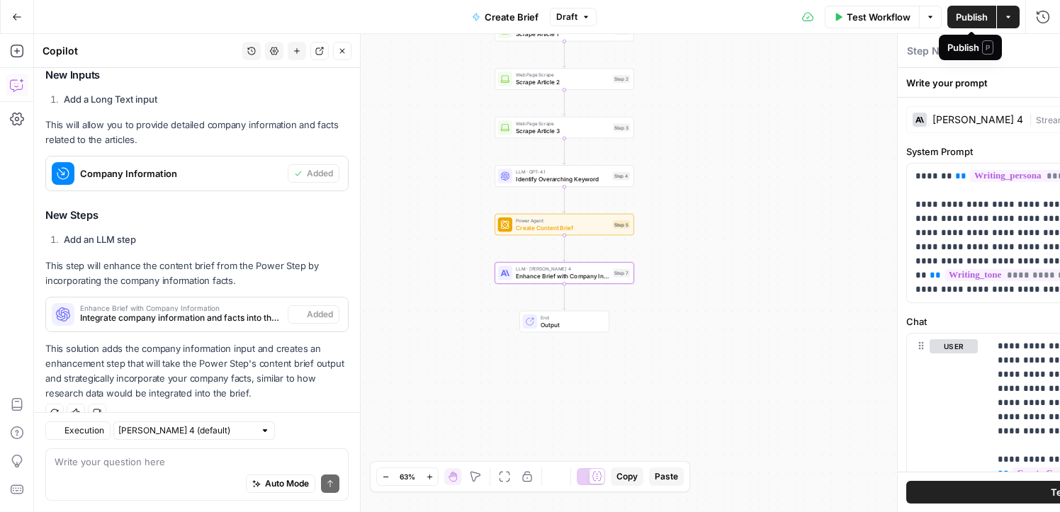
type textarea "Enhance Brief with Company Information"
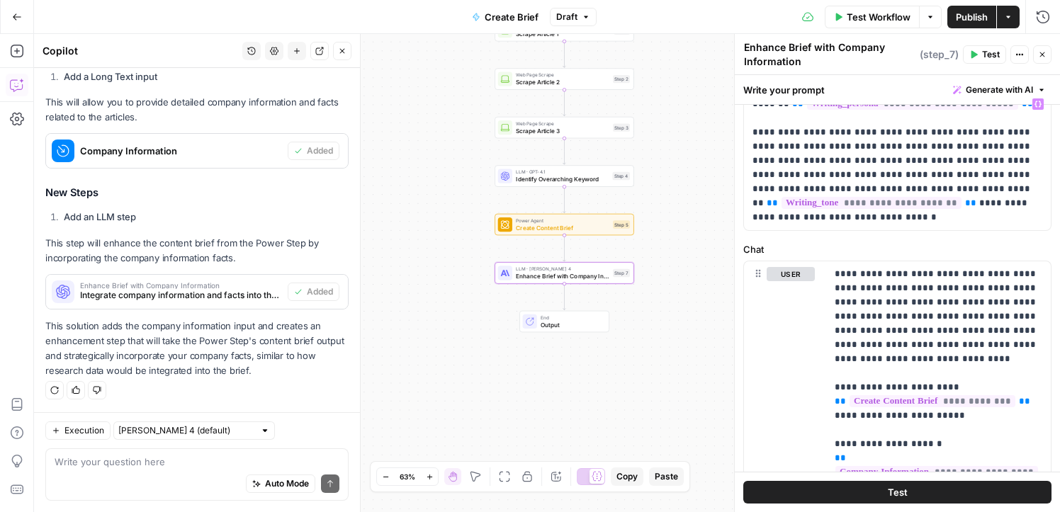
scroll to position [82, 0]
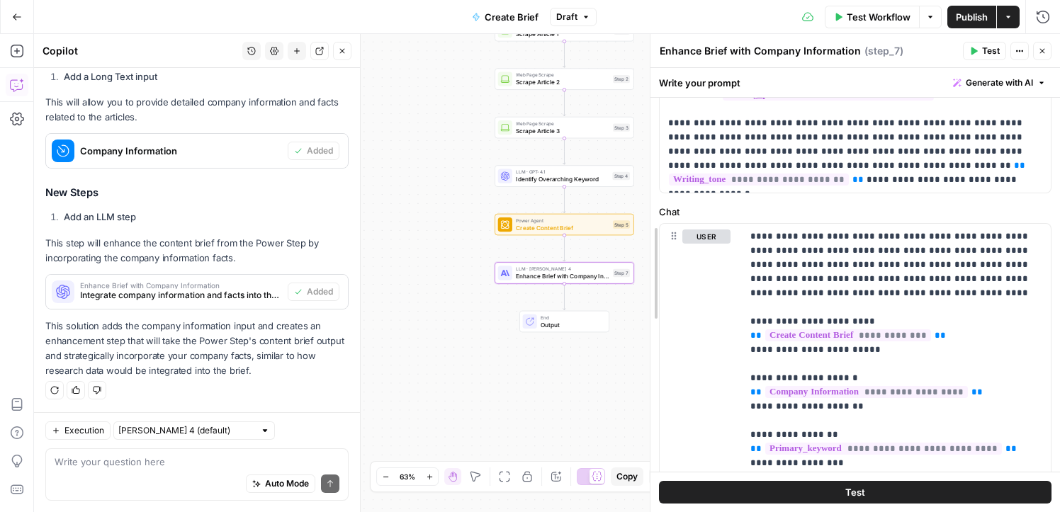
drag, startPoint x: 733, startPoint y: 306, endPoint x: 633, endPoint y: 306, distance: 99.9
click at [644, 306] on div at bounding box center [651, 273] width 14 height 478
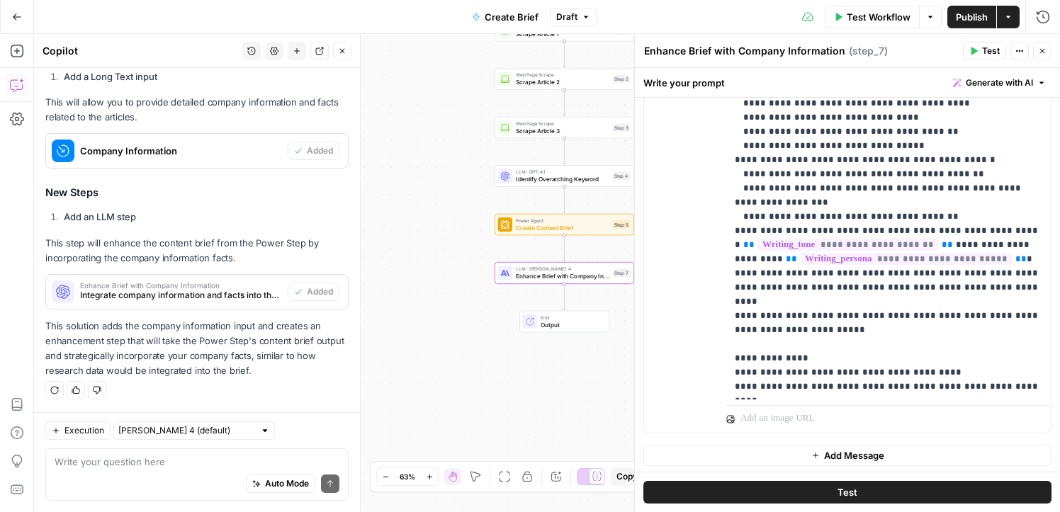
scroll to position [486, 0]
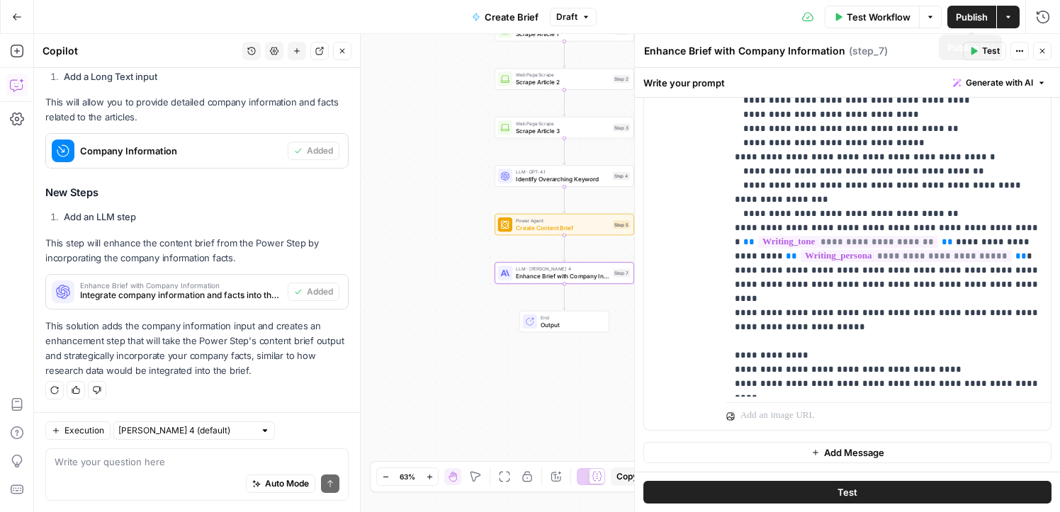
click at [968, 21] on span "Publish" at bounding box center [972, 17] width 32 height 14
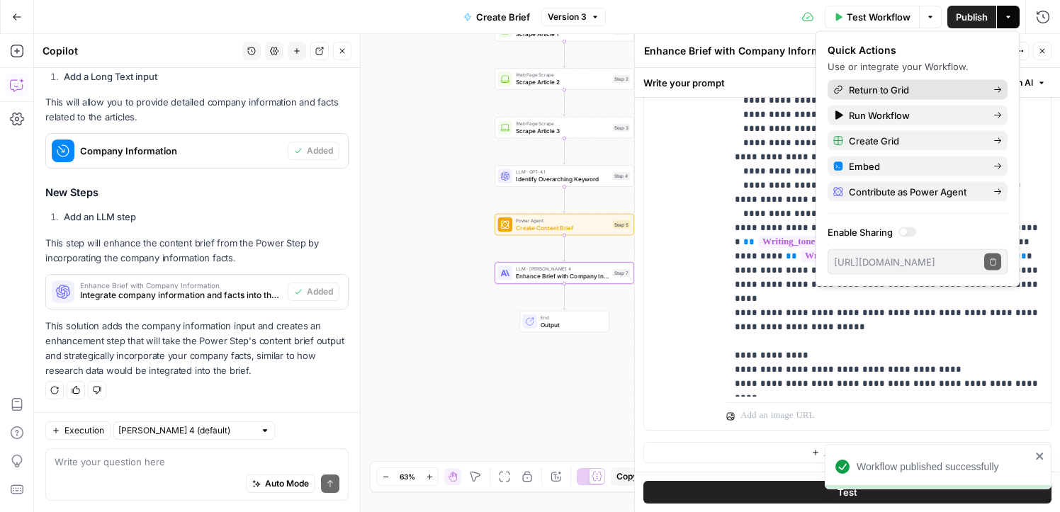
click at [888, 92] on span "Return to Grid" at bounding box center [915, 90] width 133 height 14
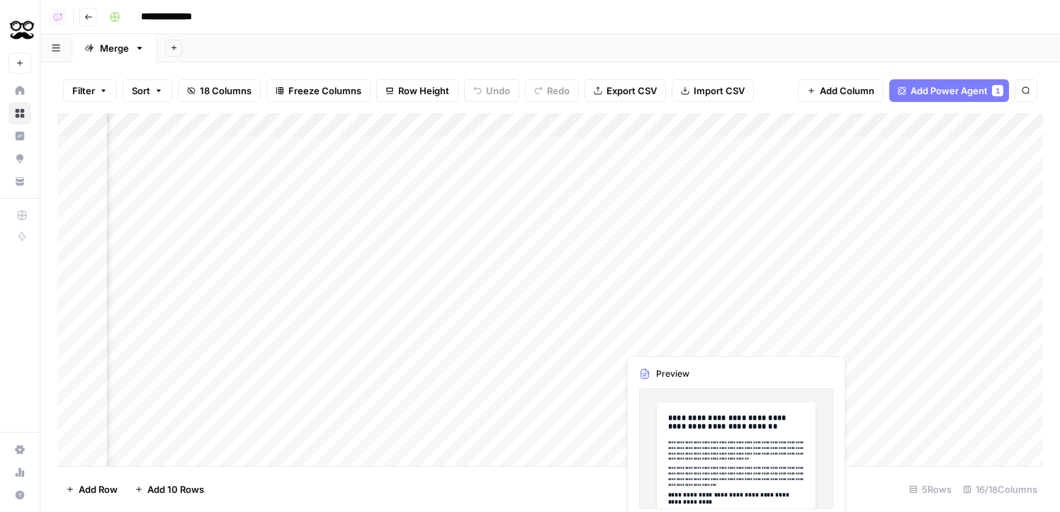
scroll to position [0, 1559]
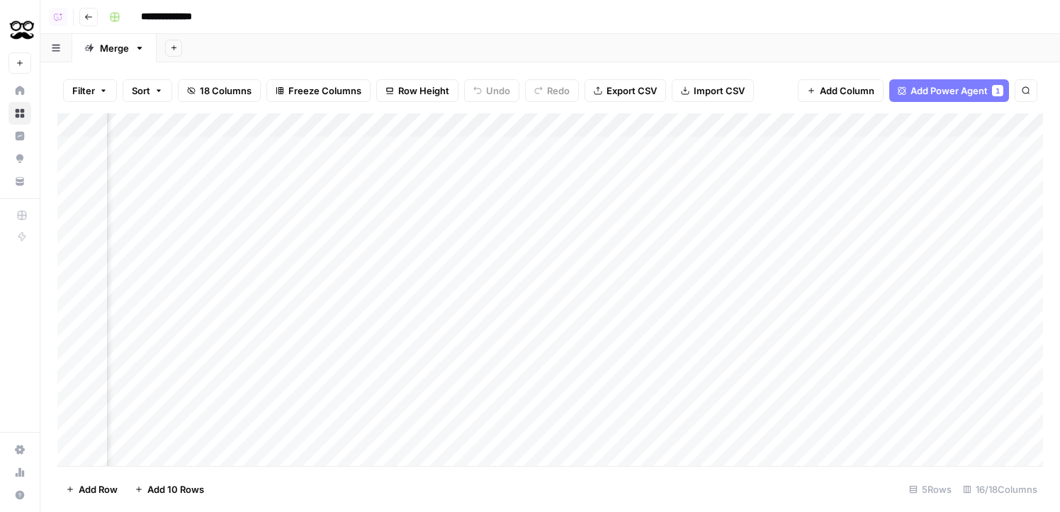
click at [697, 150] on div "Add Column" at bounding box center [550, 289] width 986 height 353
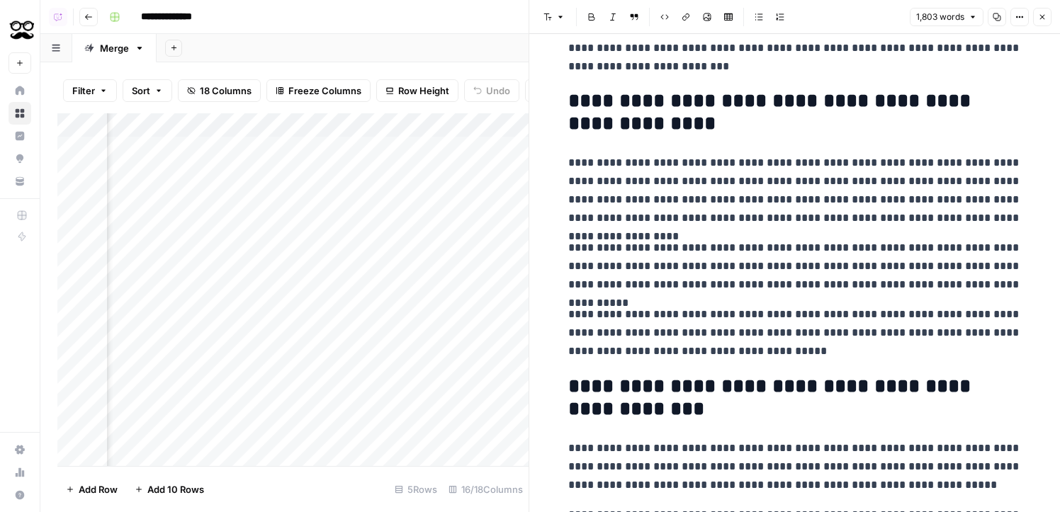
scroll to position [269, 0]
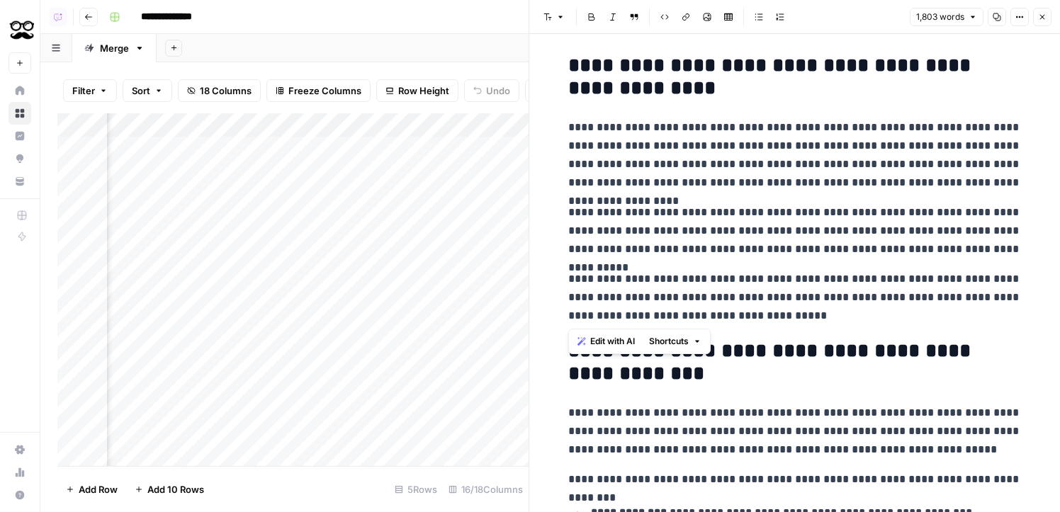
drag, startPoint x: 798, startPoint y: 323, endPoint x: 562, endPoint y: 169, distance: 281.3
click at [602, 341] on span "Edit with AI" at bounding box center [612, 341] width 45 height 13
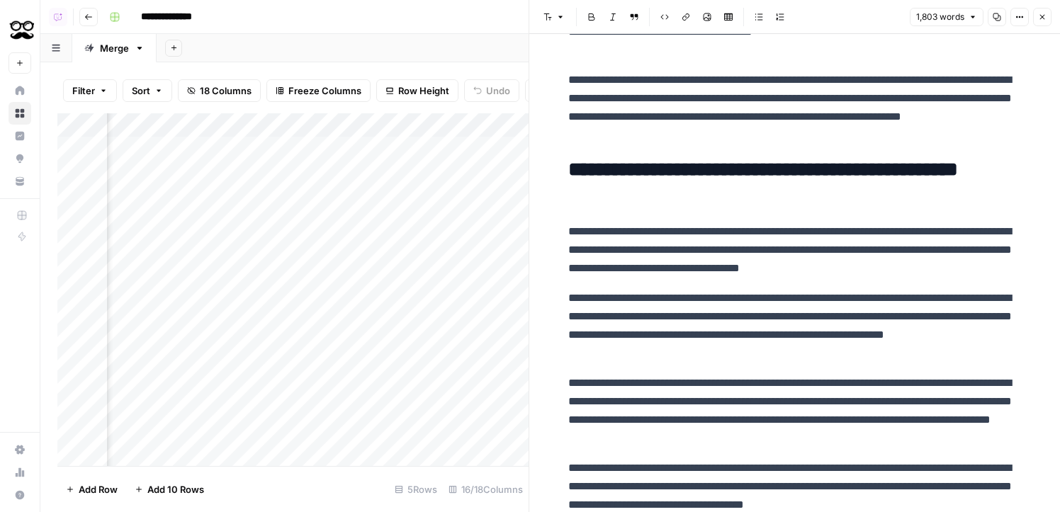
scroll to position [0, 1943]
click at [1045, 18] on icon "button" at bounding box center [1042, 17] width 9 height 9
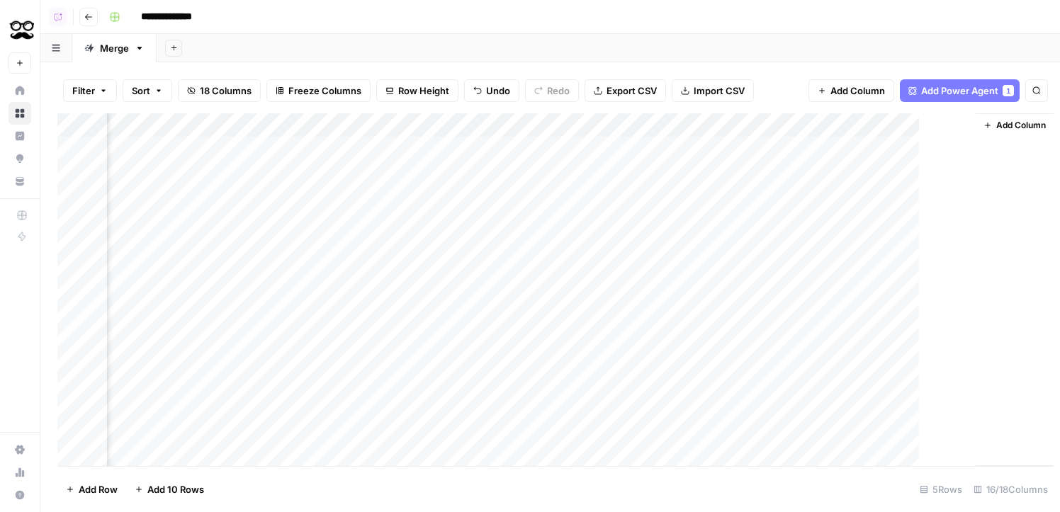
scroll to position [0, 1675]
click at [921, 95] on span "Add Power Agent" at bounding box center [949, 91] width 77 height 14
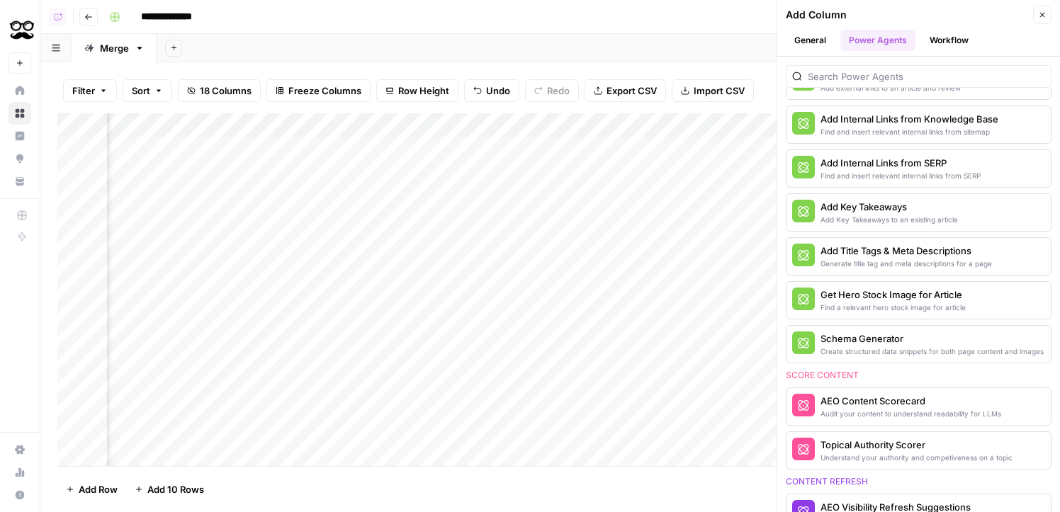
scroll to position [476, 0]
click at [866, 335] on div "Schema Generator" at bounding box center [895, 338] width 149 height 14
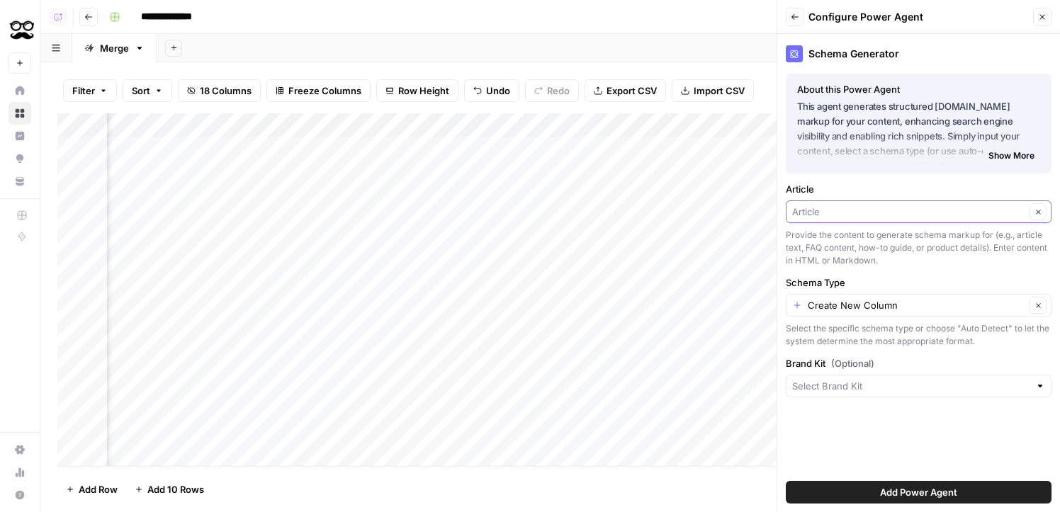
click at [897, 214] on input "Article" at bounding box center [908, 212] width 233 height 14
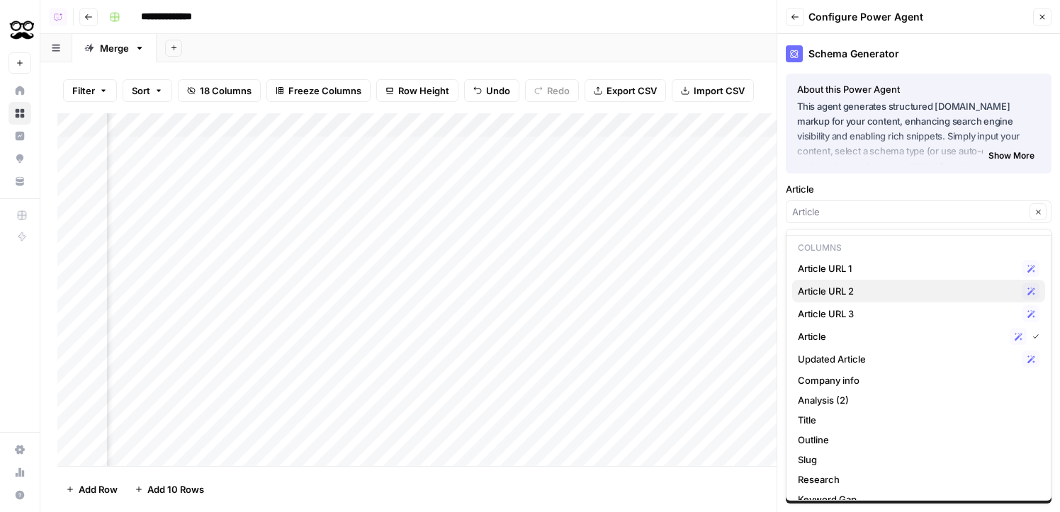
scroll to position [28, 0]
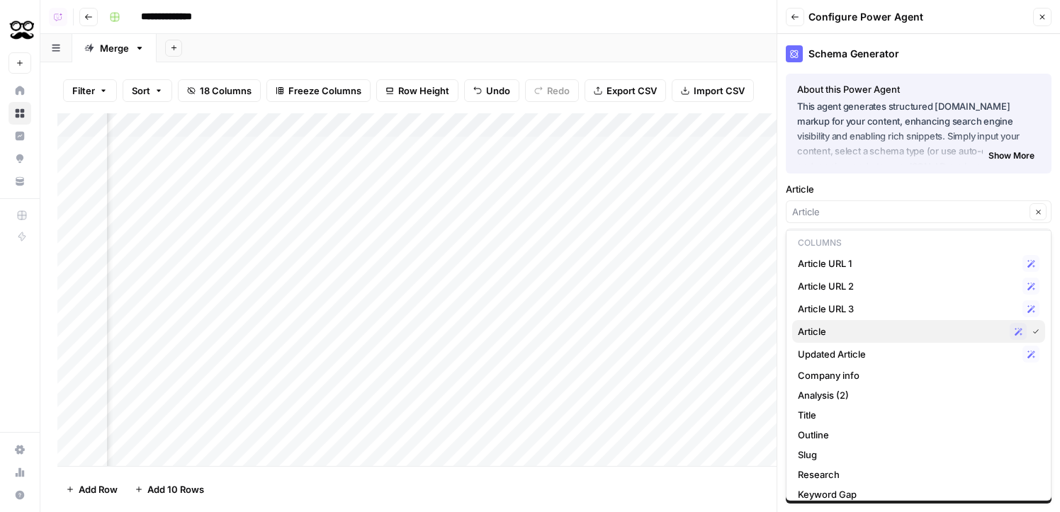
click at [833, 324] on div "Article Possible Match" at bounding box center [919, 331] width 242 height 17
type input "Article"
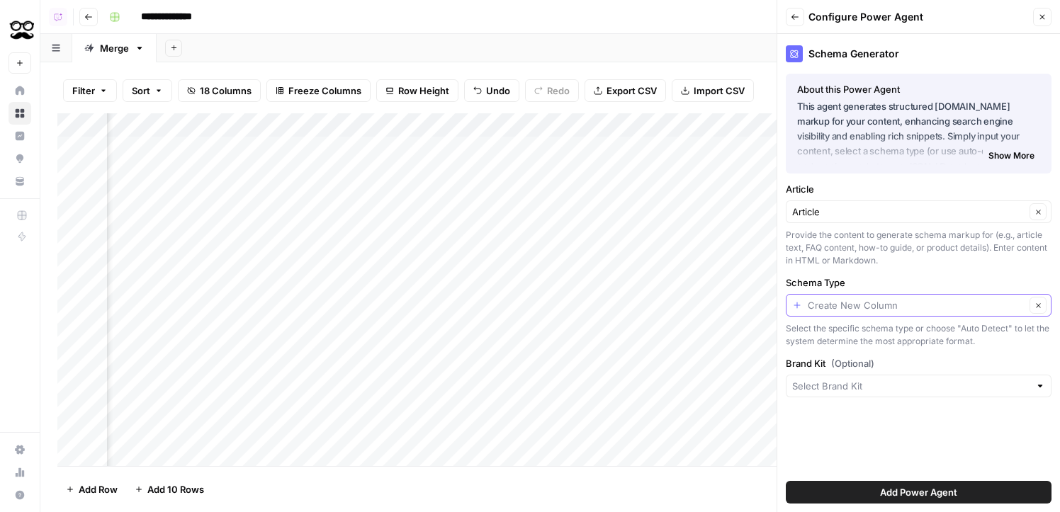
click at [853, 302] on input "Schema Type" at bounding box center [917, 305] width 218 height 14
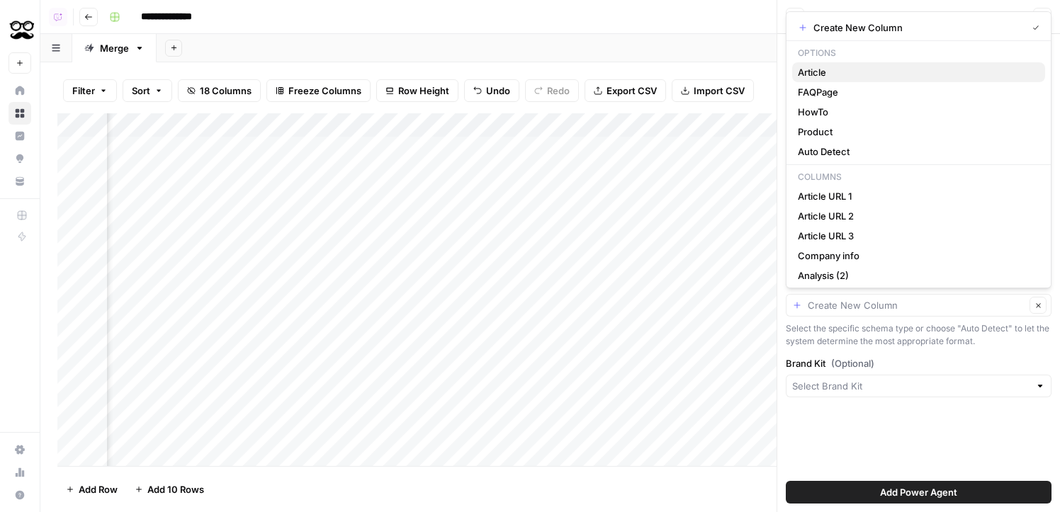
click at [821, 67] on span "Article" at bounding box center [916, 72] width 236 height 14
type input "Article"
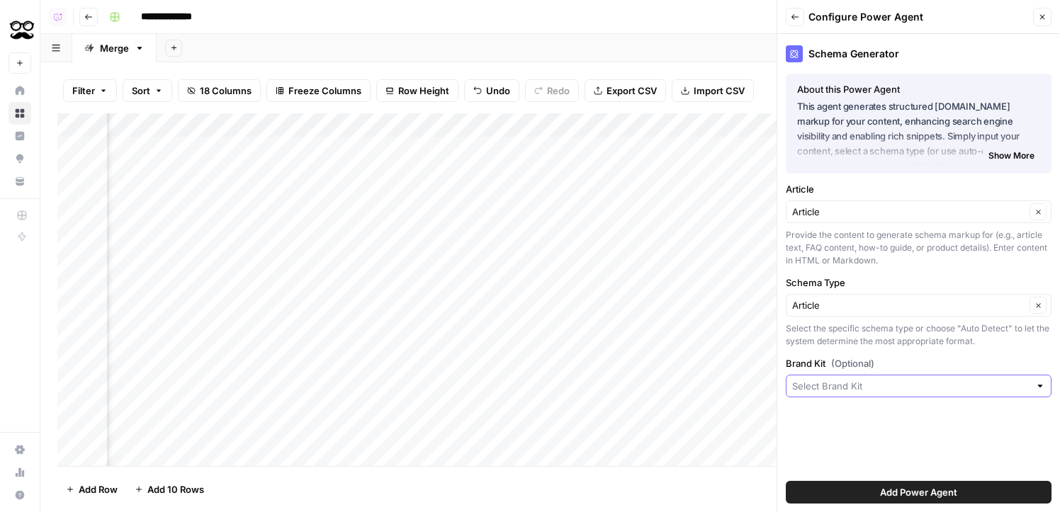
click at [973, 391] on input "Brand Kit (Optional)" at bounding box center [910, 386] width 237 height 14
click at [906, 410] on button "Meet Alfred" at bounding box center [918, 420] width 253 height 20
type input "Meet Alfred"
click at [1038, 487] on button "Add Power Agent" at bounding box center [919, 492] width 266 height 23
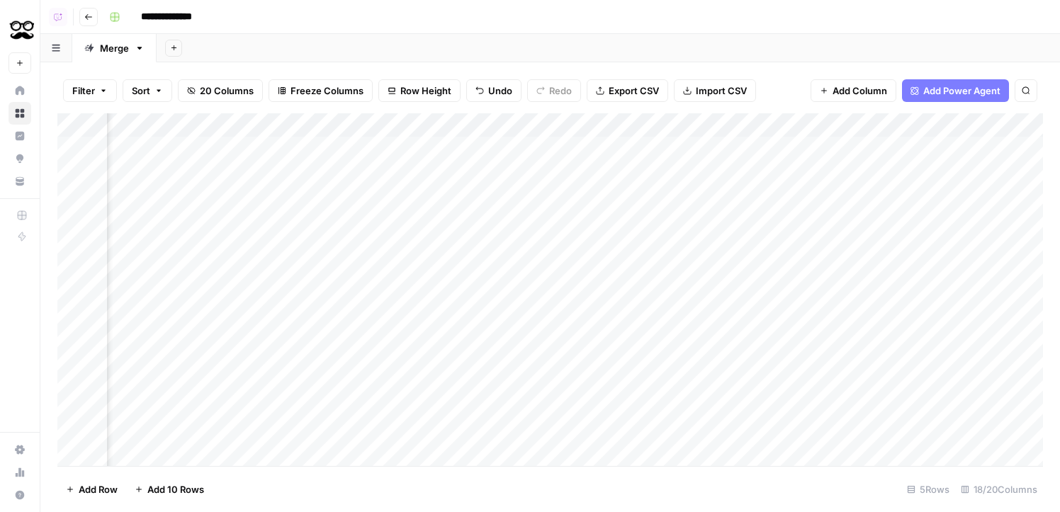
scroll to position [0, 1869]
click at [847, 213] on div "Add Column" at bounding box center [550, 289] width 986 height 353
click at [853, 369] on div "Add Column" at bounding box center [550, 289] width 986 height 353
click at [772, 147] on div "Add Column" at bounding box center [550, 289] width 986 height 353
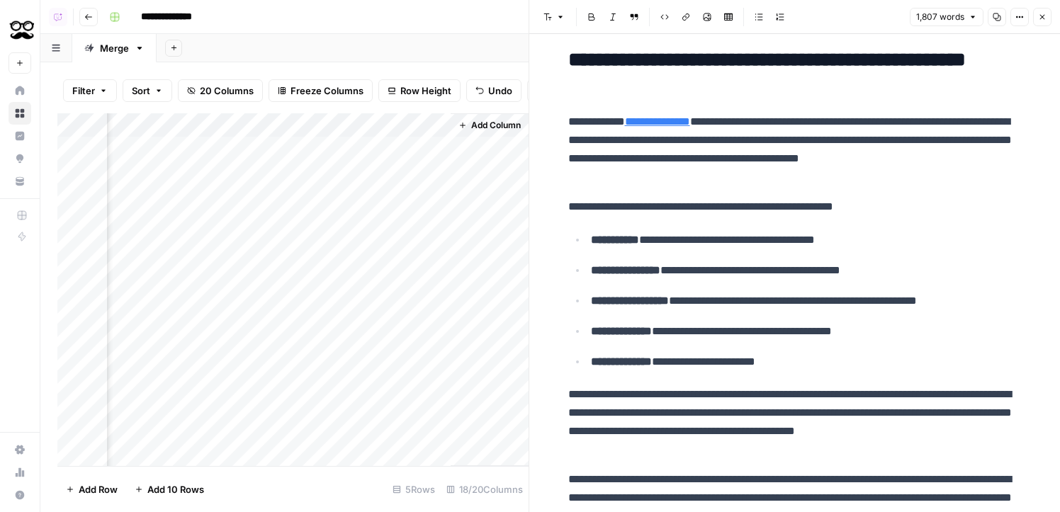
scroll to position [0, 2415]
click at [354, 152] on div "Add Column" at bounding box center [292, 289] width 471 height 353
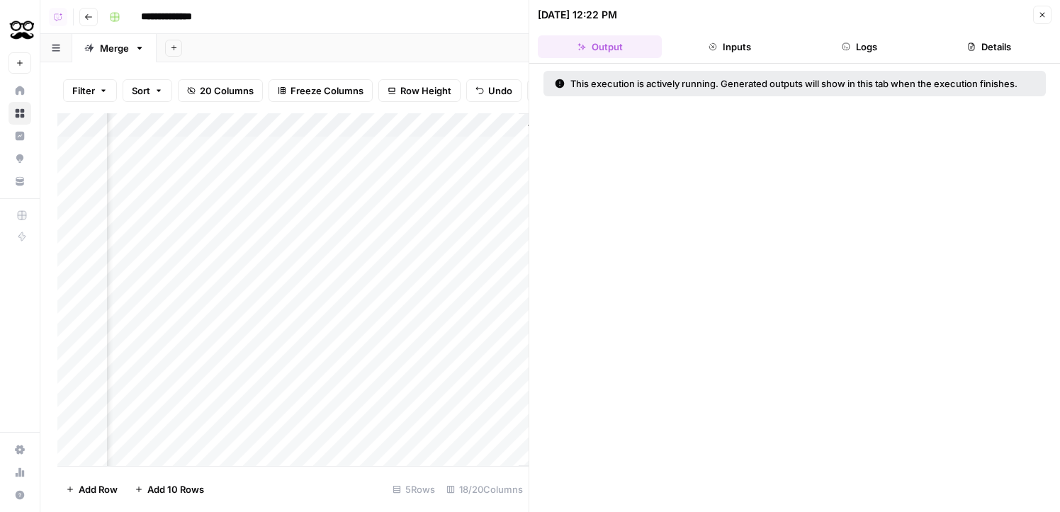
click at [899, 56] on button "Logs" at bounding box center [860, 46] width 124 height 23
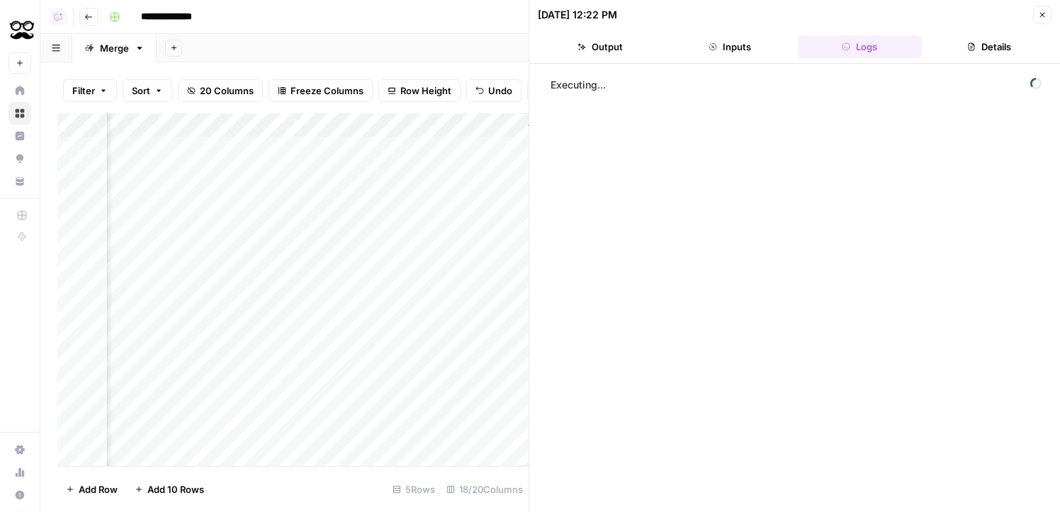
click at [1036, 15] on button "Close" at bounding box center [1042, 15] width 18 height 18
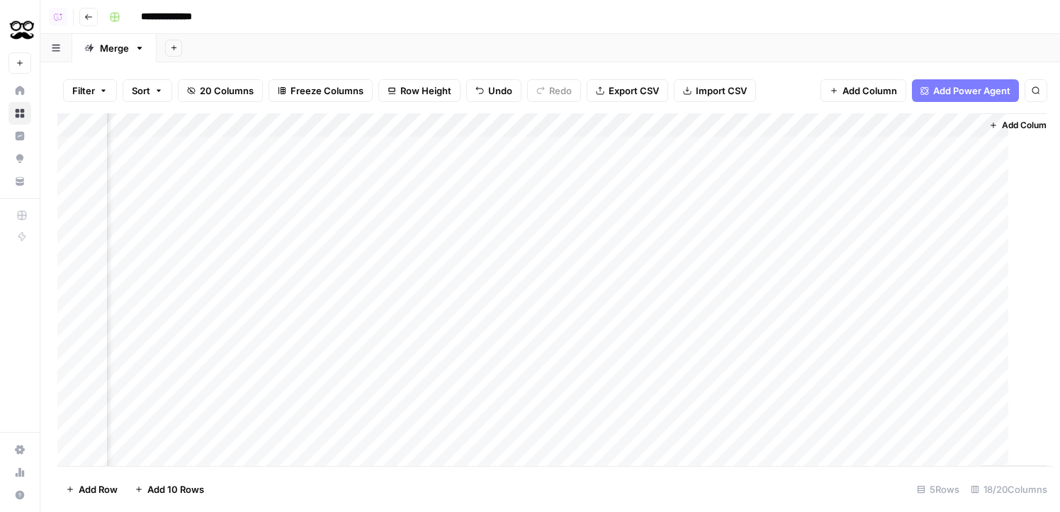
scroll to position [0, 1952]
click at [902, 233] on div "Add Column" at bounding box center [550, 289] width 986 height 353
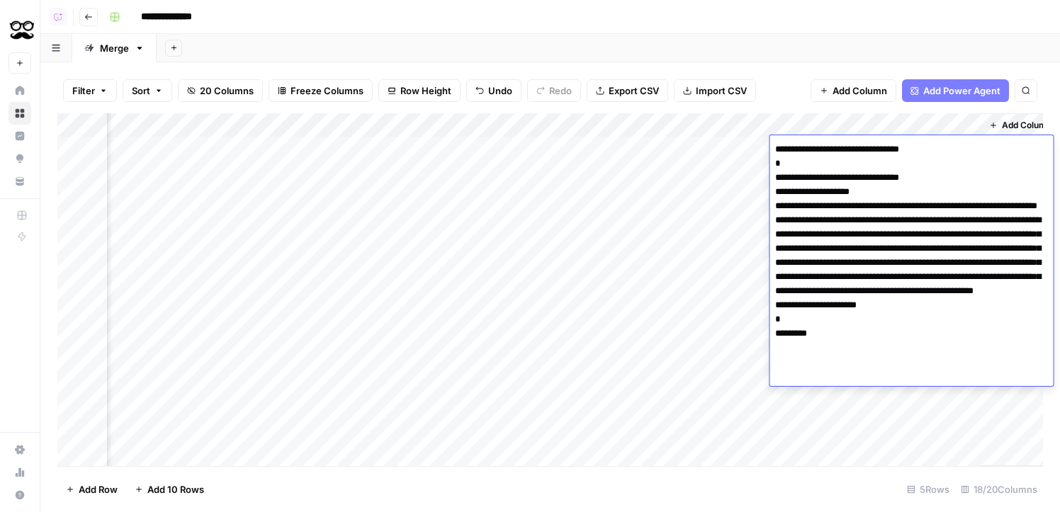
scroll to position [0, 1969]
drag, startPoint x: 839, startPoint y: 332, endPoint x: 809, endPoint y: 315, distance: 34.3
click at [808, 315] on textarea "**********" at bounding box center [912, 263] width 284 height 247
click at [767, 72] on div "Filter Sort 20 Columns Freeze Columns Row Height Undo Redo Export CSV Import CS…" at bounding box center [550, 90] width 986 height 45
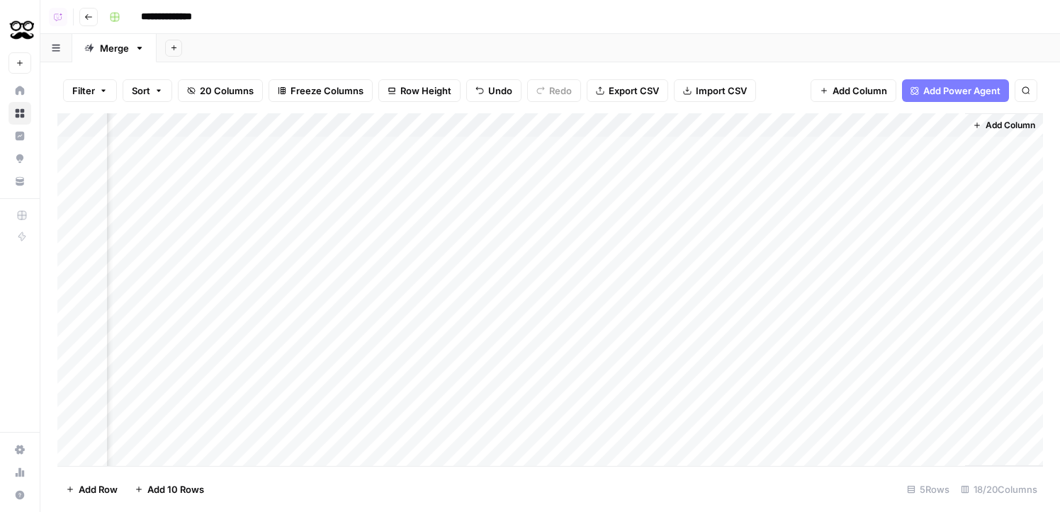
click at [889, 216] on div "Add Column" at bounding box center [550, 289] width 986 height 353
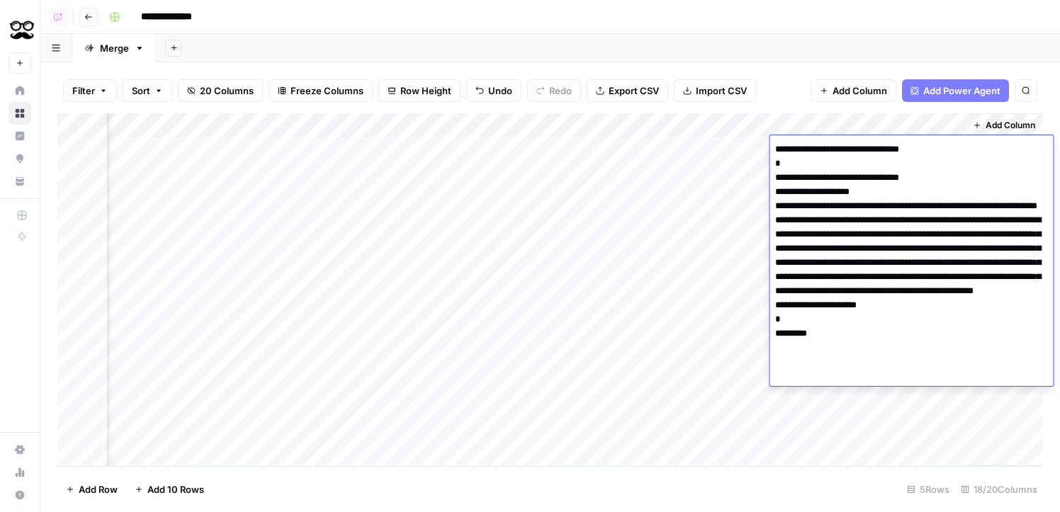
click at [889, 216] on textarea "**********" at bounding box center [912, 263] width 284 height 247
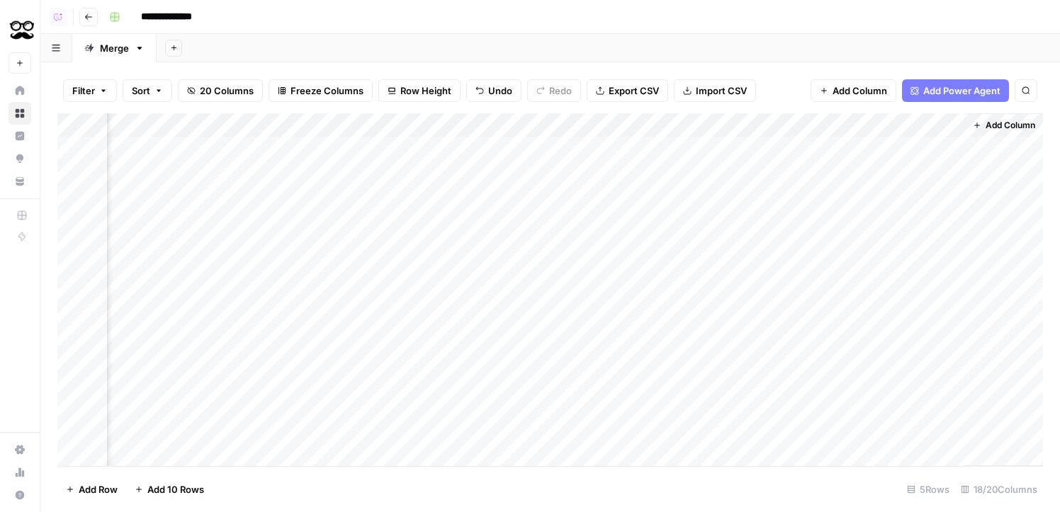
click at [746, 218] on div "Add Column" at bounding box center [550, 289] width 986 height 353
click at [883, 191] on div "Add Column" at bounding box center [550, 289] width 986 height 353
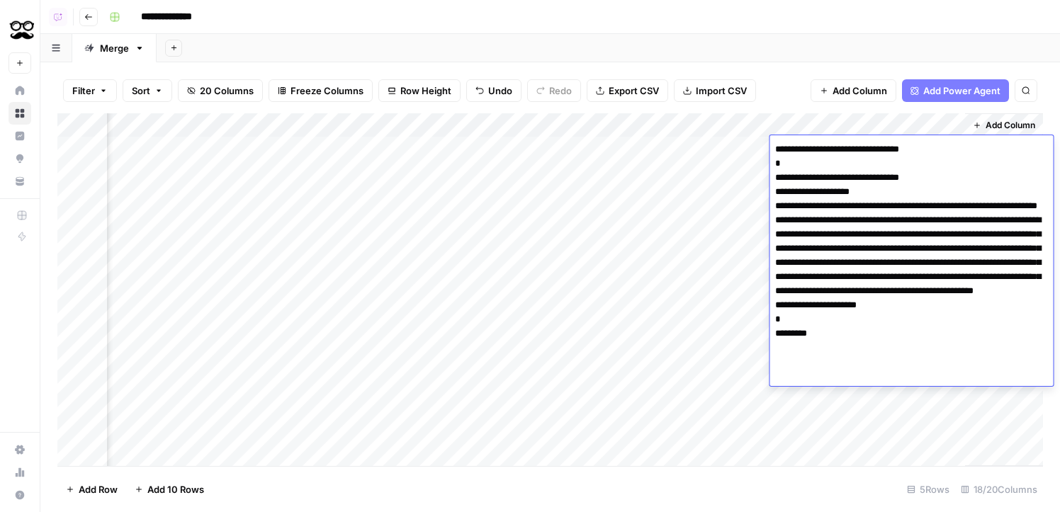
click at [883, 191] on textarea "**********" at bounding box center [912, 263] width 284 height 247
drag, startPoint x: 832, startPoint y: 371, endPoint x: 769, endPoint y: 123, distance: 255.3
click at [769, 123] on body "**********" at bounding box center [530, 256] width 1060 height 512
click at [822, 204] on textarea "**********" at bounding box center [912, 263] width 284 height 247
drag, startPoint x: 835, startPoint y: 380, endPoint x: 763, endPoint y: 117, distance: 272.5
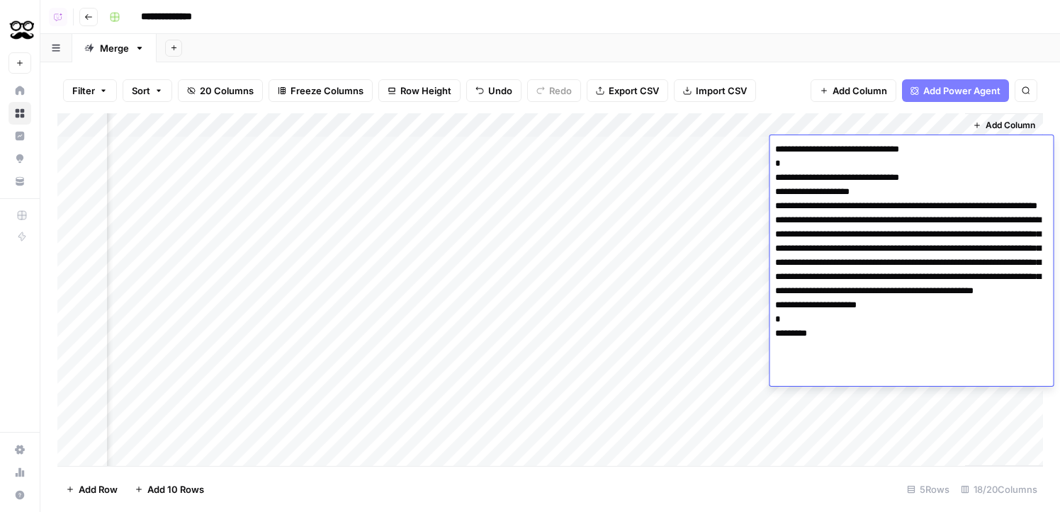
click at [763, 117] on body "**********" at bounding box center [530, 256] width 1060 height 512
click at [824, 371] on textarea "**********" at bounding box center [912, 263] width 284 height 247
drag, startPoint x: 845, startPoint y: 371, endPoint x: 745, endPoint y: 371, distance: 99.9
click at [745, 371] on body "**********" at bounding box center [530, 256] width 1060 height 512
drag, startPoint x: 955, startPoint y: 148, endPoint x: 763, endPoint y: 148, distance: 192.8
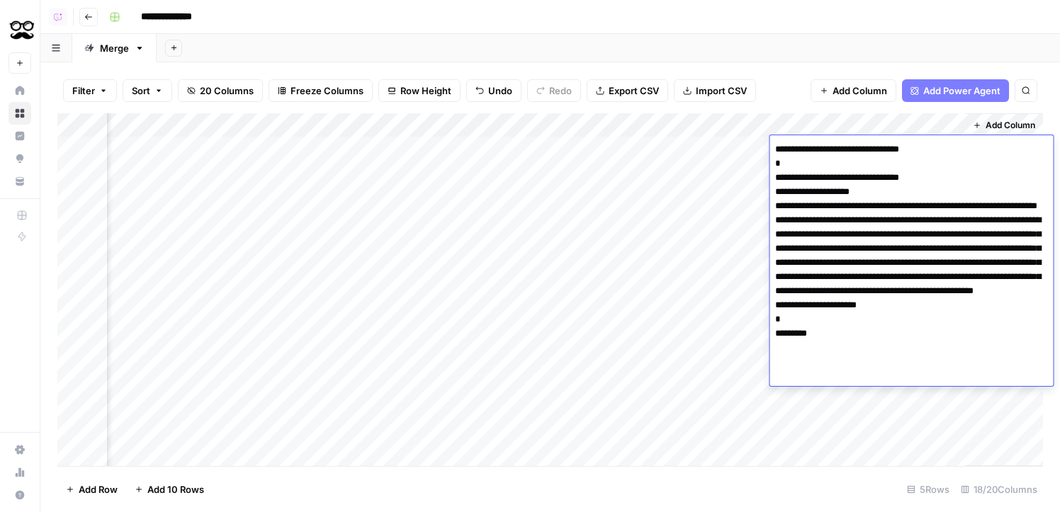
click at [763, 148] on body "**********" at bounding box center [530, 256] width 1060 height 512
drag, startPoint x: 777, startPoint y: 162, endPoint x: 792, endPoint y: 366, distance: 204.0
click at [792, 366] on textarea "**********" at bounding box center [912, 263] width 284 height 247
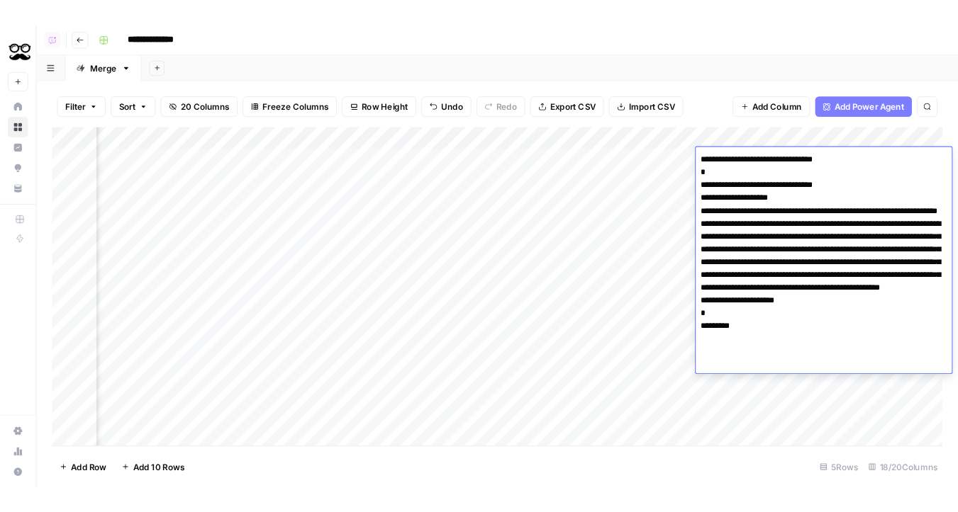
scroll to position [0, 0]
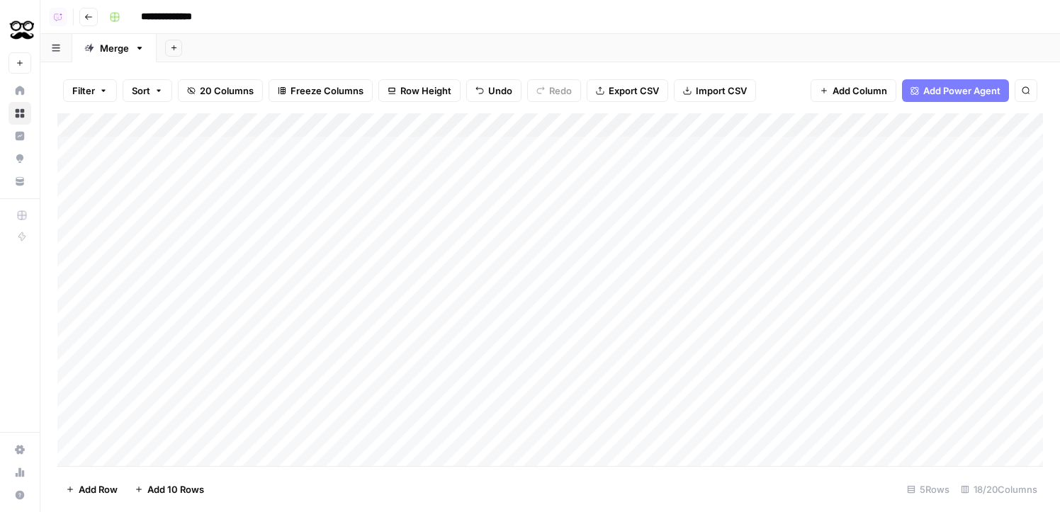
click at [367, 53] on div "Add Sheet" at bounding box center [609, 48] width 904 height 28
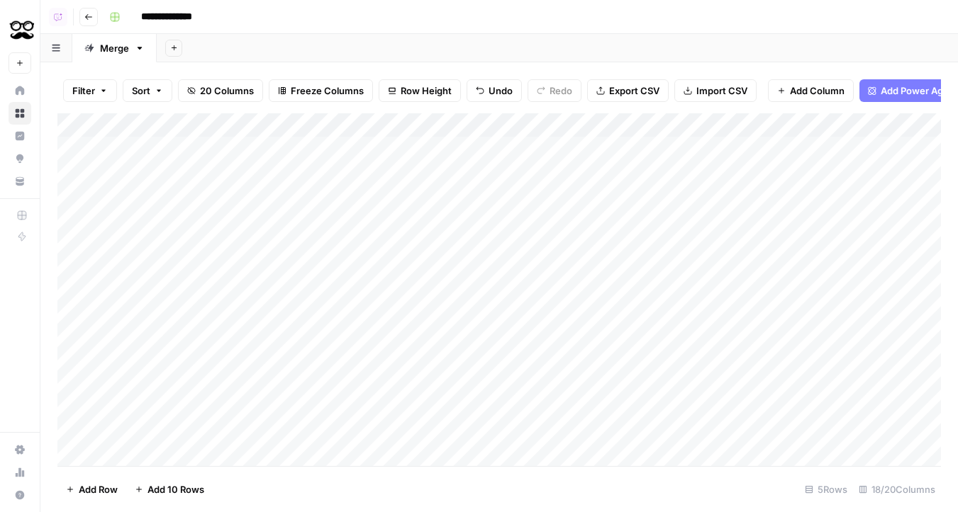
click at [174, 13] on input "**********" at bounding box center [177, 17] width 84 height 23
click at [366, 62] on div "Add Sheet" at bounding box center [557, 48] width 801 height 28
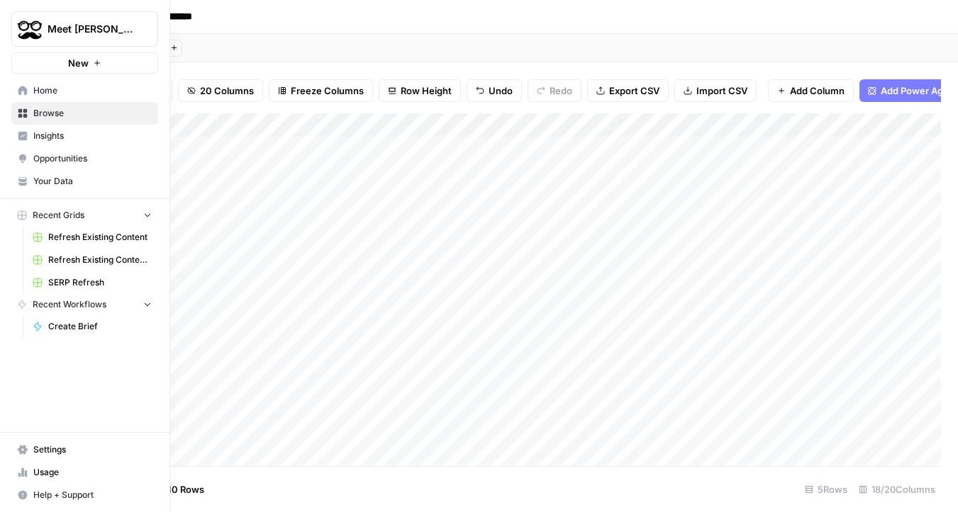
click at [83, 97] on link "Home" at bounding box center [84, 90] width 147 height 23
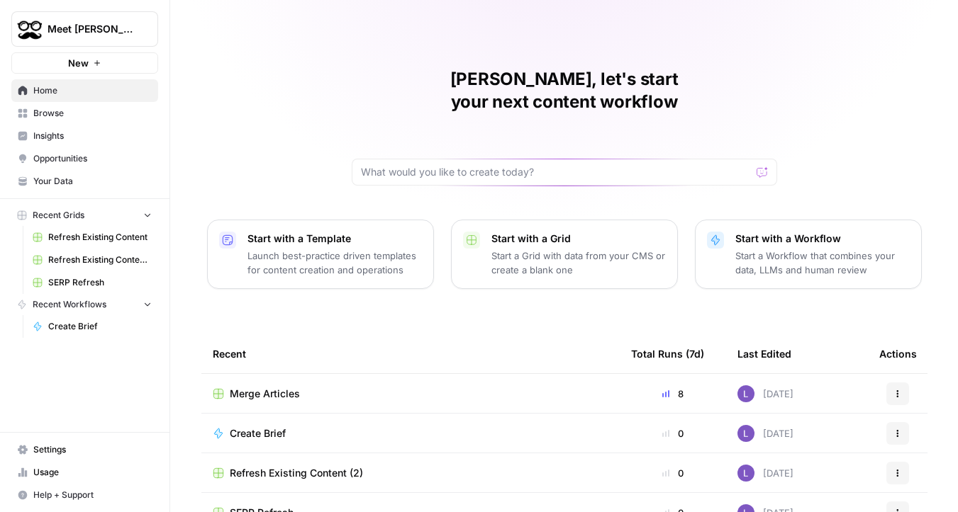
click at [75, 111] on span "Browse" at bounding box center [92, 113] width 118 height 13
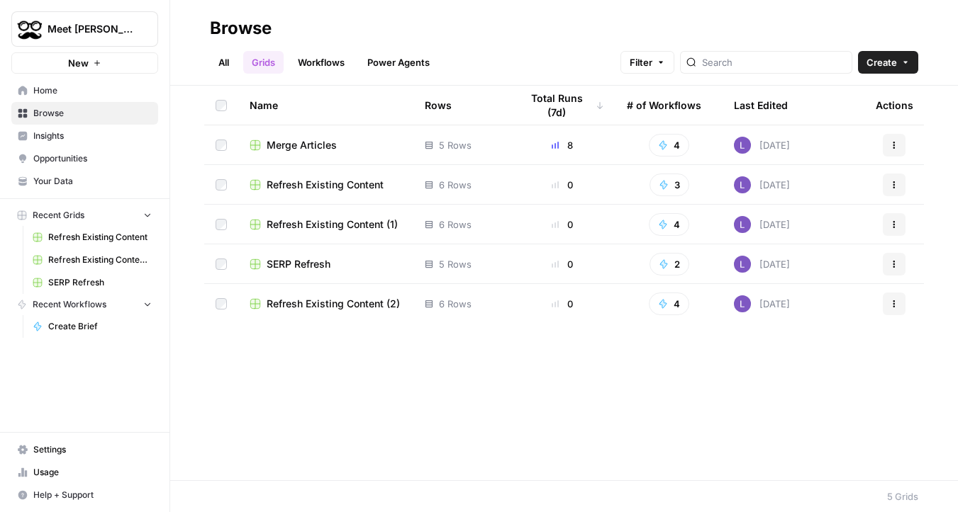
click at [227, 73] on link "All" at bounding box center [224, 62] width 28 height 23
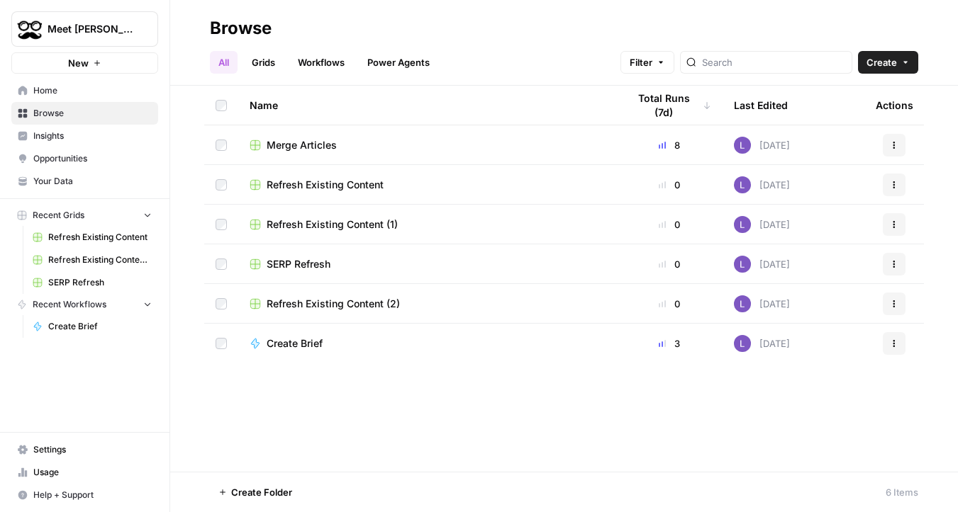
click at [260, 67] on link "Grids" at bounding box center [263, 62] width 40 height 23
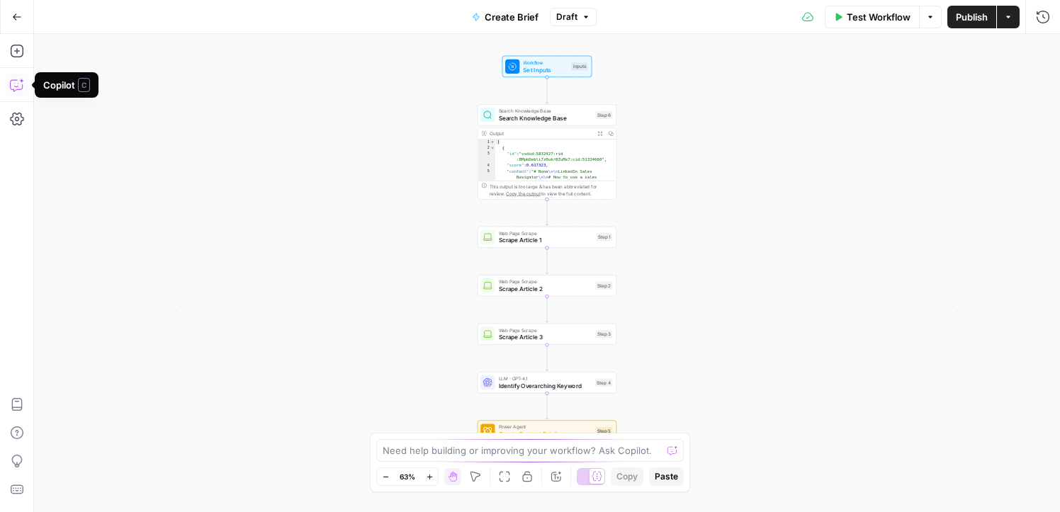
click at [15, 92] on button "Copilot" at bounding box center [17, 85] width 23 height 23
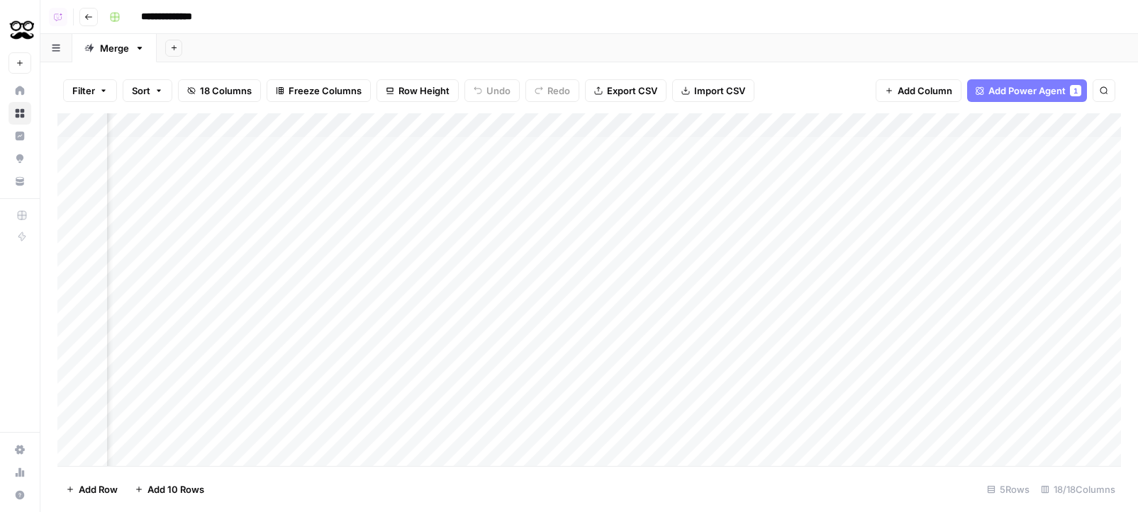
scroll to position [4, 517]
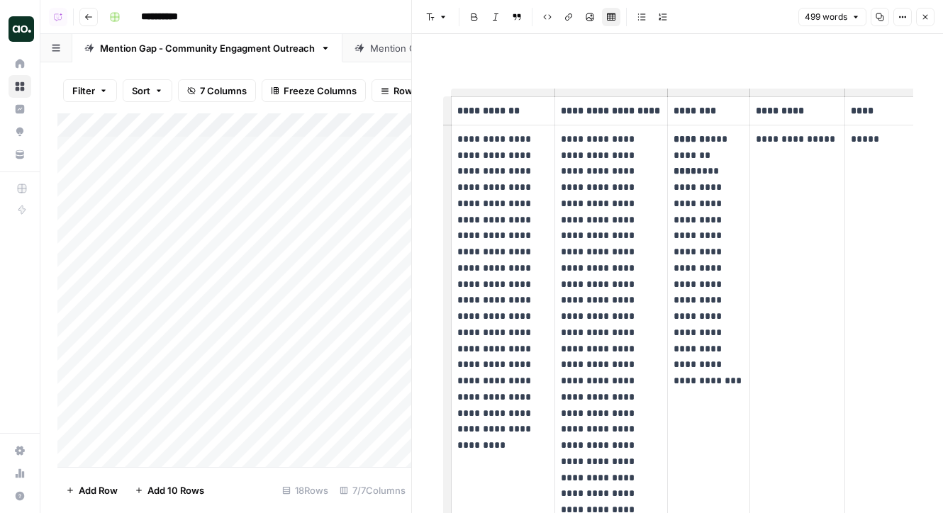
click at [12, 30] on img "Workspace: Dillon Test" at bounding box center [22, 29] width 26 height 26
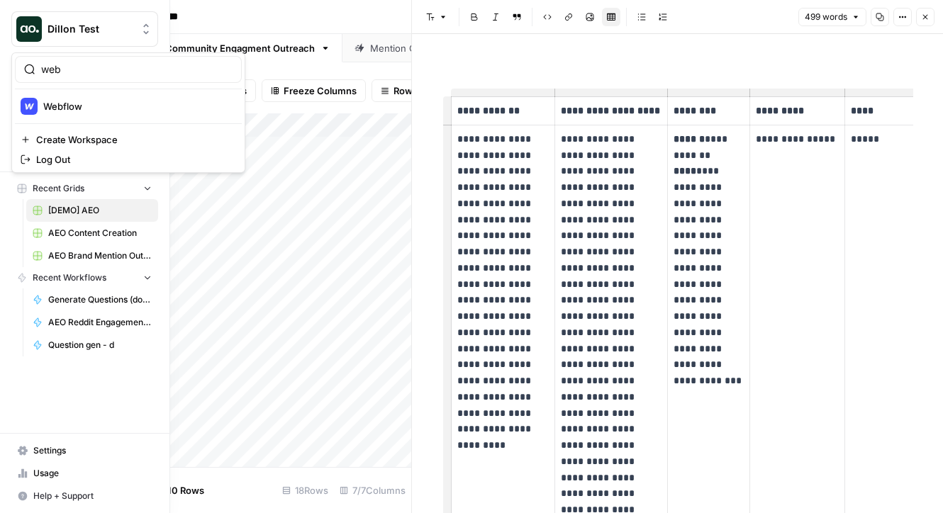
type input "web"
click at [77, 109] on span "Webflow" at bounding box center [136, 106] width 187 height 14
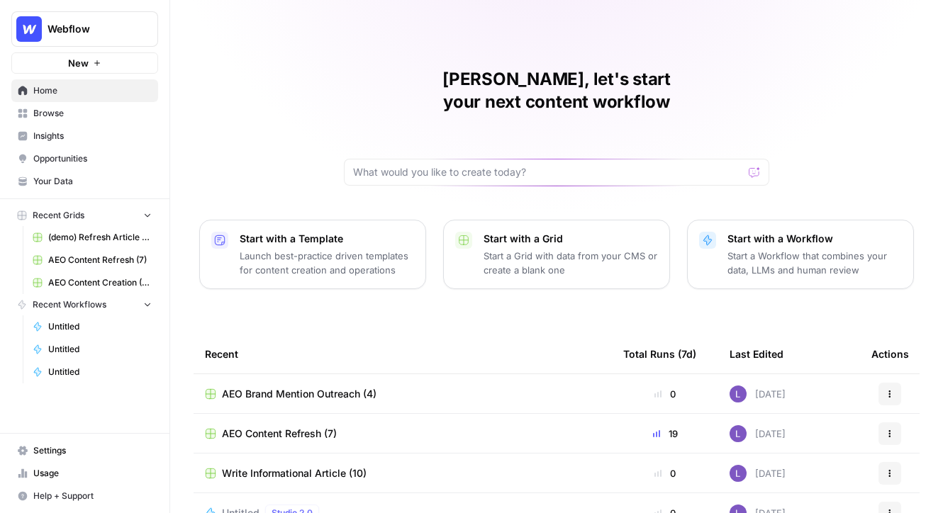
click at [294, 427] on span "AEO Content Refresh (7)" at bounding box center [279, 434] width 115 height 14
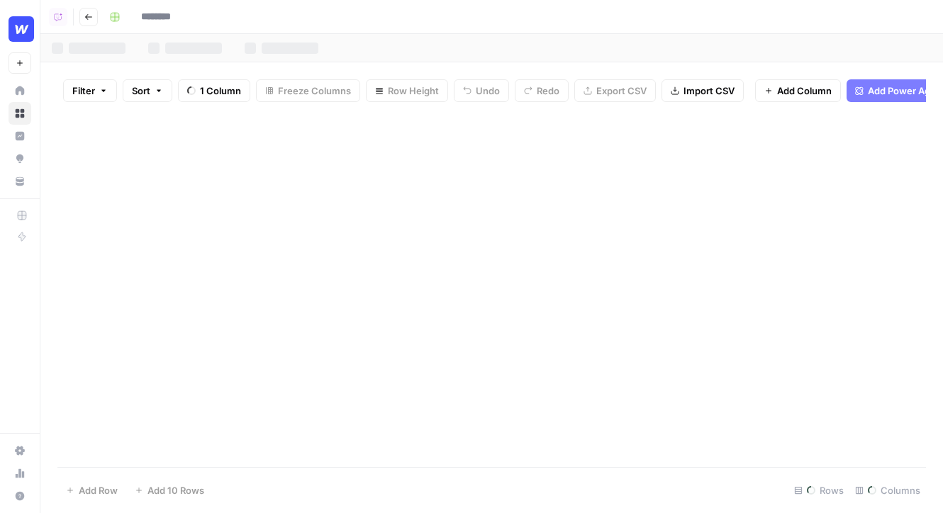
type input "**********"
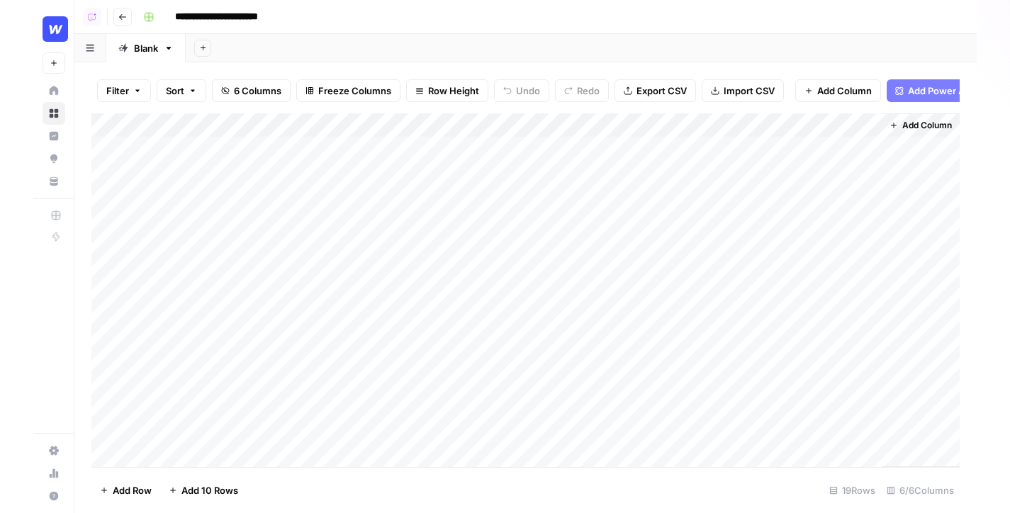
scroll to position [0, 1]
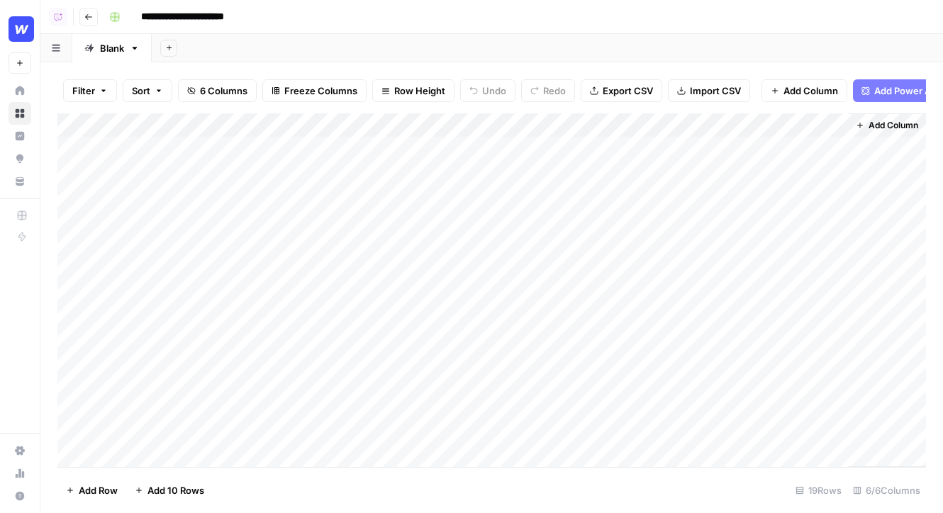
drag, startPoint x: 60, startPoint y: 173, endPoint x: 57, endPoint y: 151, distance: 22.2
click at [57, 151] on div "Add Column" at bounding box center [491, 290] width 868 height 354
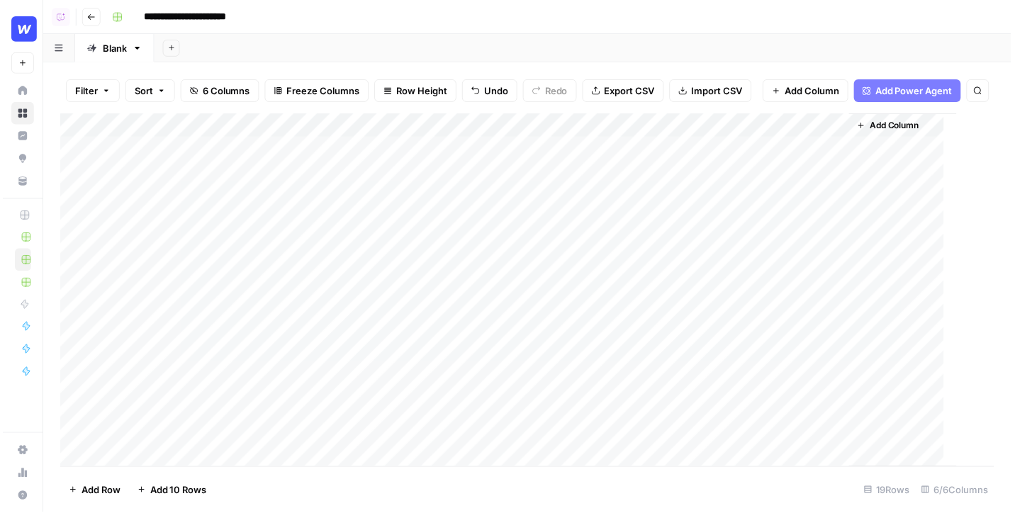
scroll to position [0, 0]
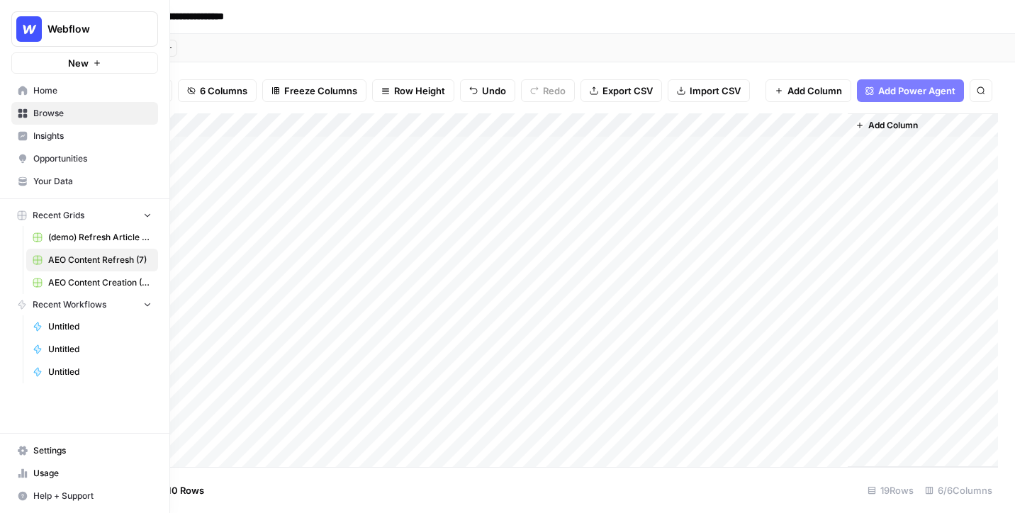
click at [77, 180] on span "Your Data" at bounding box center [92, 181] width 118 height 13
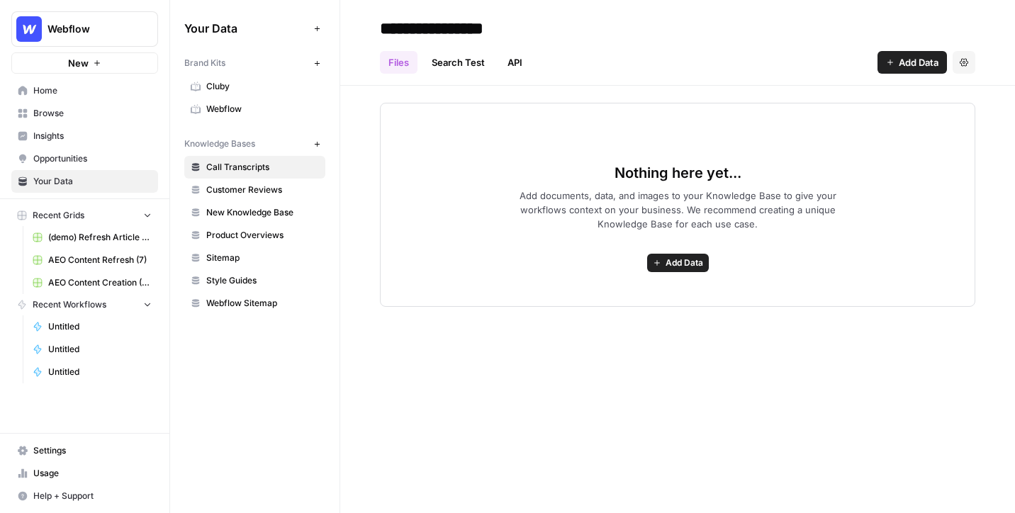
click at [240, 113] on span "Webflow" at bounding box center [262, 109] width 113 height 13
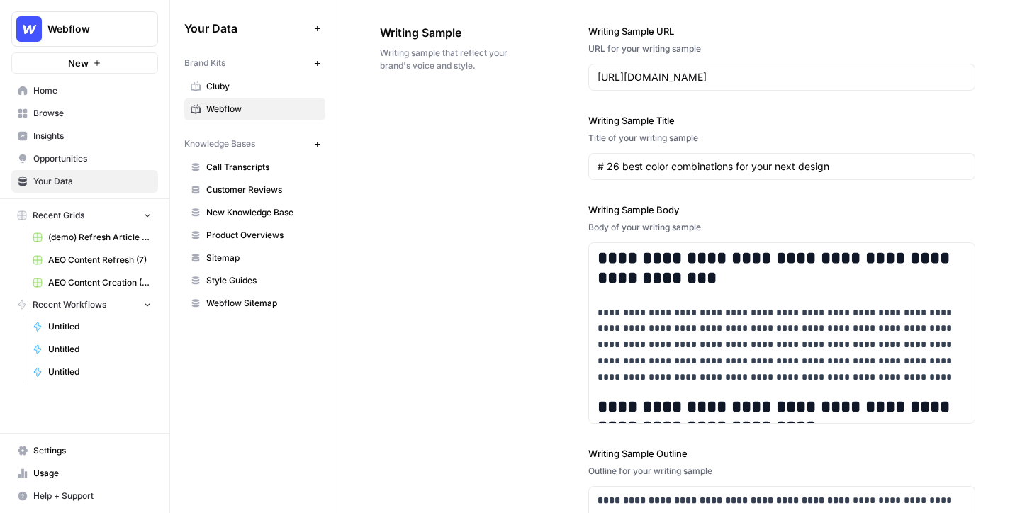
scroll to position [1674, 0]
click at [226, 169] on span "Call Transcripts" at bounding box center [262, 167] width 113 height 13
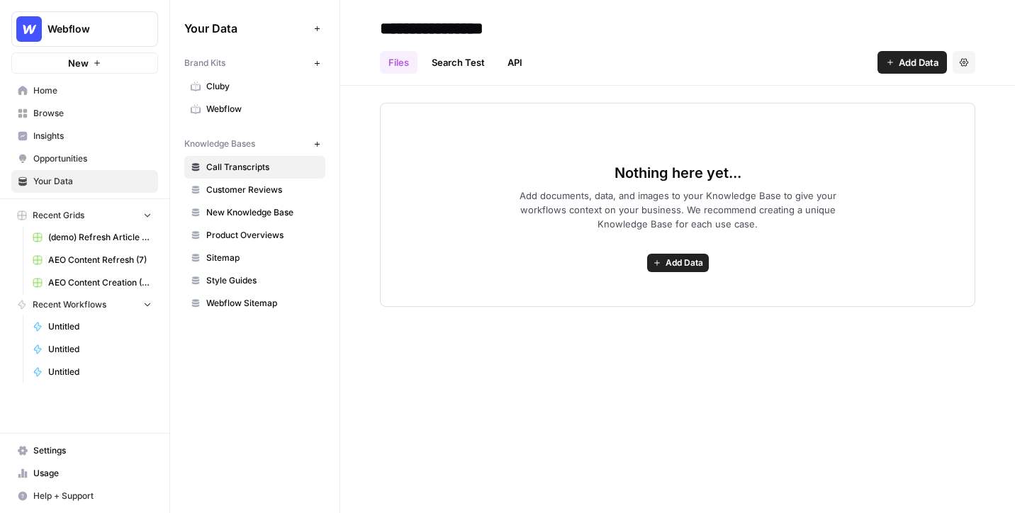
click at [86, 134] on span "Insights" at bounding box center [92, 136] width 118 height 13
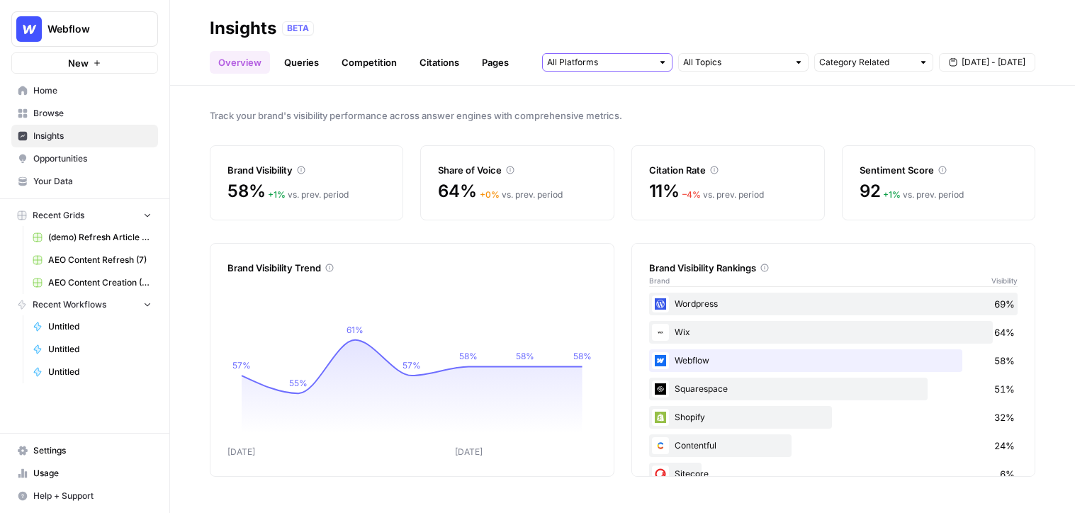
click at [622, 58] on input "text" at bounding box center [599, 62] width 105 height 14
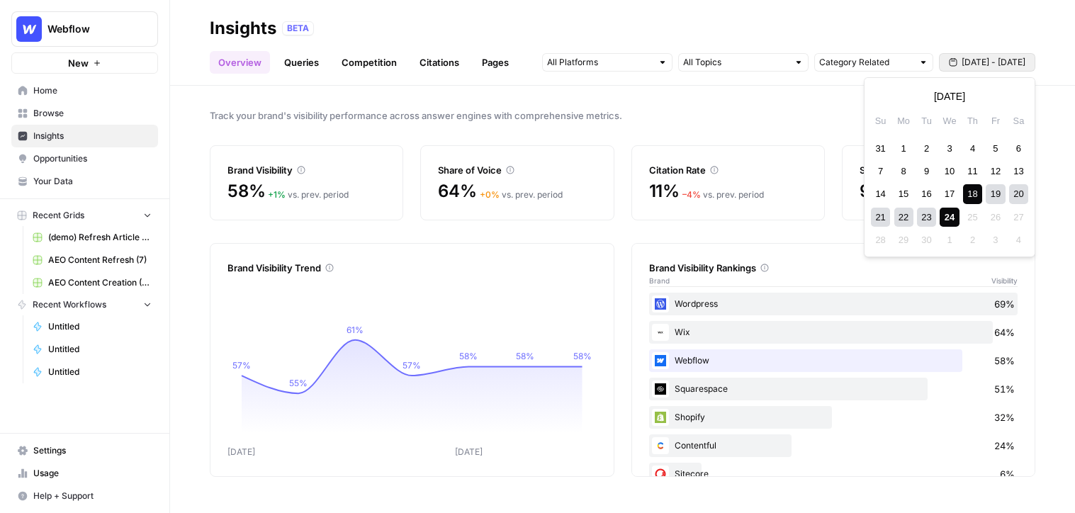
click at [942, 60] on button "[DATE] - [DATE]" at bounding box center [987, 62] width 96 height 18
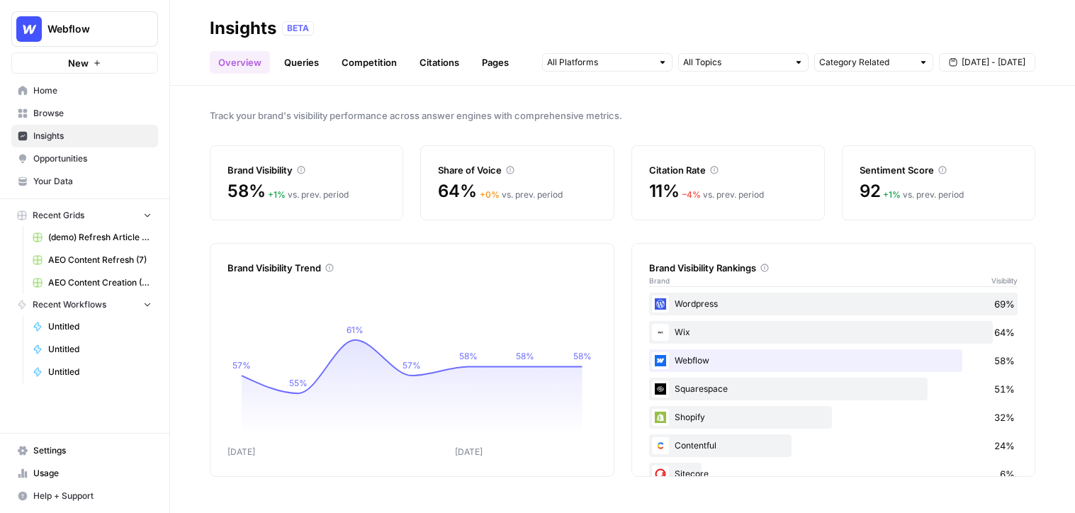
click at [744, 157] on div "Citation Rate" at bounding box center [728, 161] width 158 height 31
click at [296, 64] on link "Queries" at bounding box center [302, 62] width 52 height 23
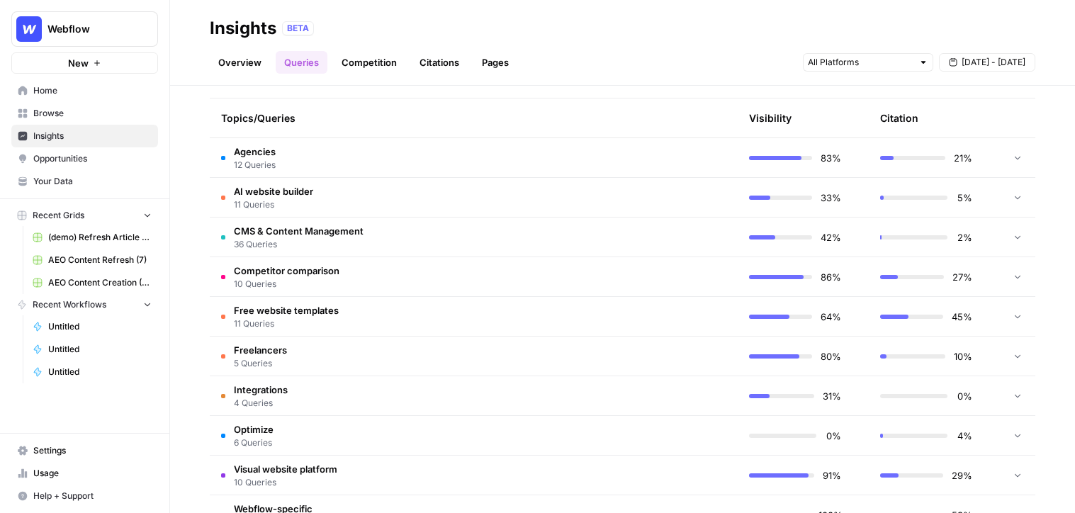
scroll to position [325, 0]
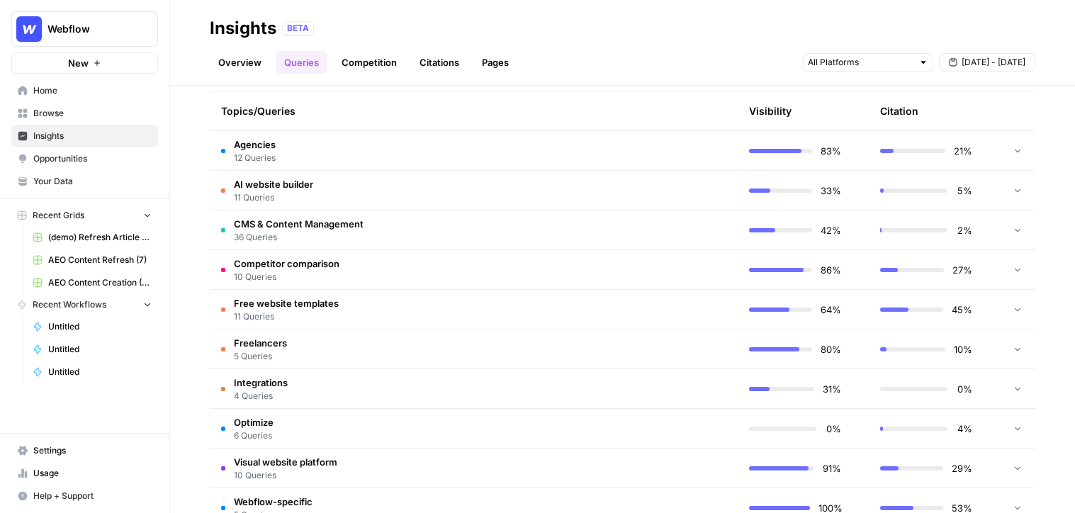
click at [412, 150] on td "Agencies 12 Queries" at bounding box center [406, 150] width 393 height 39
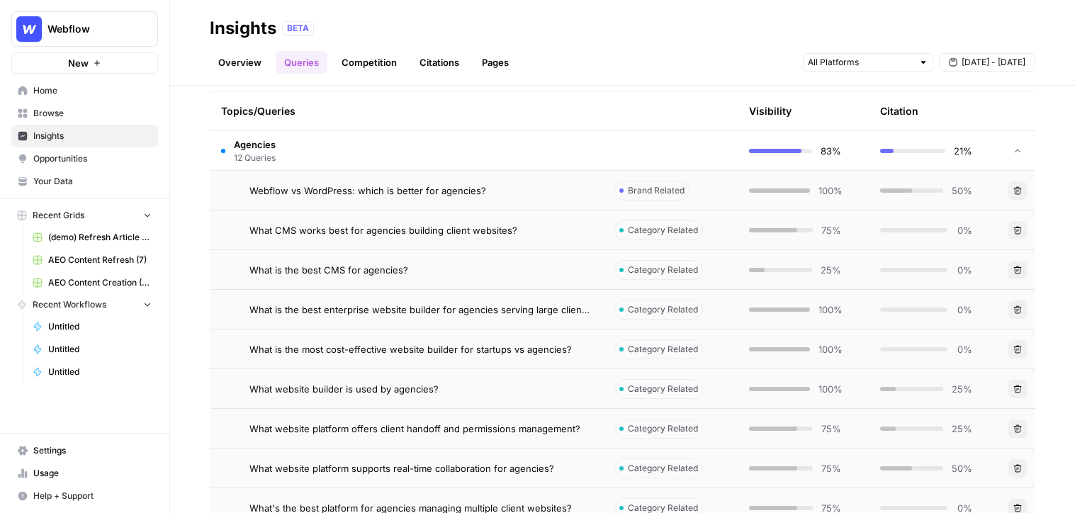
scroll to position [359, 0]
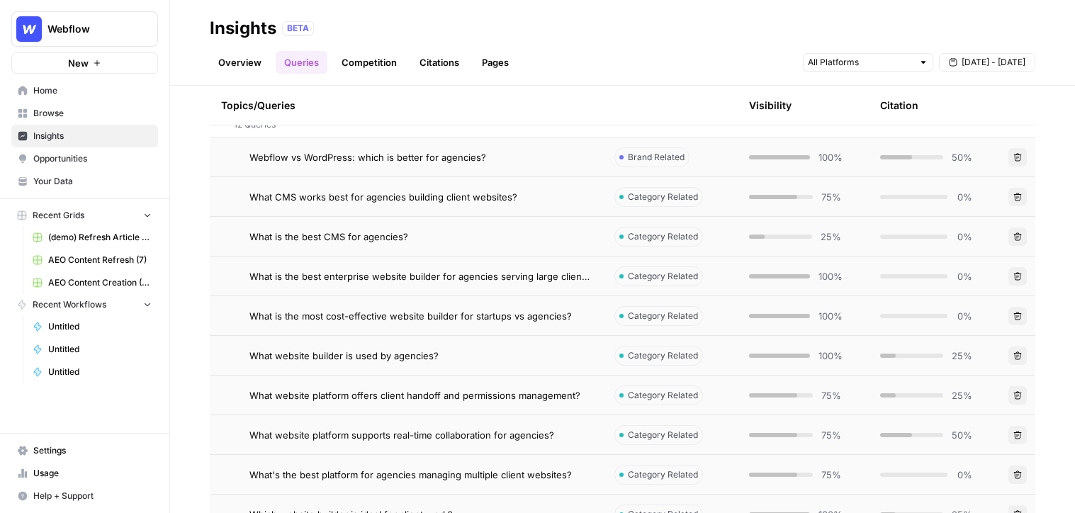
click at [472, 161] on span "Webflow vs WordPress: which is better for agencies?" at bounding box center [367, 157] width 237 height 14
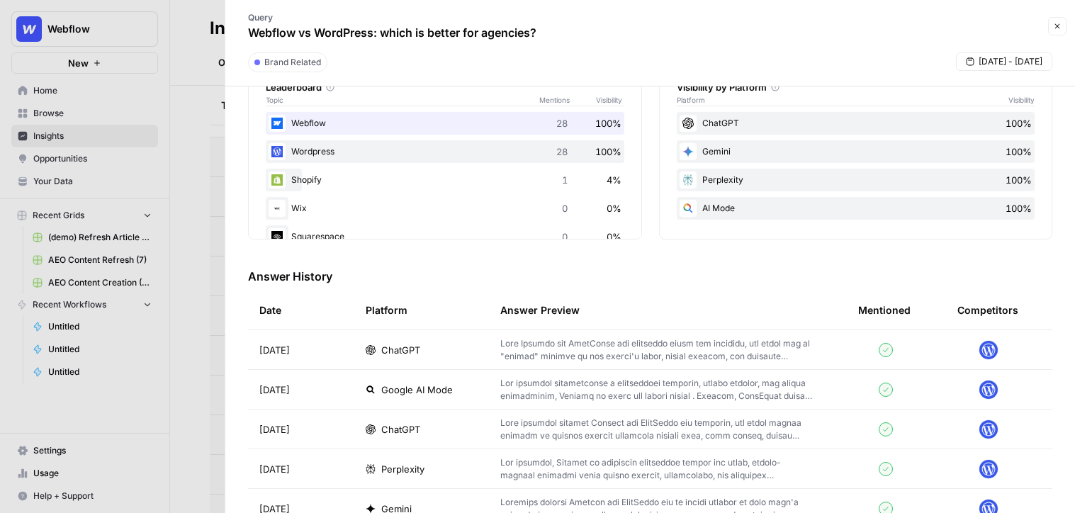
scroll to position [268, 0]
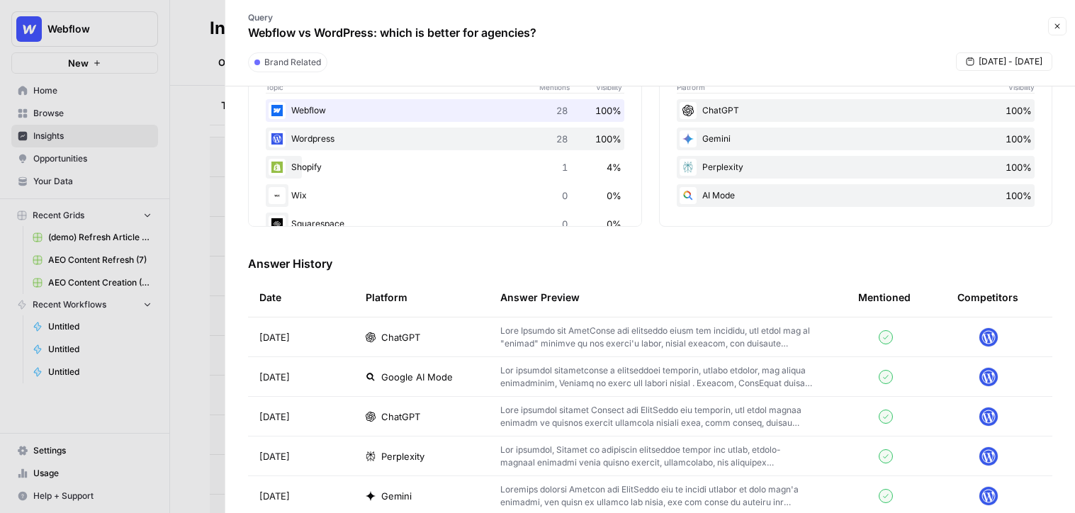
click at [421, 340] on div "ChatGPT" at bounding box center [422, 337] width 112 height 14
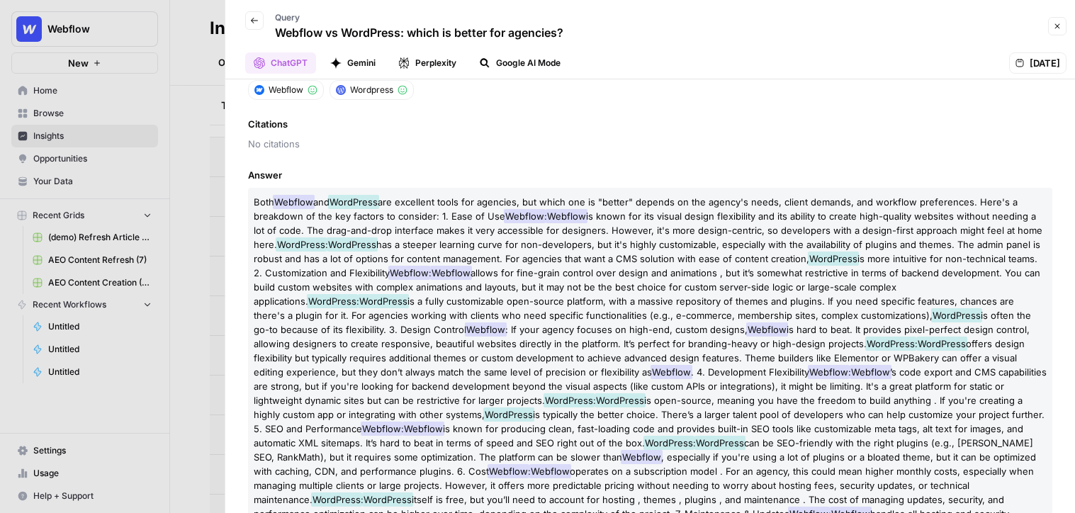
scroll to position [101, 0]
click at [352, 64] on button "Gemini" at bounding box center [353, 62] width 62 height 21
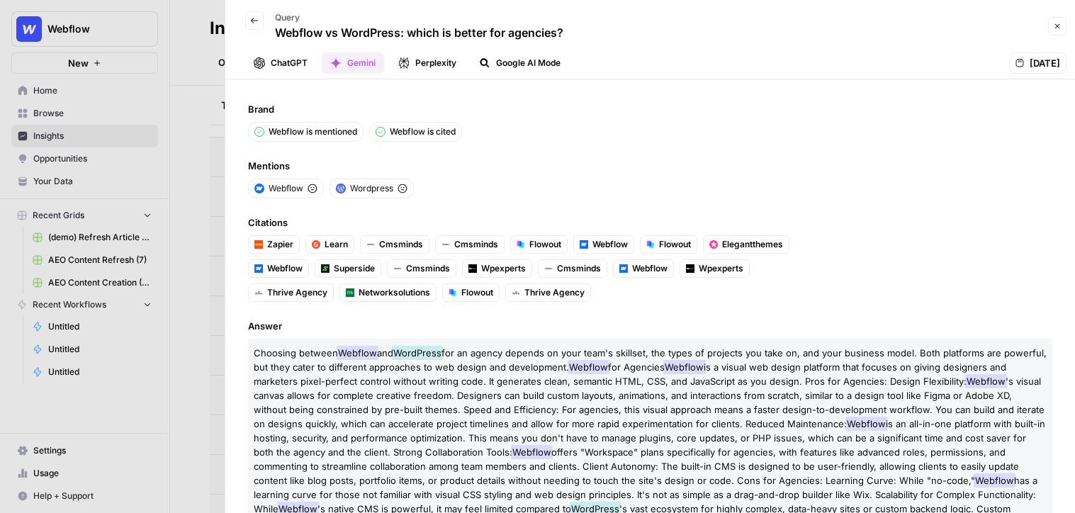
click at [942, 26] on button "Close" at bounding box center [1057, 26] width 18 height 18
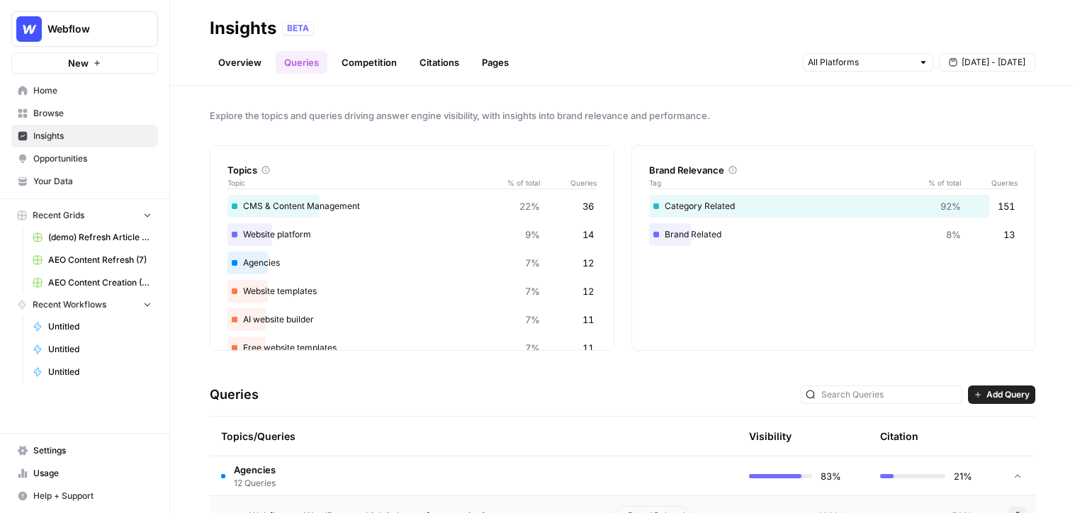
click at [341, 69] on link "Competition" at bounding box center [369, 62] width 72 height 23
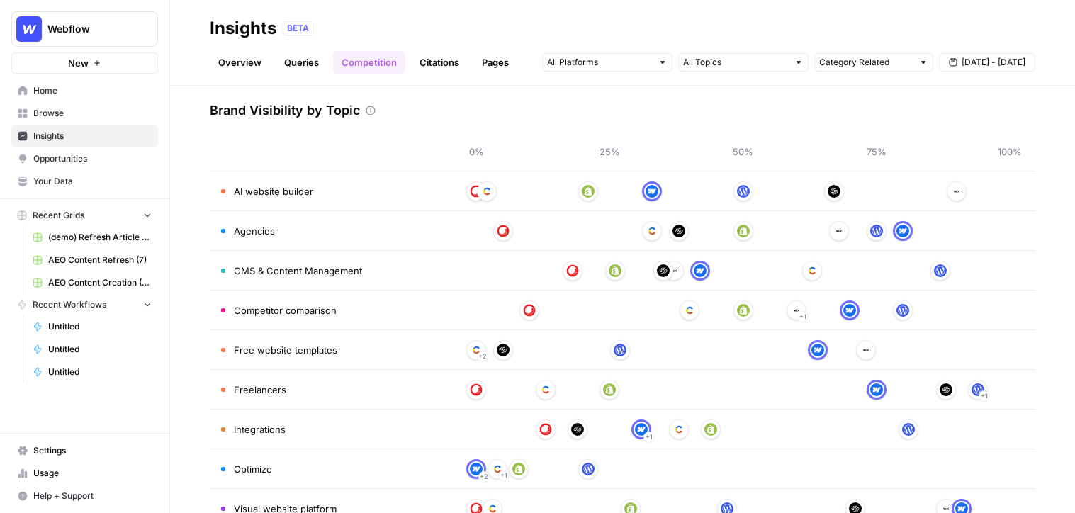
scroll to position [57, 0]
click at [427, 67] on link "Citations" at bounding box center [439, 62] width 57 height 23
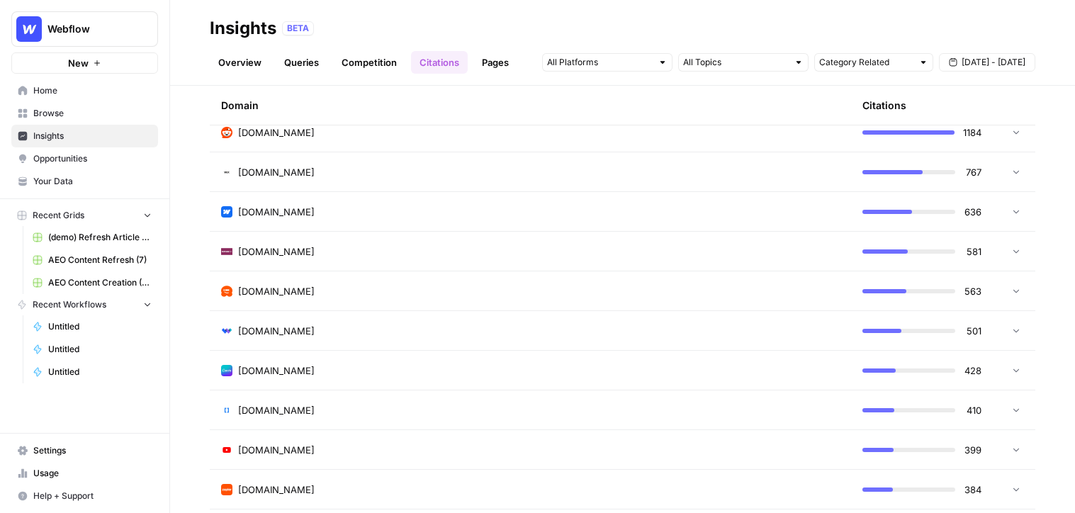
scroll to position [383, 0]
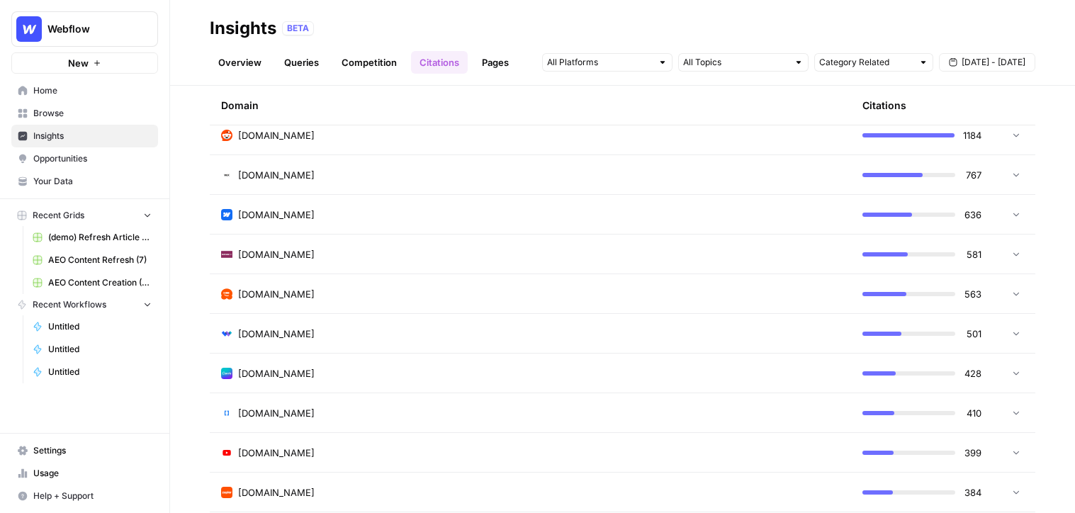
click at [301, 138] on div "[DOMAIN_NAME]" at bounding box center [530, 135] width 619 height 14
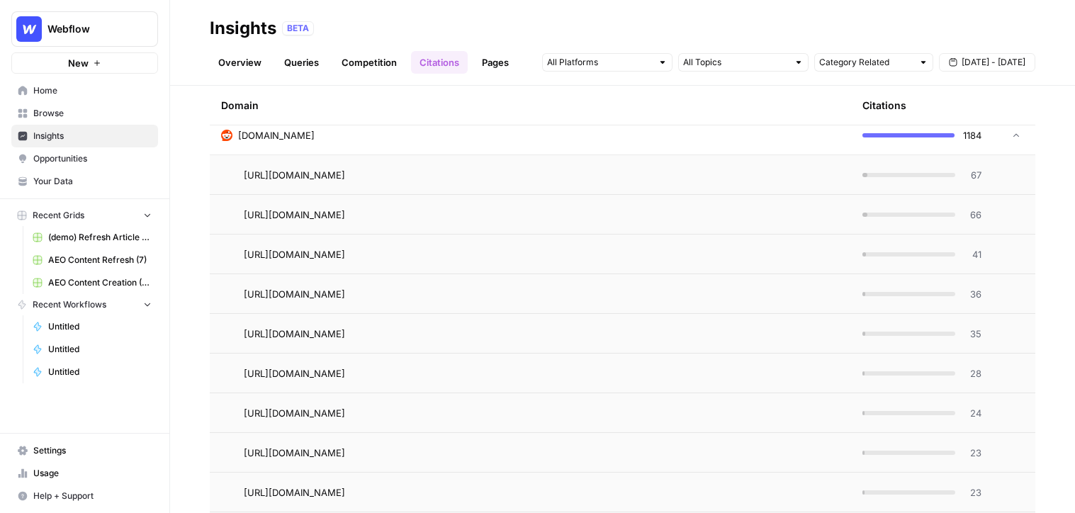
click at [942, 174] on span "67" at bounding box center [973, 175] width 18 height 14
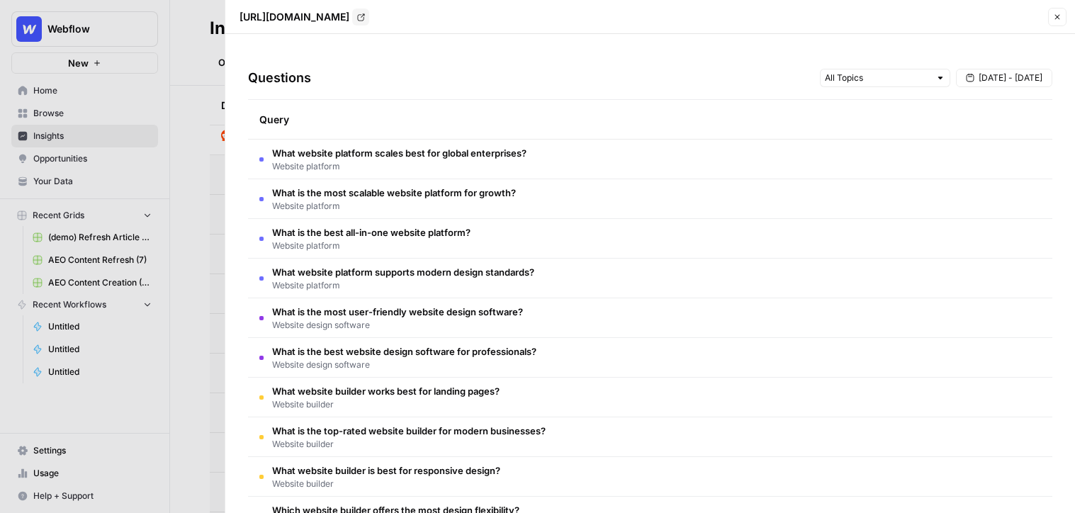
click at [942, 26] on header "[URL][DOMAIN_NAME] Go to page Close" at bounding box center [650, 17] width 850 height 34
click at [942, 18] on icon "button" at bounding box center [1057, 17] width 9 height 9
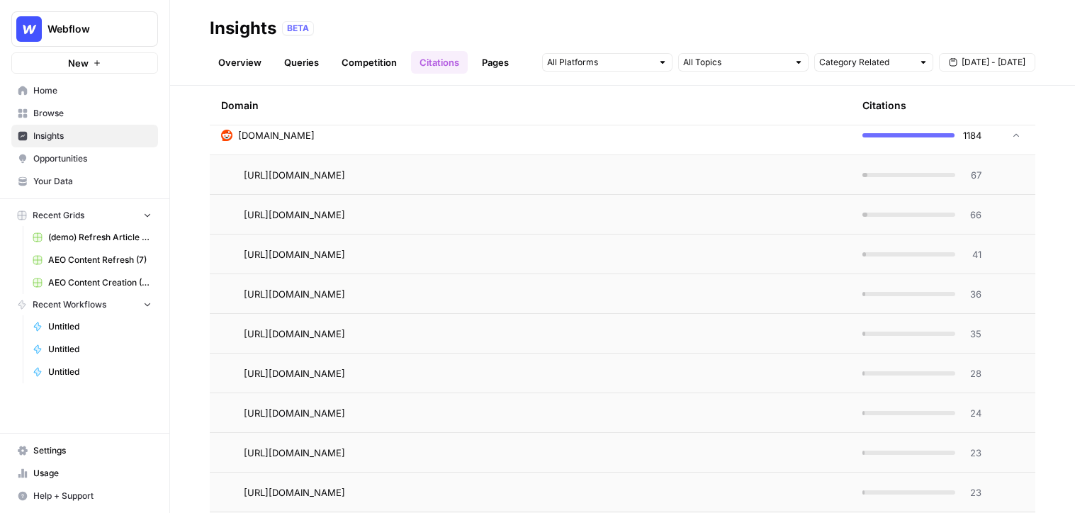
click at [559, 147] on td "reddit.com" at bounding box center [530, 135] width 641 height 39
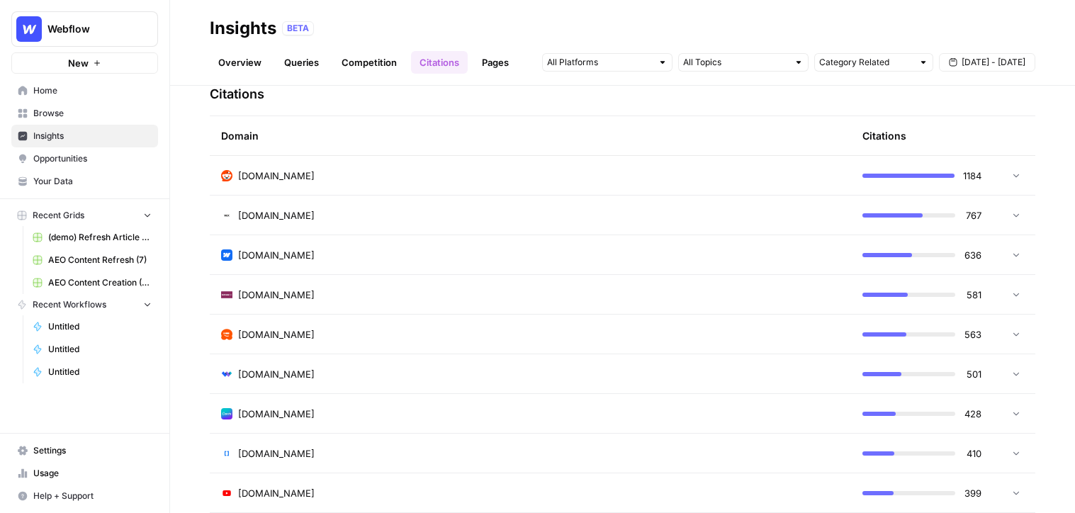
scroll to position [347, 0]
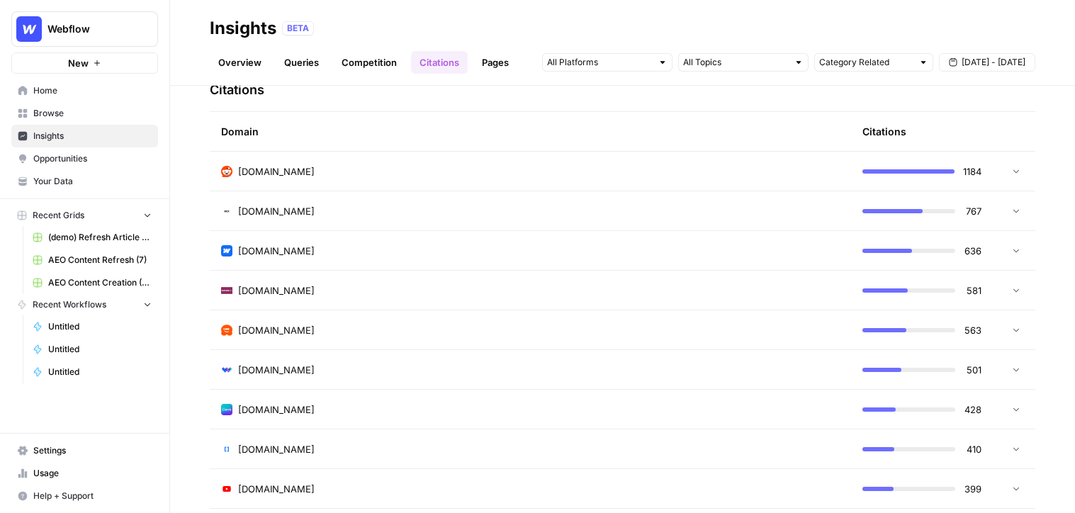
click at [86, 159] on span "Opportunities" at bounding box center [92, 158] width 118 height 13
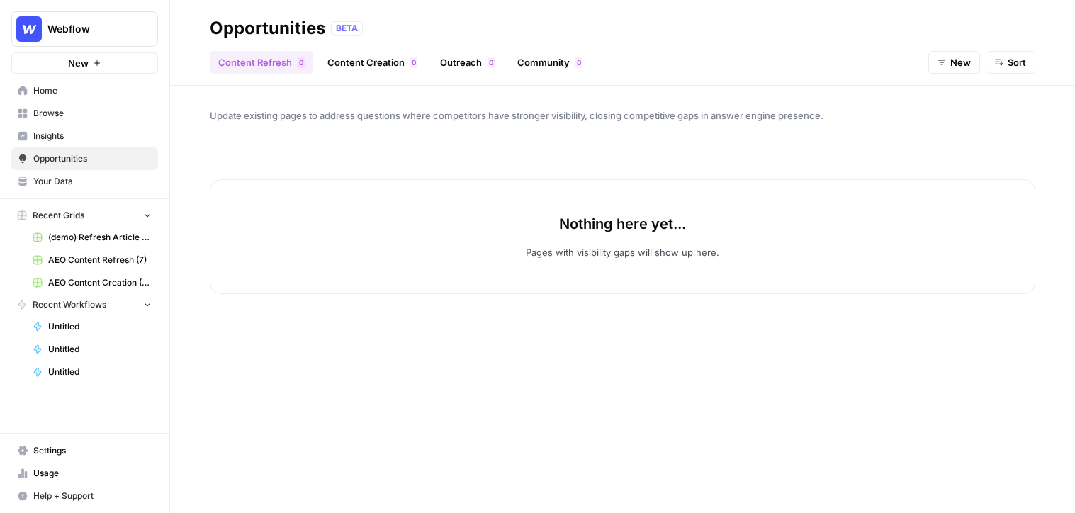
click at [942, 65] on button "New" at bounding box center [955, 62] width 52 height 23
click at [942, 133] on span "In Progress" at bounding box center [966, 135] width 50 height 14
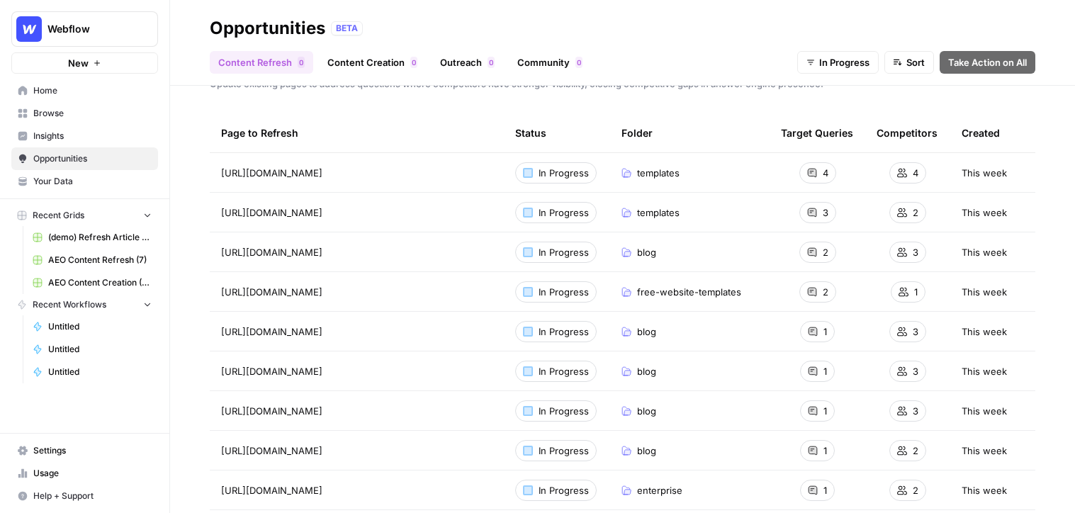
scroll to position [26, 0]
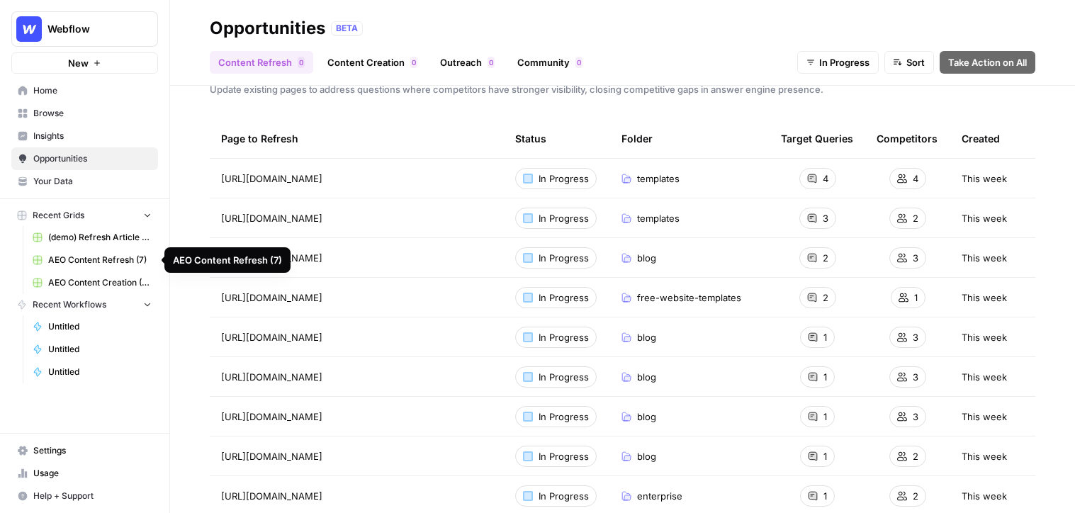
click at [71, 259] on span "AEO Content Refresh (7)" at bounding box center [99, 260] width 103 height 13
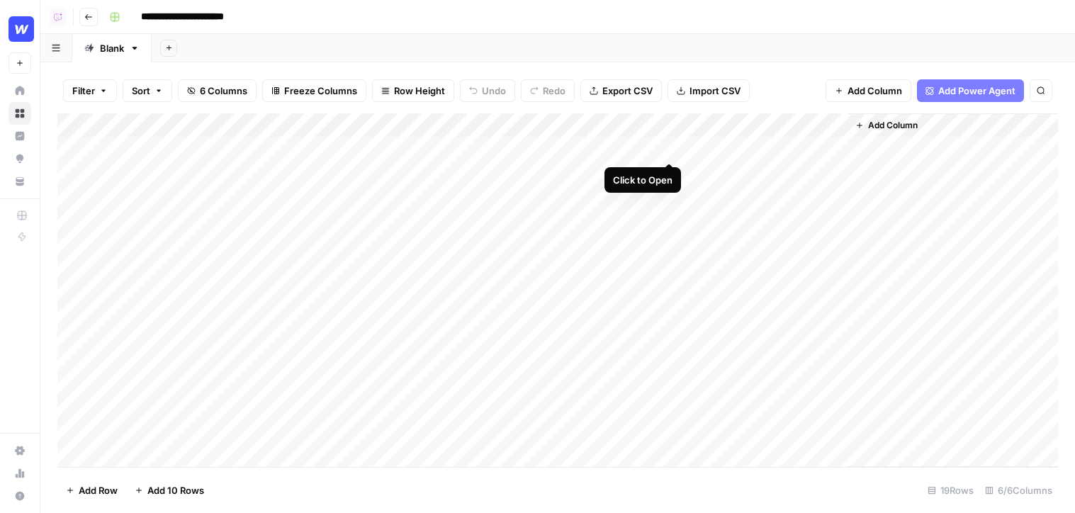
click at [668, 147] on div "Add Column" at bounding box center [557, 290] width 1001 height 354
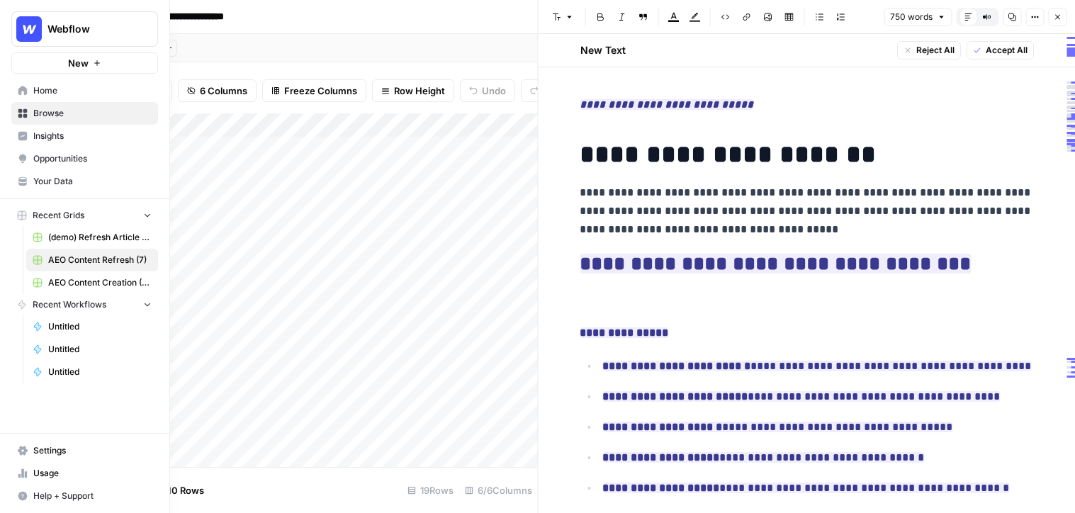
click at [53, 159] on span "Opportunities" at bounding box center [92, 158] width 118 height 13
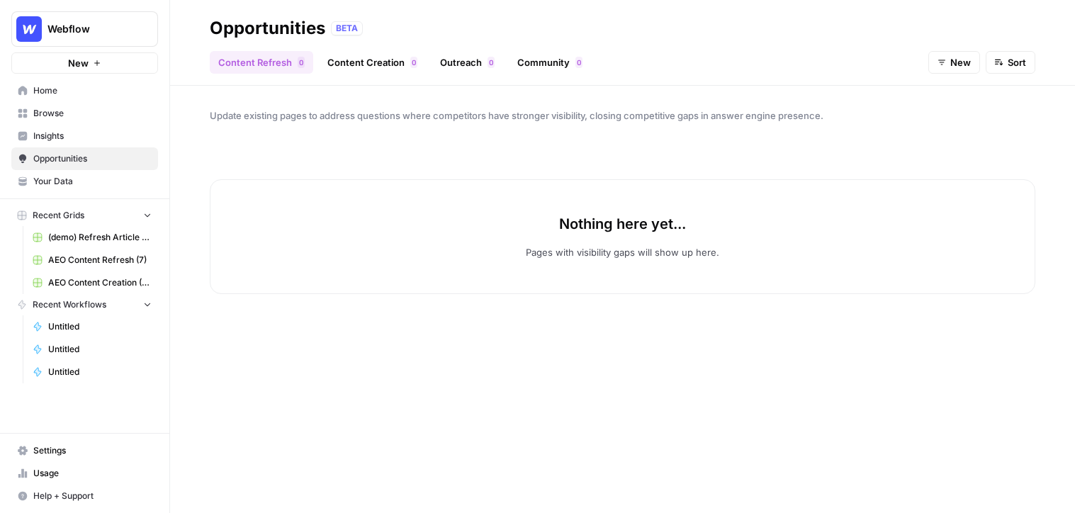
click at [383, 65] on link "Content Creation 0" at bounding box center [372, 62] width 107 height 23
click at [938, 57] on button "New" at bounding box center [955, 62] width 52 height 23
click at [941, 135] on span "In Progress" at bounding box center [966, 135] width 50 height 14
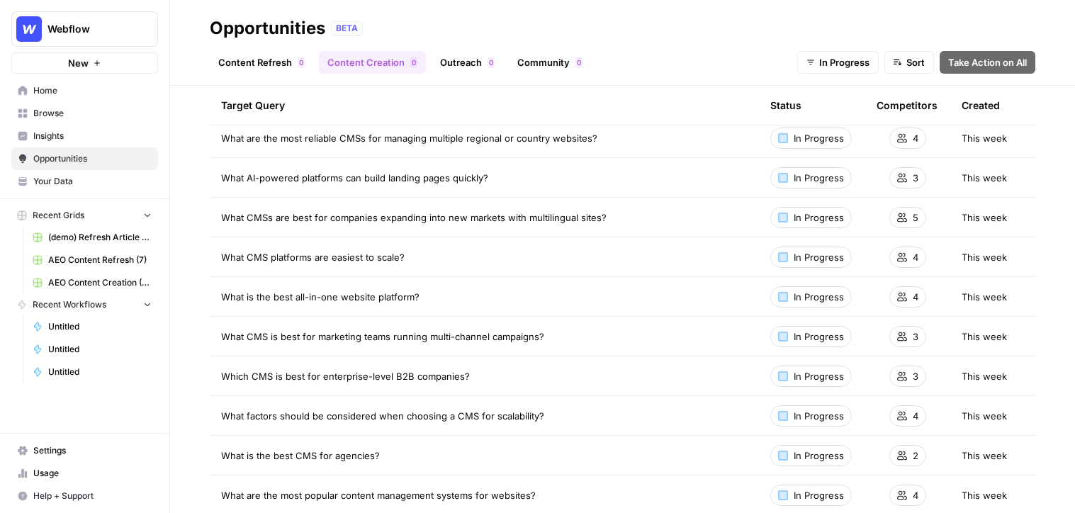
scroll to position [65, 0]
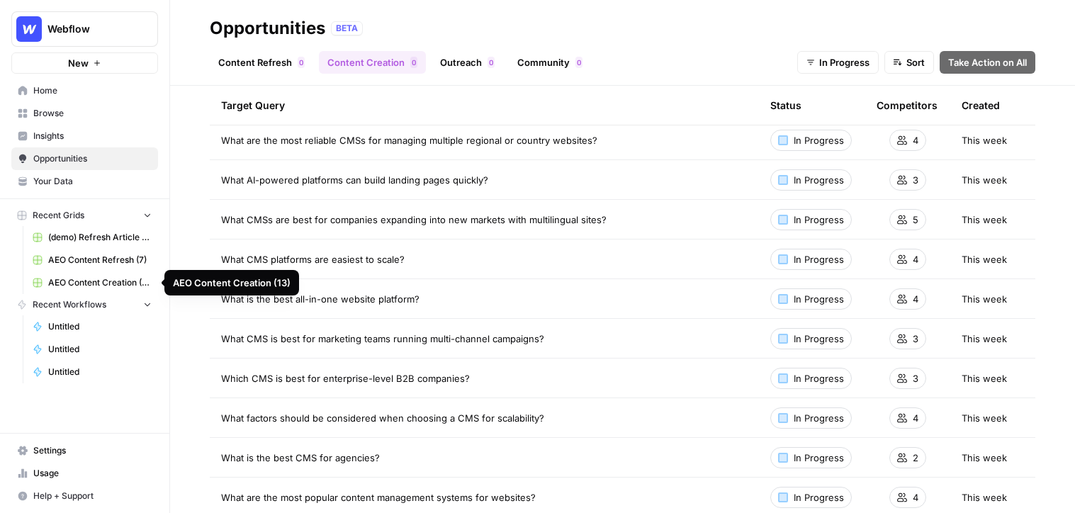
click at [88, 288] on span "AEO Content Creation (13)" at bounding box center [99, 282] width 103 height 13
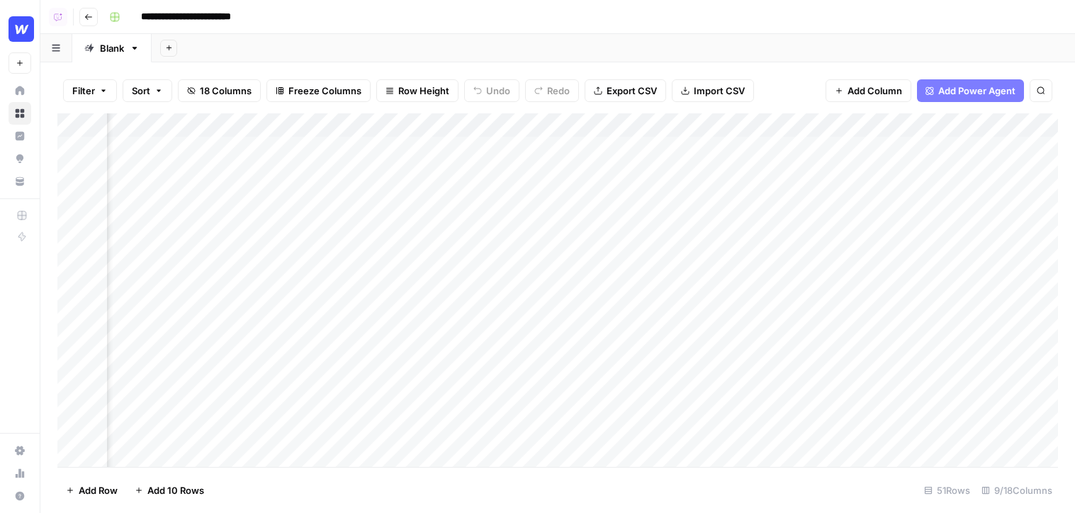
scroll to position [0, 346]
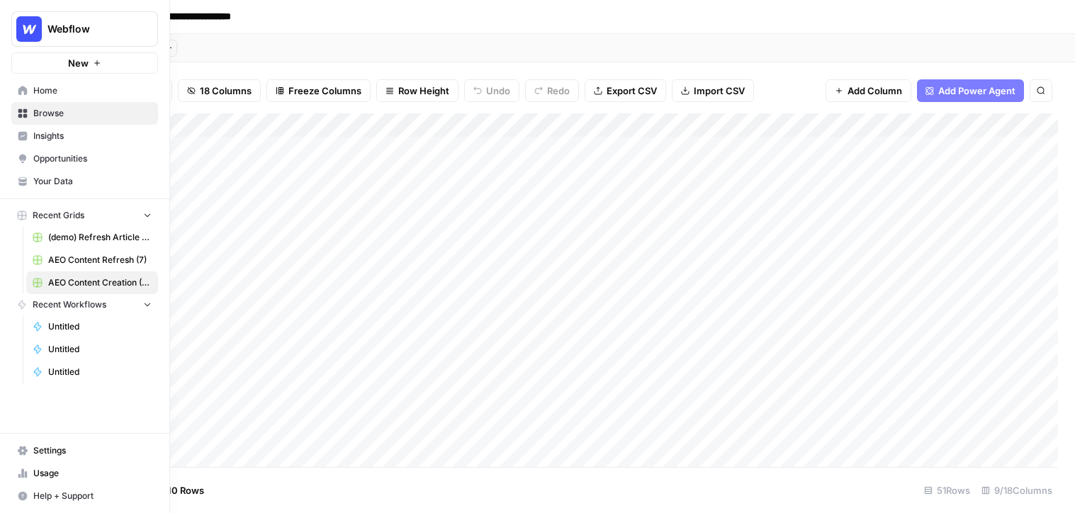
click at [46, 157] on span "Opportunities" at bounding box center [92, 158] width 118 height 13
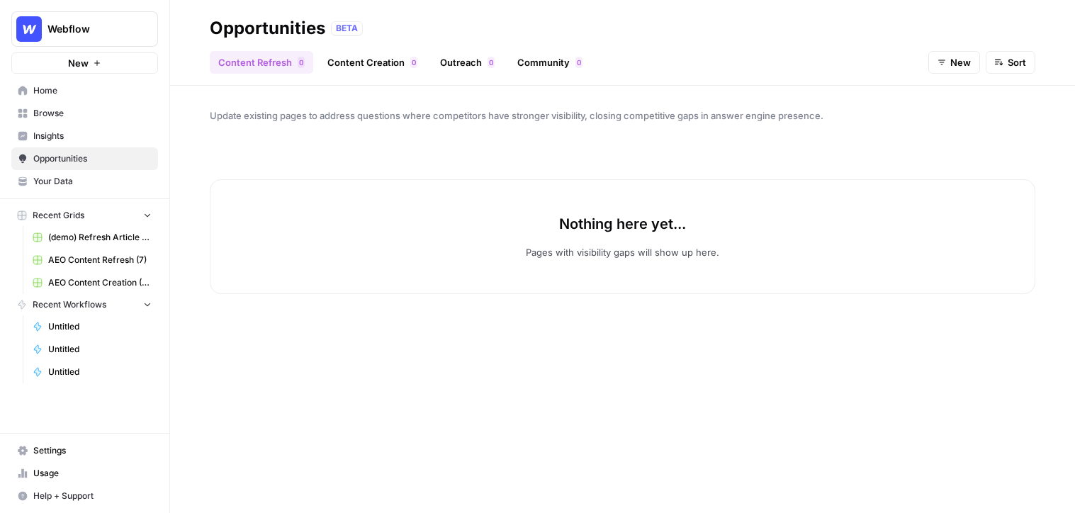
click at [466, 82] on header "Opportunities BETA Content Refresh 0 Content Creation 0 Outreach 0 Community 0 …" at bounding box center [622, 43] width 905 height 86
click at [466, 63] on link "Outreach 0" at bounding box center [468, 62] width 72 height 23
click at [941, 60] on icon "button" at bounding box center [942, 62] width 9 height 9
click at [942, 134] on span "In Progress" at bounding box center [966, 135] width 50 height 14
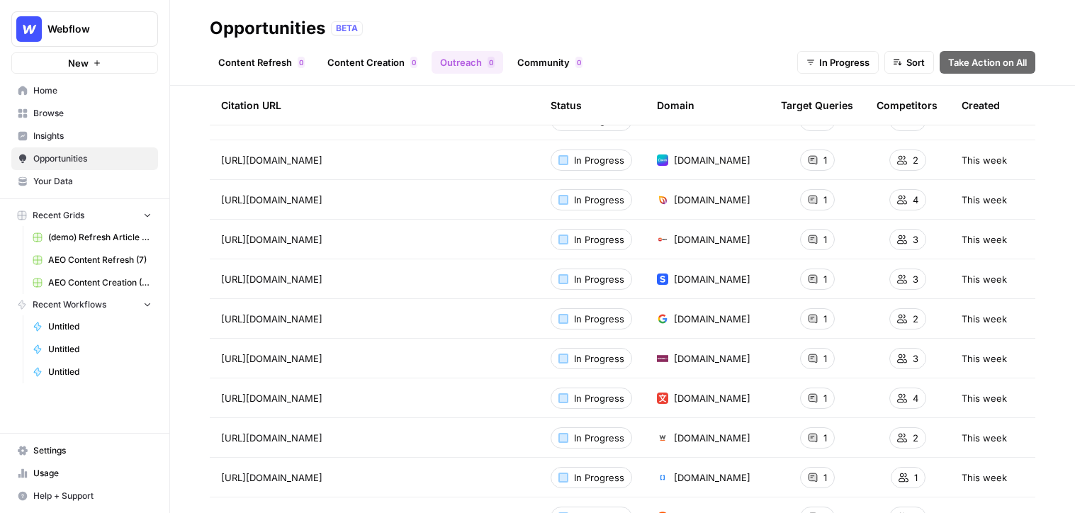
scroll to position [38, 0]
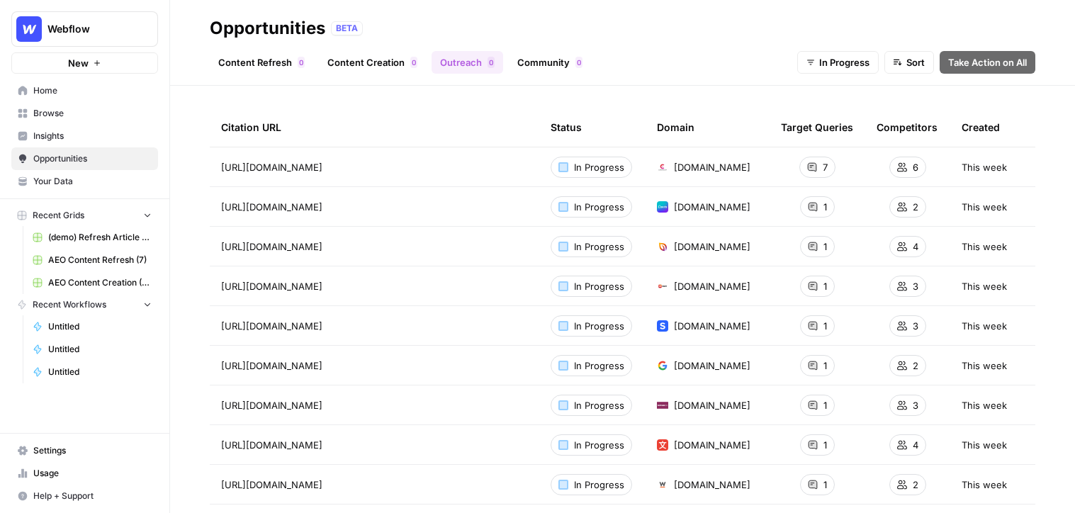
click at [537, 57] on link "Community 0" at bounding box center [550, 62] width 82 height 23
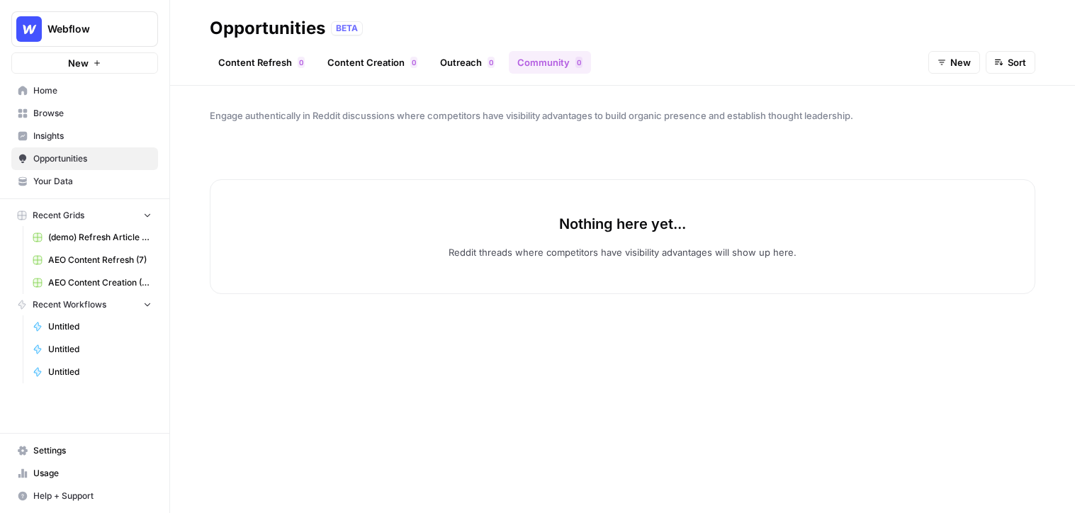
click at [942, 58] on span "New" at bounding box center [961, 62] width 21 height 14
click at [942, 135] on span "In Progress" at bounding box center [966, 135] width 50 height 14
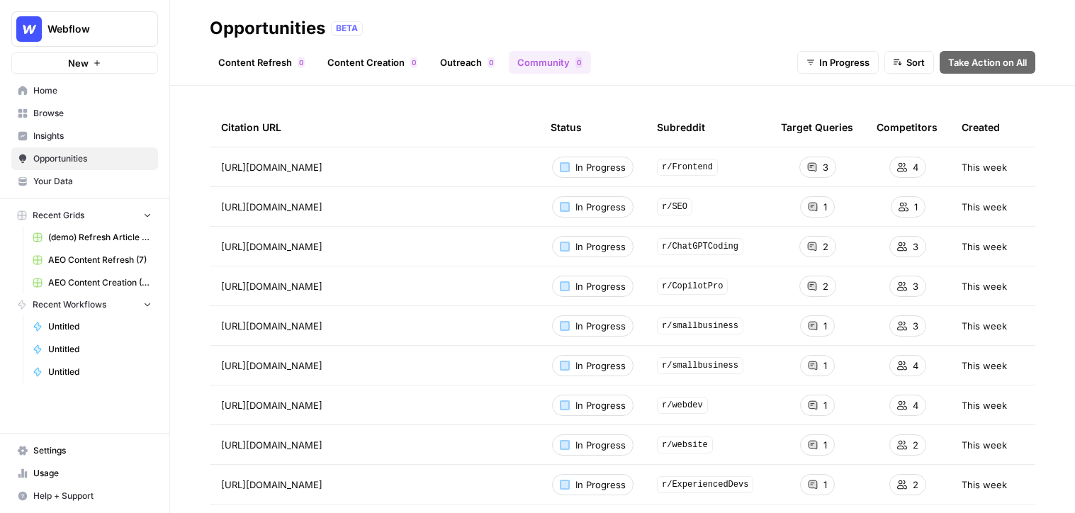
scroll to position [40, 0]
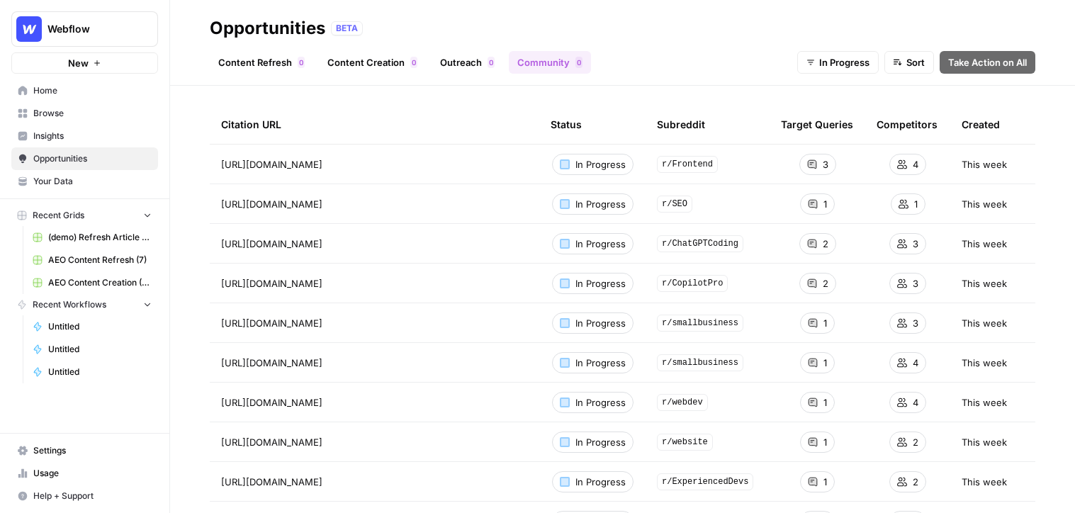
click at [91, 111] on span "Browse" at bounding box center [92, 113] width 118 height 13
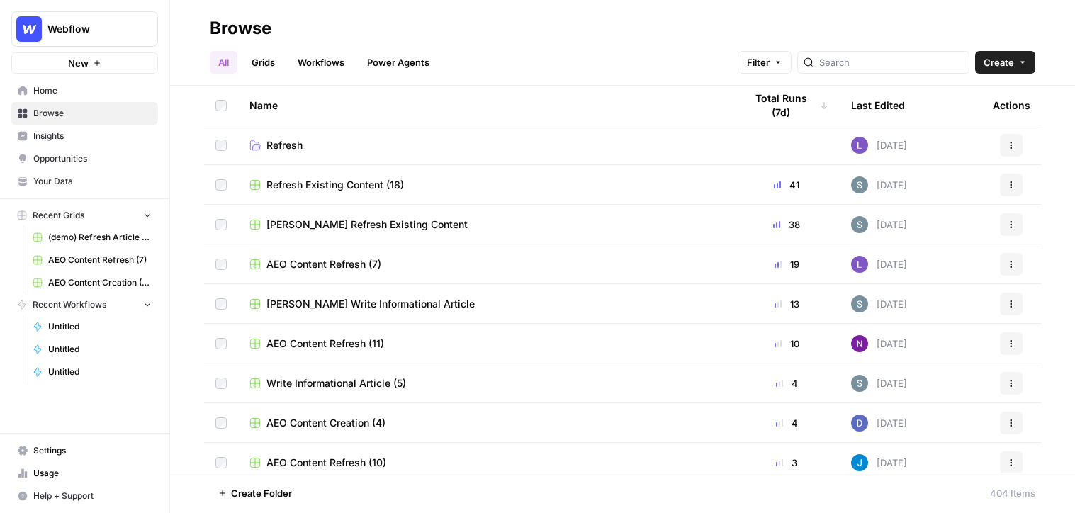
click at [53, 454] on span "Settings" at bounding box center [92, 450] width 118 height 13
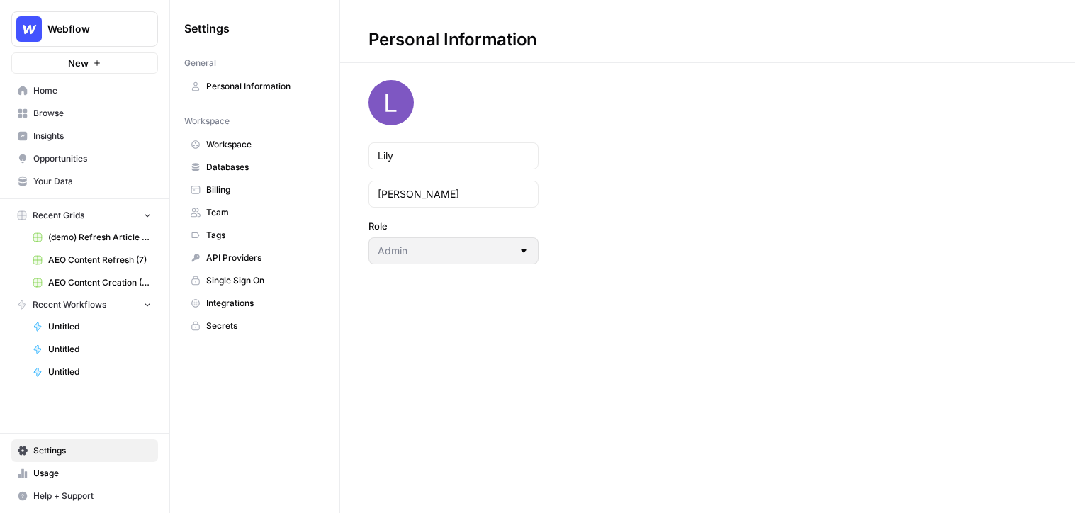
click at [237, 304] on span "Integrations" at bounding box center [262, 303] width 113 height 13
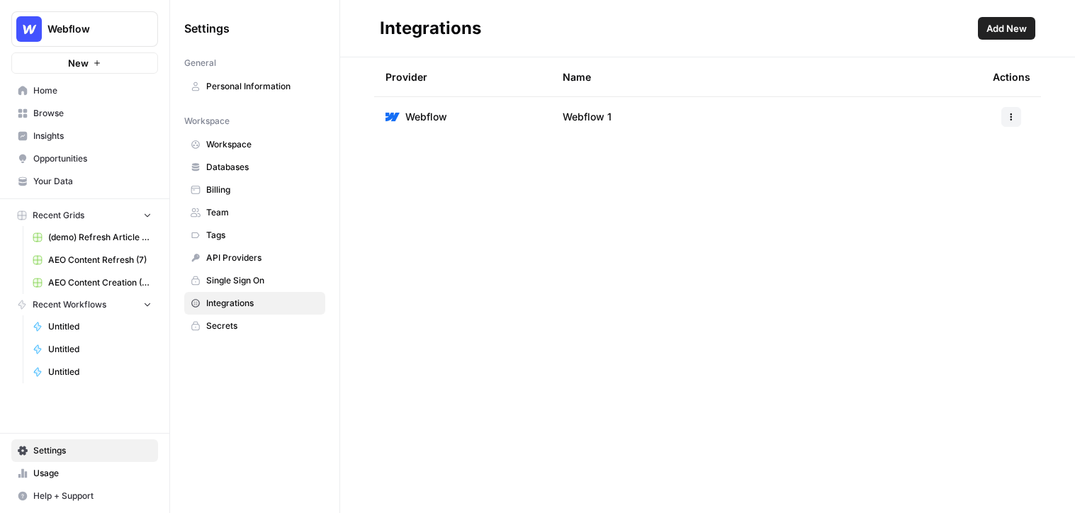
click at [942, 19] on button "Add New" at bounding box center [1006, 28] width 57 height 23
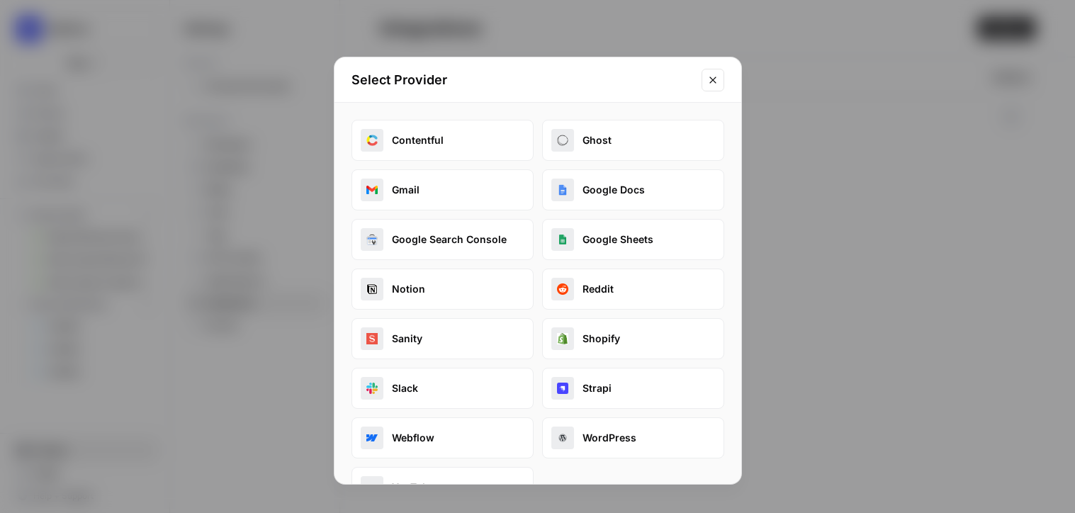
scroll to position [41, 0]
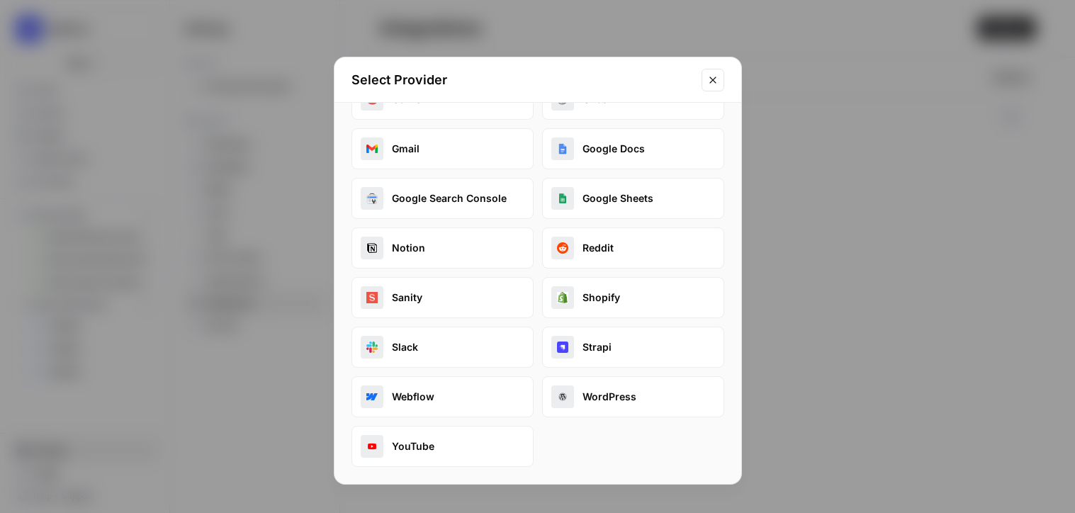
click at [607, 246] on button "Reddit" at bounding box center [633, 248] width 182 height 41
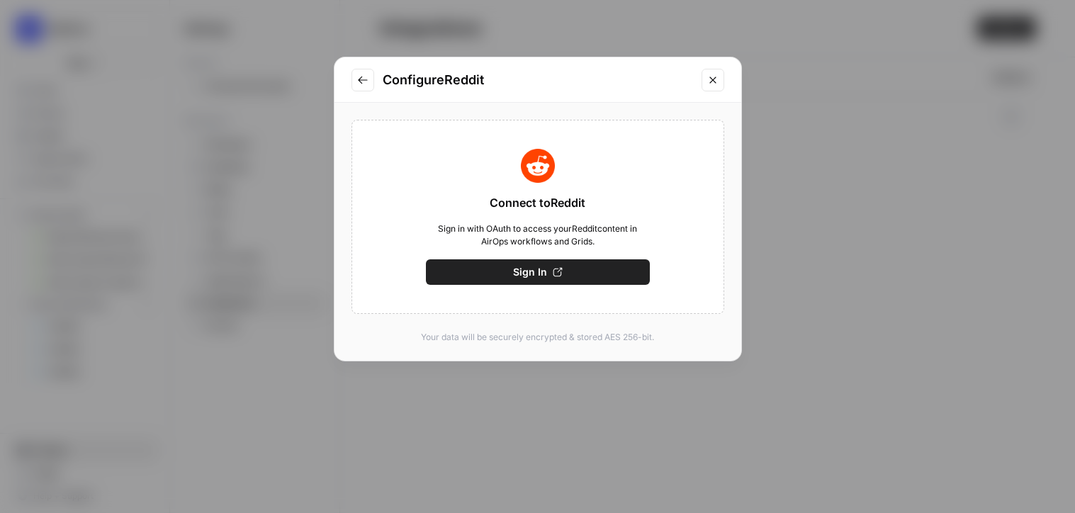
click at [712, 84] on icon "Close modal" at bounding box center [712, 79] width 11 height 11
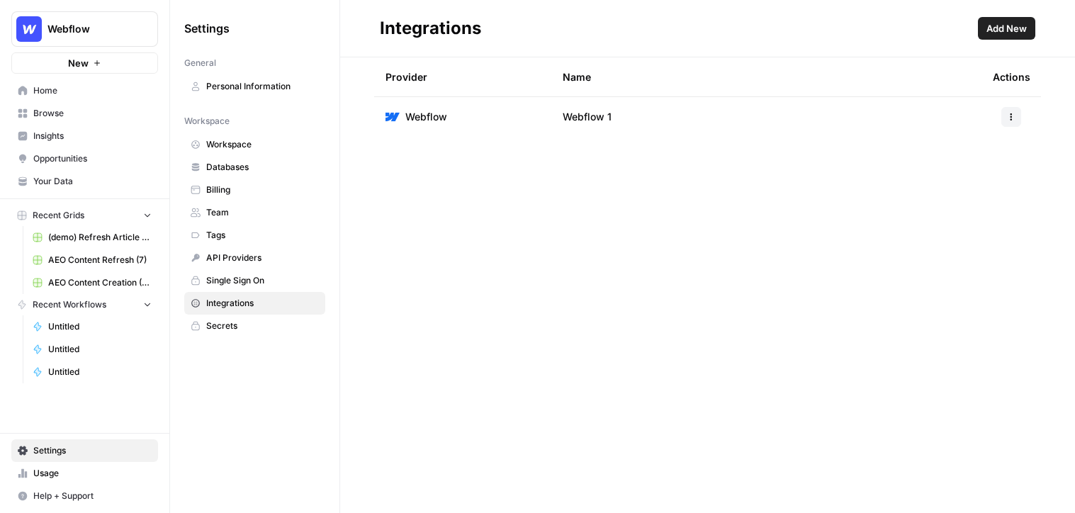
click at [76, 134] on span "Insights" at bounding box center [92, 136] width 118 height 13
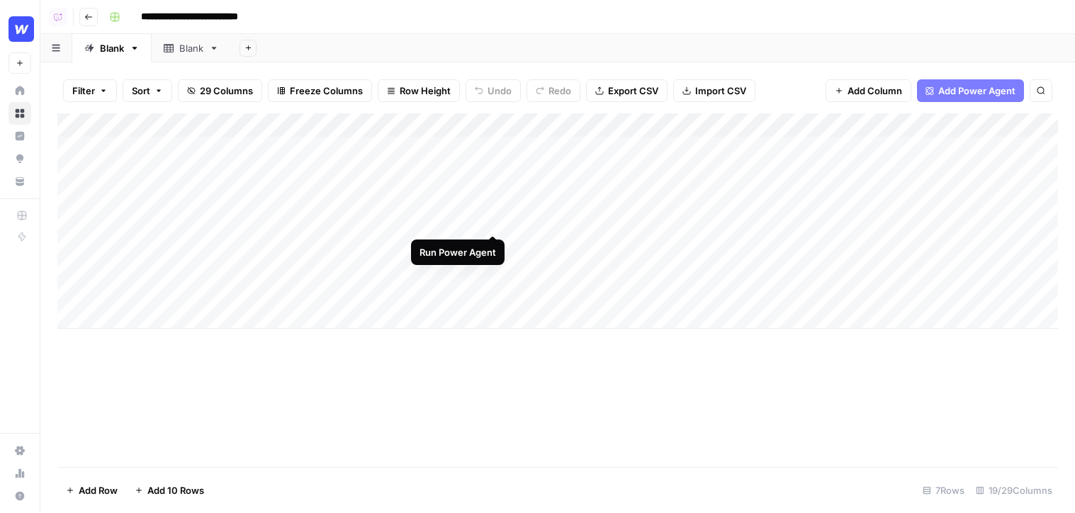
click at [495, 222] on div "Add Column" at bounding box center [557, 220] width 1001 height 215
click at [559, 150] on div "Add Column" at bounding box center [557, 220] width 1001 height 215
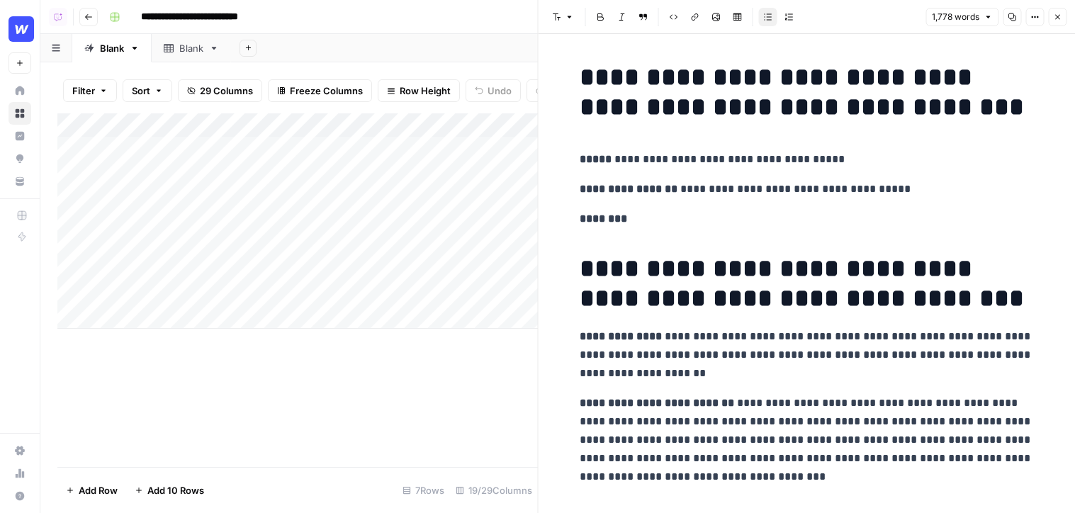
drag, startPoint x: 538, startPoint y: 150, endPoint x: 365, endPoint y: 147, distance: 173.0
click at [365, 148] on body "**********" at bounding box center [537, 256] width 1075 height 513
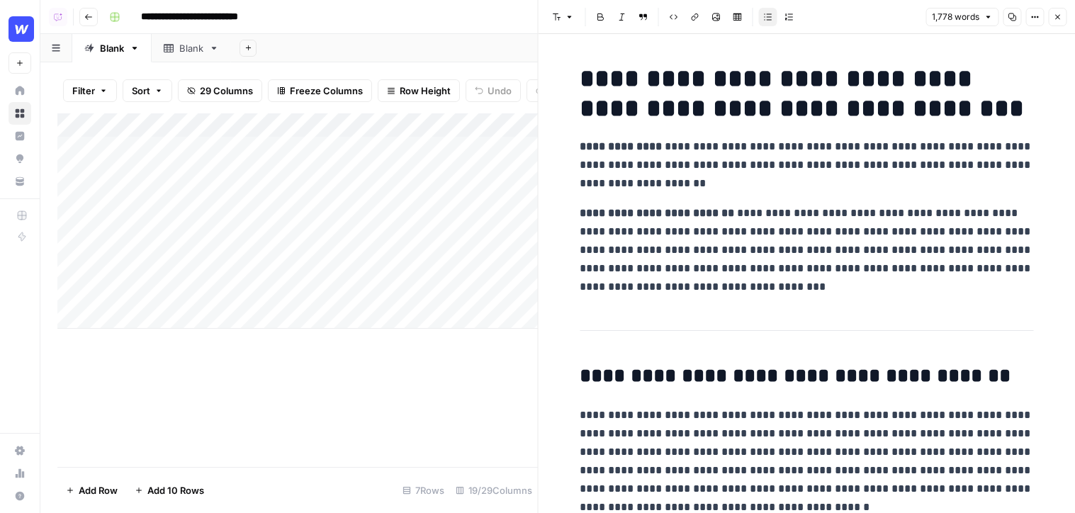
scroll to position [192, 0]
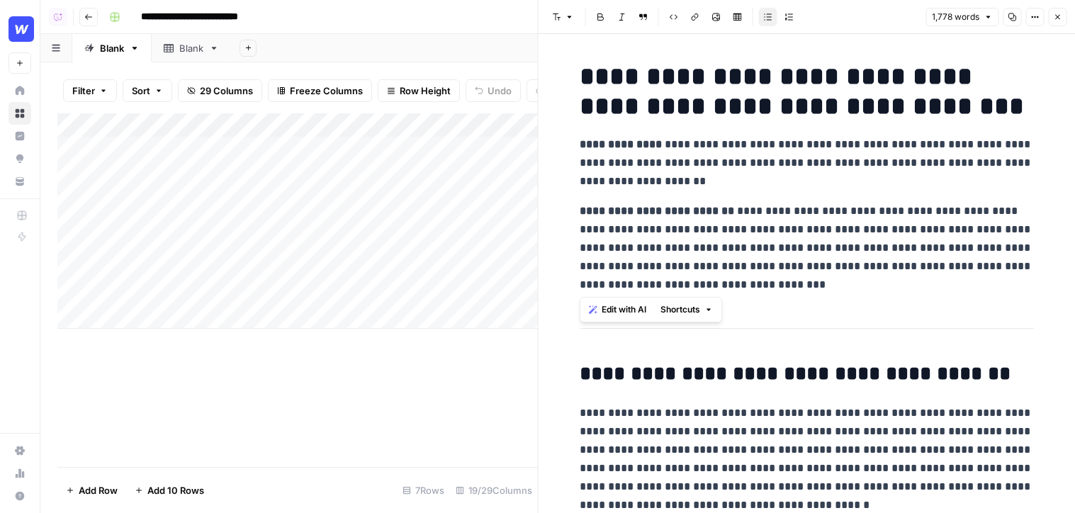
drag, startPoint x: 849, startPoint y: 279, endPoint x: 544, endPoint y: 215, distance: 311.5
click at [544, 215] on div "**********" at bounding box center [807, 256] width 538 height 513
click at [624, 313] on span "Edit with AI" at bounding box center [624, 309] width 45 height 13
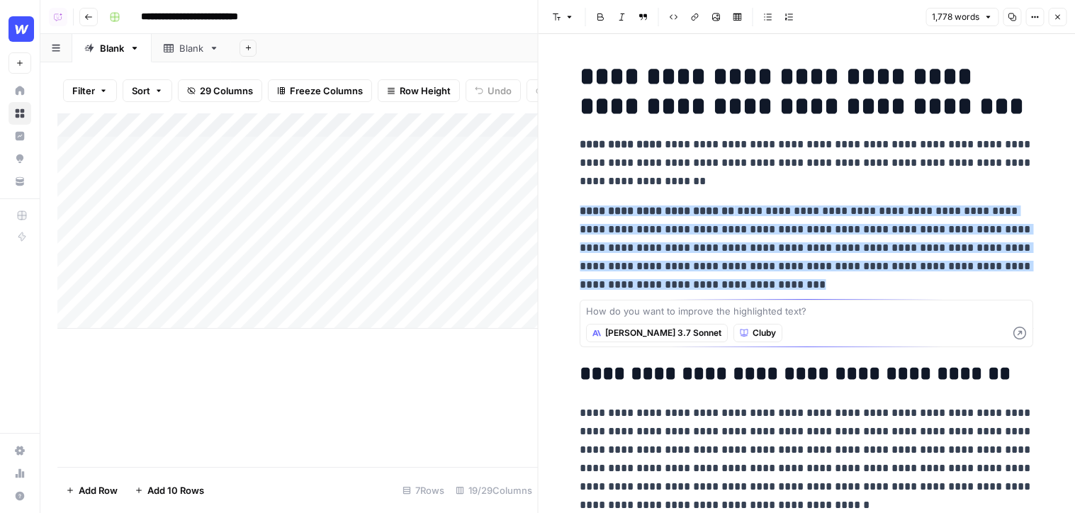
click at [816, 279] on p "**********" at bounding box center [807, 248] width 454 height 92
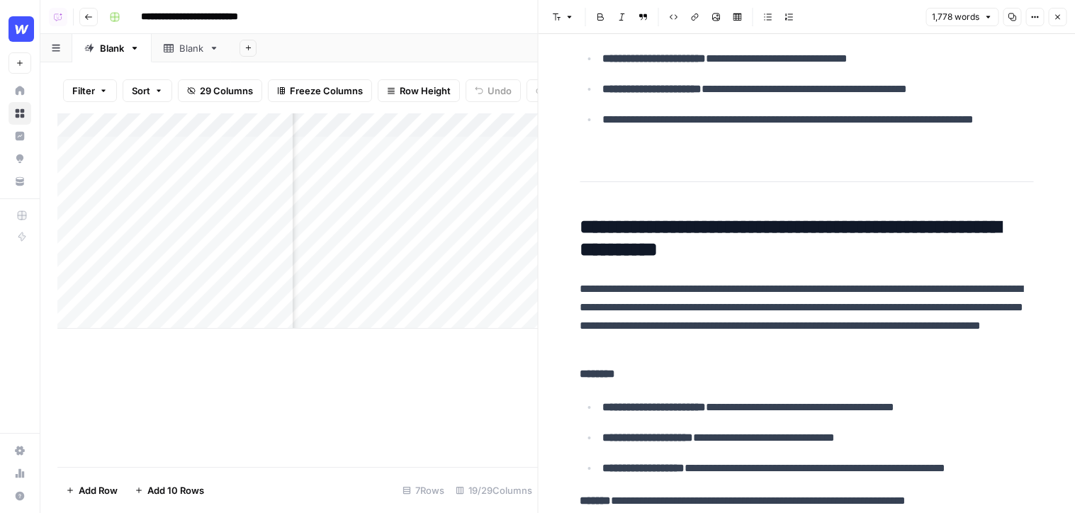
scroll to position [0, 498]
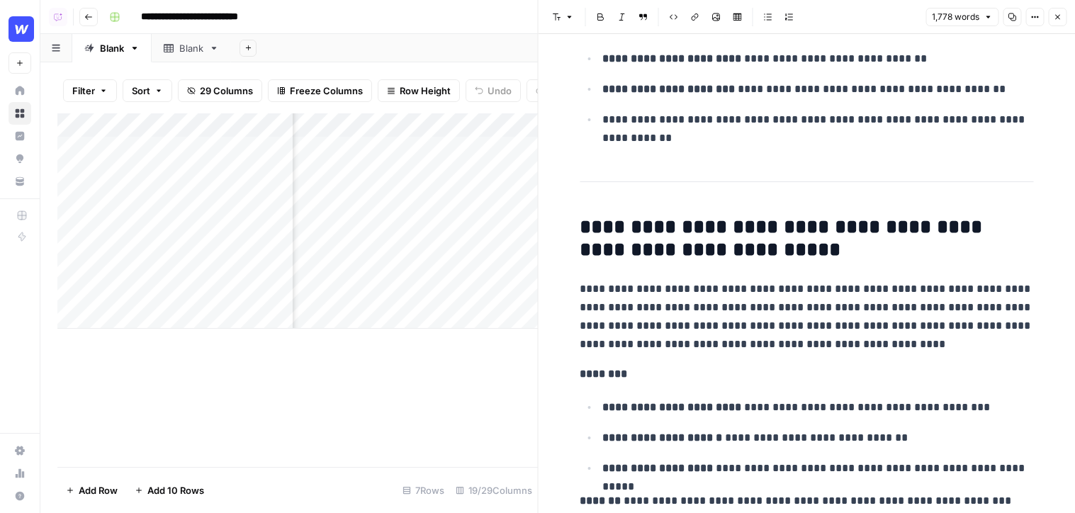
click at [405, 147] on div "Add Column" at bounding box center [297, 220] width 481 height 215
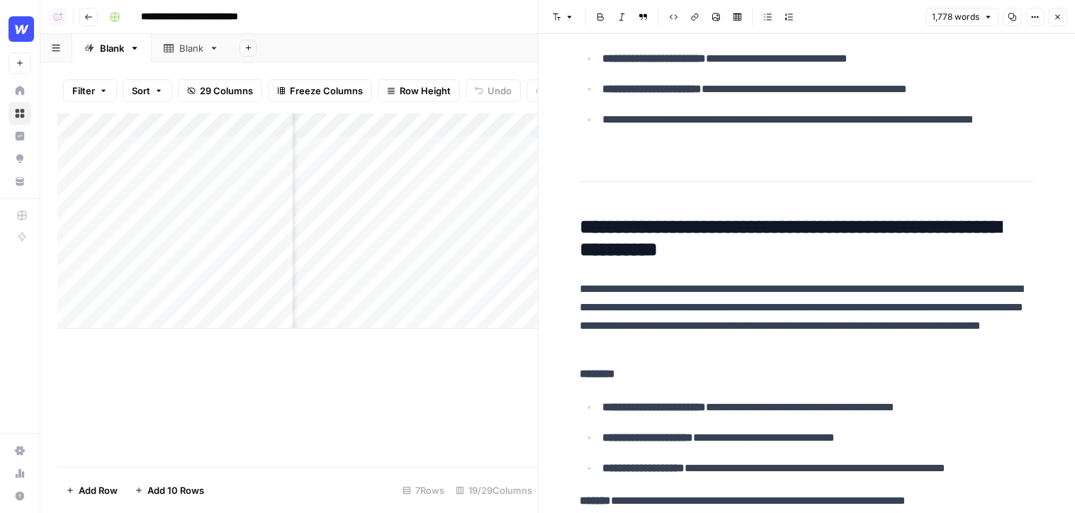
click at [405, 147] on div "Add Column" at bounding box center [297, 220] width 481 height 215
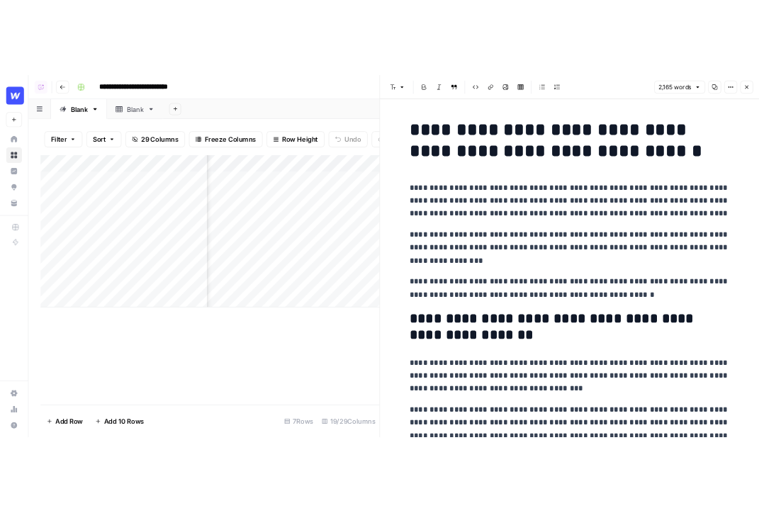
scroll to position [0, 398]
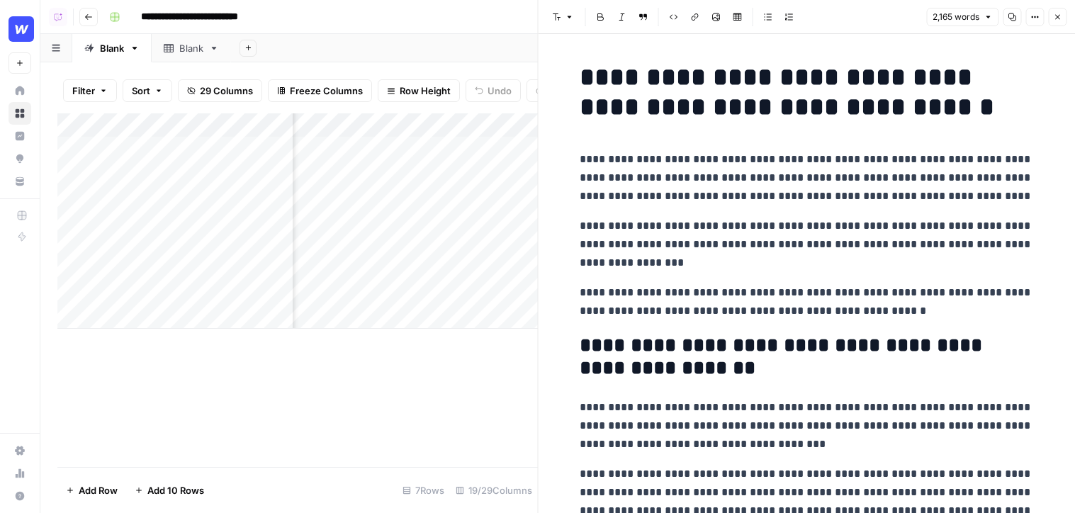
click at [404, 122] on div "Add Column" at bounding box center [297, 220] width 481 height 215
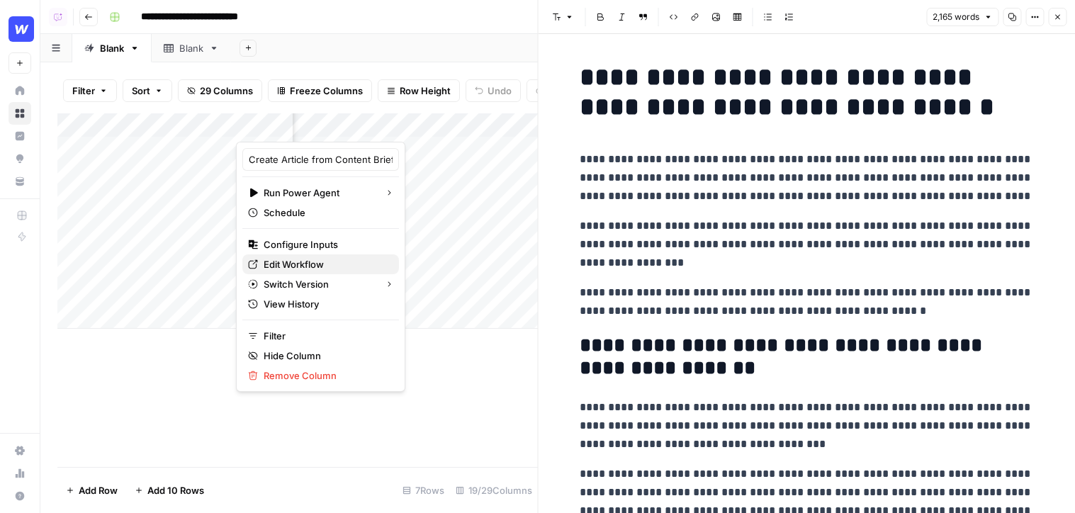
click at [288, 264] on span "Edit Workflow" at bounding box center [326, 264] width 124 height 14
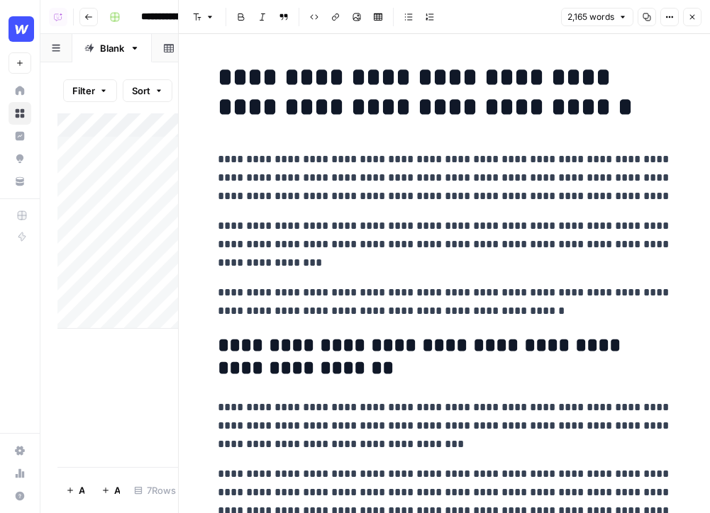
click at [106, 440] on div "Add Column" at bounding box center [117, 290] width 120 height 354
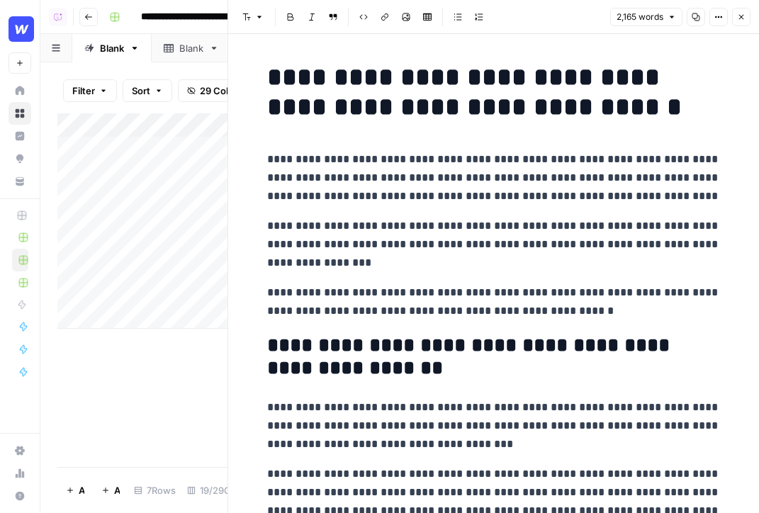
click at [741, 16] on icon "button" at bounding box center [741, 17] width 9 height 9
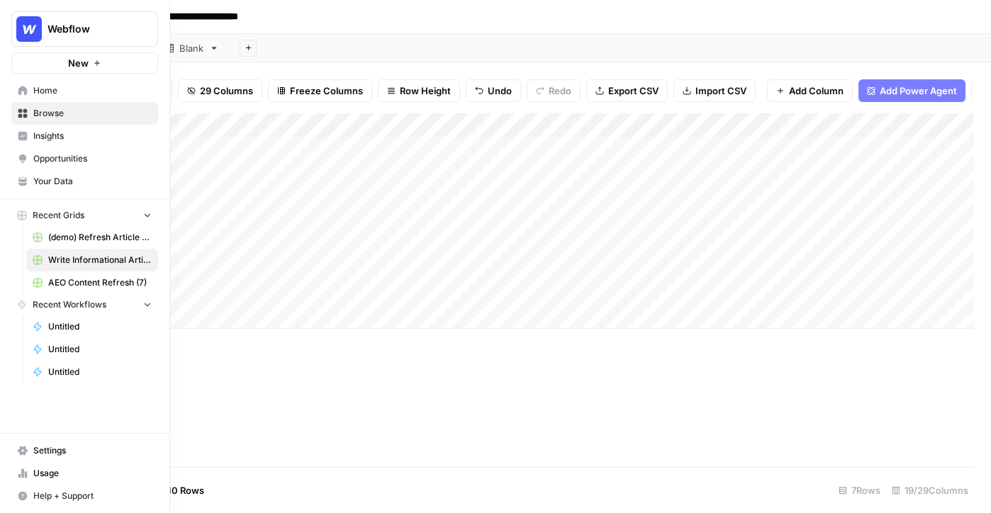
click at [67, 174] on link "Your Data" at bounding box center [84, 181] width 147 height 23
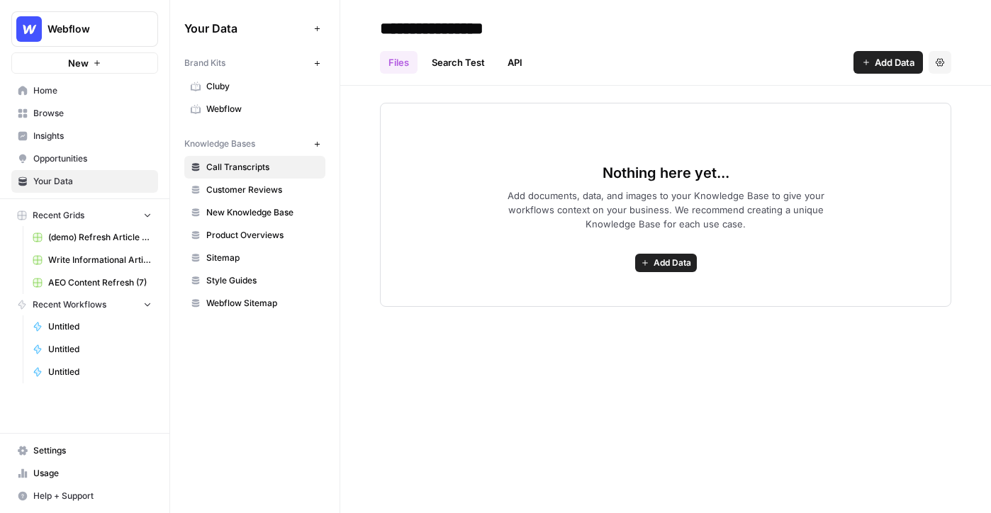
click at [223, 98] on link "Webflow" at bounding box center [254, 109] width 141 height 23
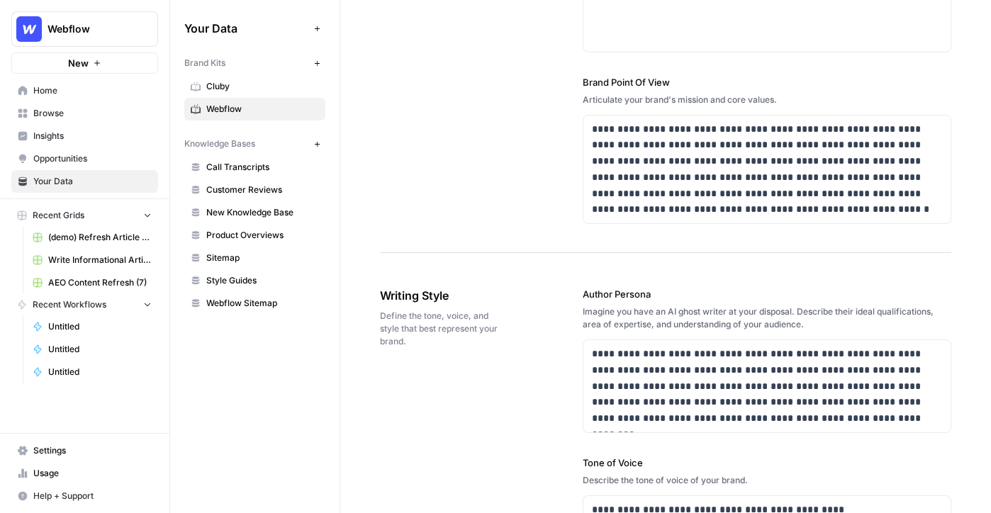
scroll to position [966, 0]
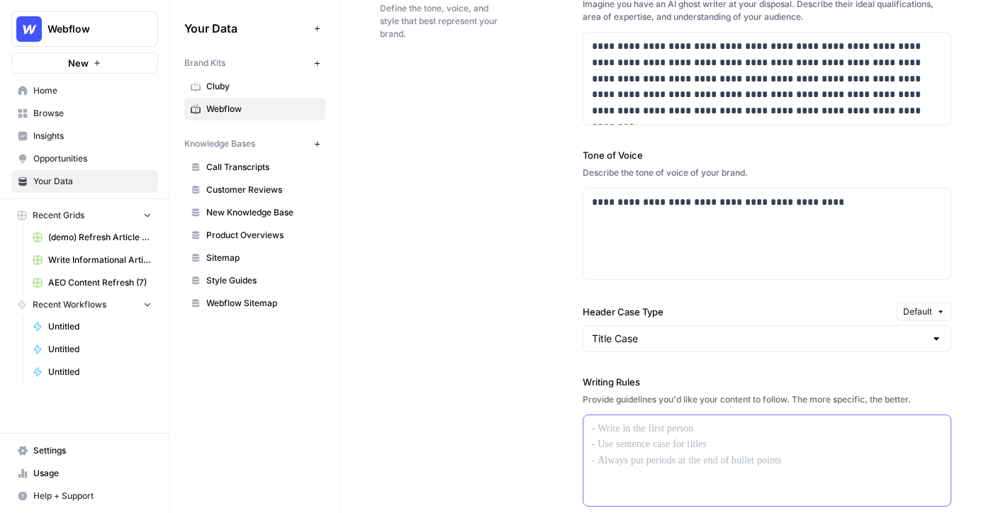
click at [646, 444] on div at bounding box center [767, 460] width 368 height 91
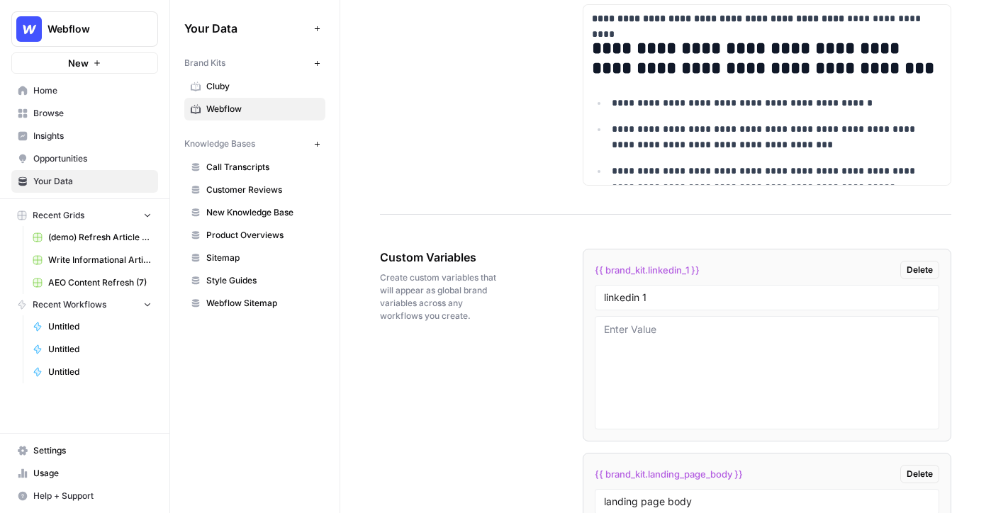
scroll to position [2265, 0]
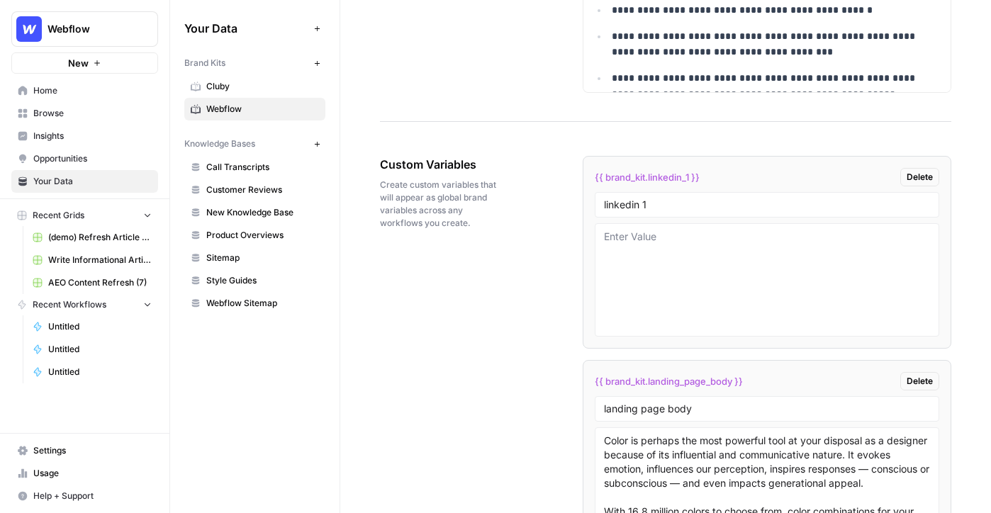
click at [61, 108] on span "Browse" at bounding box center [92, 113] width 118 height 13
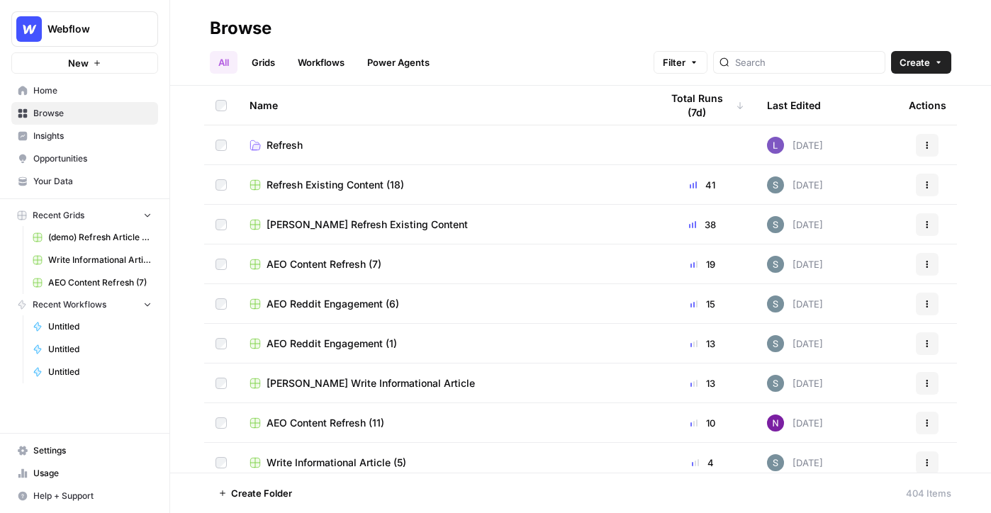
click at [262, 67] on link "Grids" at bounding box center [263, 62] width 40 height 23
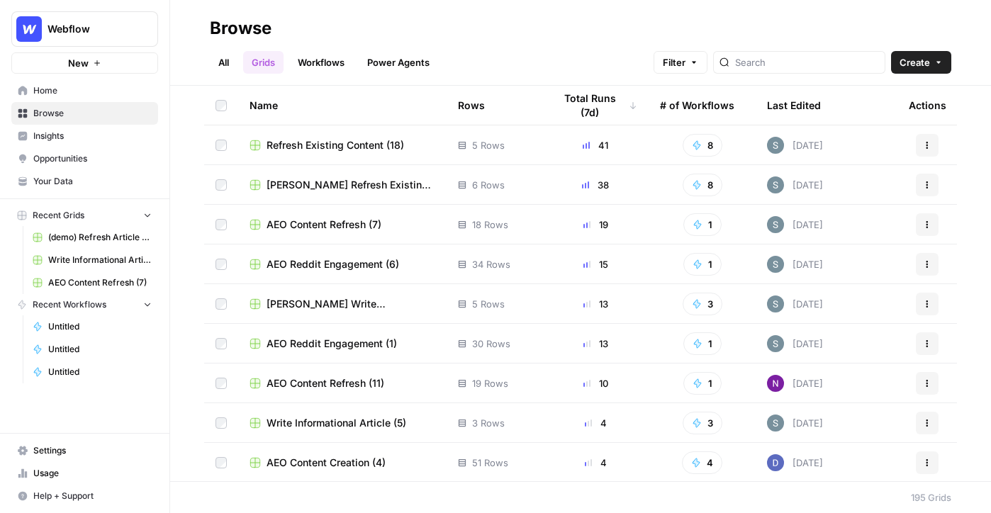
click at [931, 47] on div "All Grids Workflows Power Agents Filter Create" at bounding box center [580, 57] width 741 height 34
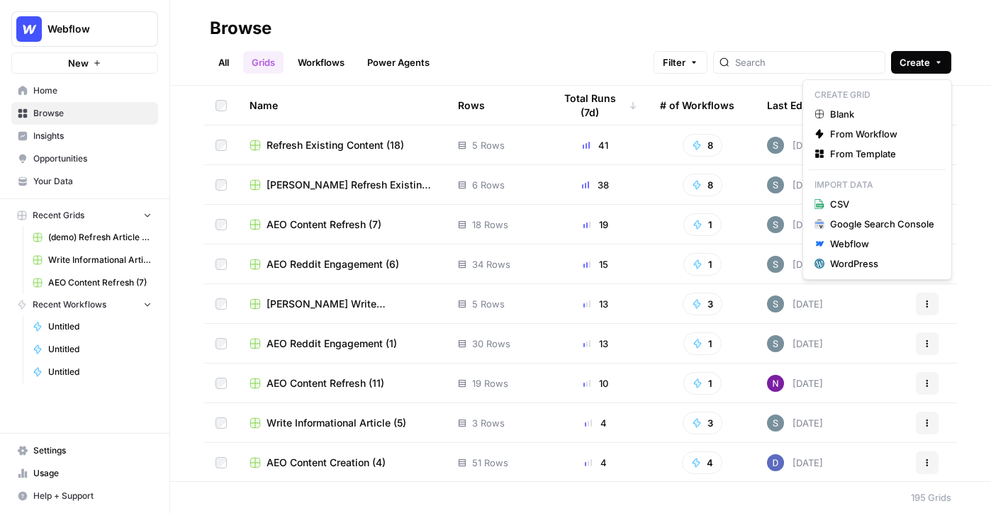
click at [934, 65] on icon "button" at bounding box center [938, 62] width 9 height 9
click at [872, 157] on span "From Template" at bounding box center [882, 154] width 104 height 14
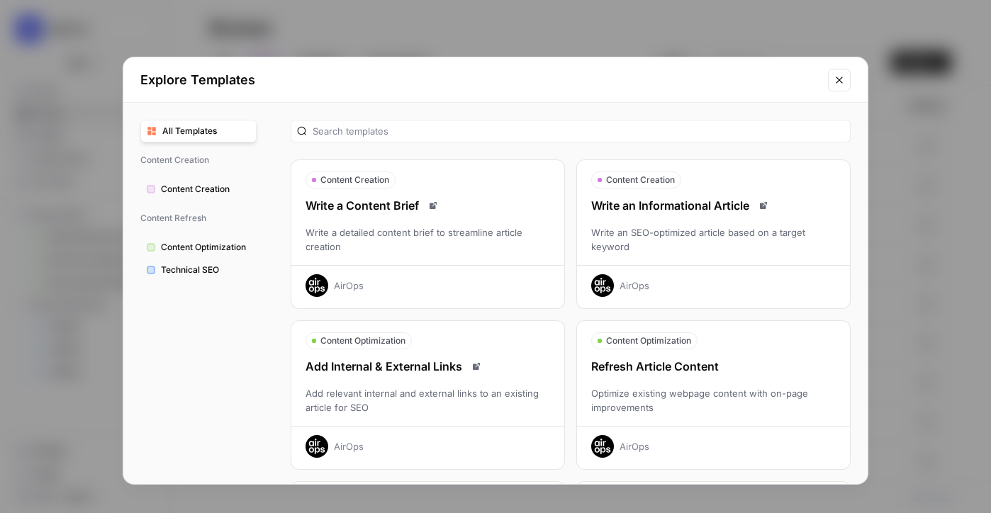
click at [639, 285] on div "AirOps" at bounding box center [634, 286] width 30 height 14
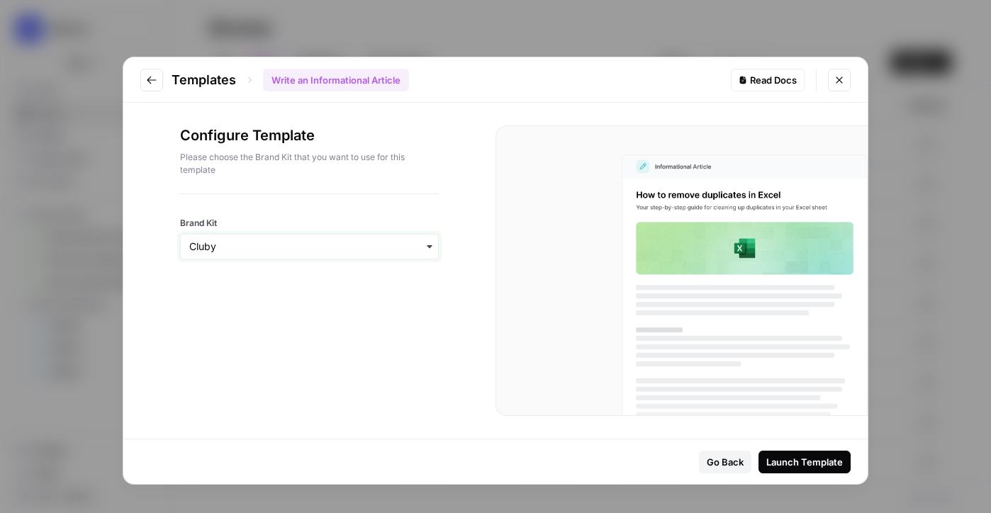
click at [287, 245] on input "Brand Kit" at bounding box center [309, 247] width 240 height 14
click at [284, 305] on div "Webflow" at bounding box center [309, 311] width 257 height 27
click at [823, 460] on div "Launch Template" at bounding box center [804, 462] width 77 height 14
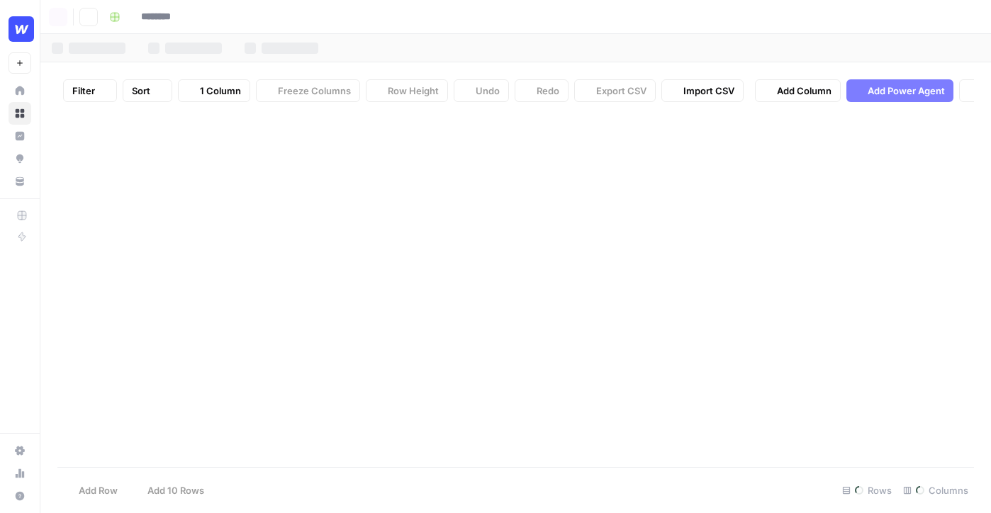
type input "**********"
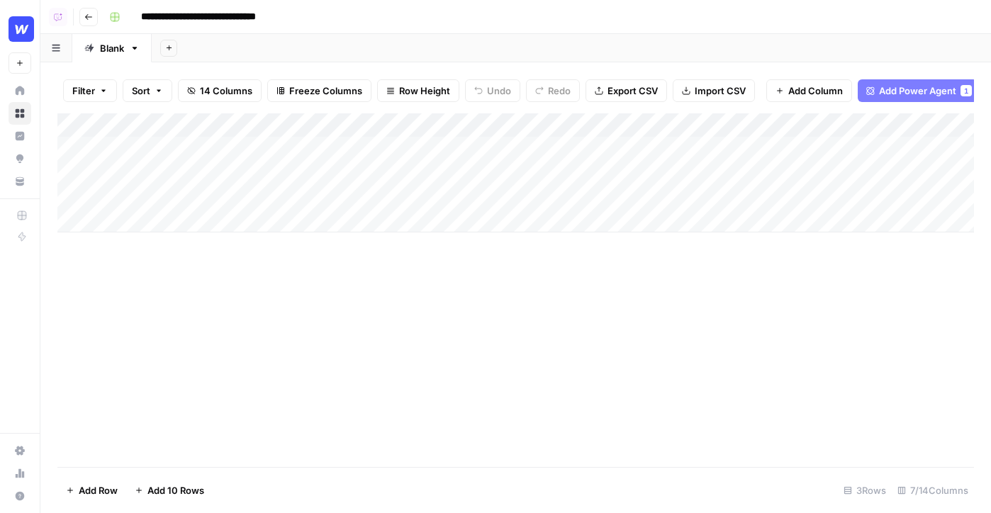
click at [177, 215] on div "Add Column" at bounding box center [515, 172] width 916 height 119
click at [181, 249] on div "Add Column" at bounding box center [515, 184] width 916 height 143
click at [182, 320] on div "Add Column" at bounding box center [515, 290] width 916 height 354
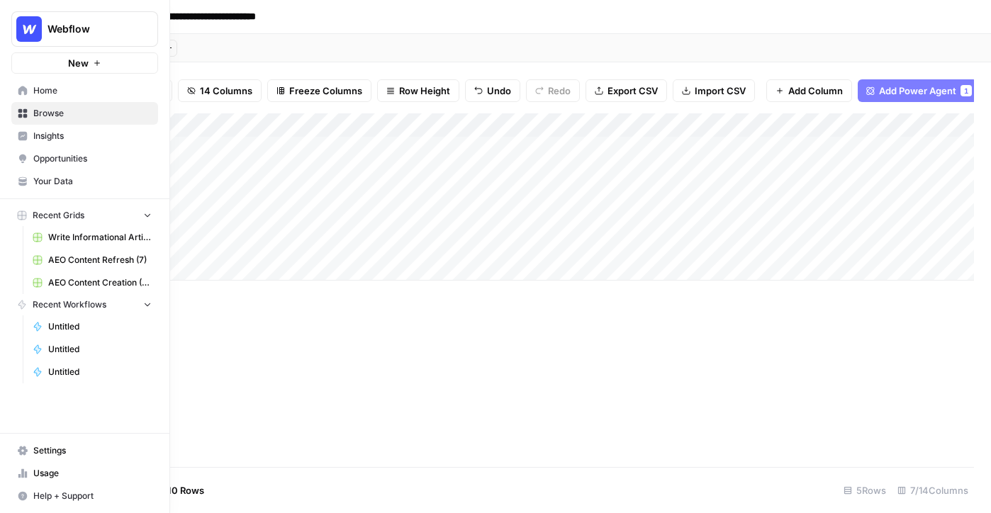
click at [33, 155] on span "Opportunities" at bounding box center [92, 158] width 118 height 13
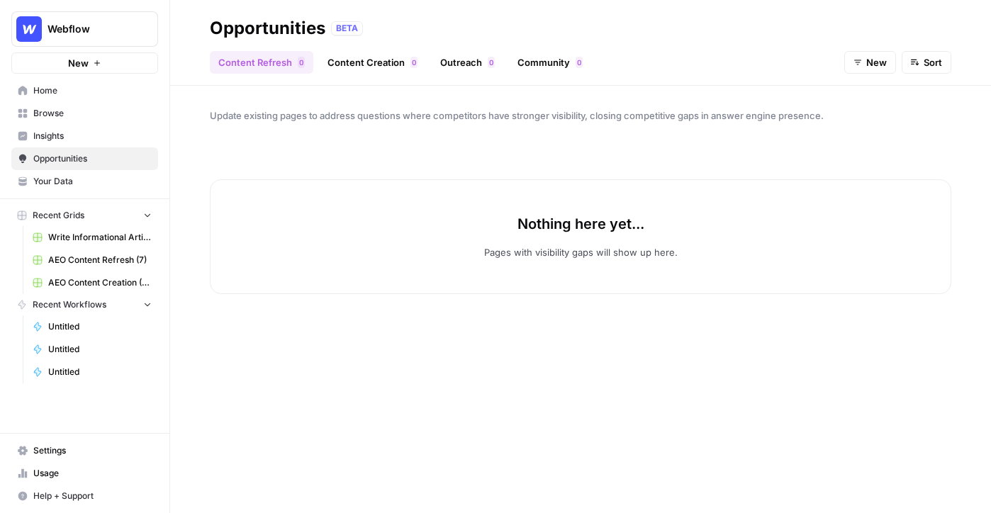
click at [359, 67] on link "Content Creation 0" at bounding box center [372, 62] width 107 height 23
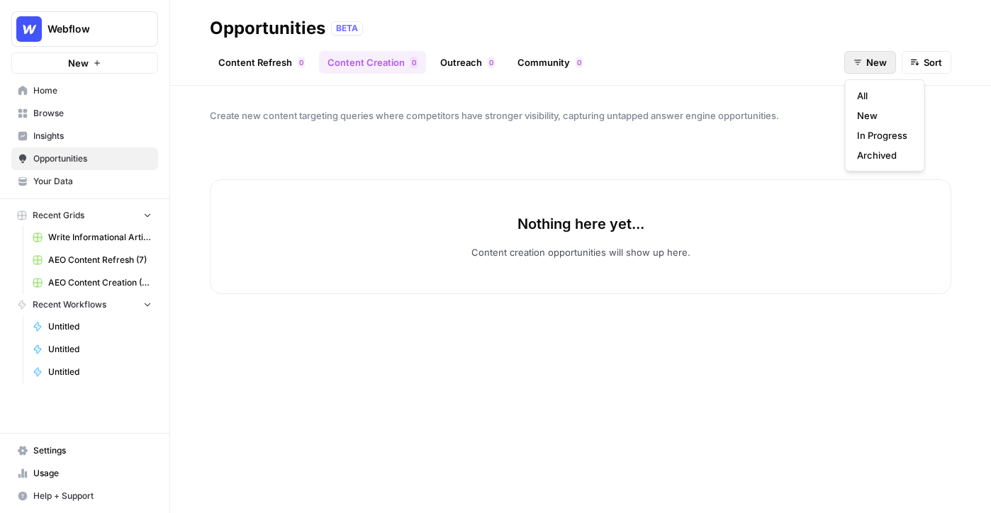
click at [877, 64] on span "New" at bounding box center [876, 62] width 21 height 14
click at [892, 116] on span "New" at bounding box center [882, 115] width 50 height 14
click at [883, 60] on span "New" at bounding box center [876, 62] width 21 height 14
click at [883, 141] on span "In Progress" at bounding box center [882, 135] width 50 height 14
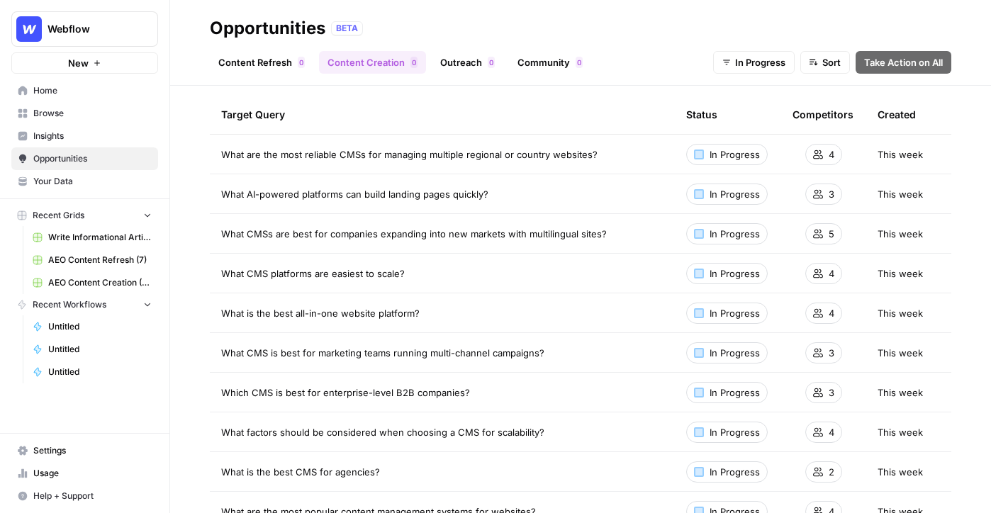
scroll to position [47, 0]
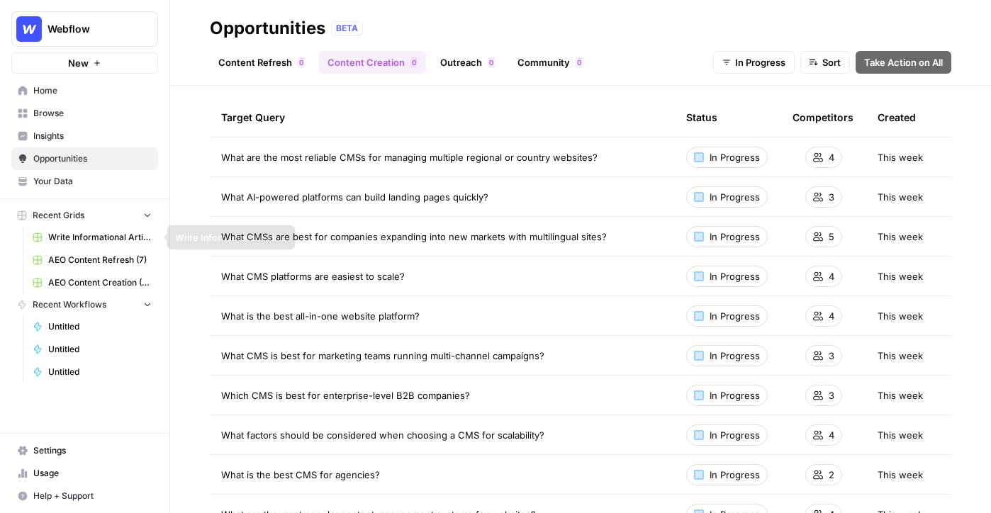
click at [110, 239] on span "Write Informational Article" at bounding box center [99, 237] width 103 height 13
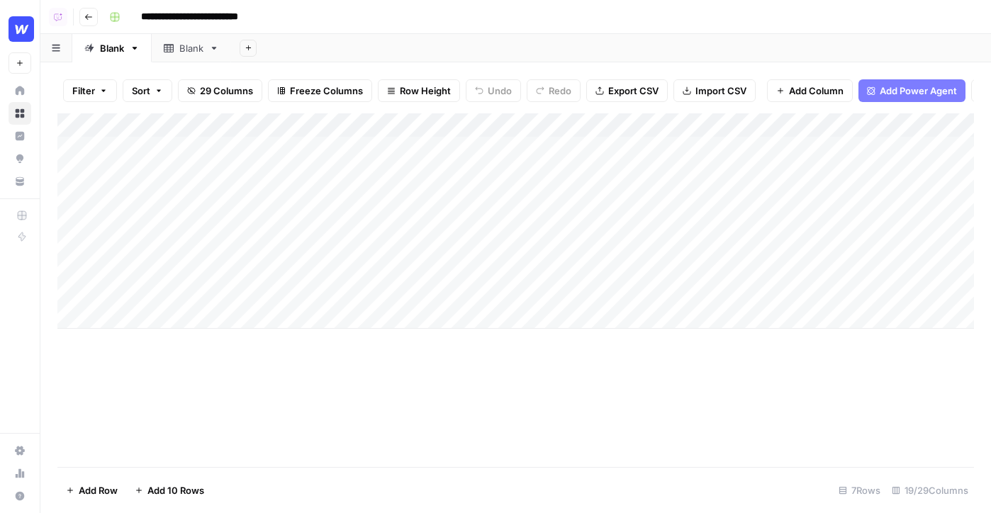
click at [186, 43] on div "Blank" at bounding box center [191, 48] width 24 height 14
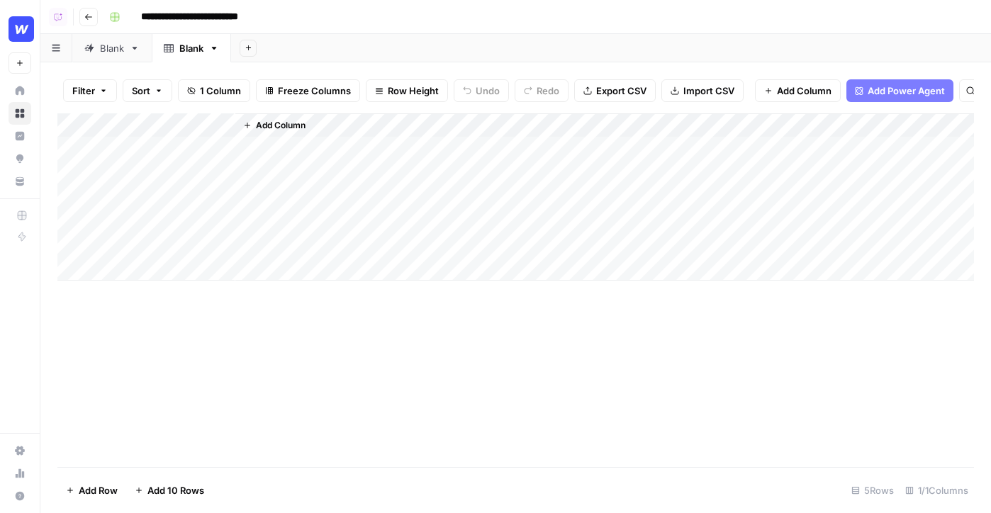
click at [888, 95] on span "Add Power Agent" at bounding box center [906, 91] width 77 height 14
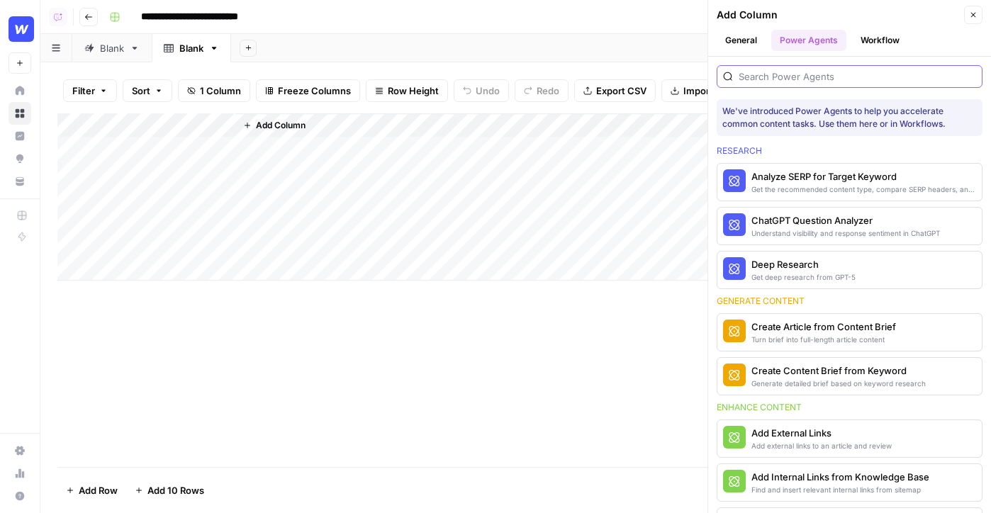
click at [830, 79] on input "search" at bounding box center [857, 76] width 237 height 14
type input "p"
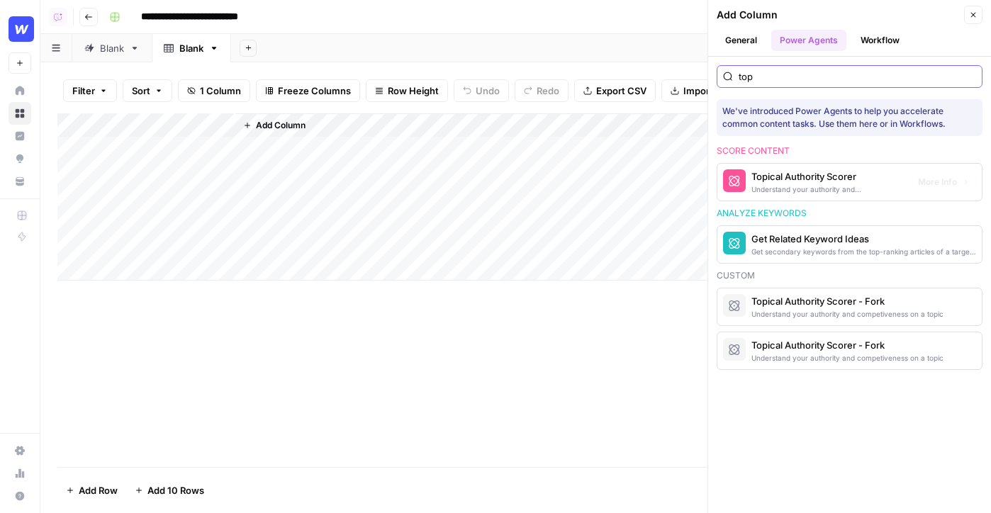
type input "top"
click at [944, 179] on span "More Info" at bounding box center [937, 182] width 39 height 13
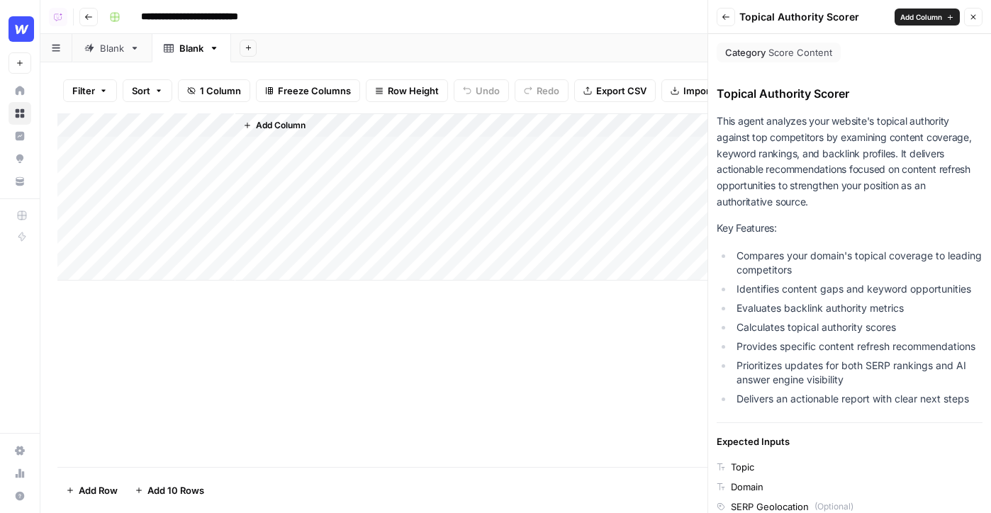
drag, startPoint x: 707, startPoint y: 266, endPoint x: 547, endPoint y: 275, distance: 159.7
click at [547, 275] on div "Add Column" at bounding box center [604, 196] width 739 height 167
drag, startPoint x: 706, startPoint y: 196, endPoint x: 597, endPoint y: 201, distance: 109.3
click at [597, 201] on div "Add Column" at bounding box center [604, 196] width 739 height 167
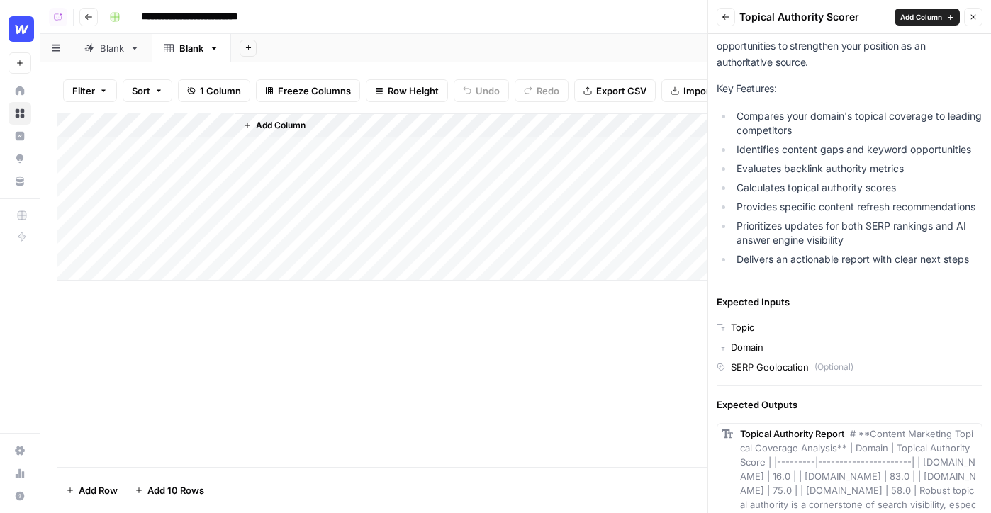
scroll to position [144, 0]
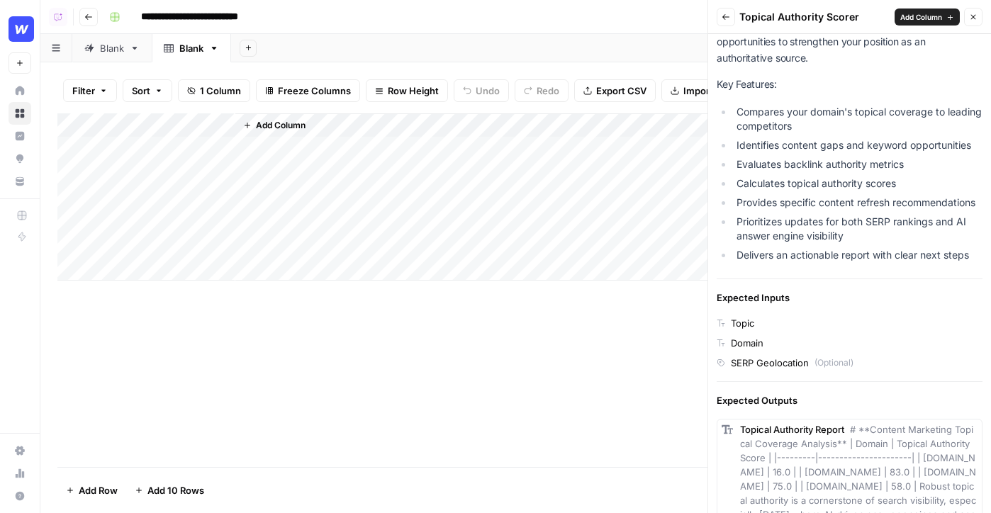
click at [914, 15] on span "Add Column" at bounding box center [921, 16] width 42 height 11
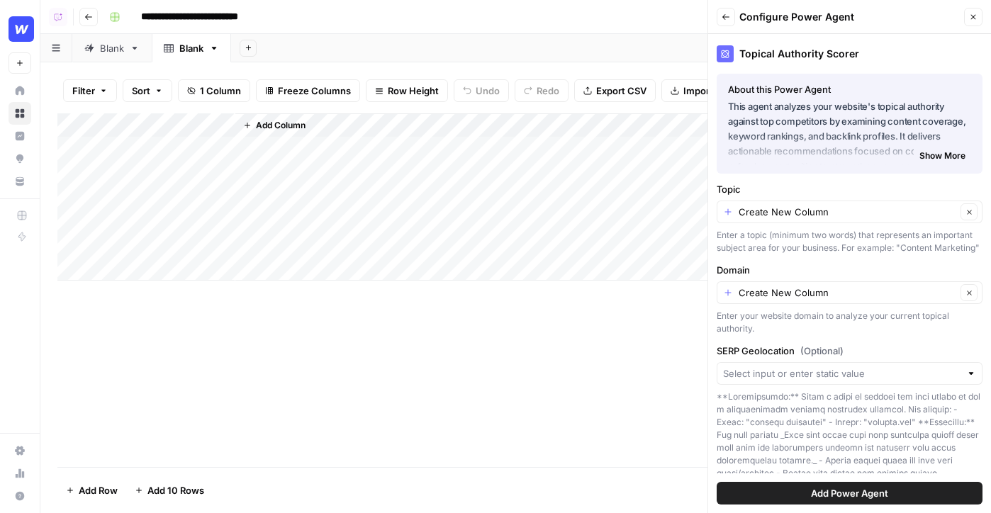
click at [821, 498] on span "Add Power Agent" at bounding box center [849, 493] width 77 height 14
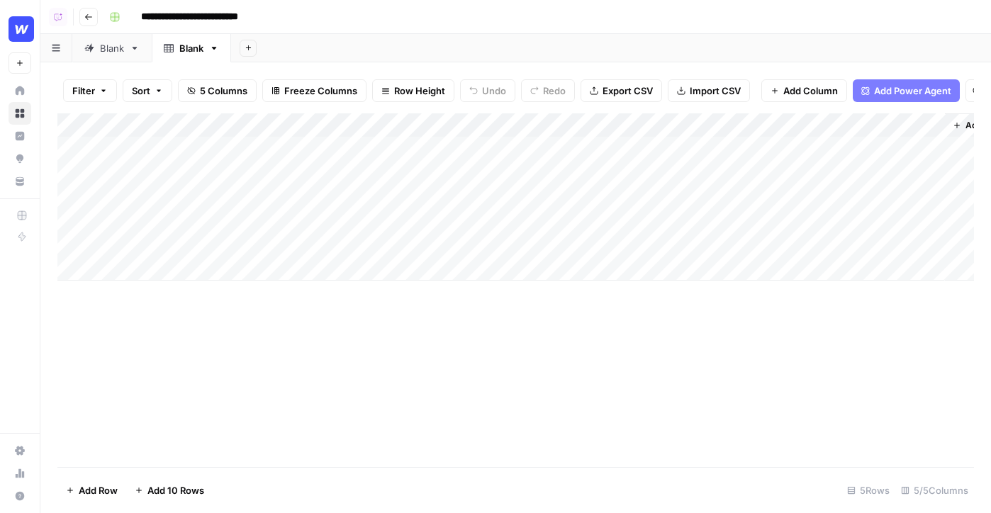
click at [223, 125] on div "Add Column" at bounding box center [515, 196] width 916 height 167
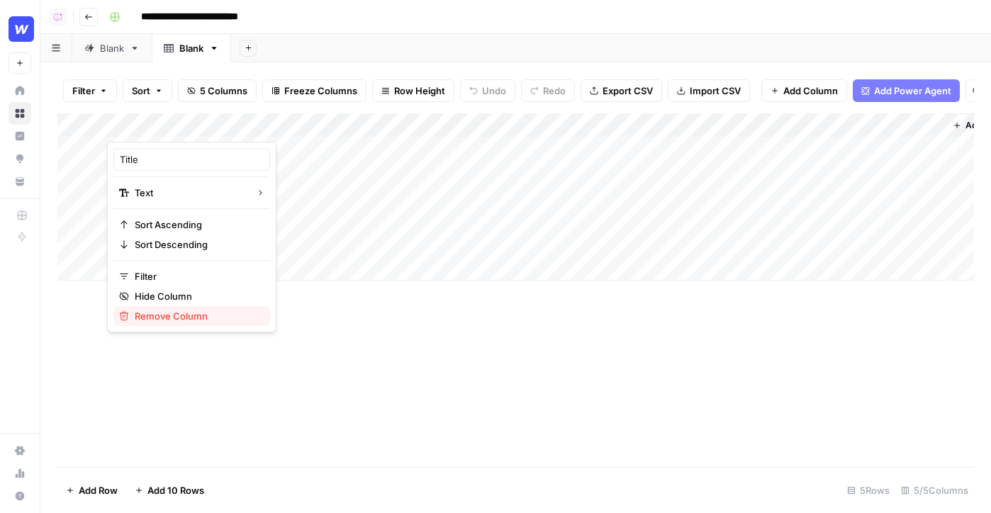
click at [171, 318] on span "Remove Column" at bounding box center [197, 316] width 124 height 14
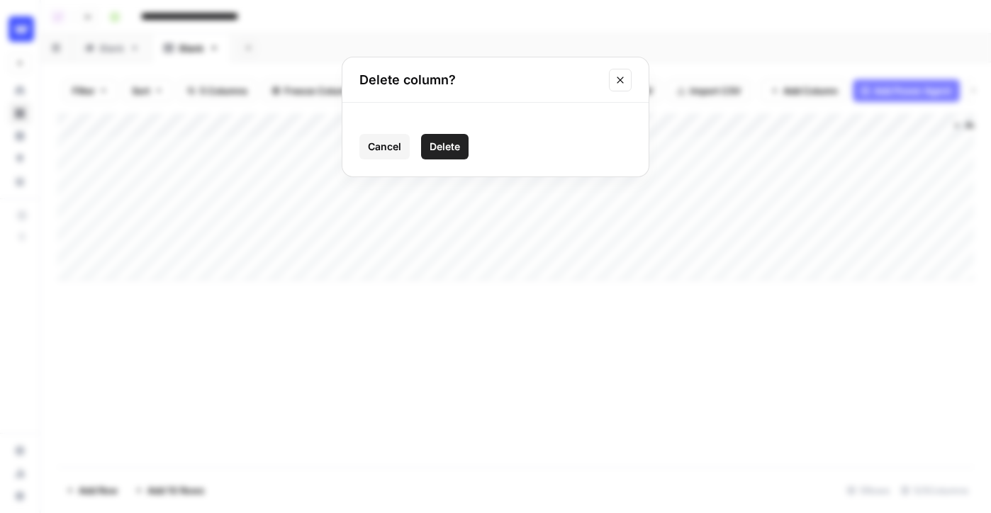
click at [442, 142] on span "Delete" at bounding box center [445, 147] width 30 height 14
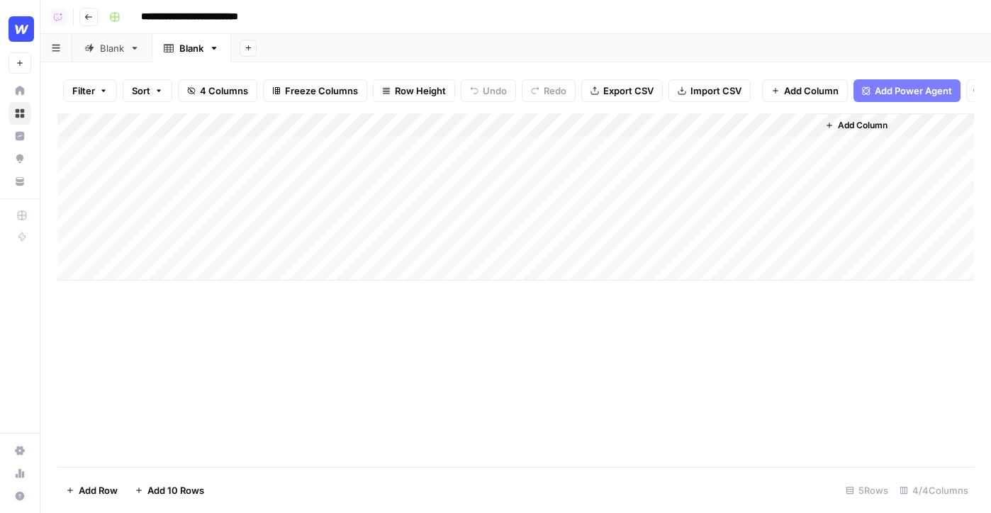
click at [357, 160] on div "Add Column" at bounding box center [515, 196] width 916 height 167
click at [249, 141] on div "Add Column" at bounding box center [515, 196] width 916 height 167
click at [211, 368] on div "Add Column" at bounding box center [515, 290] width 916 height 354
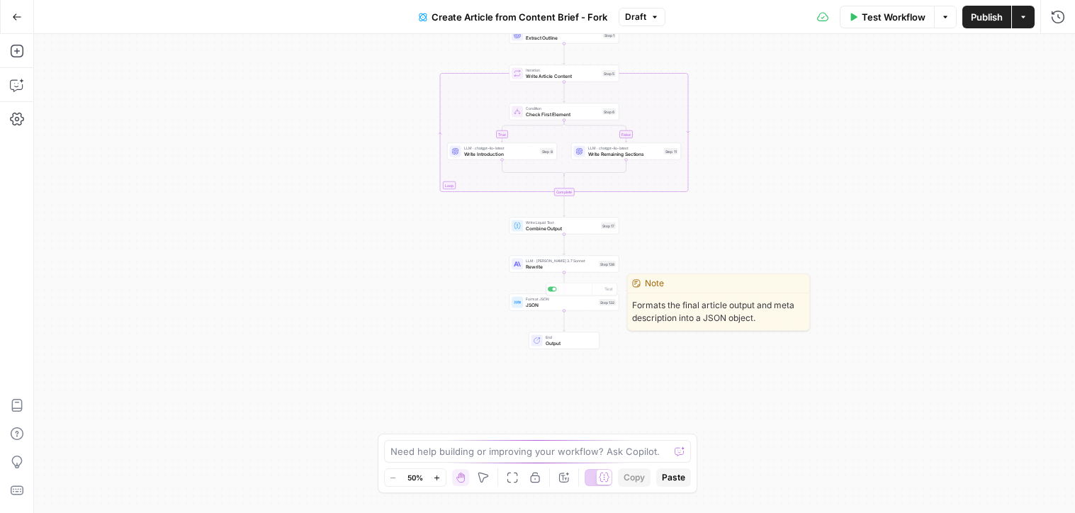
click at [527, 271] on div "LLM · [PERSON_NAME] 3.7 Sonnet Rewrite Step 138" at bounding box center [565, 264] width 110 height 17
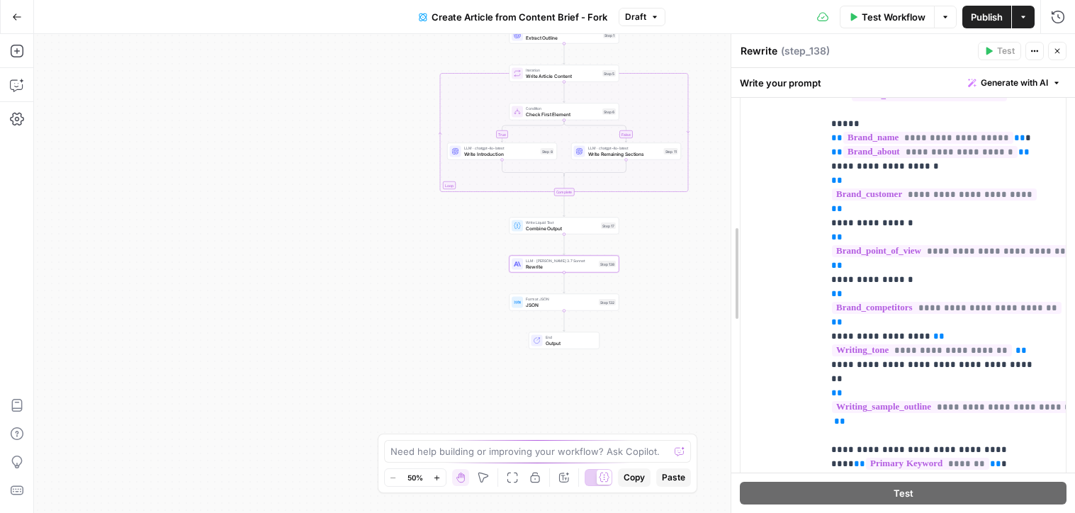
scroll to position [272, 0]
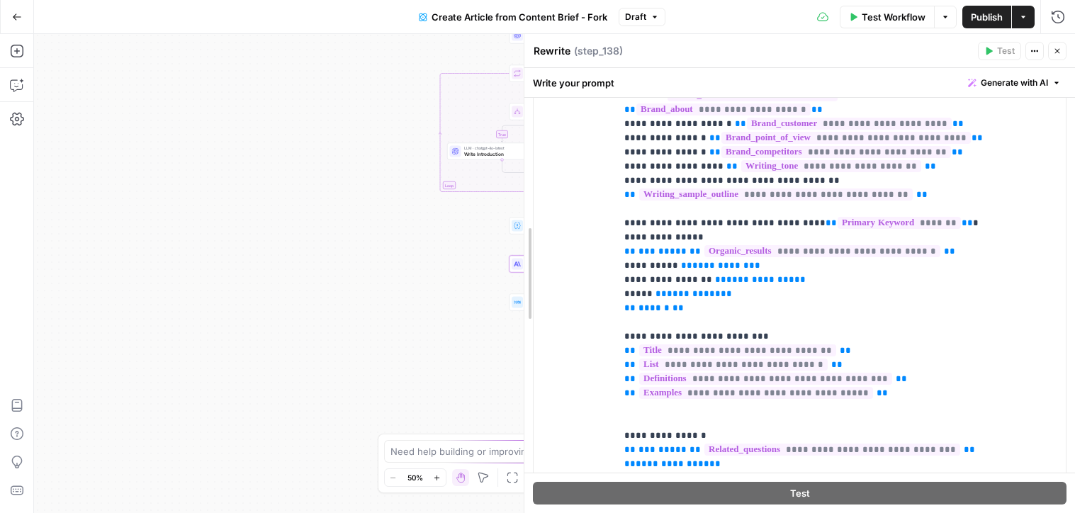
drag, startPoint x: 749, startPoint y: 210, endPoint x: 524, endPoint y: 211, distance: 225.4
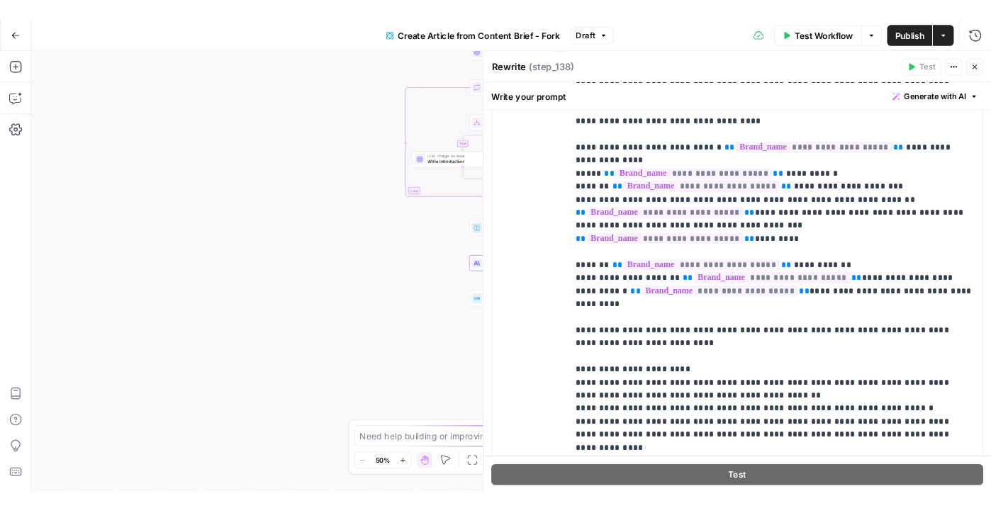
scroll to position [1898, 0]
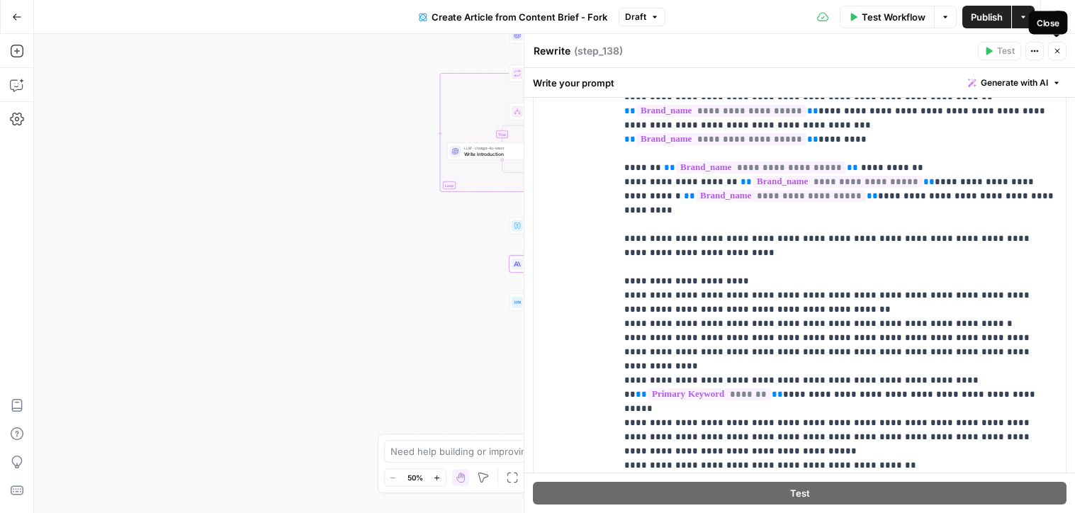
click at [1056, 52] on icon "button" at bounding box center [1057, 51] width 5 height 5
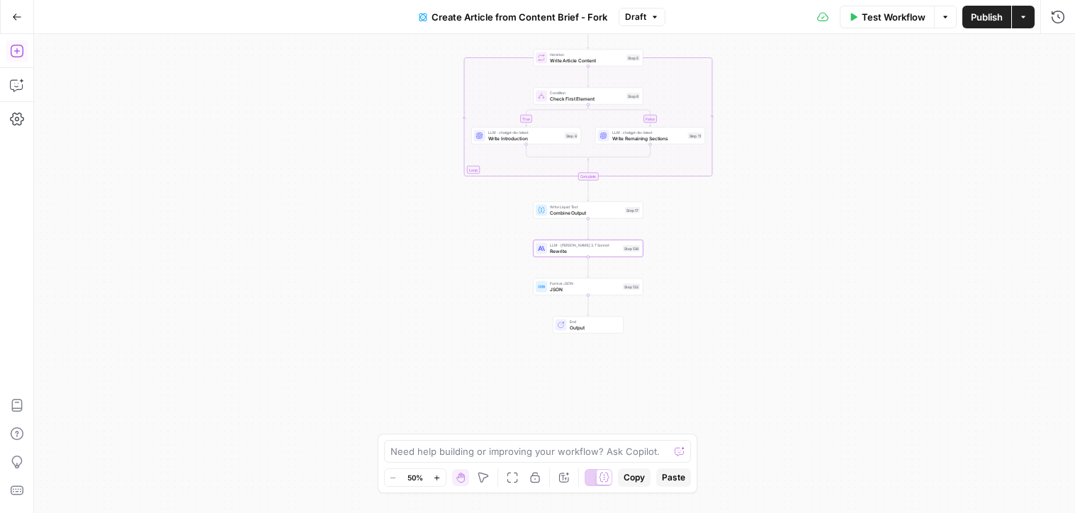
click at [16, 54] on icon "button" at bounding box center [17, 51] width 14 height 14
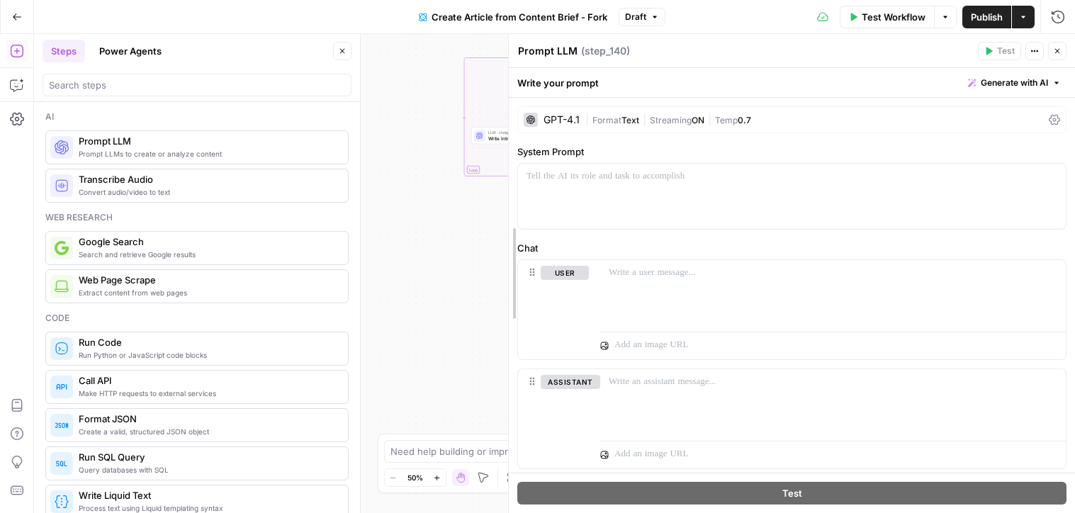
drag, startPoint x: 502, startPoint y: 152, endPoint x: 316, endPoint y: 152, distance: 185.7
click at [320, 152] on body "Webflow New Home Browse Insights Opportunities Your Data Recent Grids (demo) Re…" at bounding box center [537, 256] width 1075 height 513
click at [552, 123] on div "GPT-4.1" at bounding box center [562, 120] width 36 height 10
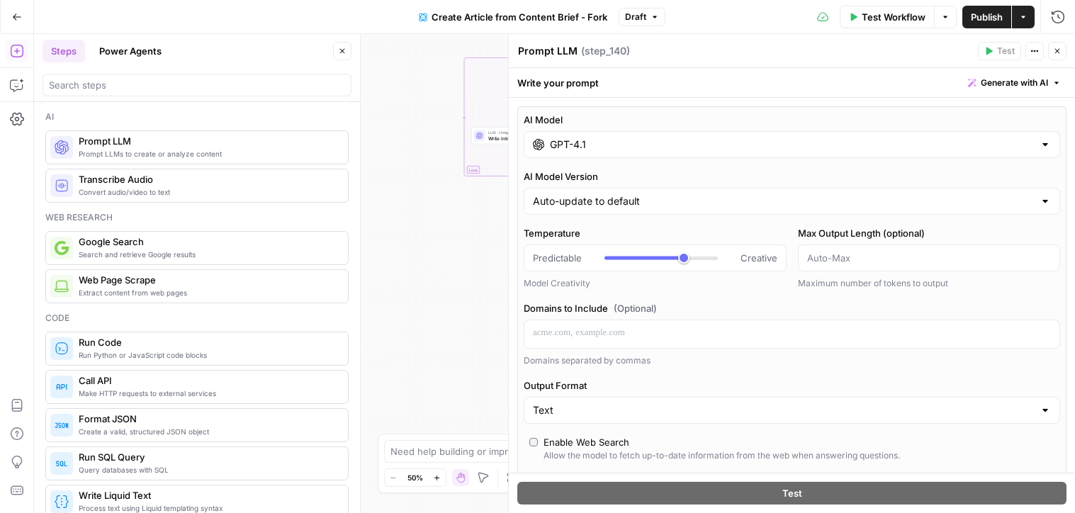
click at [618, 152] on div "GPT-4.1" at bounding box center [792, 144] width 537 height 27
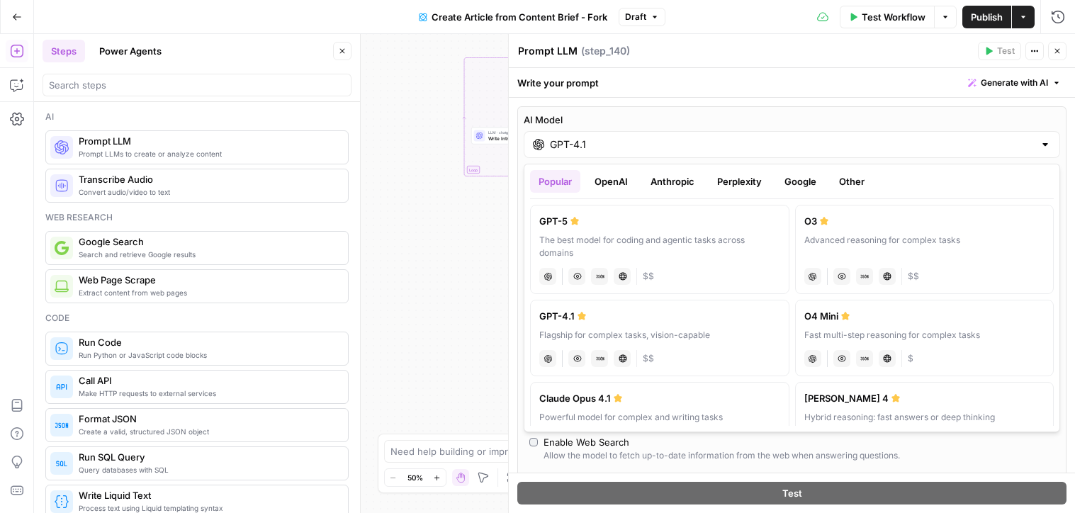
click at [610, 184] on button "OpenAI" at bounding box center [611, 181] width 50 height 23
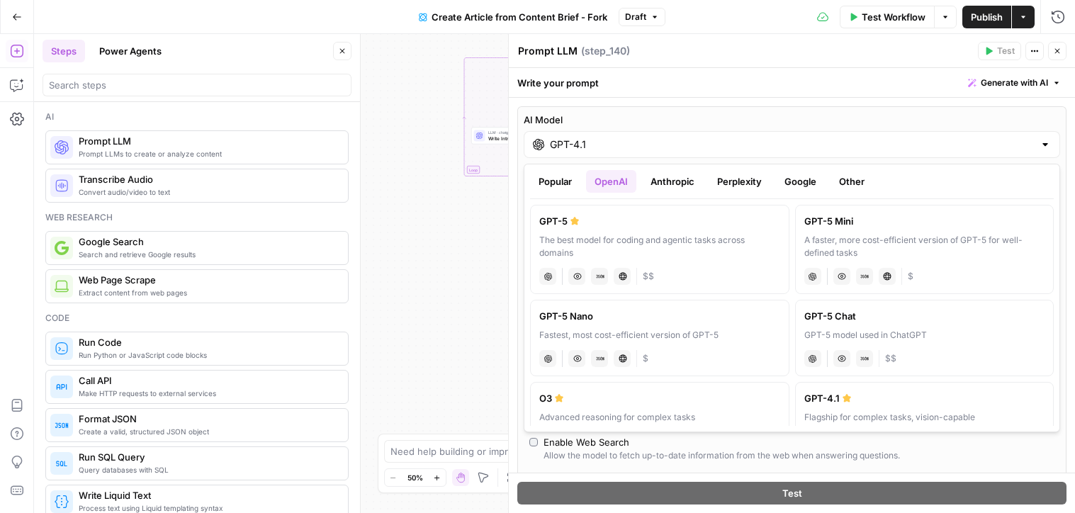
click at [683, 188] on button "Anthropic" at bounding box center [672, 181] width 61 height 23
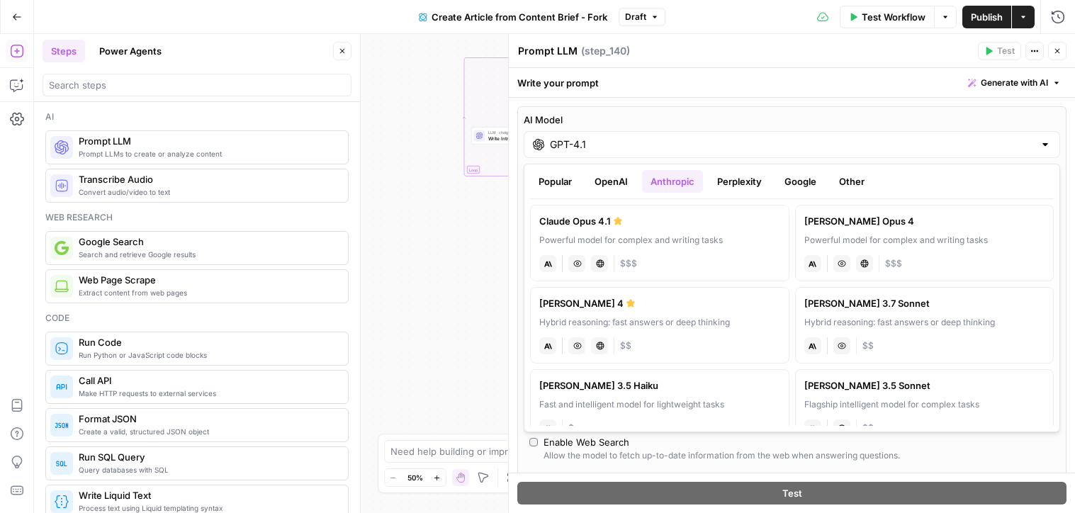
click at [729, 181] on button "Perplexity" at bounding box center [740, 181] width 62 height 23
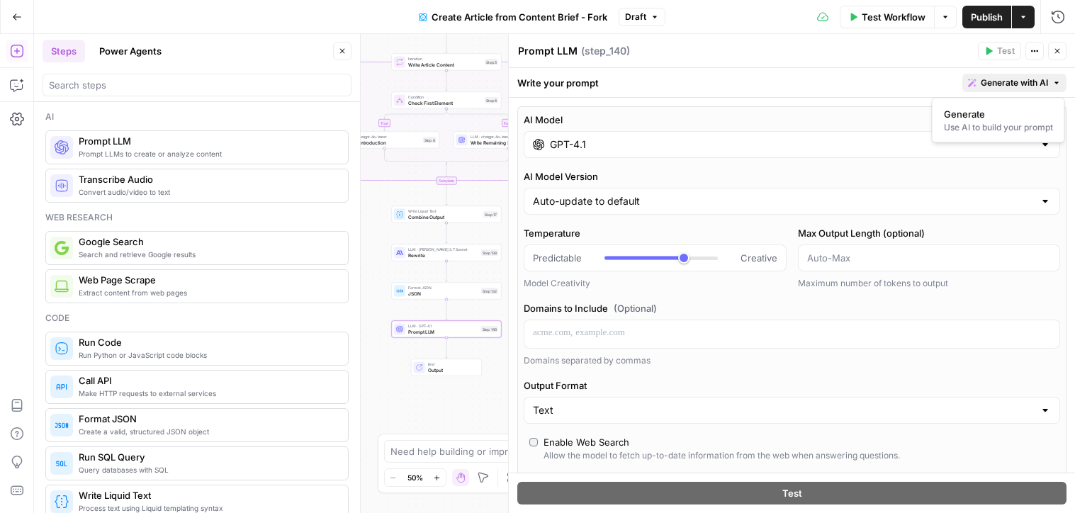
click at [993, 84] on span "Generate with AI" at bounding box center [1014, 83] width 67 height 13
click at [6, 85] on button "Copilot" at bounding box center [17, 85] width 23 height 23
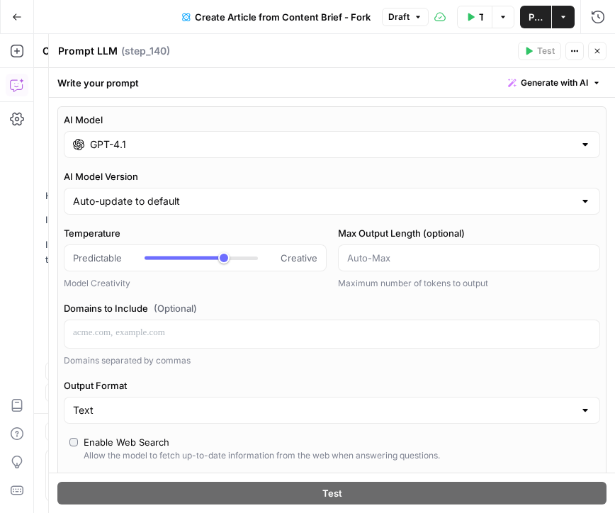
click at [603, 55] on button "Close" at bounding box center [597, 51] width 18 height 18
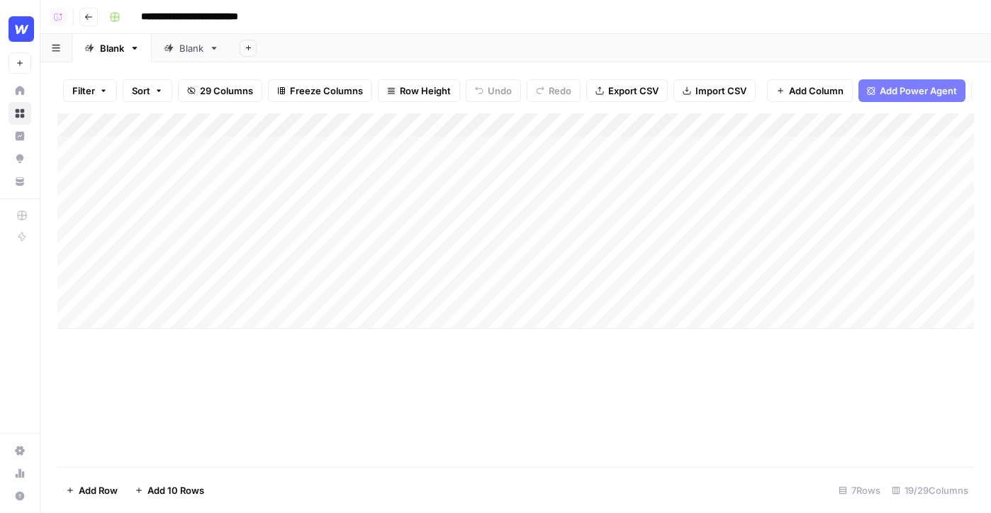
click at [144, 143] on div "Add Column" at bounding box center [515, 220] width 916 height 215
click at [144, 143] on body "**********" at bounding box center [495, 256] width 991 height 513
drag, startPoint x: 113, startPoint y: 150, endPoint x: 303, endPoint y: 171, distance: 190.4
click at [303, 172] on body "**********" at bounding box center [495, 256] width 991 height 513
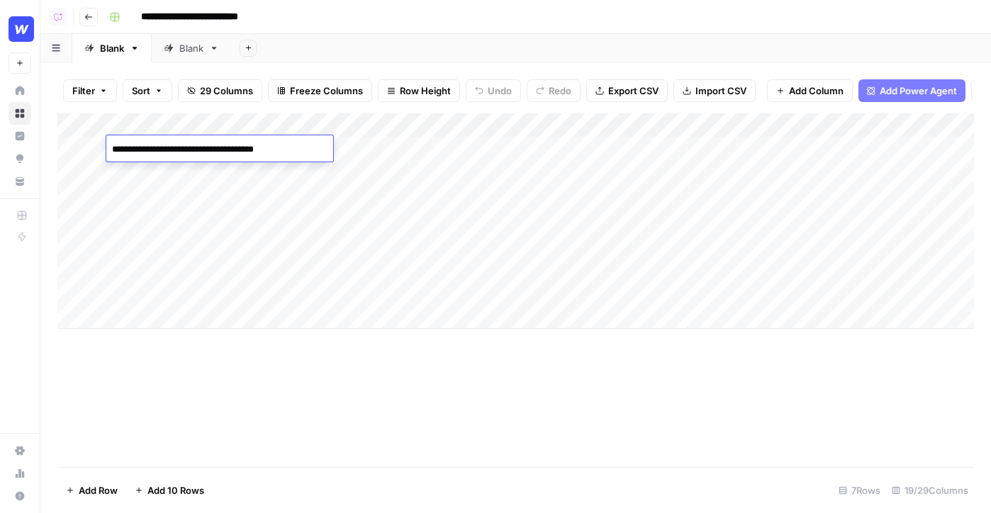
click at [132, 150] on textarea "**********" at bounding box center [219, 150] width 227 height 20
click at [235, 140] on textarea "**********" at bounding box center [219, 150] width 227 height 20
drag, startPoint x: 292, startPoint y: 149, endPoint x: 427, endPoint y: 163, distance: 136.1
click at [427, 163] on body "**********" at bounding box center [495, 256] width 991 height 513
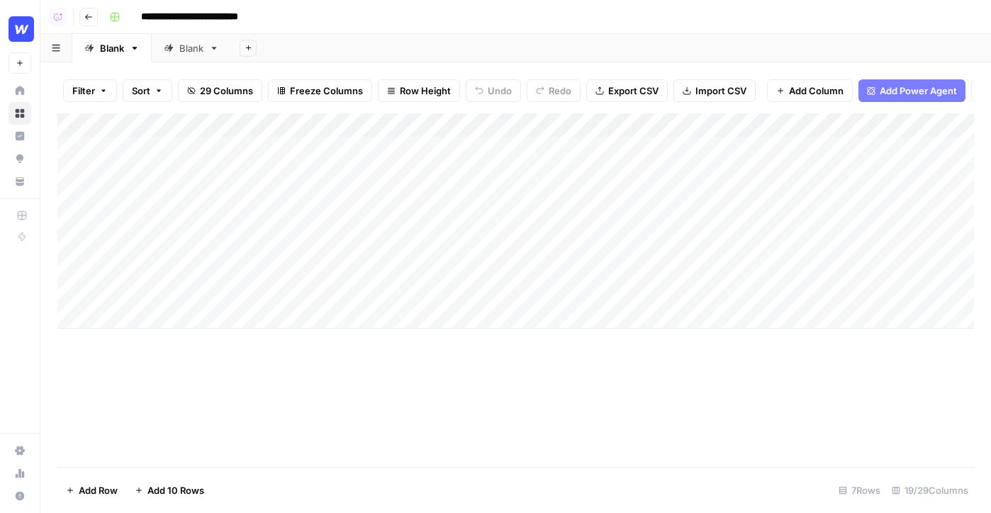
click at [206, 379] on div "Add Column" at bounding box center [515, 290] width 916 height 354
click at [198, 150] on div "Add Column" at bounding box center [515, 220] width 916 height 215
click at [198, 150] on textarea "**********" at bounding box center [219, 150] width 227 height 20
click at [344, 390] on div "Add Column" at bounding box center [515, 290] width 916 height 354
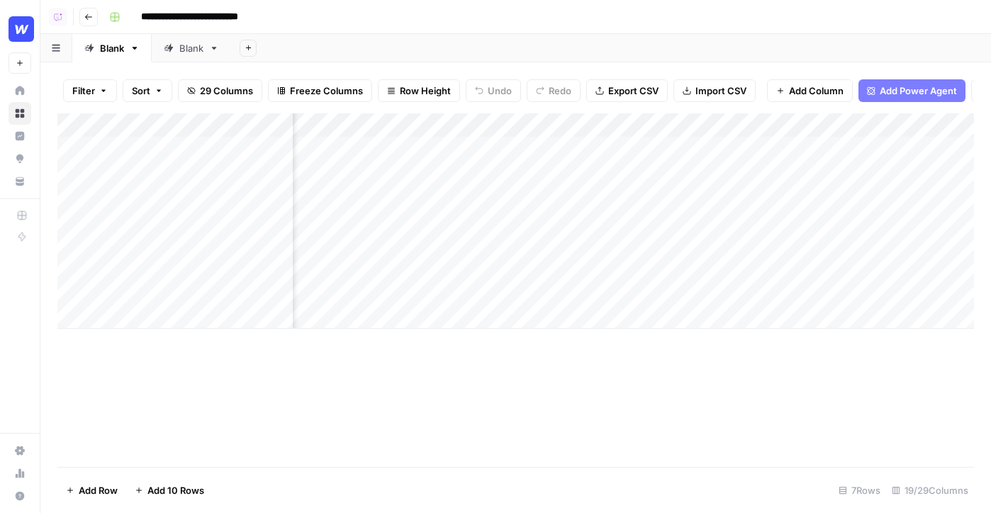
scroll to position [0, 1442]
click at [909, 94] on span "Add Power Agent" at bounding box center [918, 91] width 77 height 14
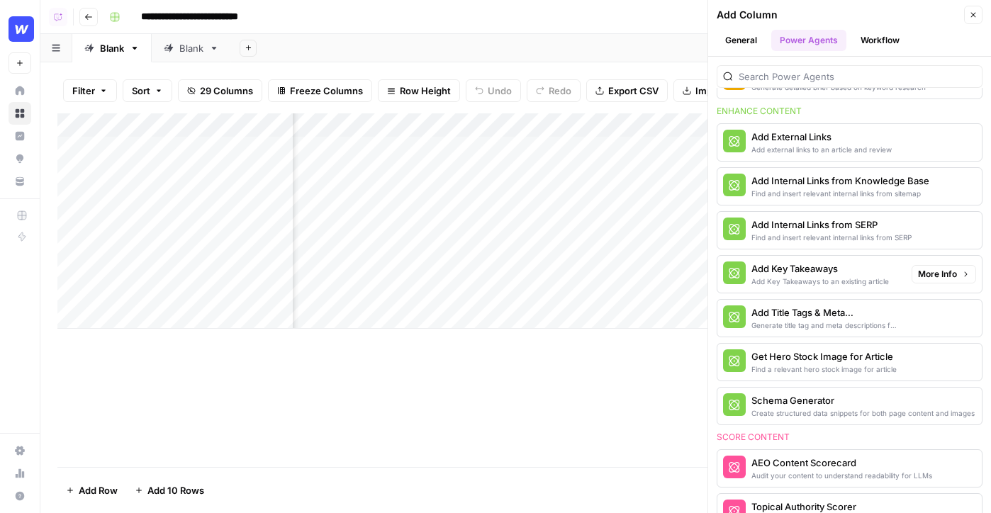
scroll to position [293, 0]
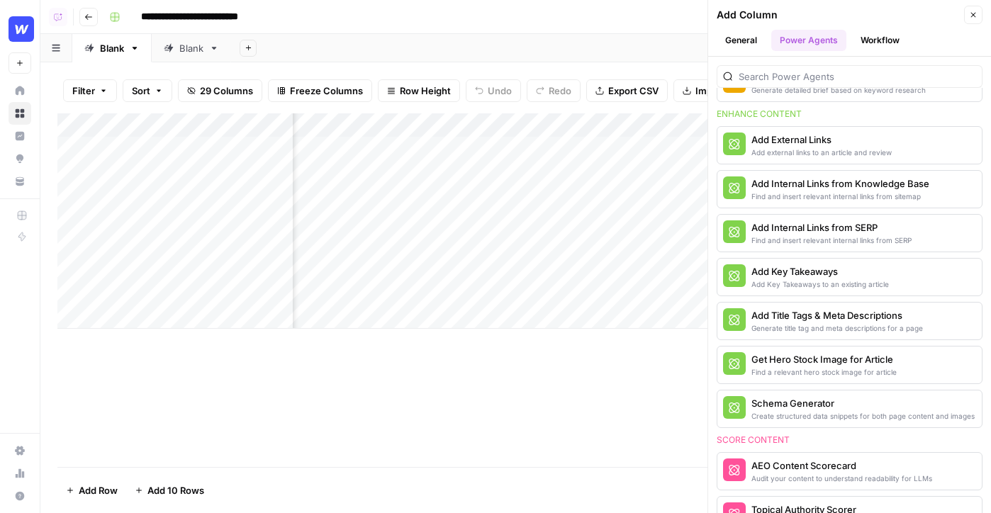
click at [977, 5] on header "Add Column Close General Power Agents Workflow" at bounding box center [849, 28] width 283 height 57
click at [970, 24] on header "Add Column Close General Power Agents Workflow" at bounding box center [849, 28] width 283 height 57
click at [977, 17] on button "Close" at bounding box center [973, 15] width 18 height 18
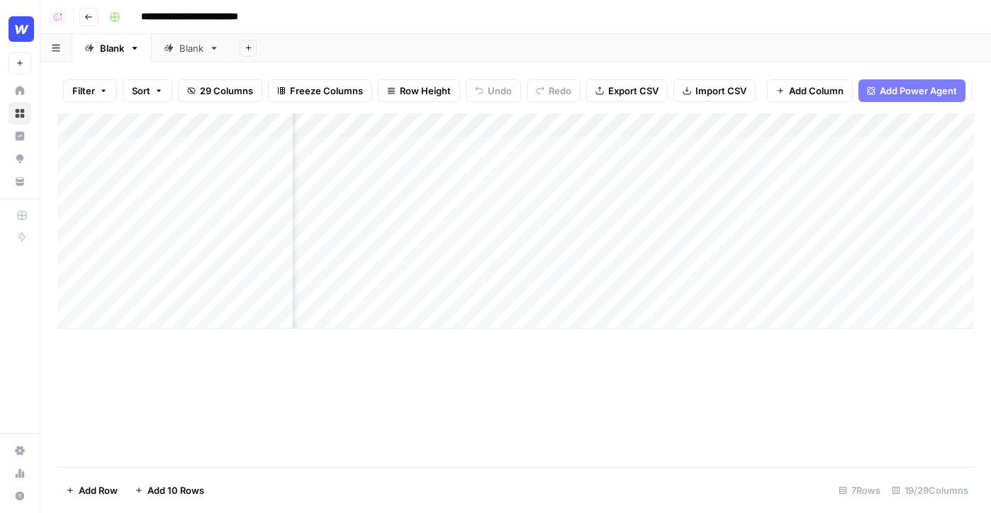
click at [893, 94] on span "Add Power Agent" at bounding box center [918, 91] width 77 height 14
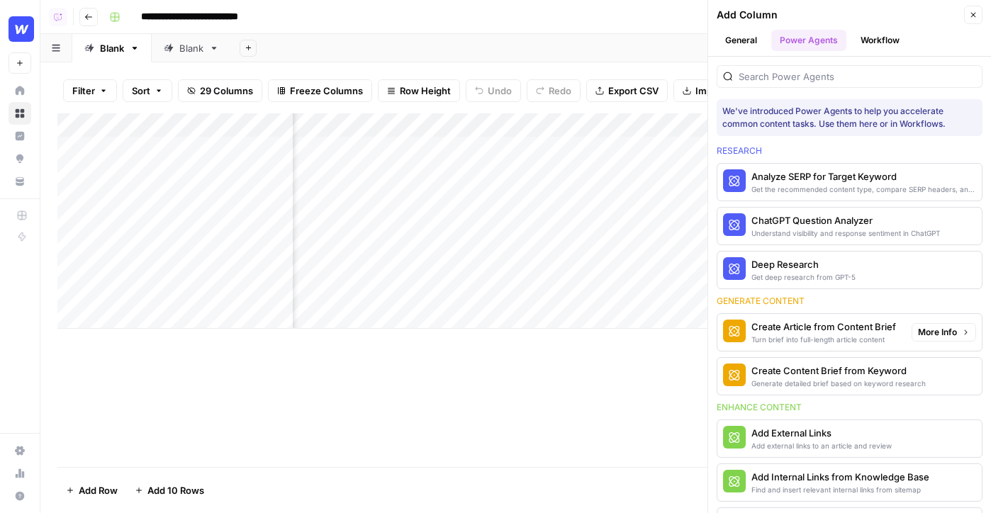
click at [930, 337] on span "More Info" at bounding box center [937, 332] width 39 height 13
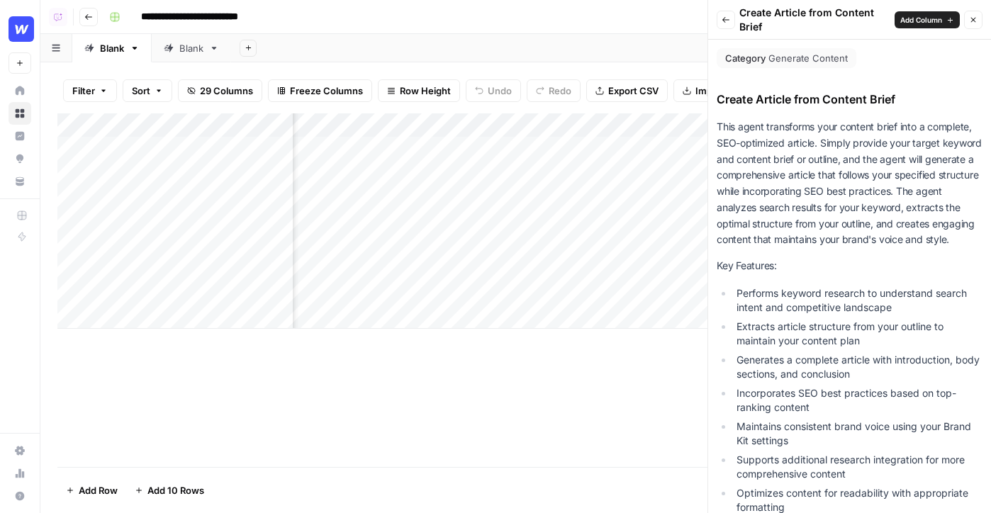
scroll to position [344, 0]
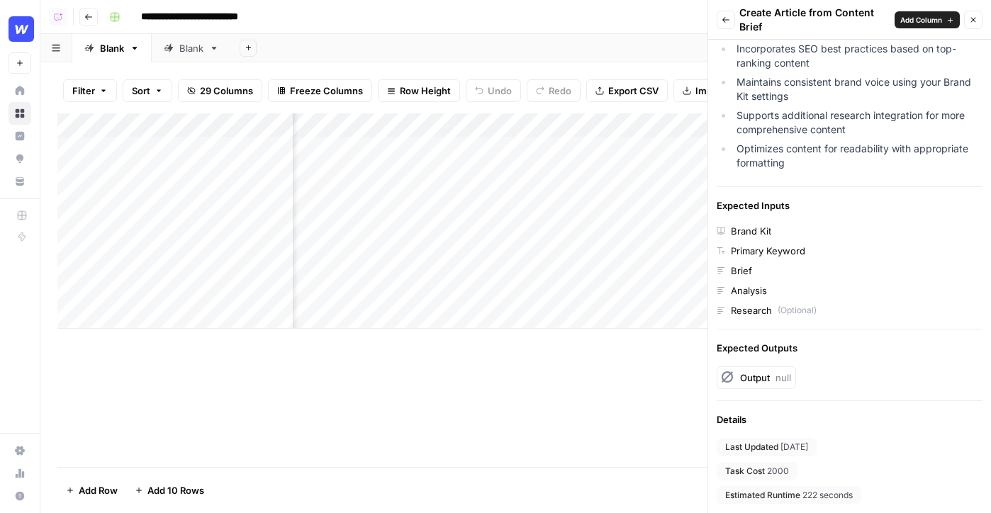
drag, startPoint x: 803, startPoint y: 476, endPoint x: 712, endPoint y: 475, distance: 91.4
click at [712, 475] on div "Category Generate Content Create Article from Content Brief This agent transfor…" at bounding box center [849, 104] width 283 height 818
